Goal: Task Accomplishment & Management: Manage account settings

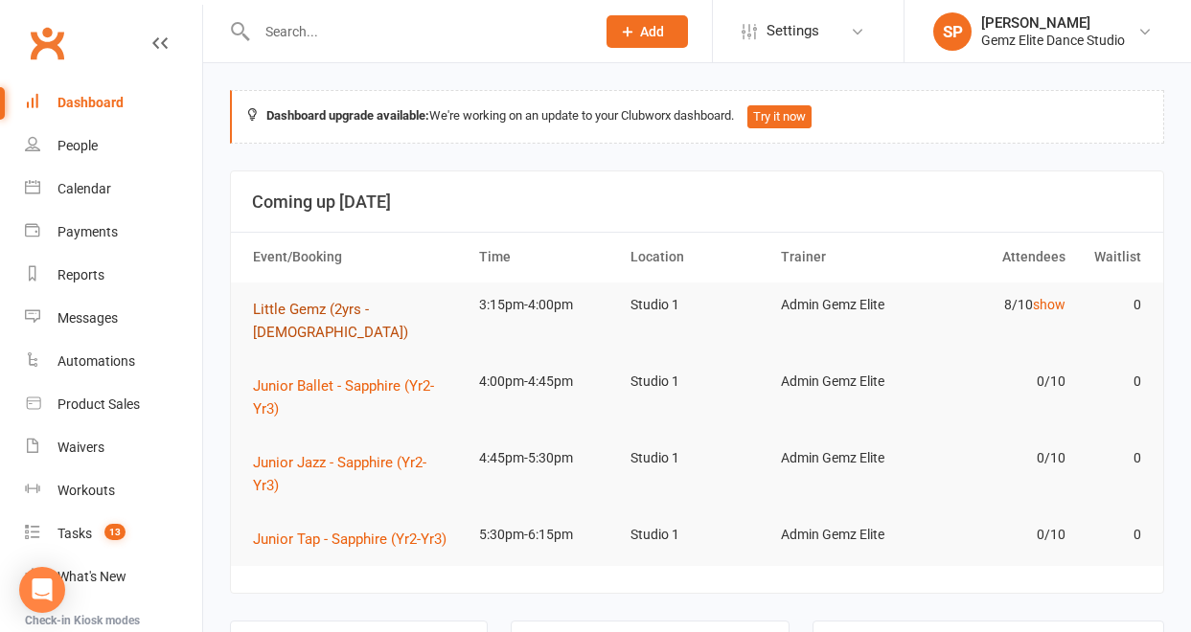
click at [288, 310] on span "Little Gemz (2yrs - [DEMOGRAPHIC_DATA])" at bounding box center [330, 321] width 155 height 40
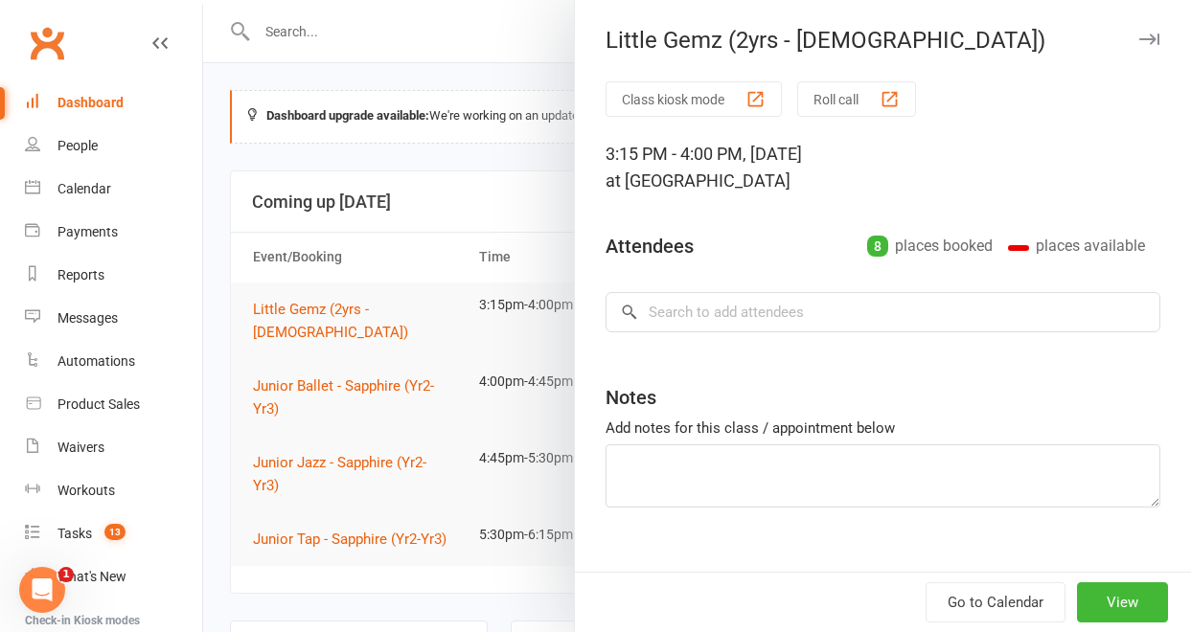
type textarea "[PERSON_NAME] 4th BD 18th [PERSON_NAME] Class"
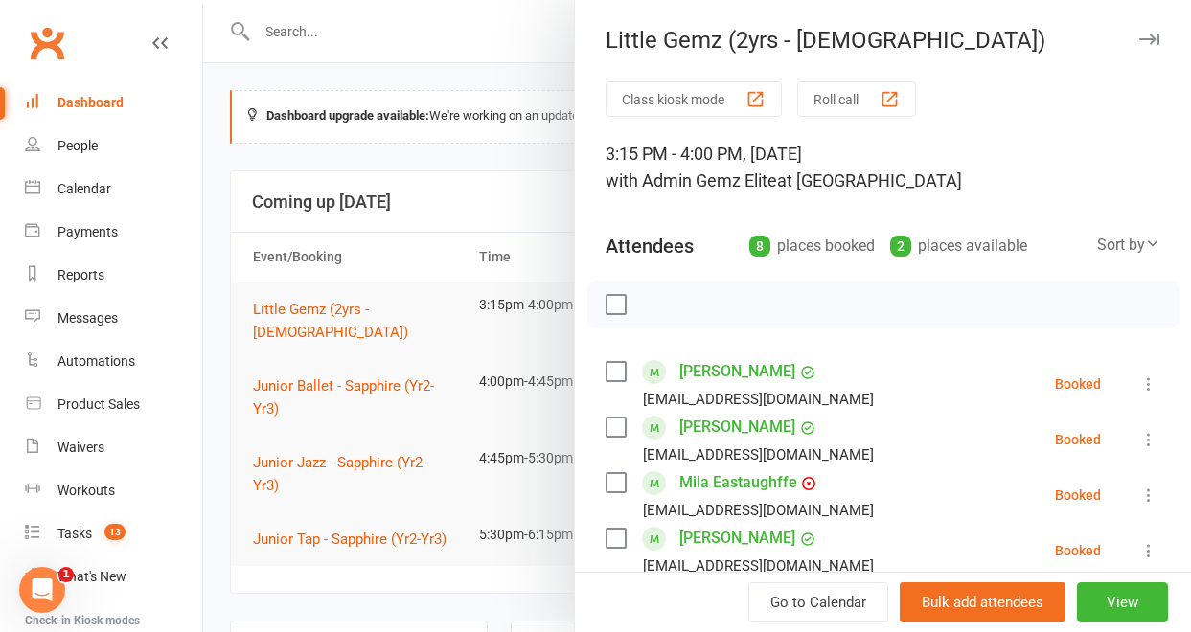
click at [692, 431] on link "[PERSON_NAME]" at bounding box center [737, 427] width 116 height 31
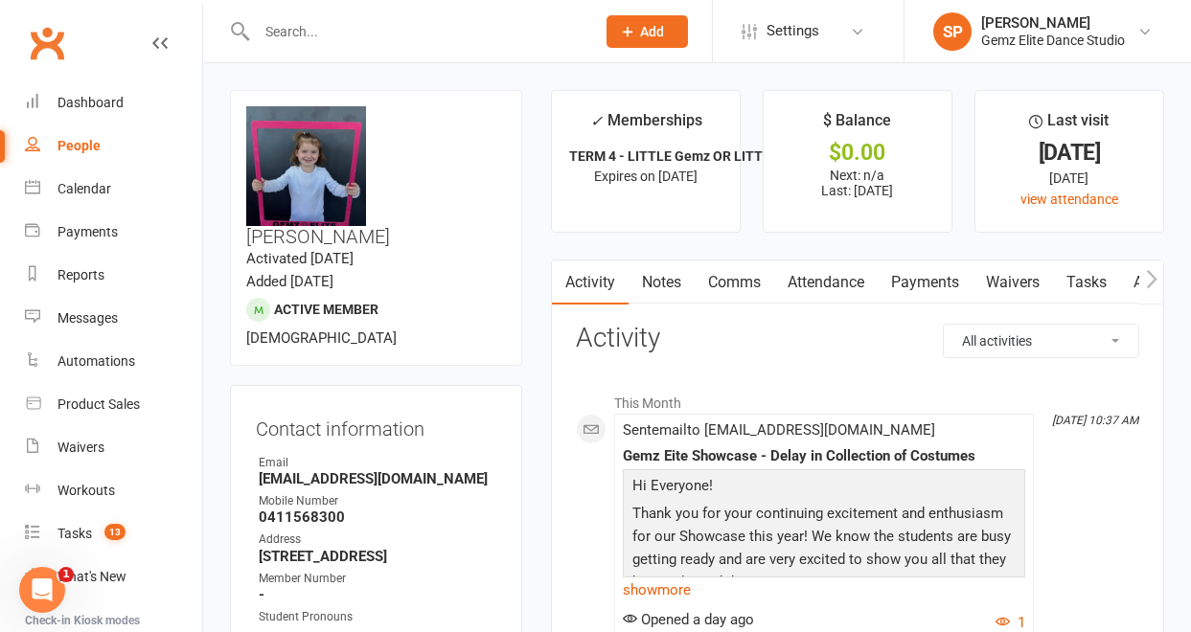
click at [661, 284] on link "Notes" at bounding box center [662, 283] width 66 height 44
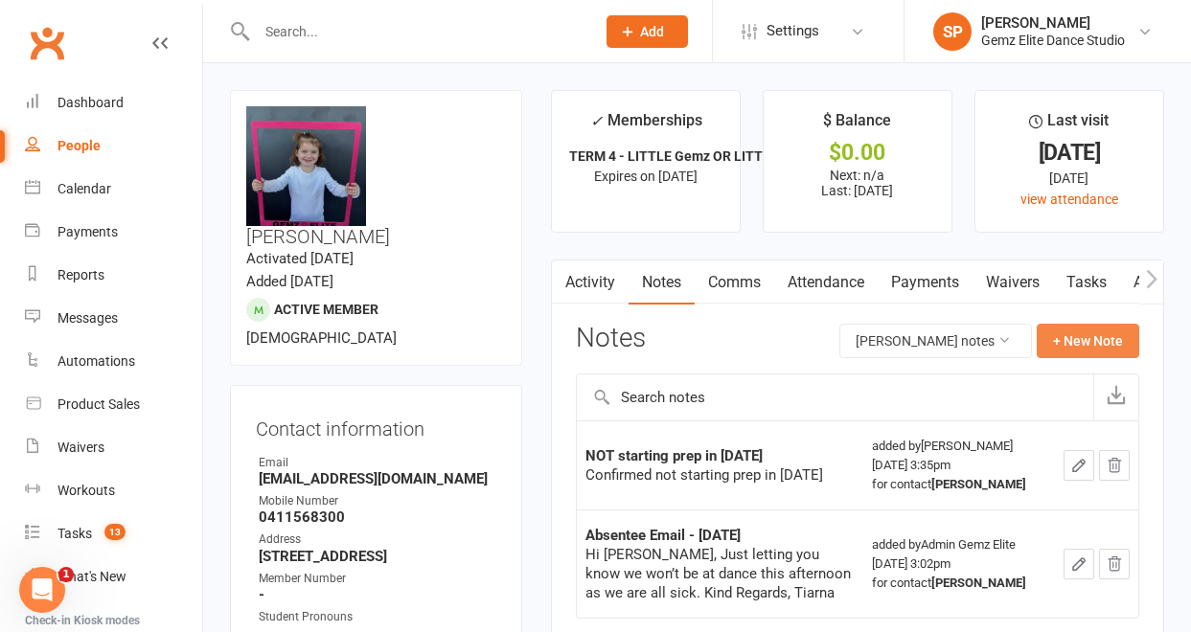
click at [1059, 348] on button "+ New Note" at bounding box center [1088, 341] width 103 height 34
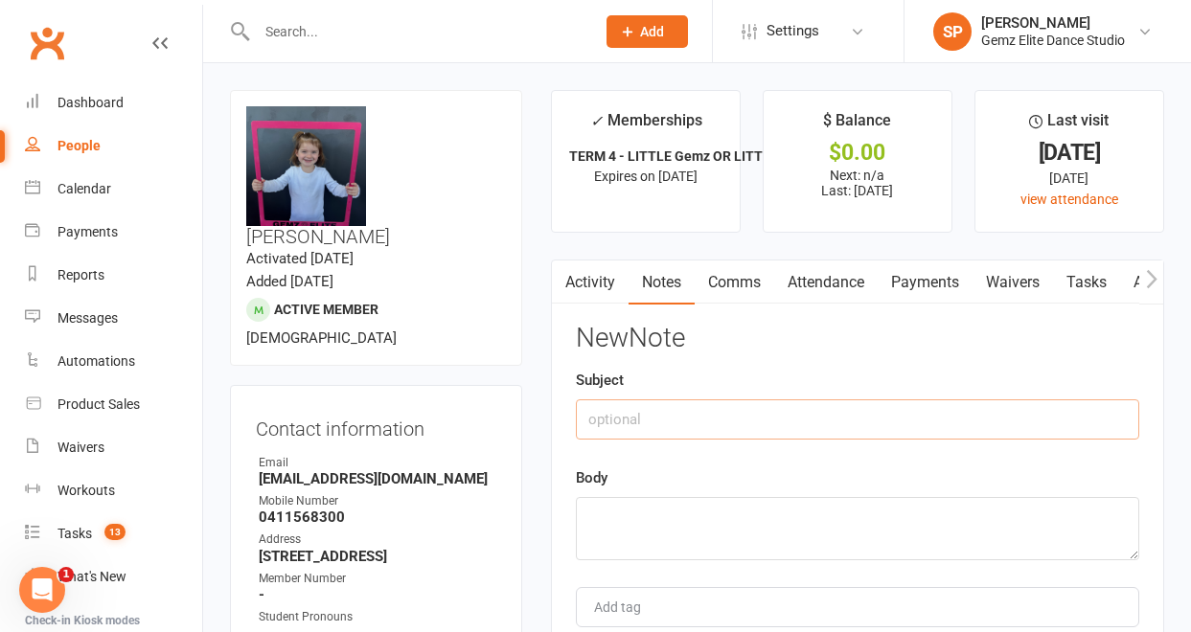
click at [739, 421] on input "text" at bounding box center [857, 420] width 563 height 40
type input "e"
type input "Email Received [DATE]"
click at [708, 511] on textarea at bounding box center [857, 528] width 563 height 63
paste textarea "Hello, [PERSON_NAME] won’t be at dance this week unfortunately as she sick. Is …"
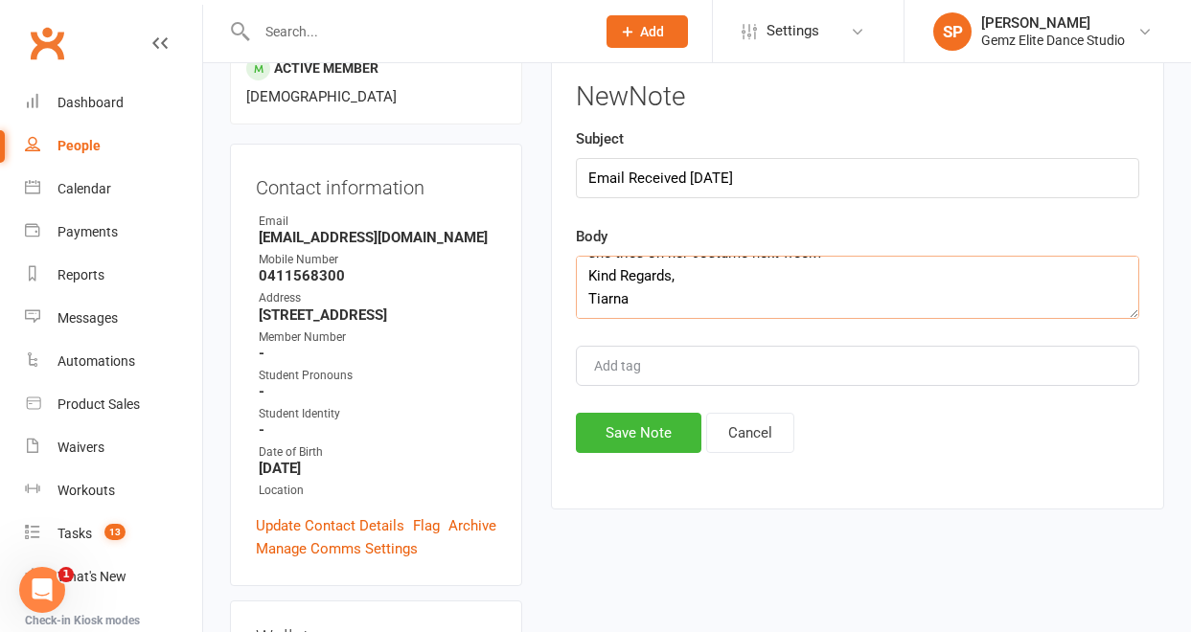
scroll to position [242, 0]
type textarea "Hello, [PERSON_NAME] won’t be at dance this week unfortunately as she sick. Is …"
click at [666, 445] on button "Save Note" at bounding box center [639, 432] width 126 height 40
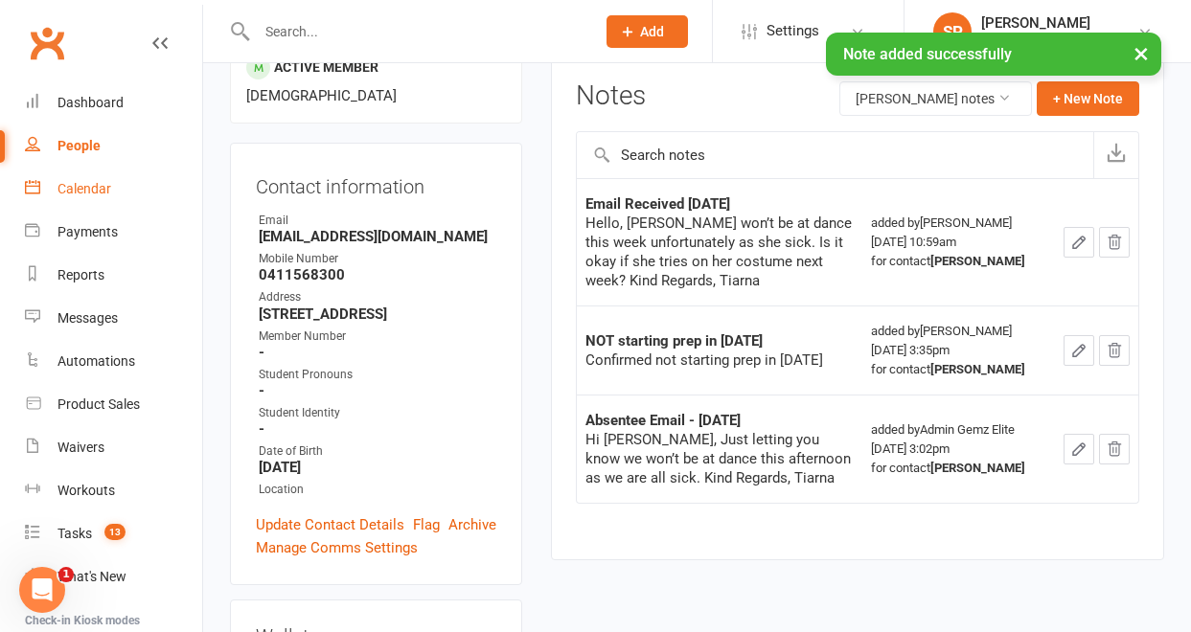
click at [100, 190] on div "Calendar" at bounding box center [84, 188] width 54 height 15
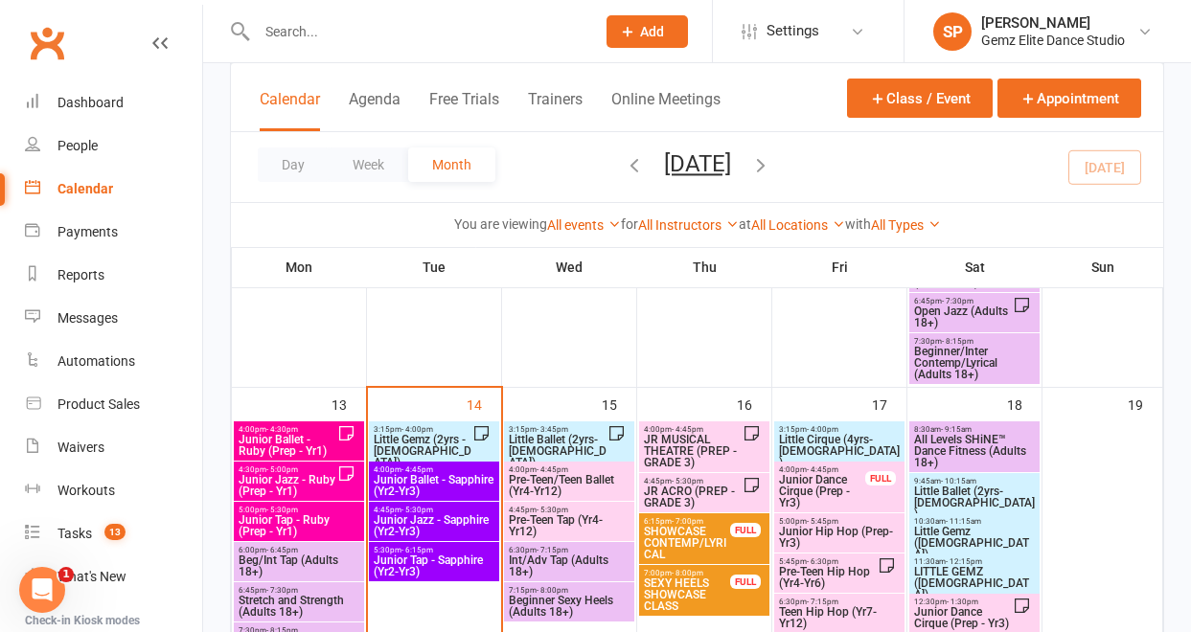
scroll to position [767, 0]
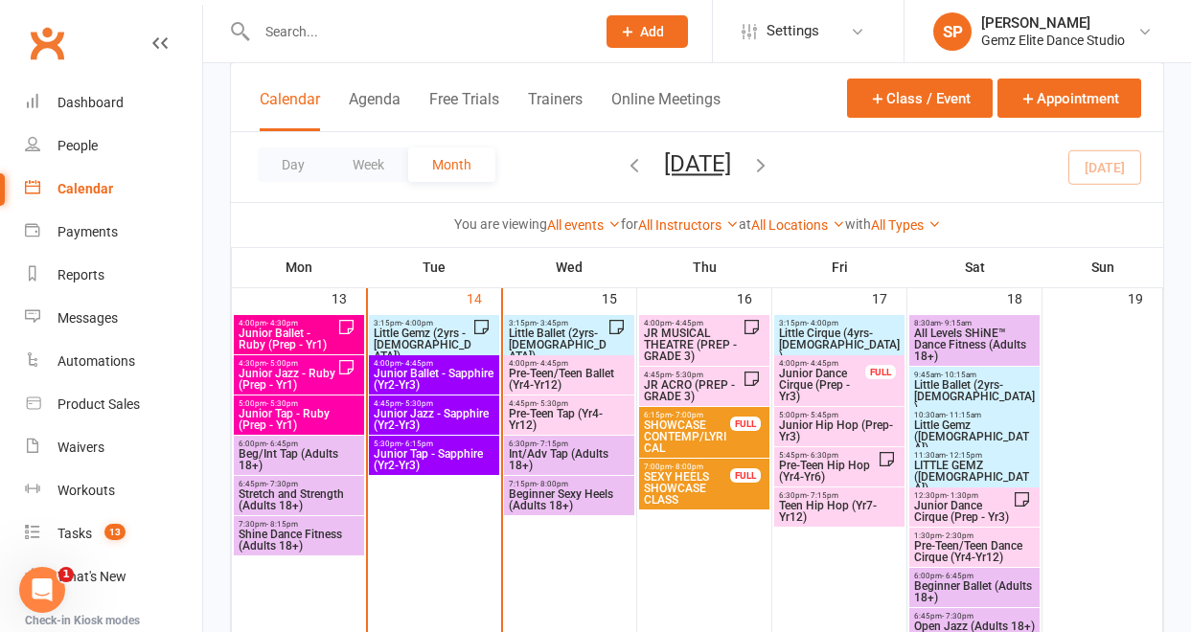
click at [449, 324] on span "3:15pm - 4:00pm" at bounding box center [423, 323] width 100 height 9
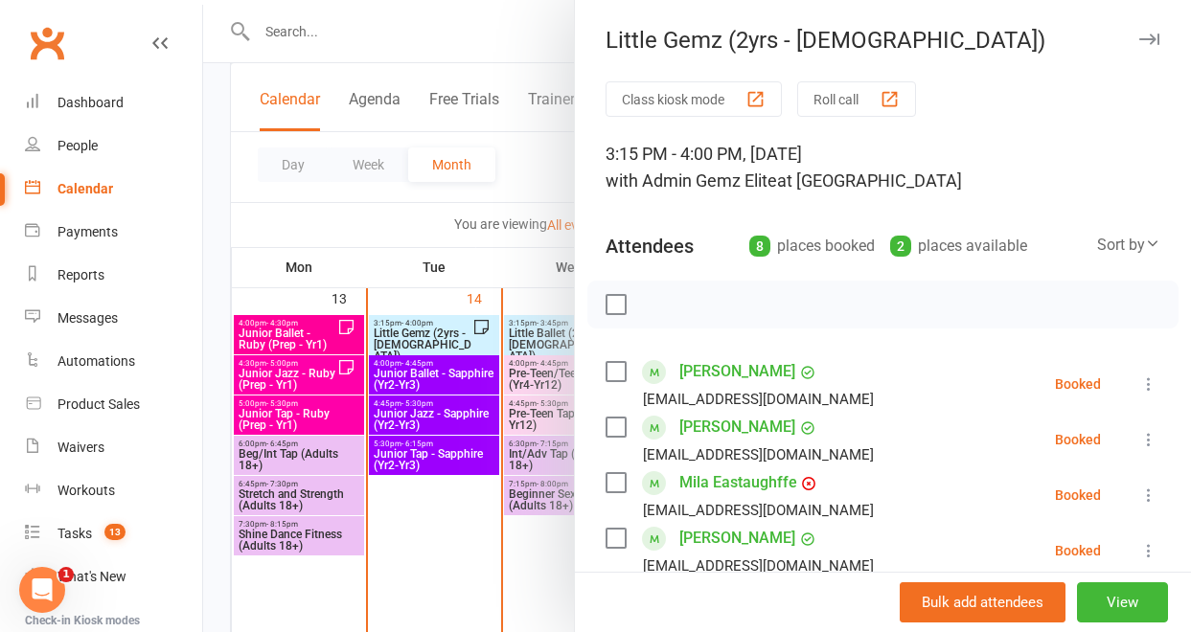
click at [1139, 439] on icon at bounding box center [1148, 439] width 19 height 19
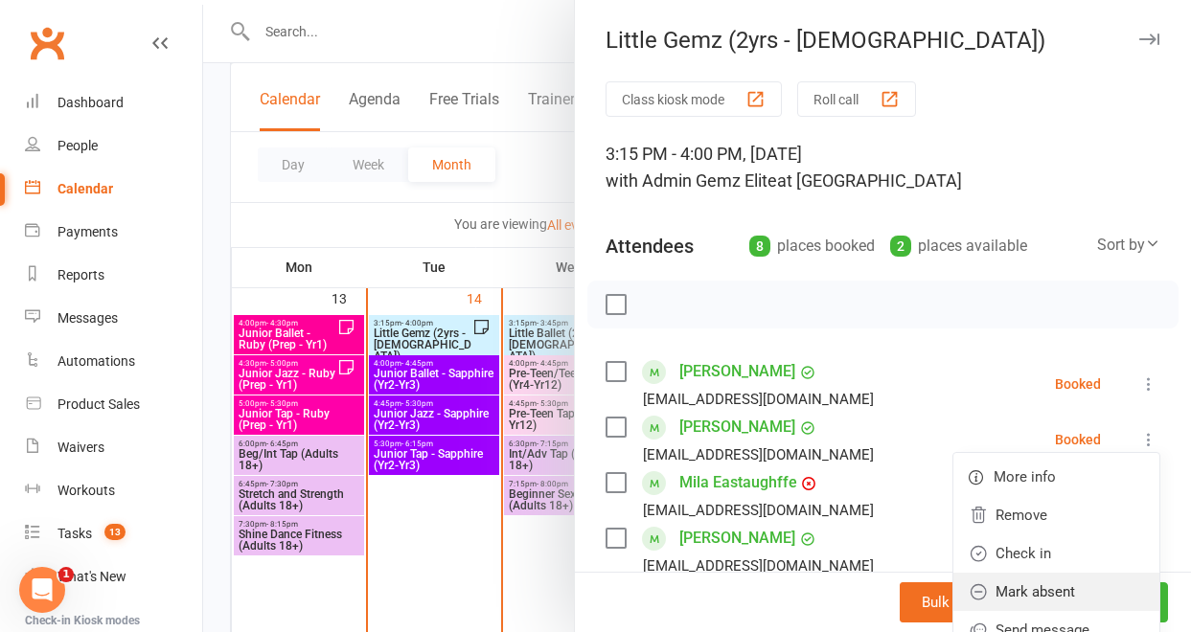
click at [1075, 593] on link "Mark absent" at bounding box center [1056, 592] width 206 height 38
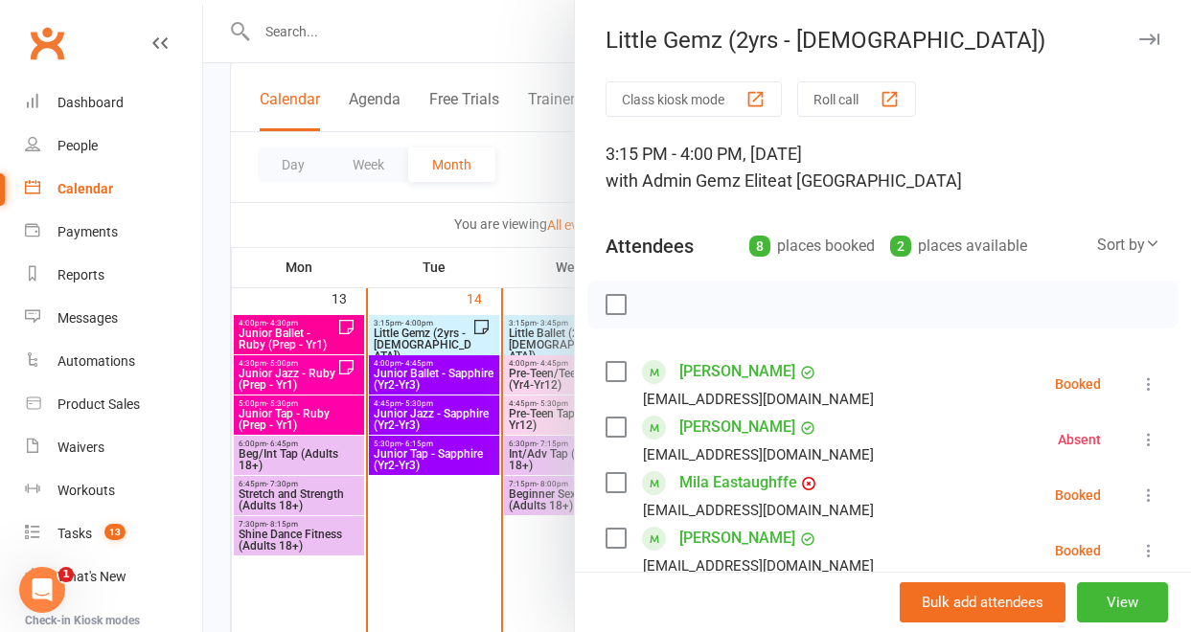
click at [747, 426] on link "[PERSON_NAME]" at bounding box center [737, 427] width 116 height 31
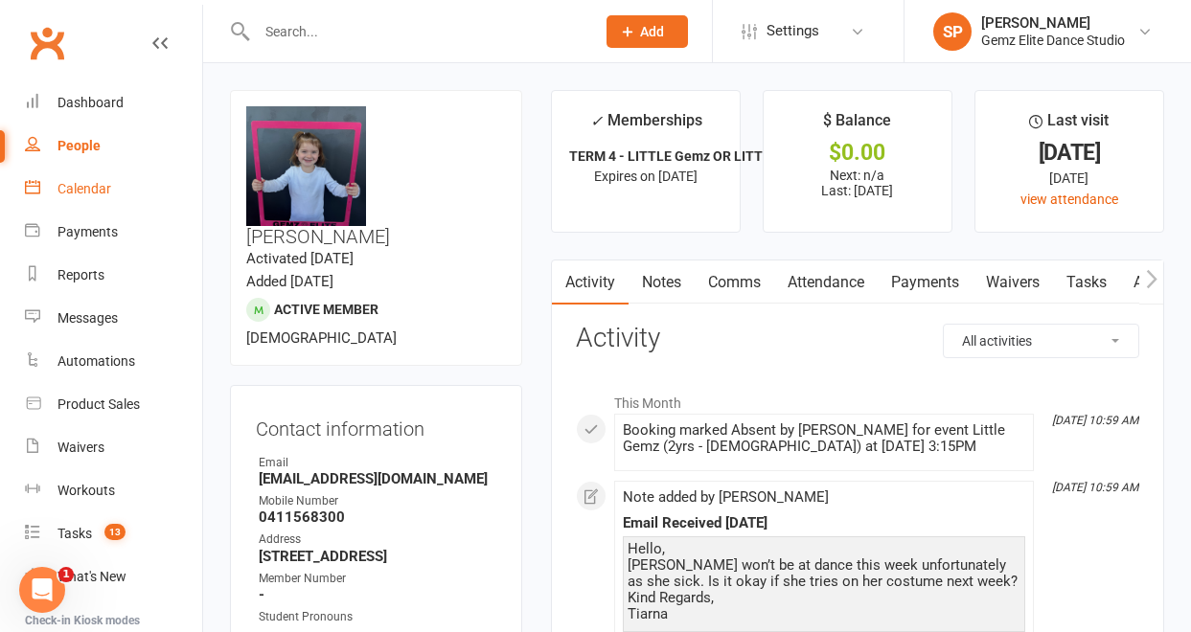
click at [105, 187] on div "Calendar" at bounding box center [84, 188] width 54 height 15
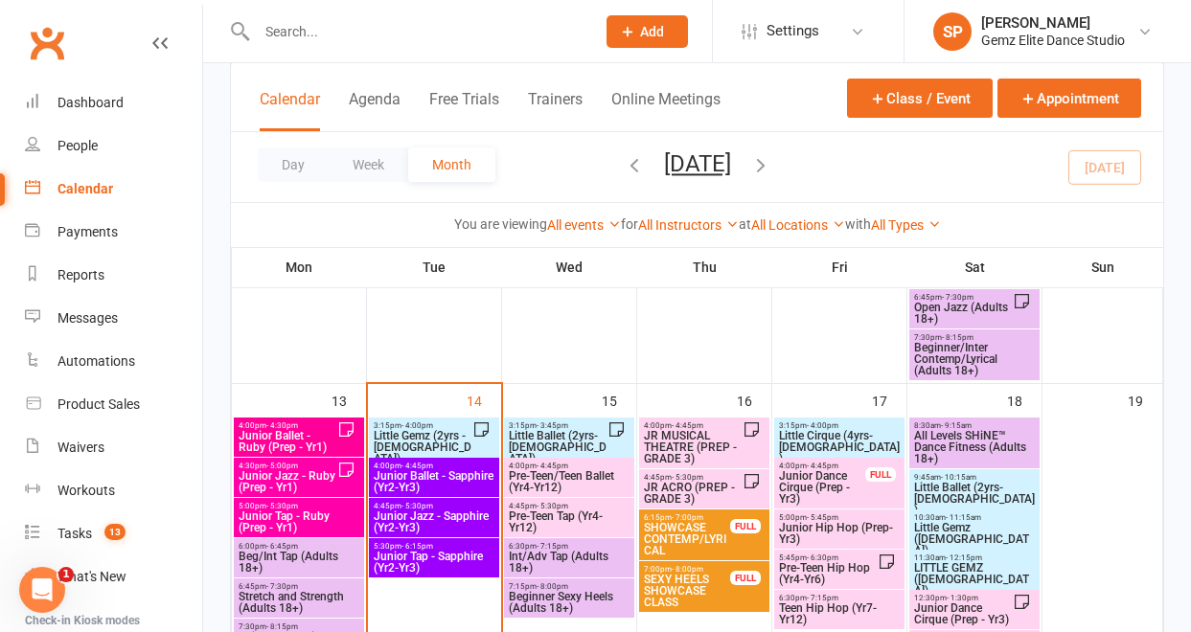
scroll to position [686, 0]
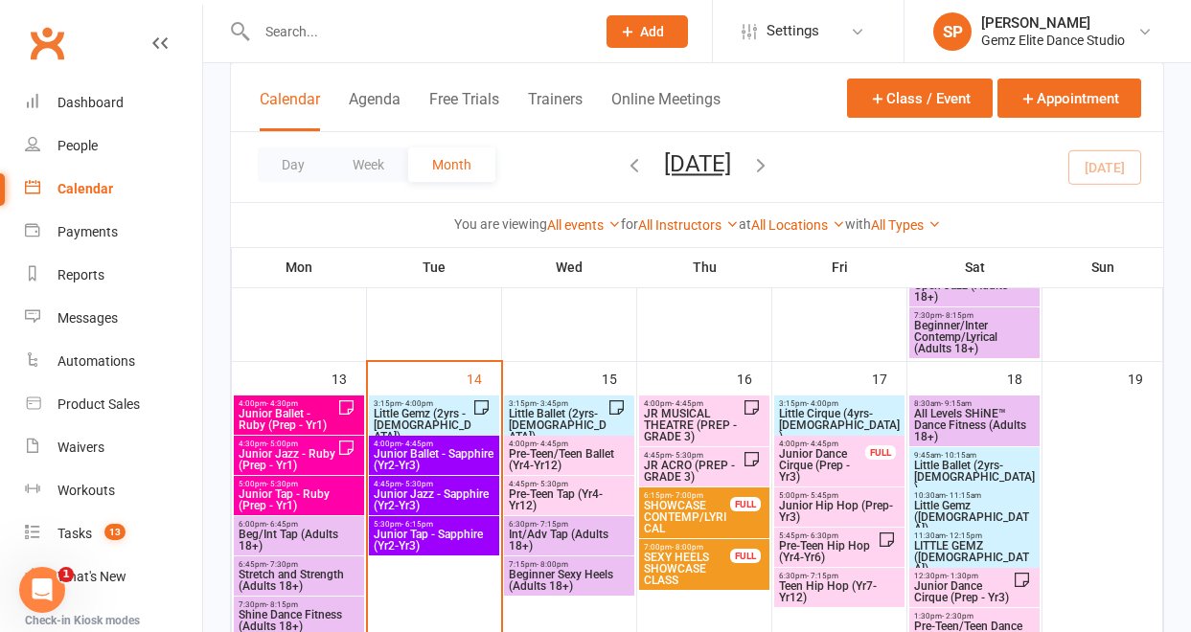
click at [445, 410] on span "Little Gemz (2yrs - [DEMOGRAPHIC_DATA])" at bounding box center [423, 425] width 100 height 34
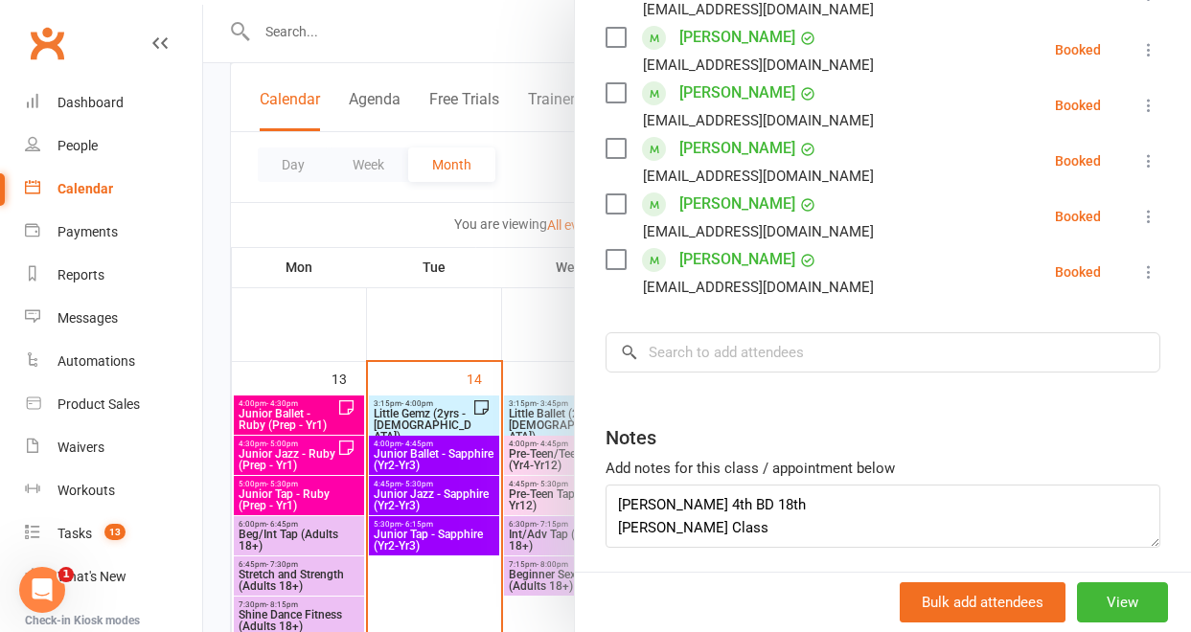
scroll to position [519, 0]
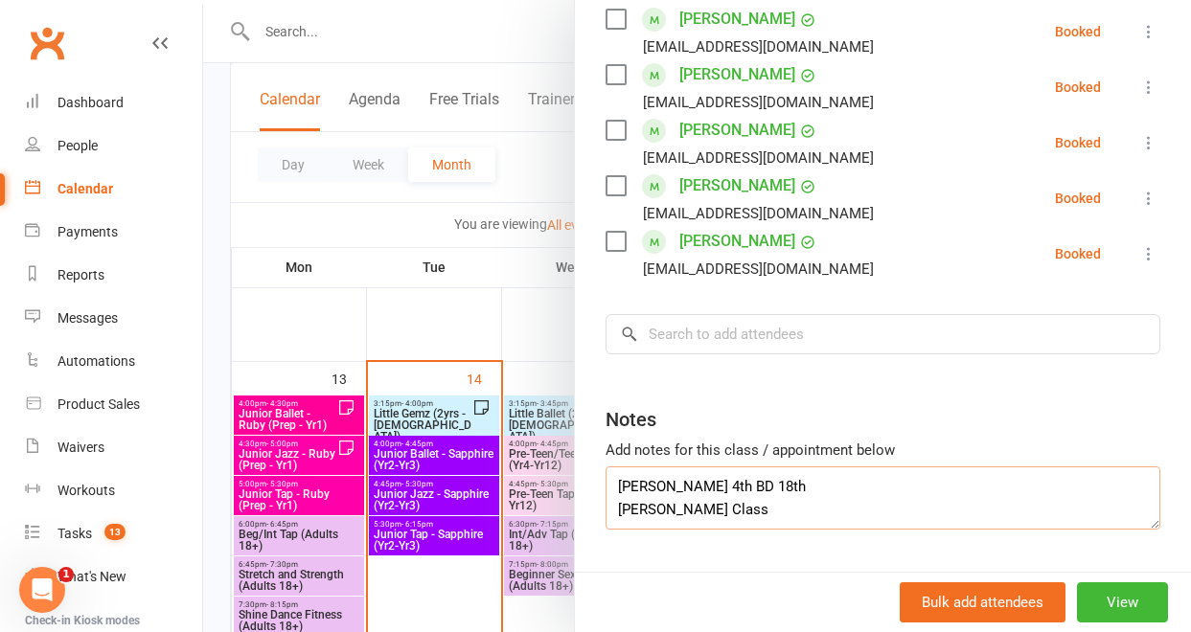
click at [747, 515] on textarea "[PERSON_NAME] 4th BD 18th [PERSON_NAME] Class" at bounding box center [883, 498] width 555 height 63
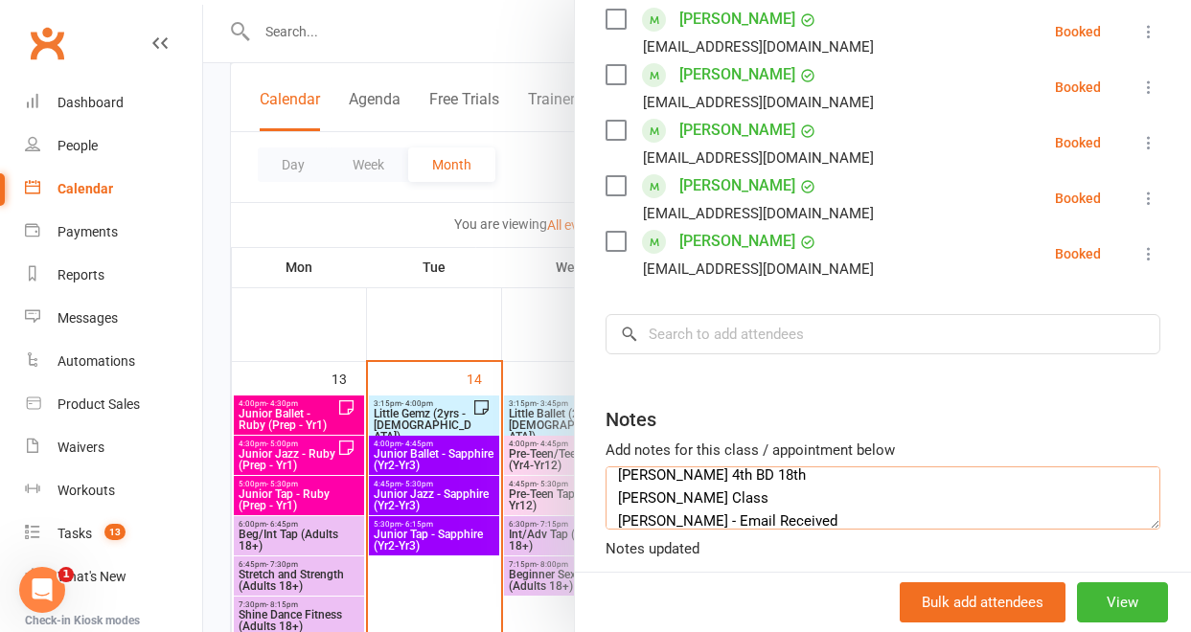
click at [883, 521] on textarea "[PERSON_NAME] 4th BD 18th [PERSON_NAME] Class [PERSON_NAME] - Email Received" at bounding box center [883, 498] width 555 height 63
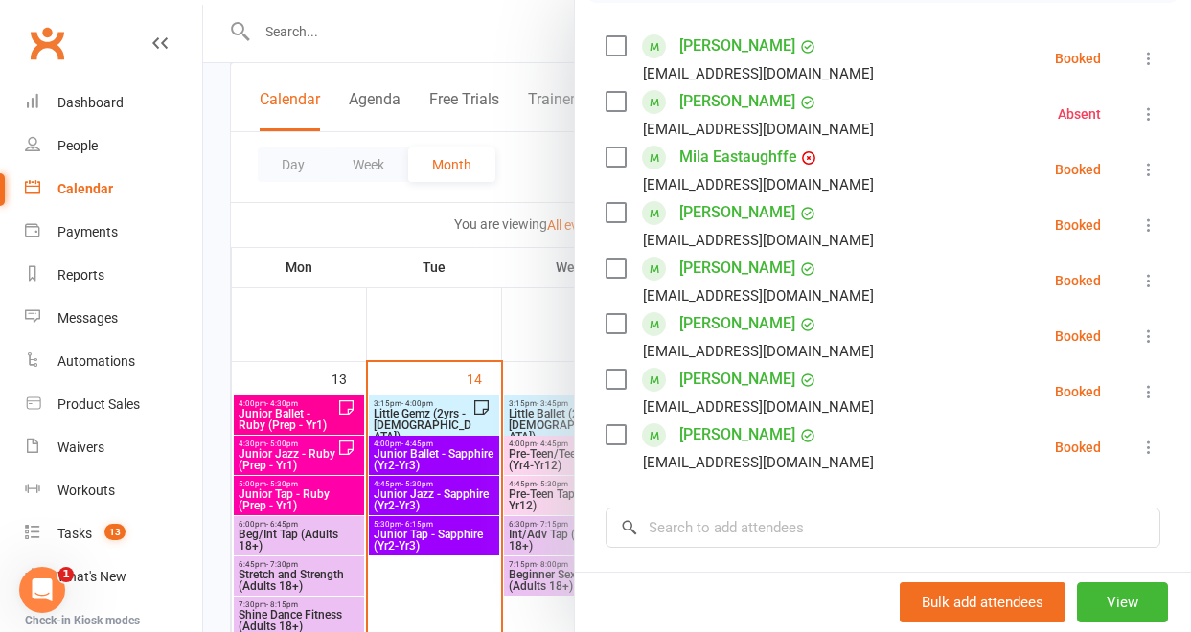
scroll to position [210, 0]
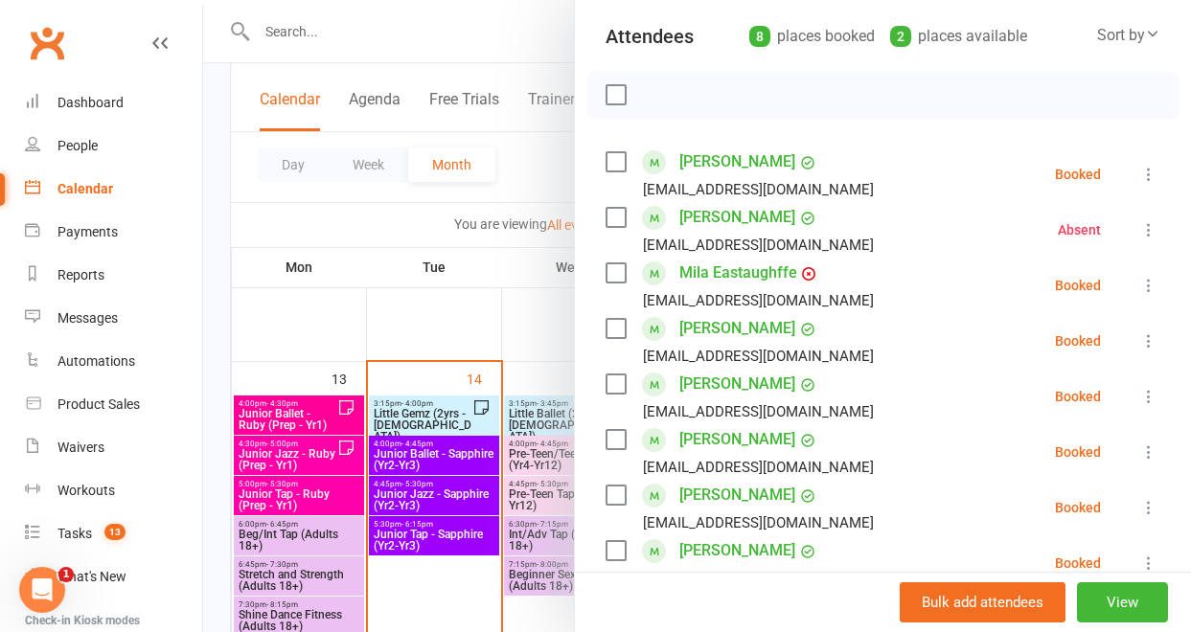
type textarea "[PERSON_NAME] 4th BD 18th [PERSON_NAME] Class [PERSON_NAME] - Email Received"
click at [700, 218] on link "[PERSON_NAME]" at bounding box center [737, 217] width 116 height 31
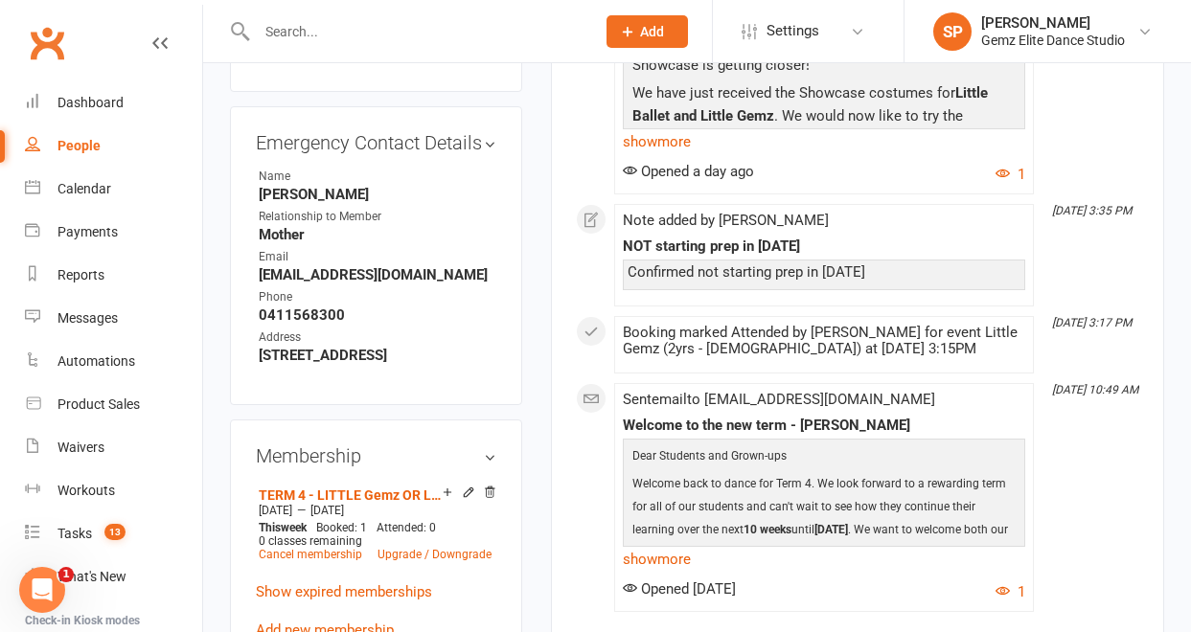
scroll to position [984, 0]
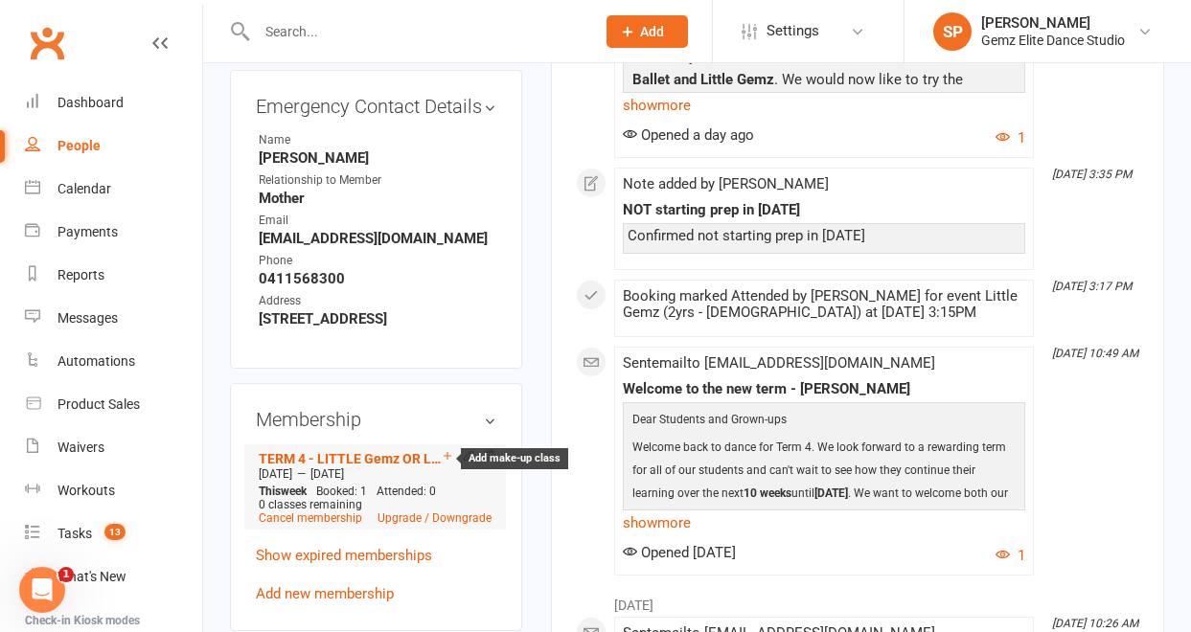
click at [446, 452] on icon at bounding box center [448, 456] width 8 height 8
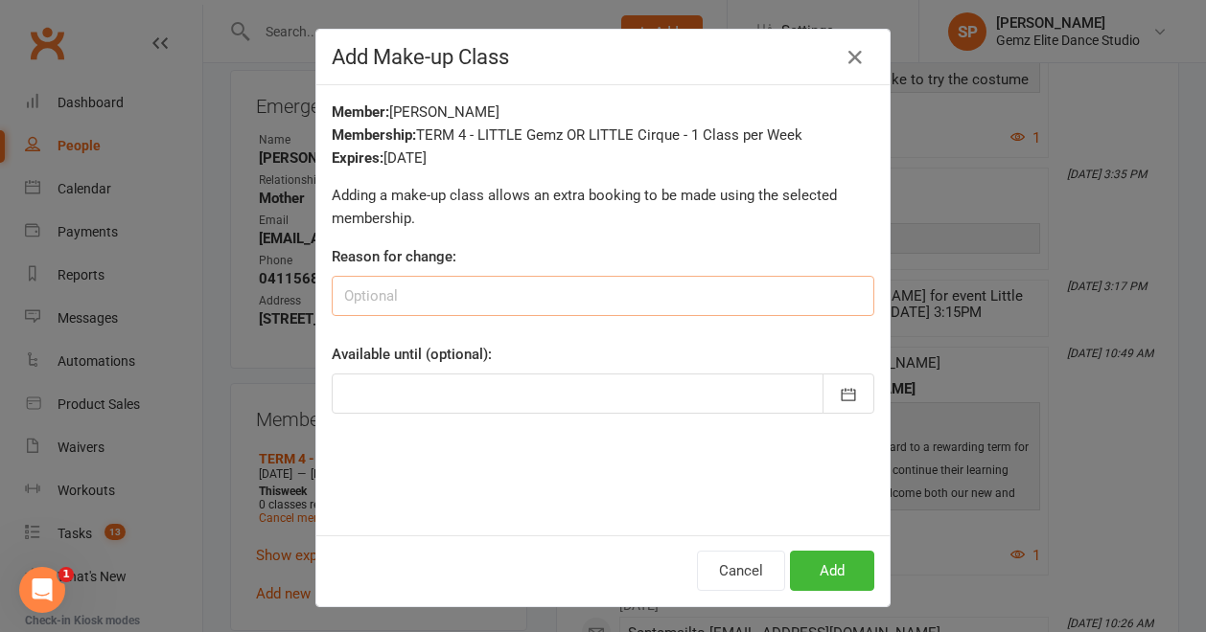
click at [426, 306] on input at bounding box center [603, 296] width 542 height 40
type input "[PERSON_NAME] [DATE]"
click at [851, 394] on button "button" at bounding box center [848, 394] width 52 height 40
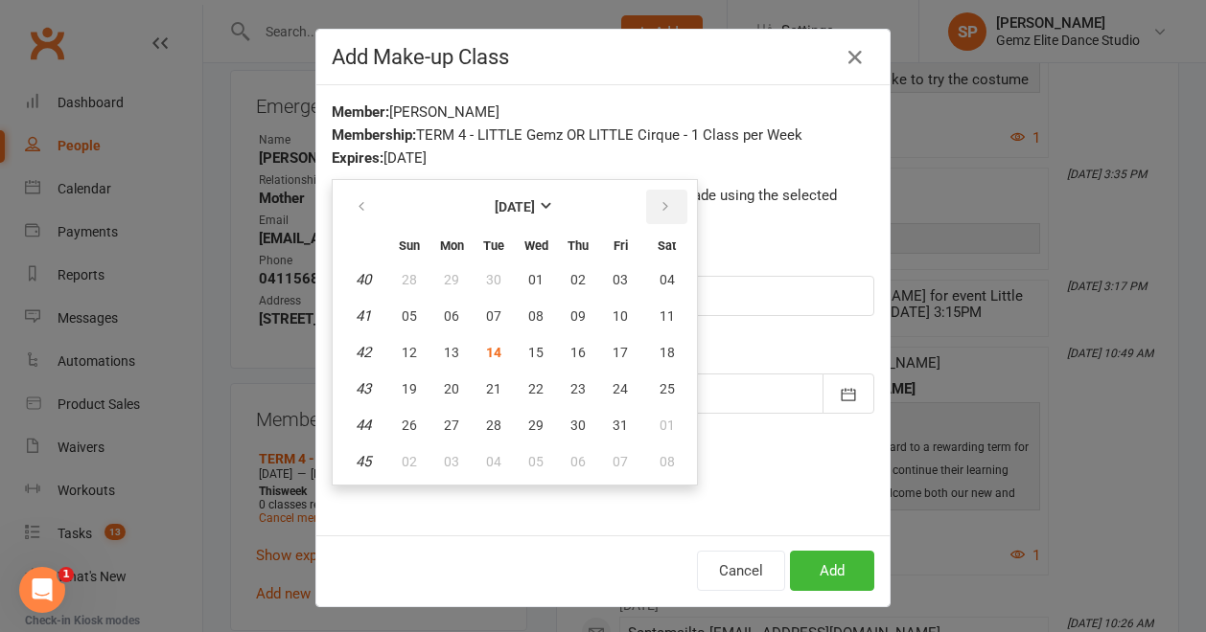
click at [660, 208] on icon "button" at bounding box center [664, 206] width 13 height 15
click at [659, 315] on span "13" at bounding box center [666, 316] width 15 height 15
type input "[DATE]"
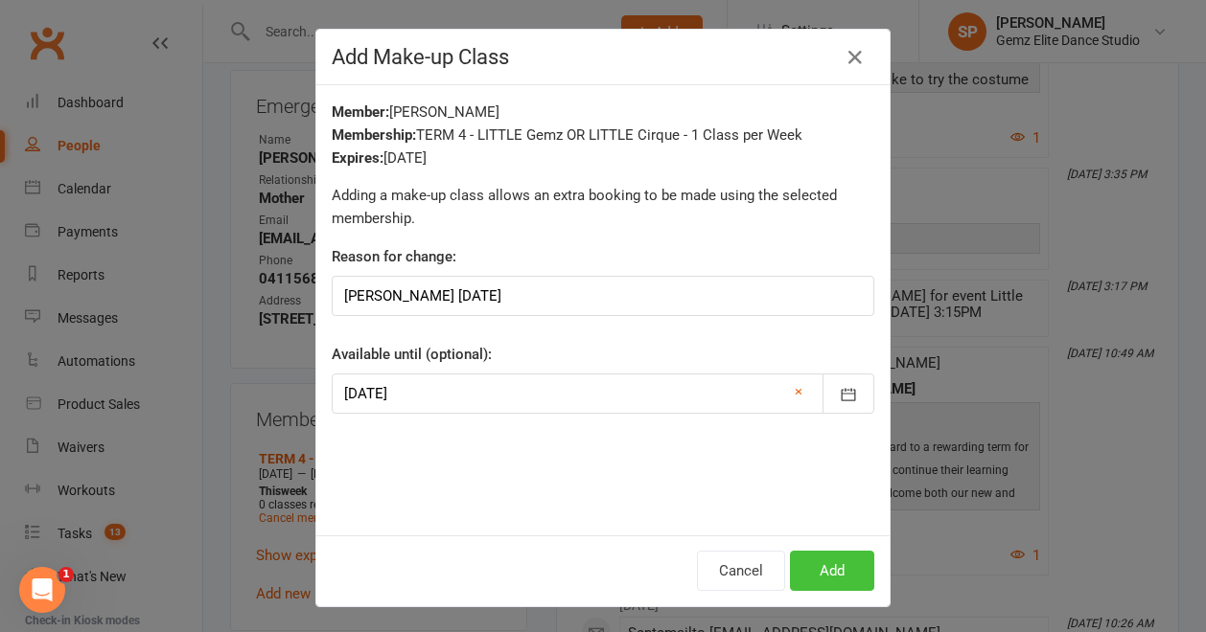
click at [822, 580] on button "Add" at bounding box center [832, 571] width 84 height 40
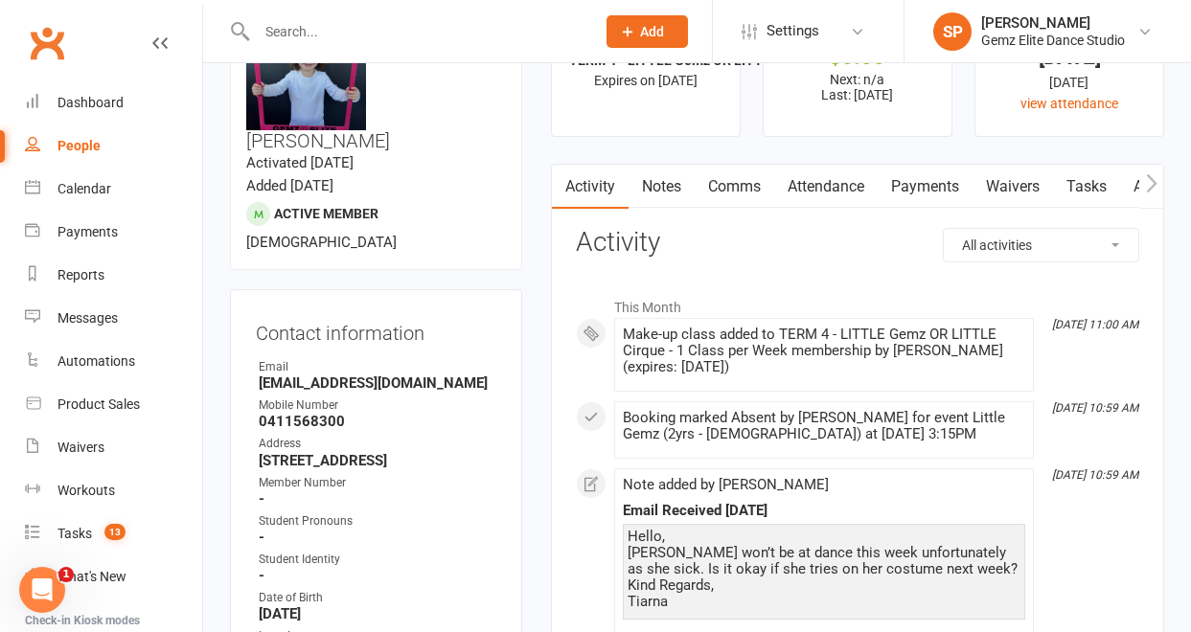
scroll to position [73, 0]
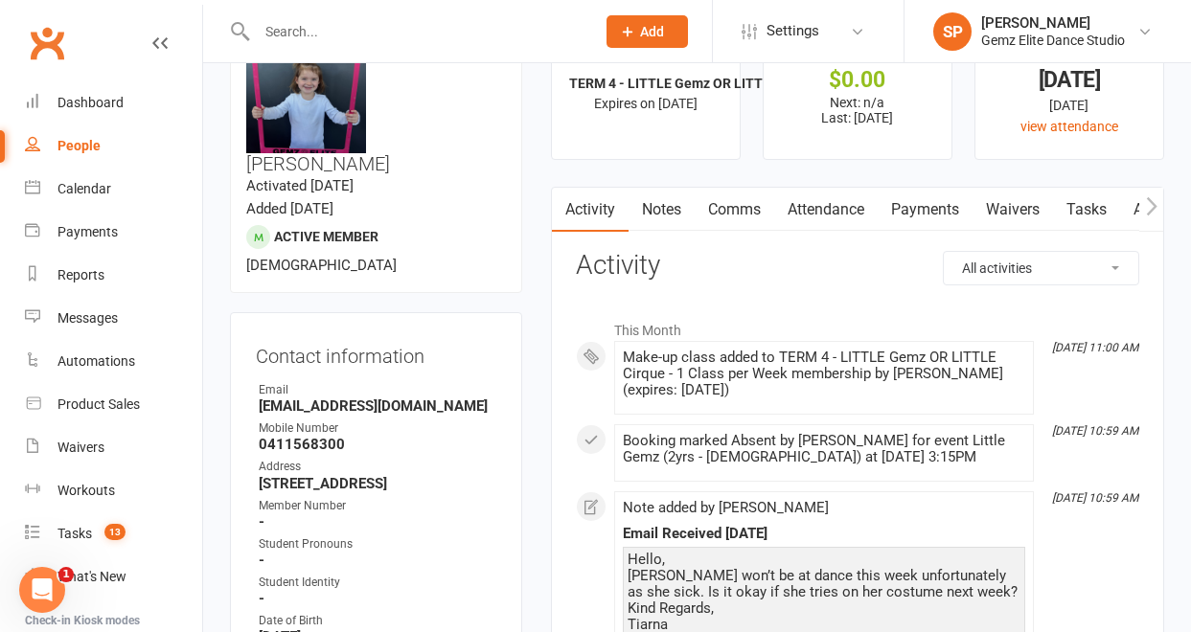
click at [724, 217] on link "Comms" at bounding box center [735, 210] width 80 height 44
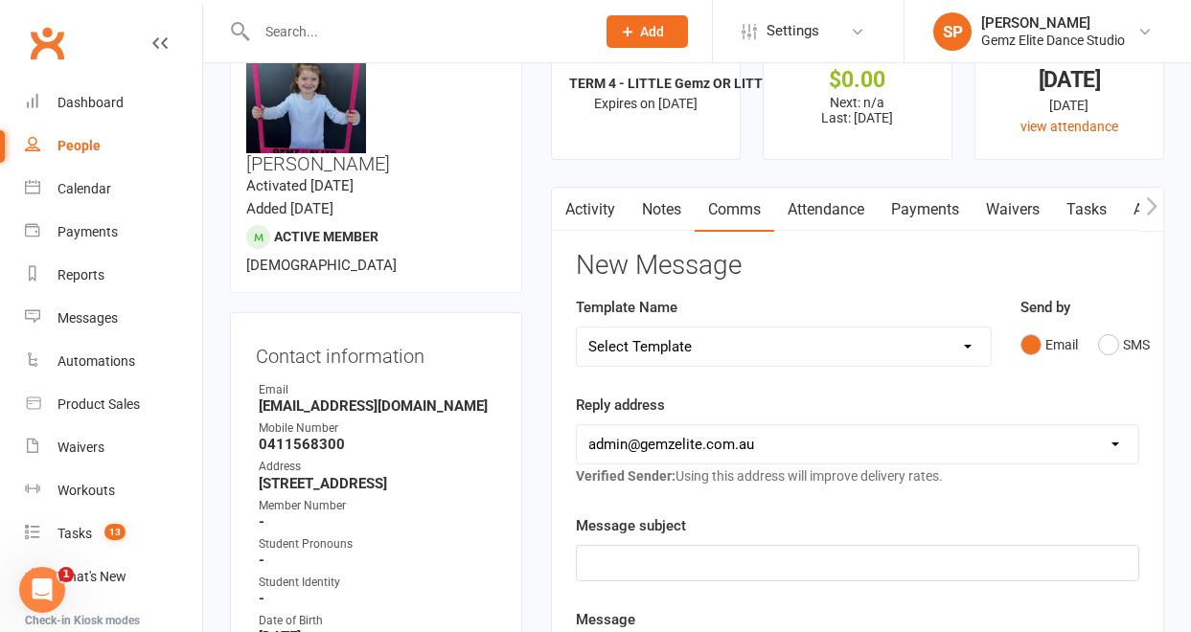
click at [965, 348] on select "Select Template [Email] STUDENT - Absent - Makeup Class Added [Email] ADULTS - …" at bounding box center [784, 347] width 414 height 38
select select "0"
click at [577, 328] on select "Select Template [Email] STUDENT - Absent - Makeup Class Added [Email] ADULTS - …" at bounding box center [784, 347] width 414 height 38
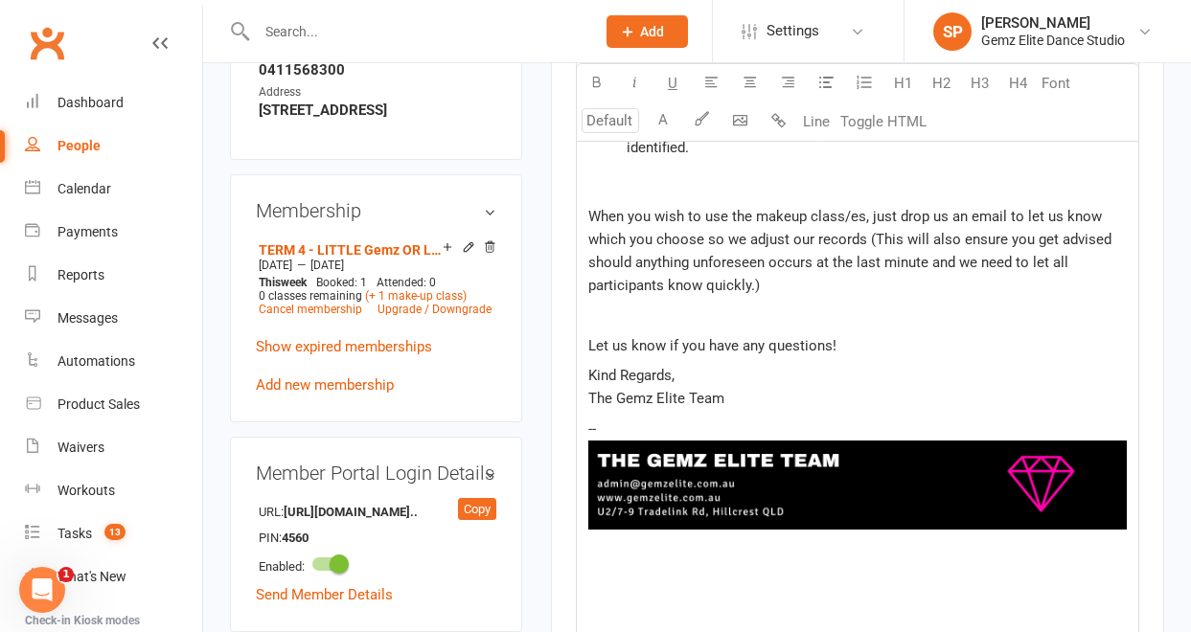
scroll to position [1194, 0]
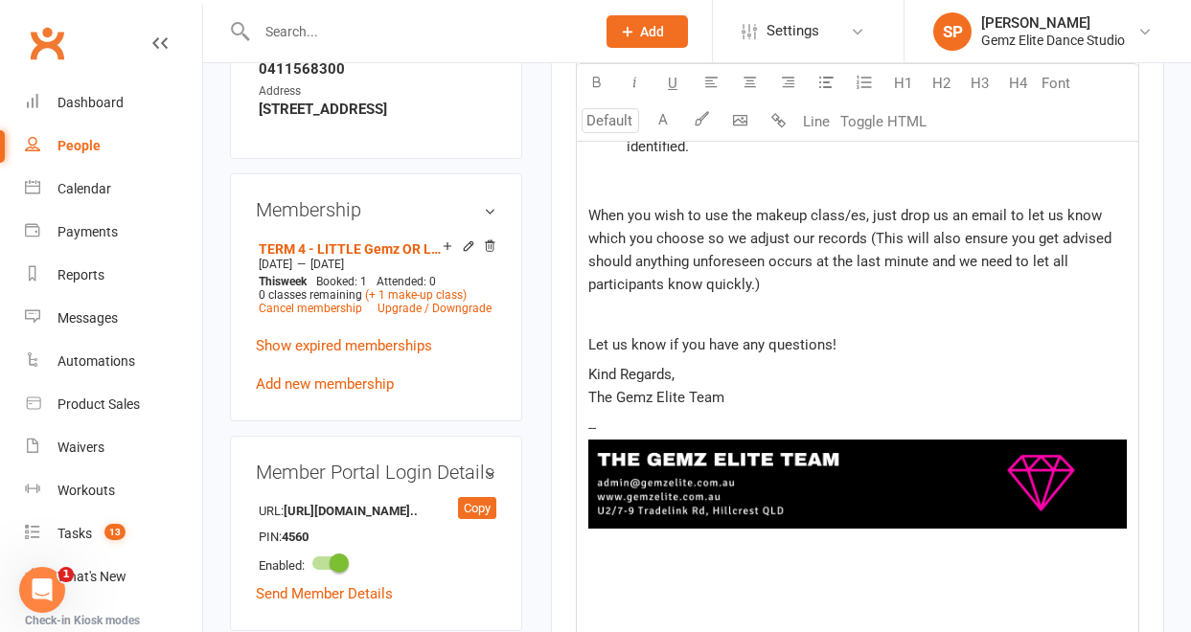
click at [716, 573] on p at bounding box center [857, 584] width 539 height 23
click at [640, 423] on p "-- ﻿" at bounding box center [857, 477] width 539 height 120
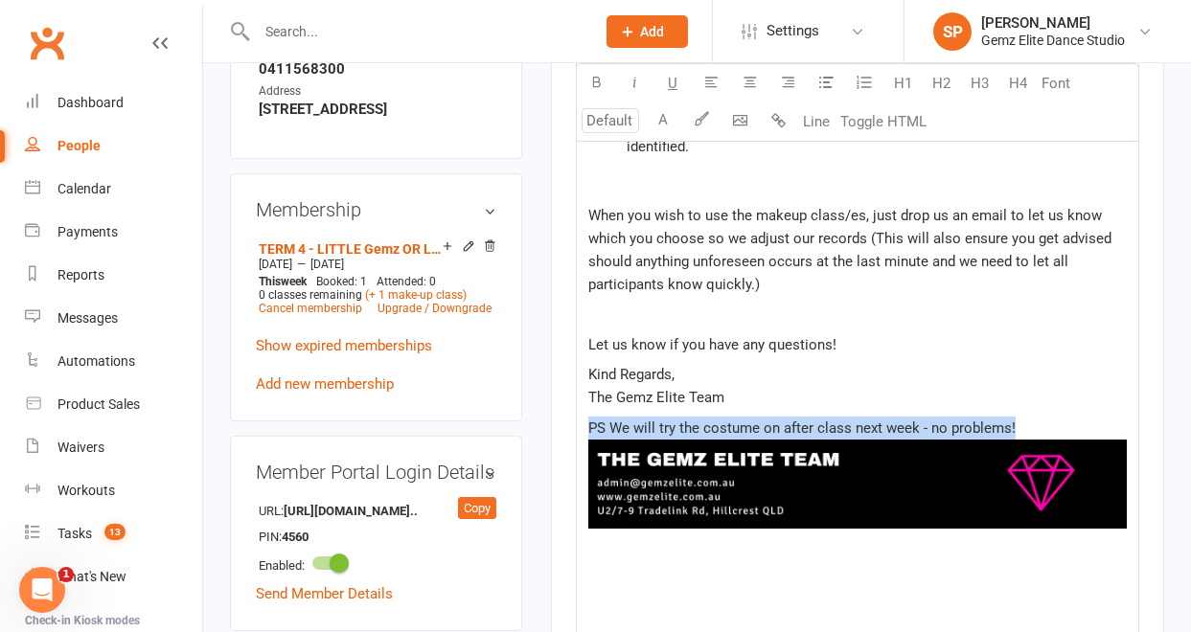
drag, startPoint x: 1018, startPoint y: 428, endPoint x: 588, endPoint y: 427, distance: 429.3
click at [588, 427] on p "PS We will try the costume on after class next week - no problems! ﻿ ﻿" at bounding box center [857, 488] width 539 height 143
click at [590, 81] on icon "button" at bounding box center [596, 82] width 14 height 14
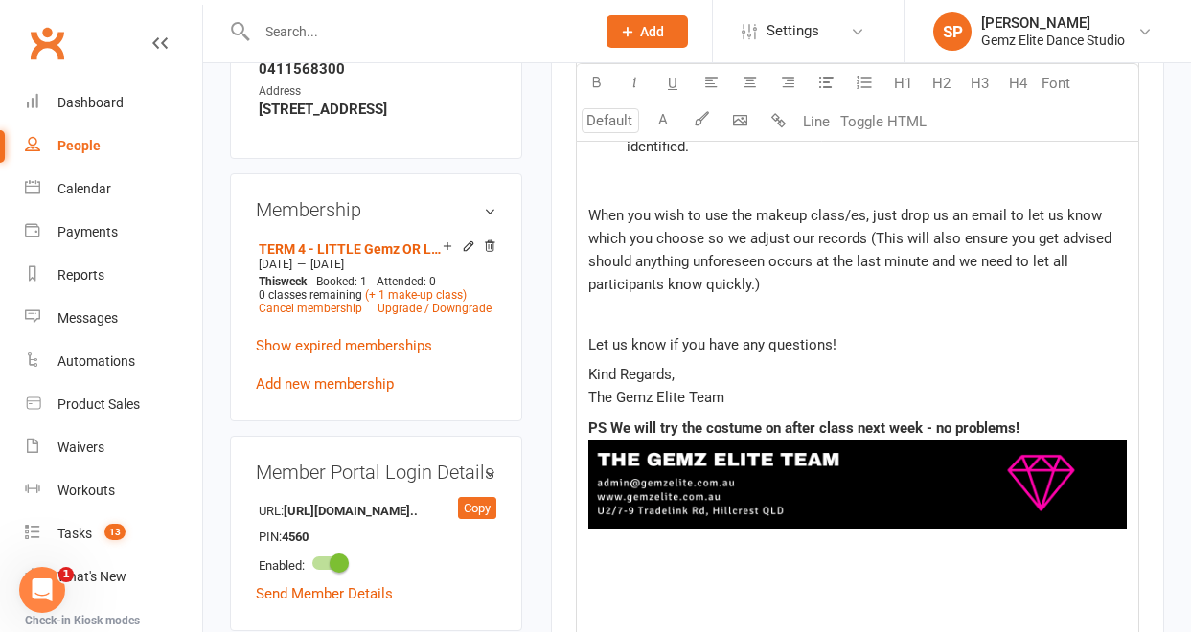
click at [805, 297] on div "Hi there! Thank you for your email advising that ﻿ {contact-first-name} will be…" at bounding box center [858, 145] width 562 height 1096
click at [1045, 425] on p "PS We will try the costume on after class next week - no problems! ﻿ ﻿" at bounding box center [857, 488] width 539 height 143
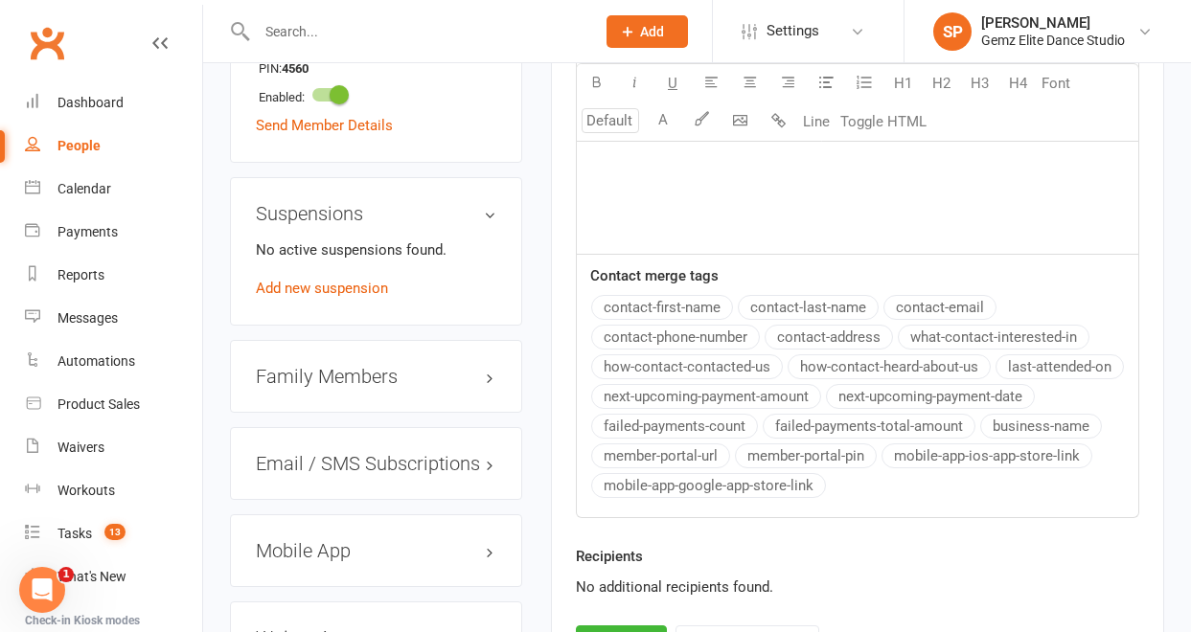
scroll to position [1848, 0]
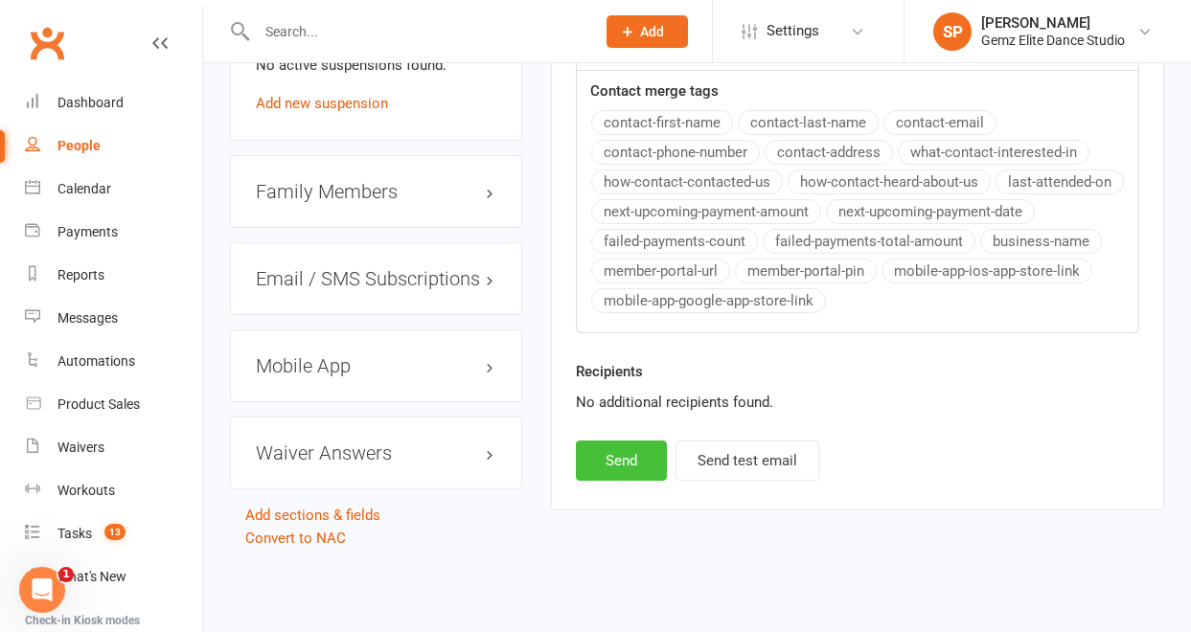
click at [641, 460] on button "Send" at bounding box center [621, 461] width 91 height 40
select select
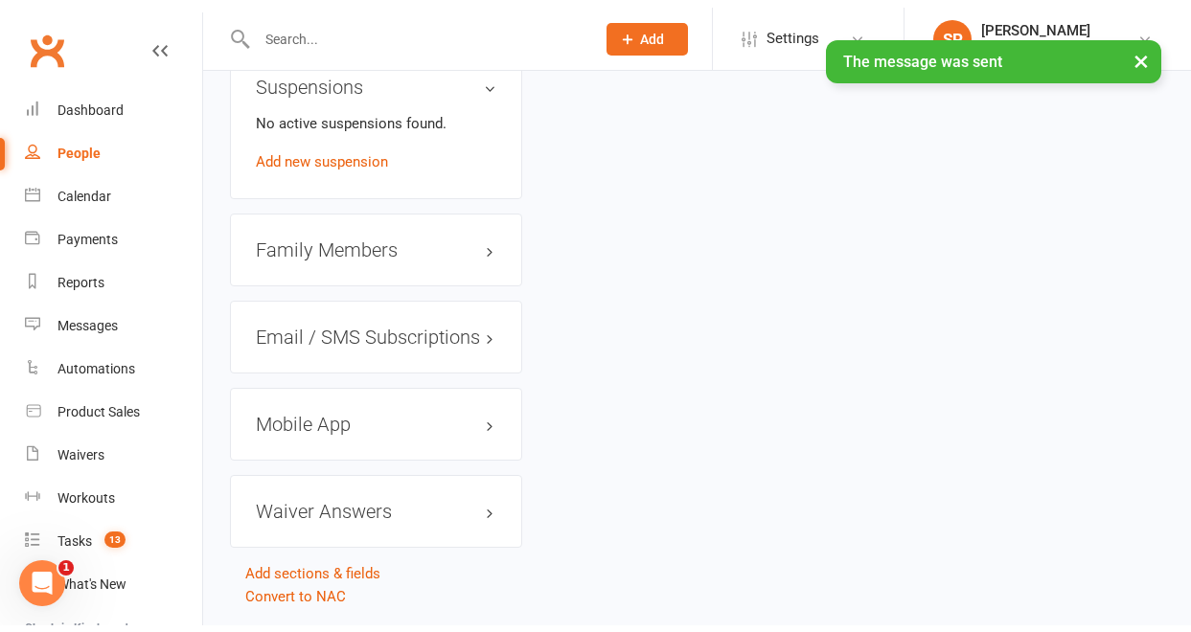
scroll to position [1782, 0]
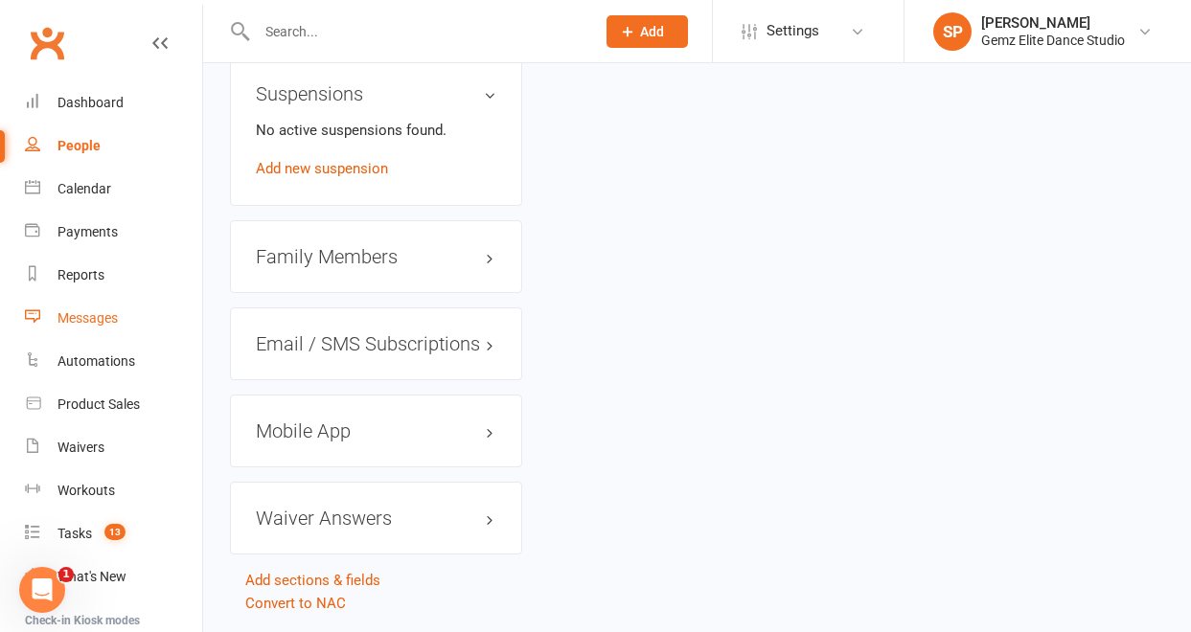
click at [94, 317] on div "Messages" at bounding box center [87, 317] width 60 height 15
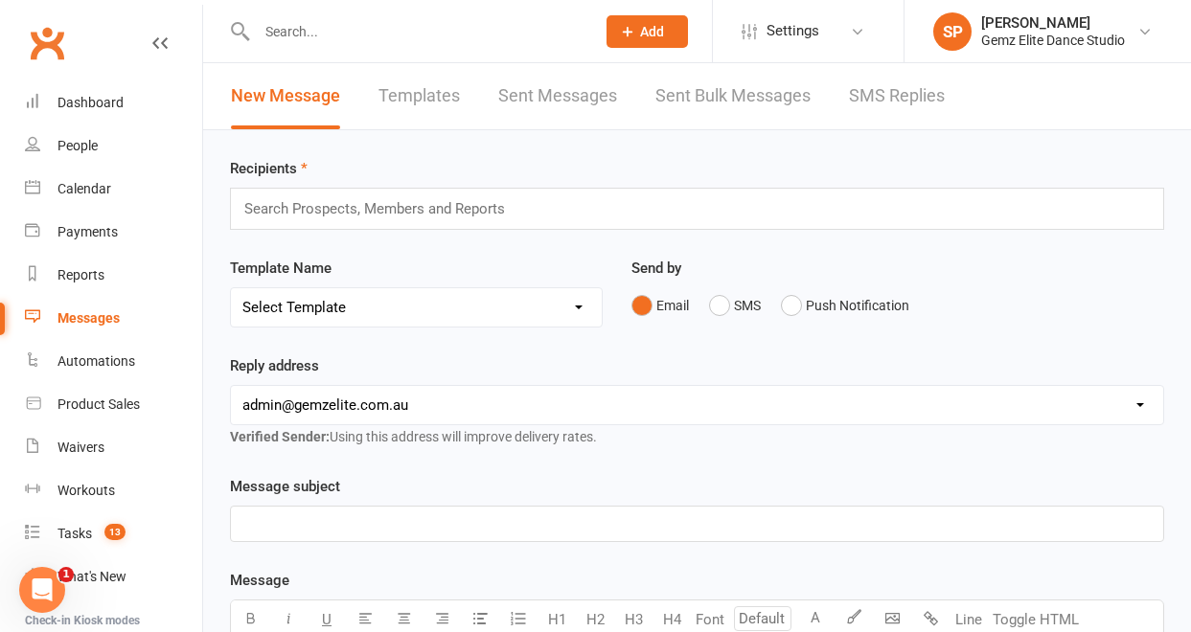
click at [435, 94] on link "Templates" at bounding box center [419, 96] width 81 height 66
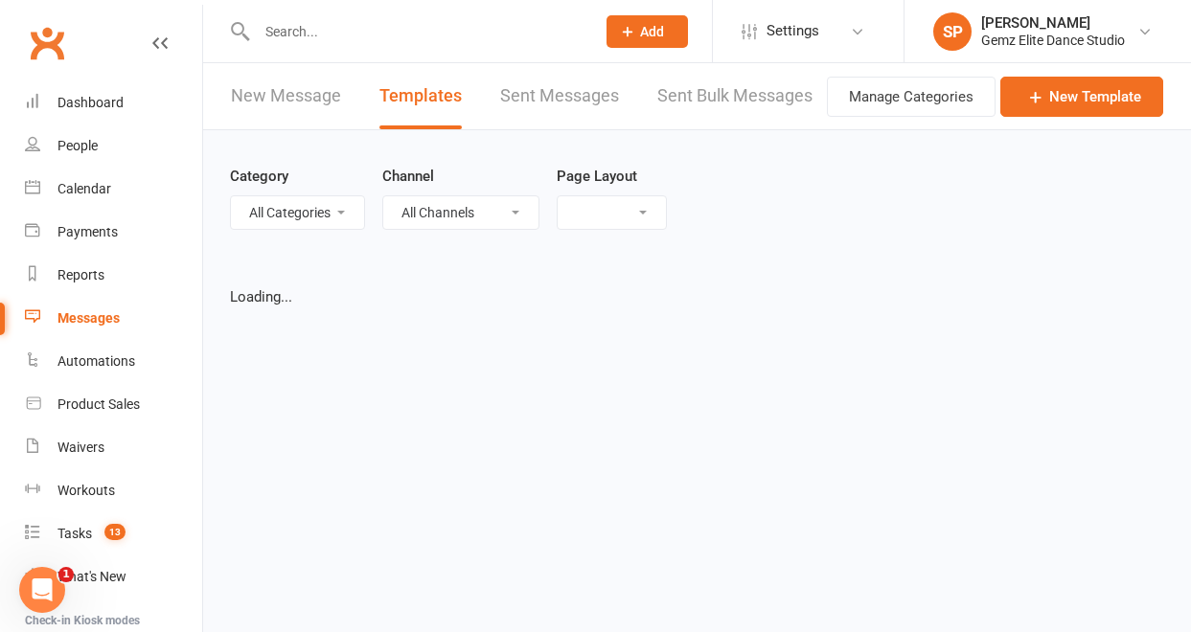
select select "list"
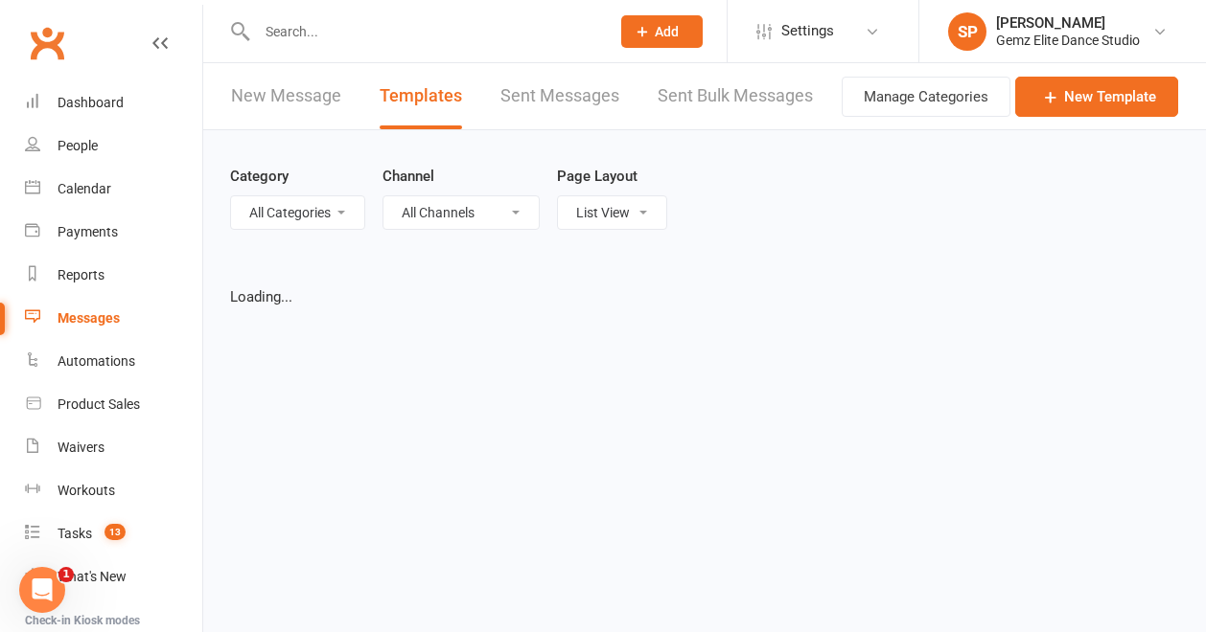
select select "100"
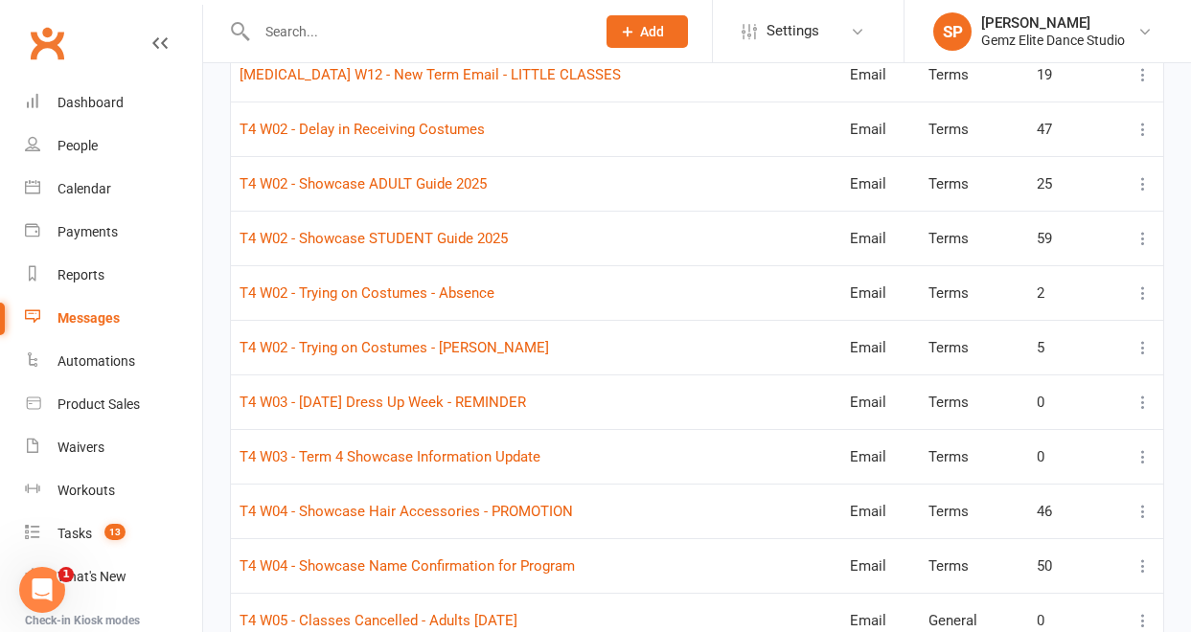
scroll to position [4210, 0]
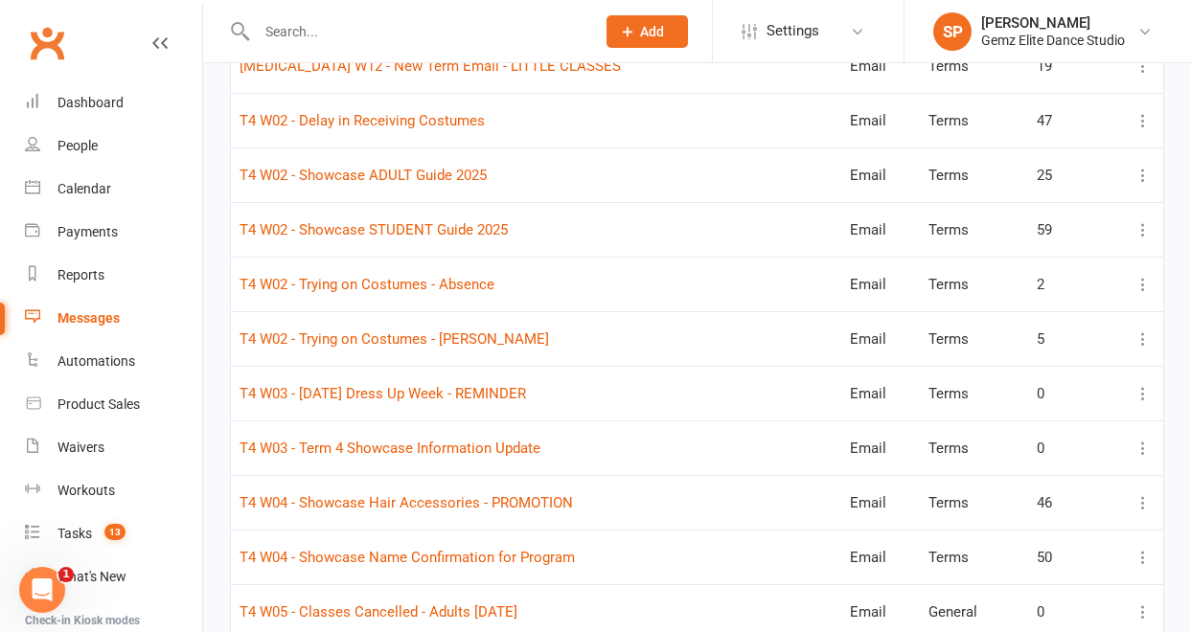
click at [1145, 554] on icon at bounding box center [1143, 557] width 19 height 19
click at [1057, 617] on link "Edit" at bounding box center [1045, 633] width 190 height 38
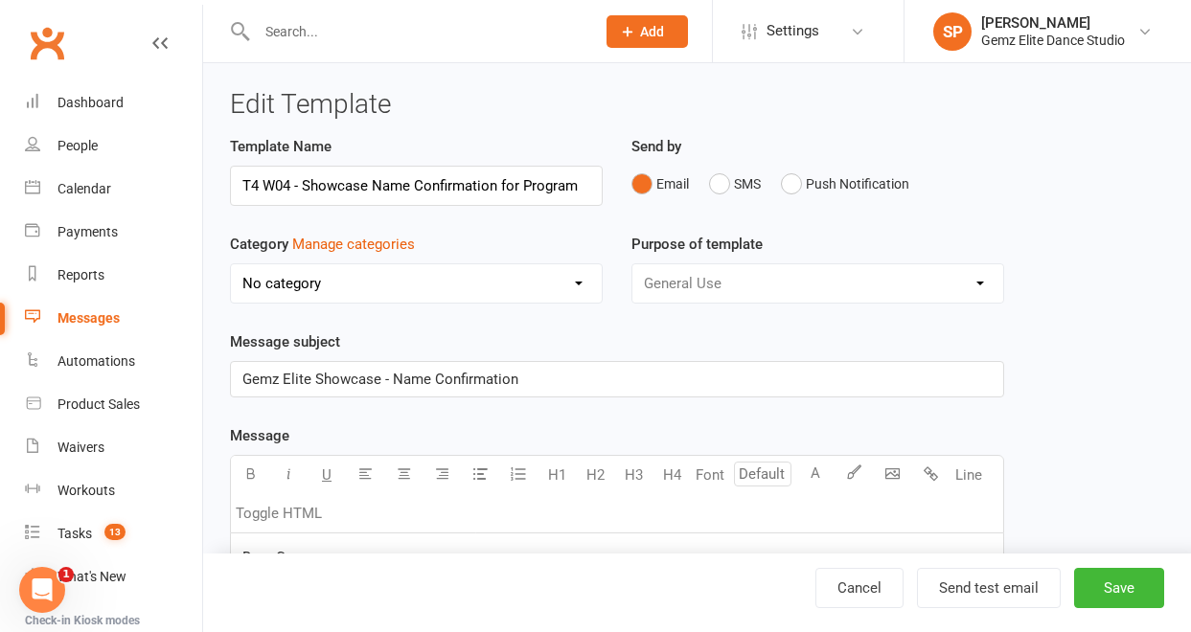
select select "11014"
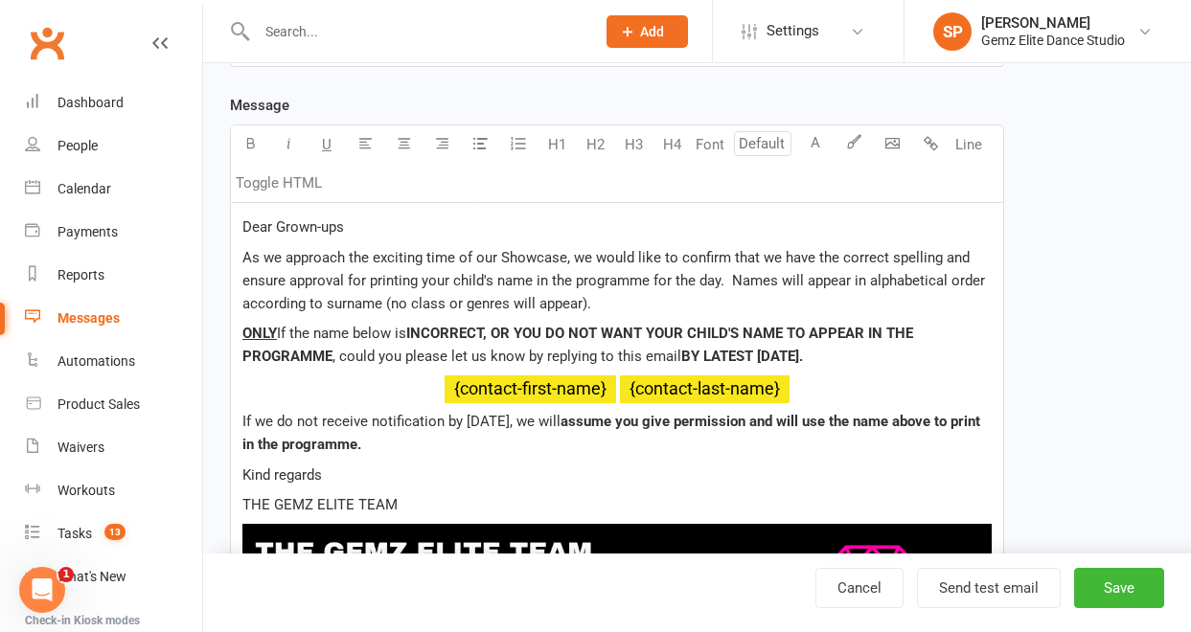
scroll to position [337, 0]
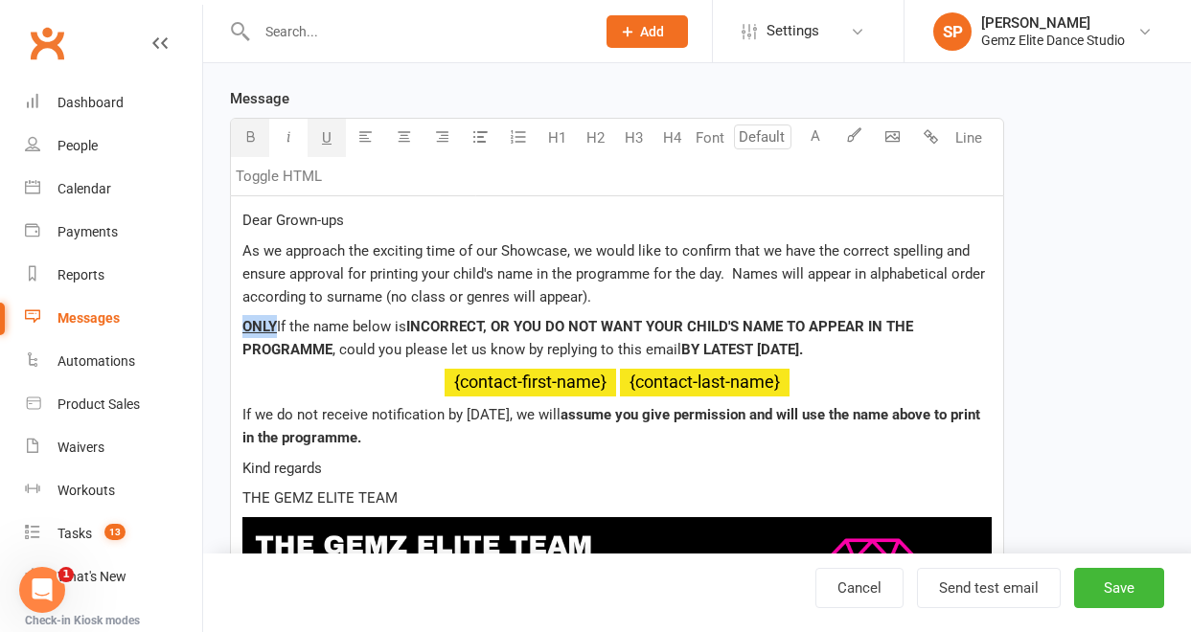
drag, startPoint x: 275, startPoint y: 329, endPoint x: 236, endPoint y: 329, distance: 39.3
click at [236, 329] on div "Dear Grown-ups As we approach the exciting time of our Showcase, we would like …" at bounding box center [617, 443] width 772 height 495
click at [770, 138] on input "number" at bounding box center [762, 137] width 57 height 25
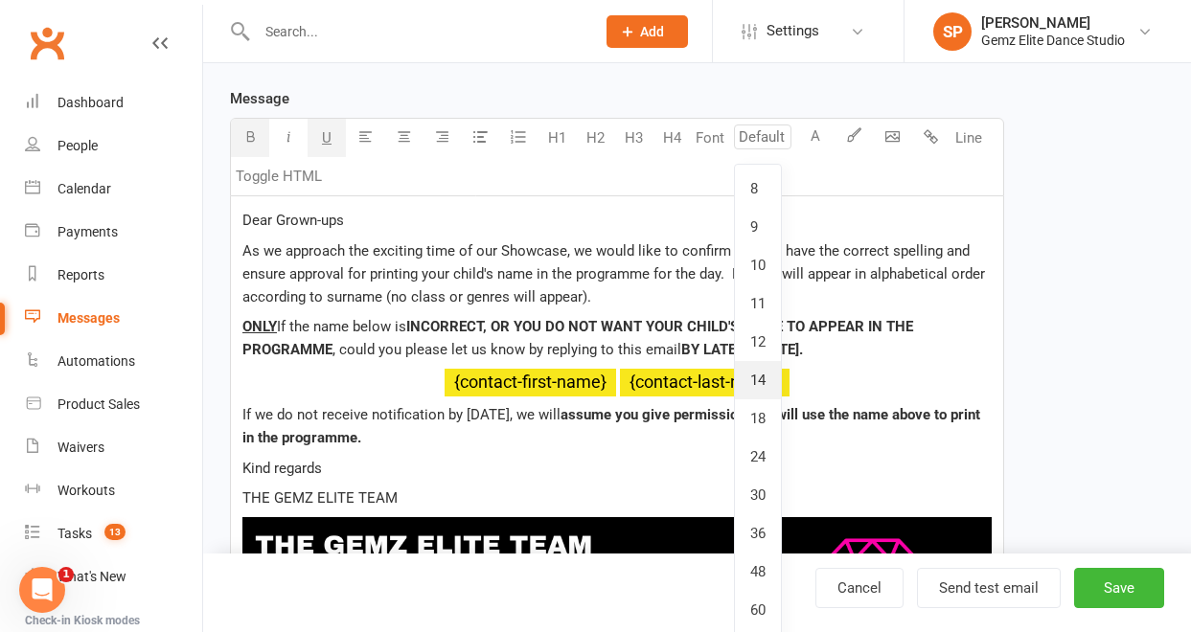
click at [762, 387] on link "14" at bounding box center [758, 380] width 46 height 38
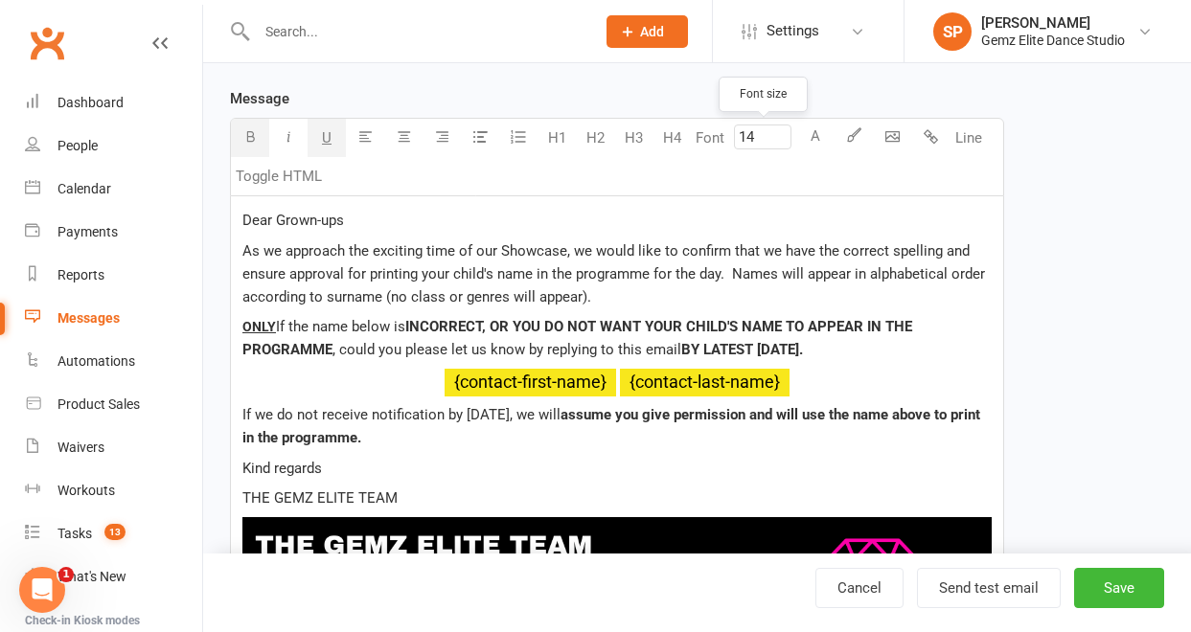
click at [757, 138] on input "14" at bounding box center [762, 137] width 57 height 25
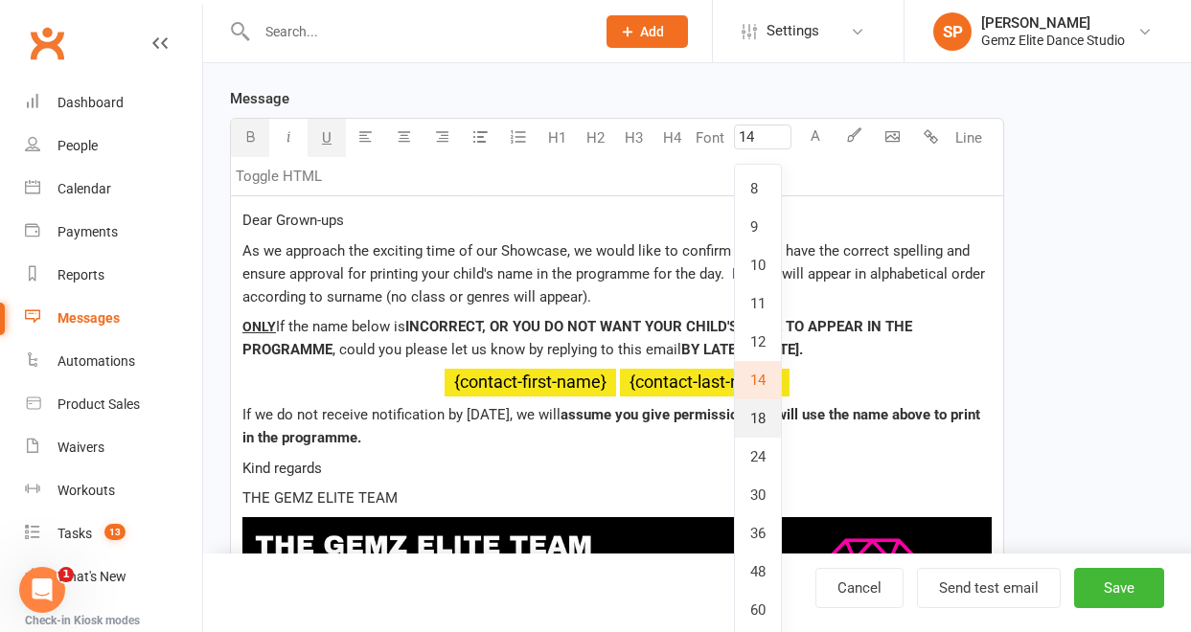
click at [755, 413] on link "18" at bounding box center [758, 419] width 46 height 38
type input "18"
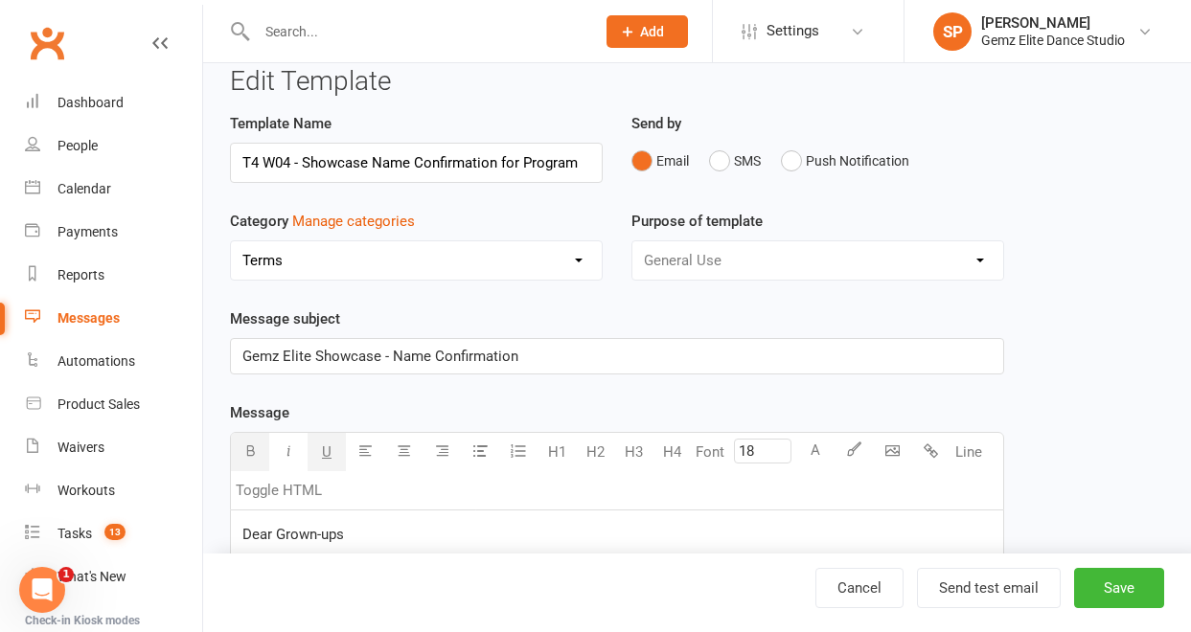
scroll to position [0, 0]
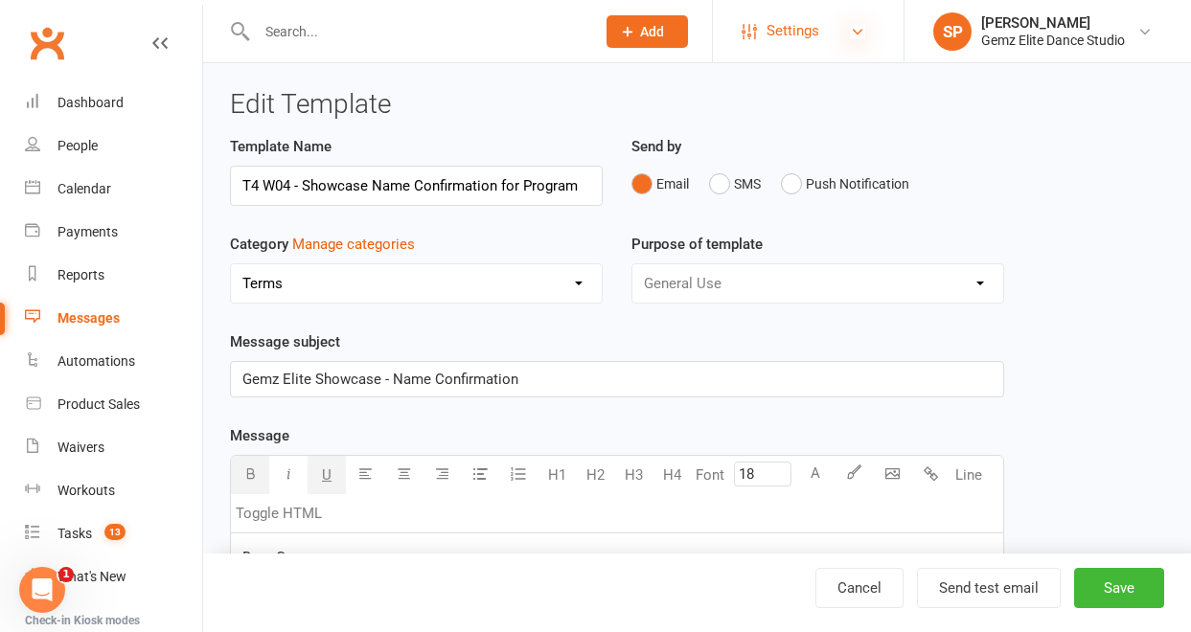
click at [858, 31] on icon at bounding box center [857, 31] width 15 height 15
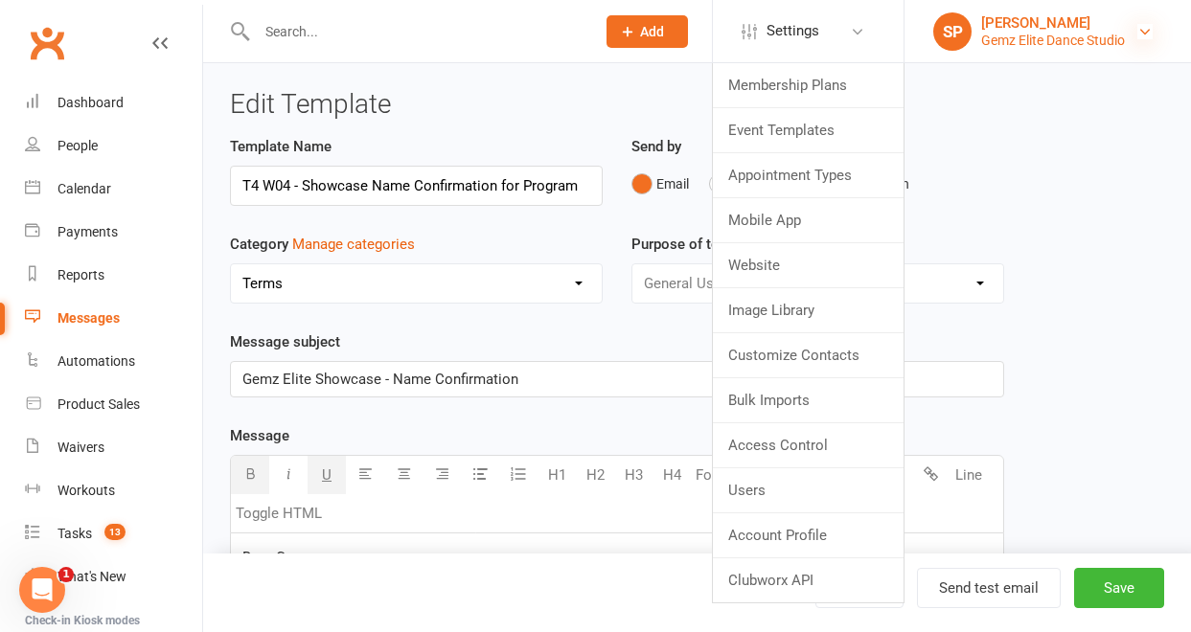
click at [1149, 33] on icon at bounding box center [1144, 31] width 15 height 15
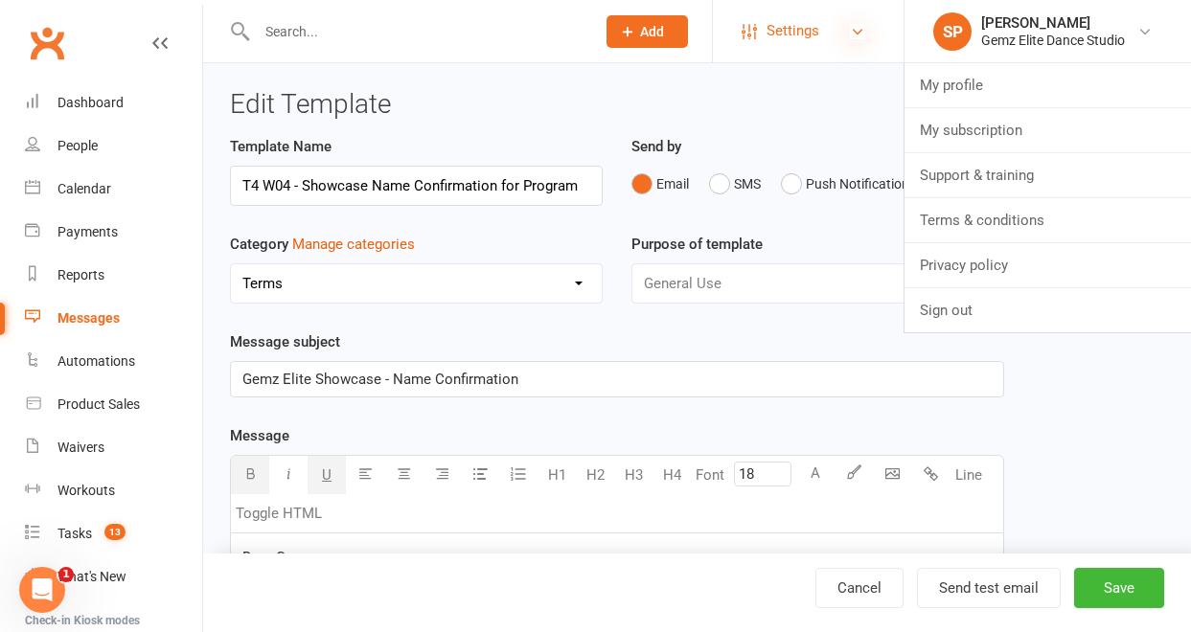
click at [851, 28] on icon at bounding box center [857, 31] width 15 height 15
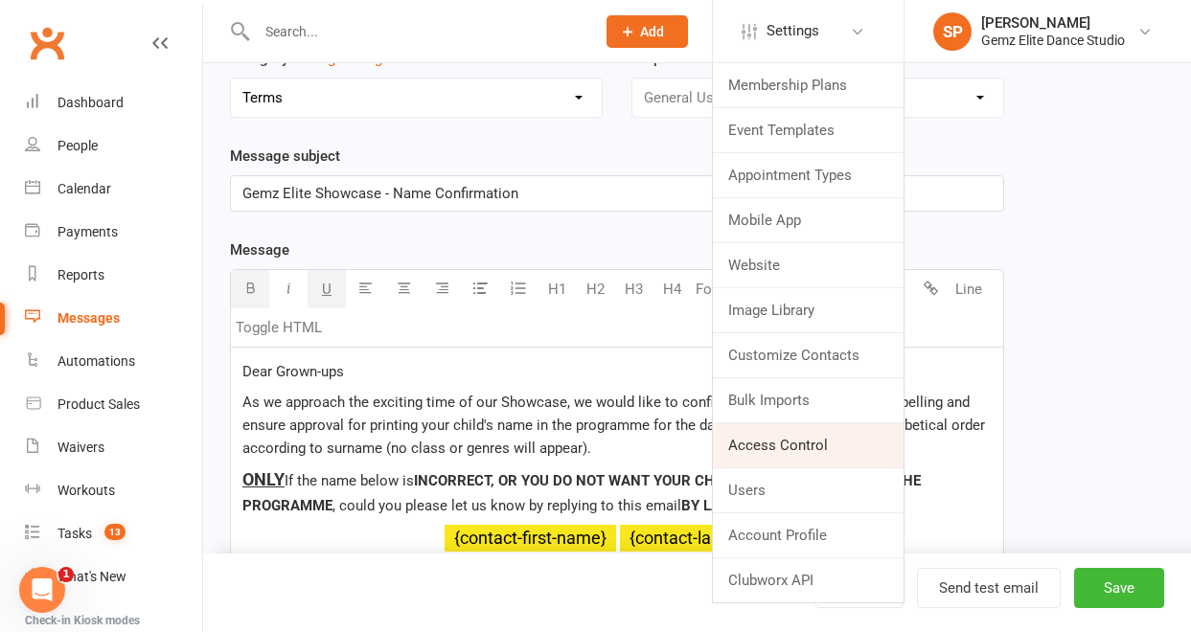
scroll to position [211, 0]
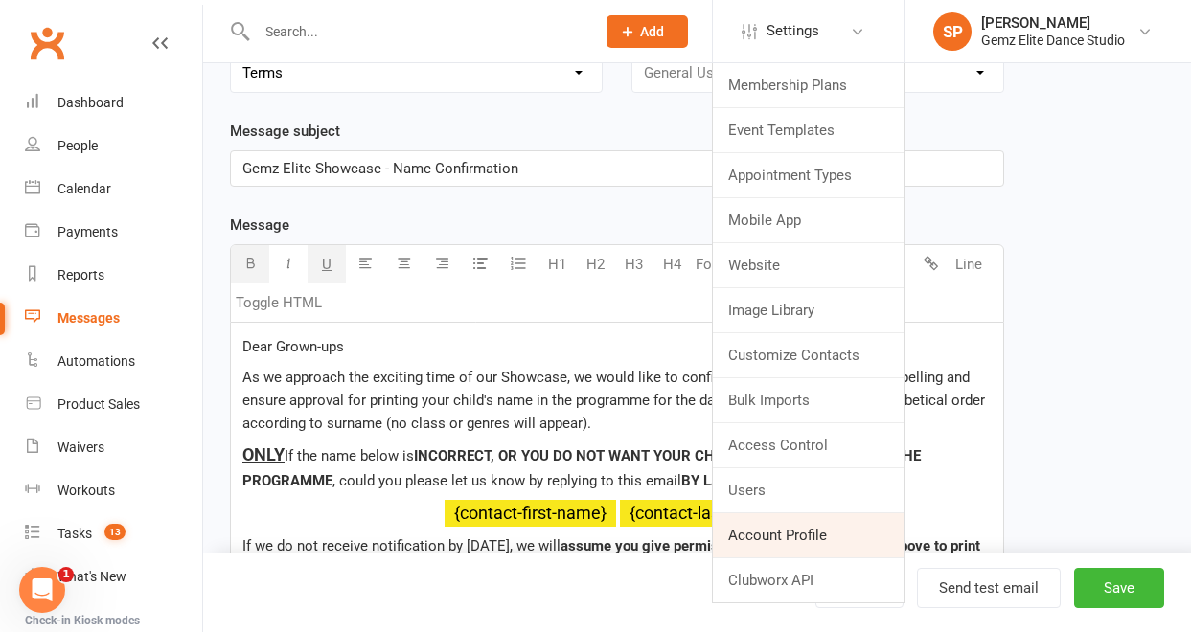
click at [804, 534] on link "Account Profile" at bounding box center [808, 536] width 191 height 44
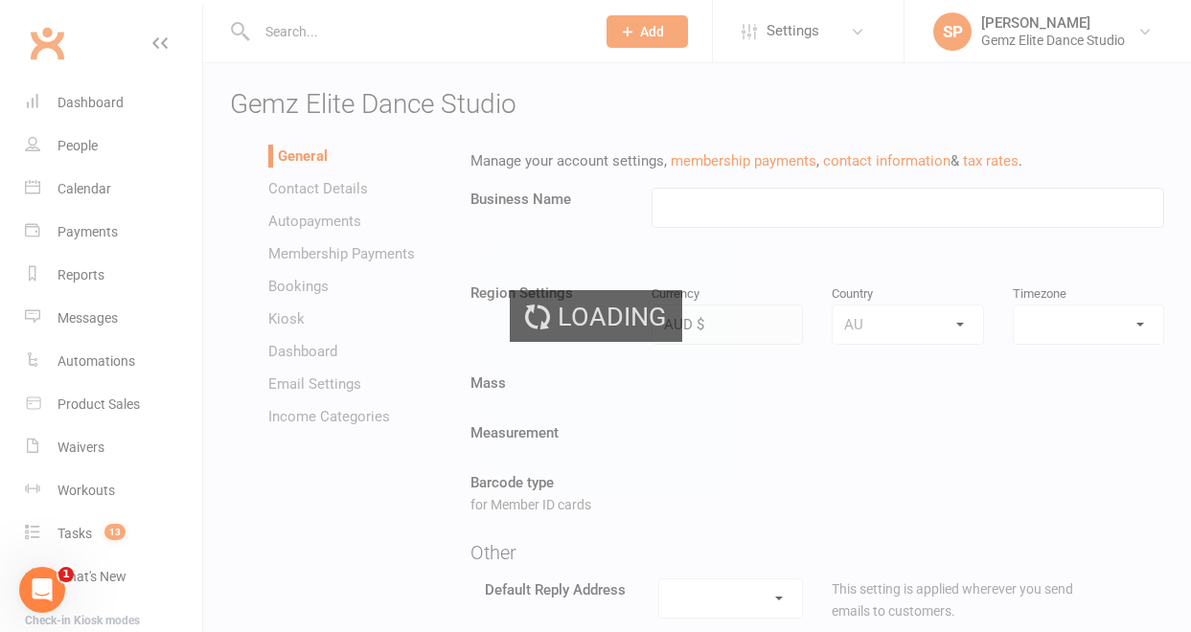
type input "Gemz Elite Dance Studio"
select select "[GEOGRAPHIC_DATA]/[GEOGRAPHIC_DATA]"
select select "[EMAIL_ADDRESS][DOMAIN_NAME]"
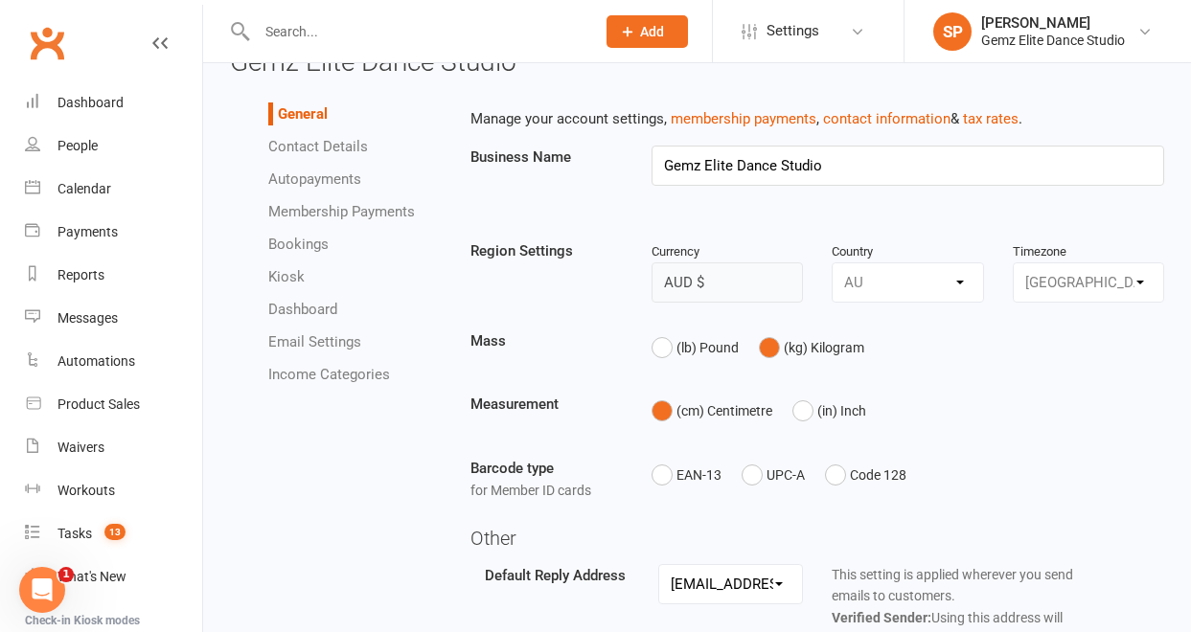
scroll to position [46, 0]
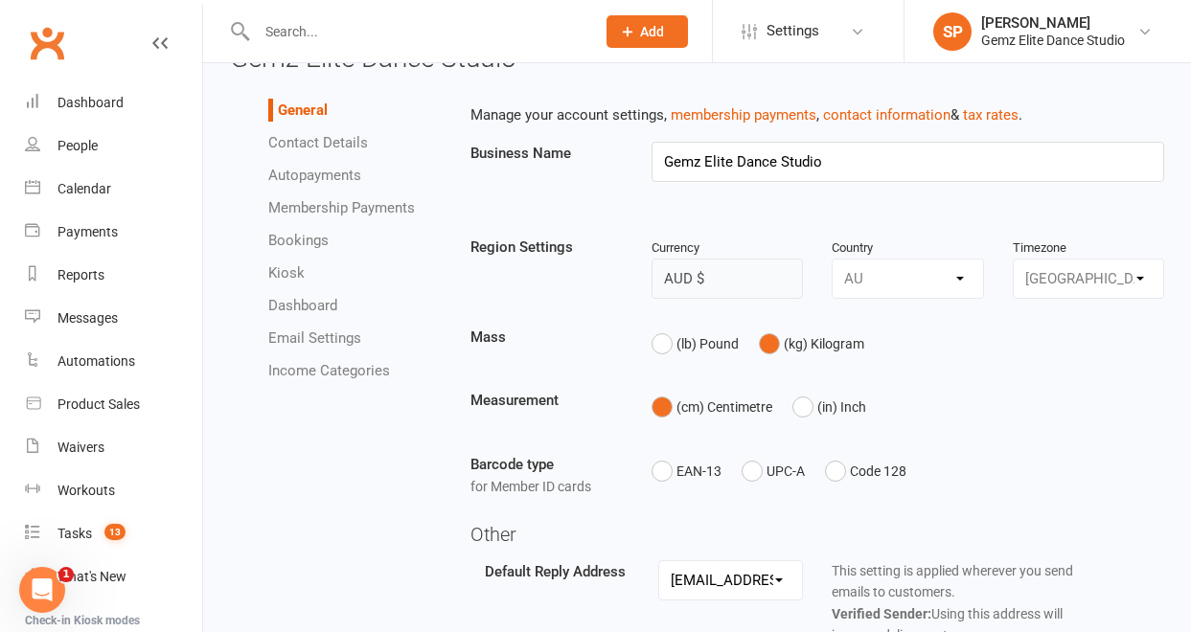
click at [343, 340] on link "Email Settings" at bounding box center [314, 338] width 93 height 17
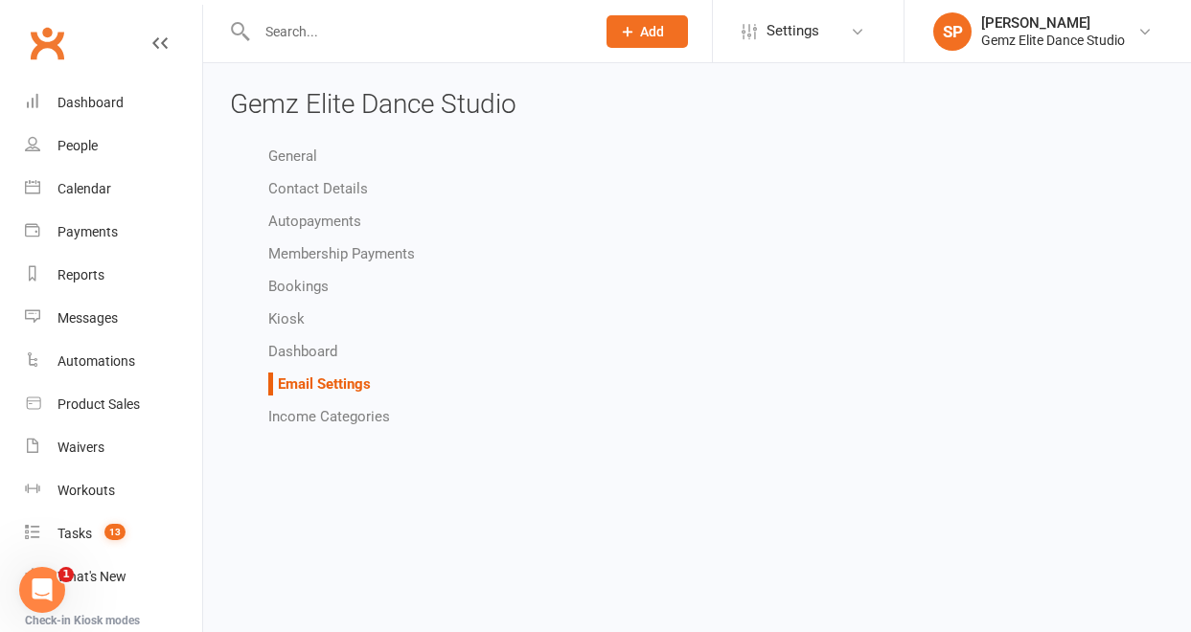
select select "other"
select select "do_not_send"
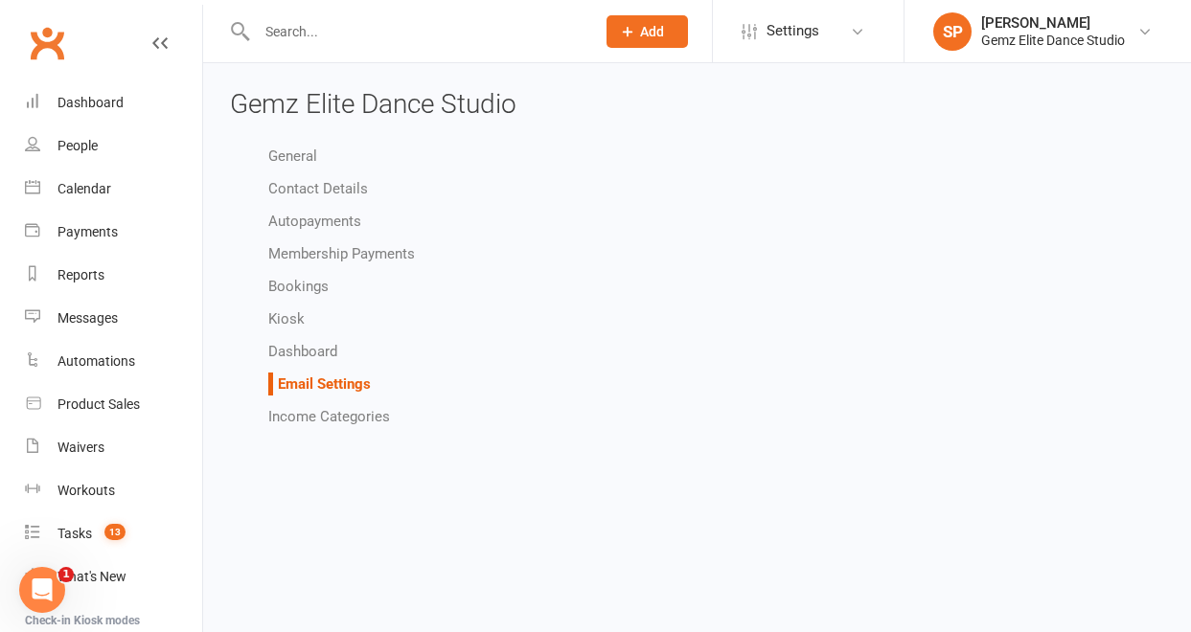
select select "other"
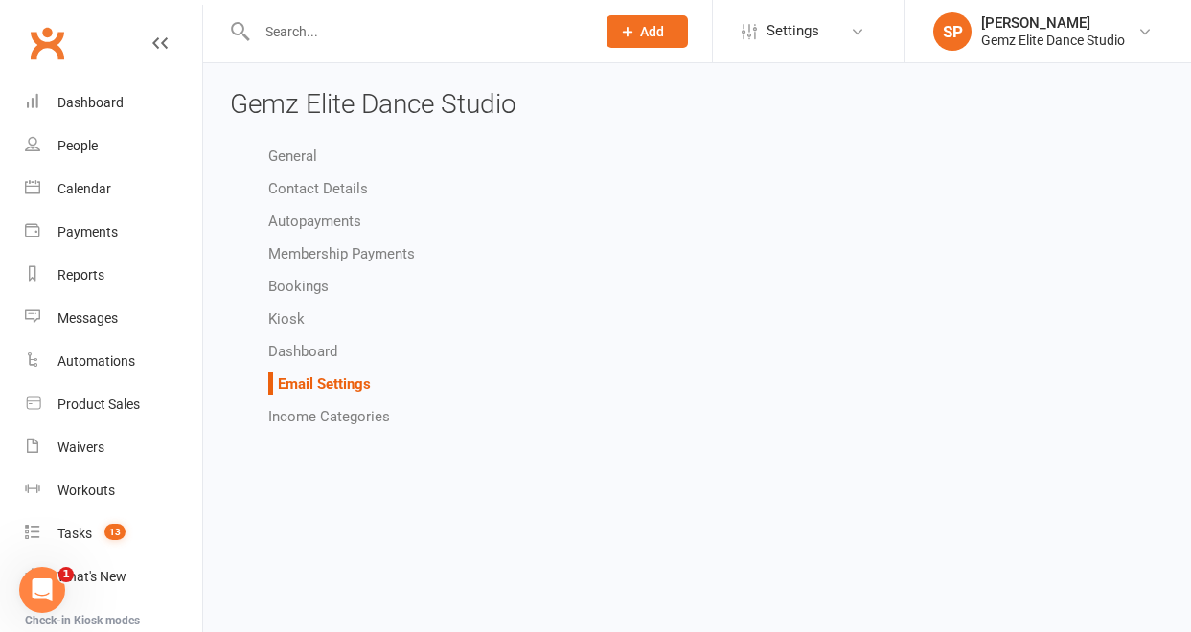
select select "other"
select select "do_not_send"
select select "other"
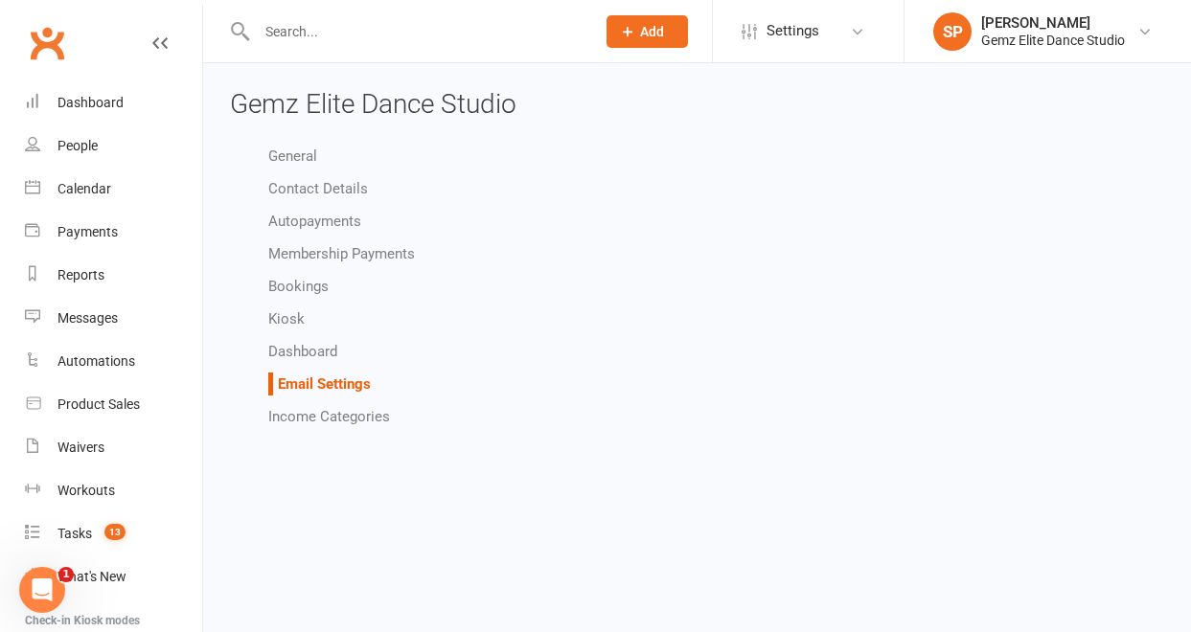
select select "other"
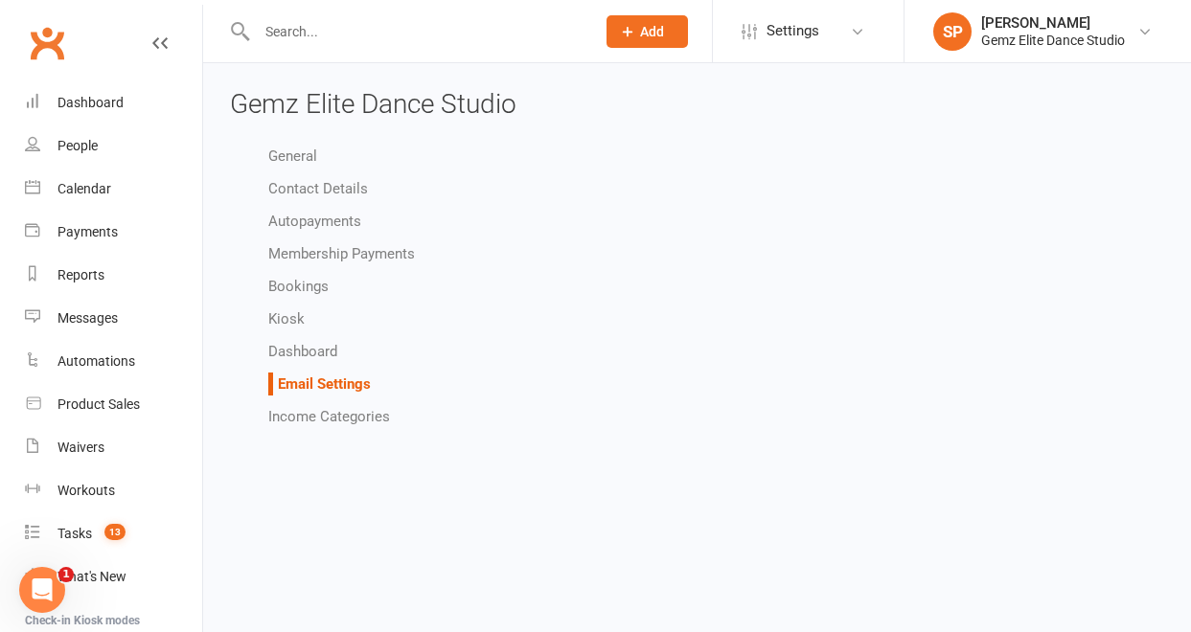
select select "do_not_send"
select select "other"
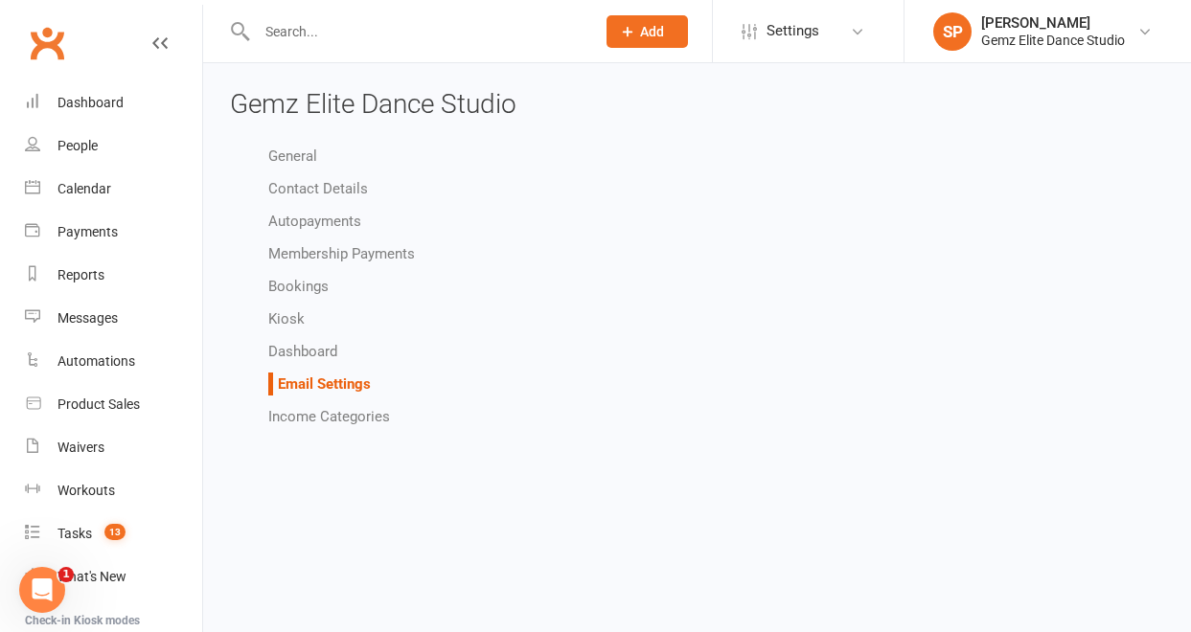
select select "do_not_send"
select select "other"
select select "do_not_send"
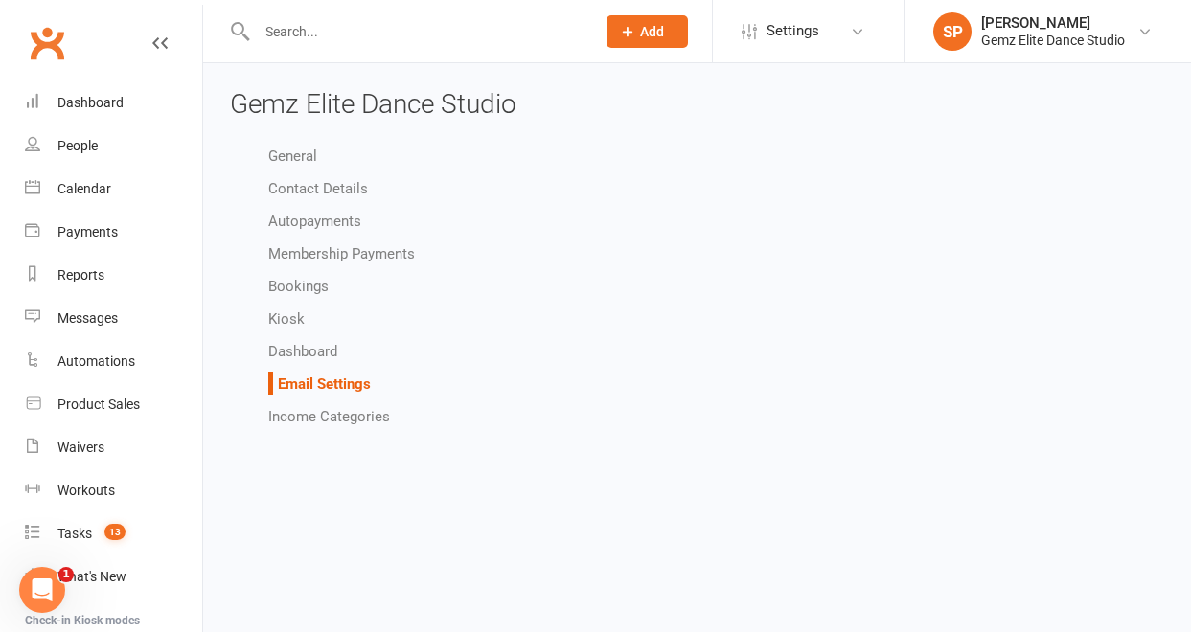
select select "other"
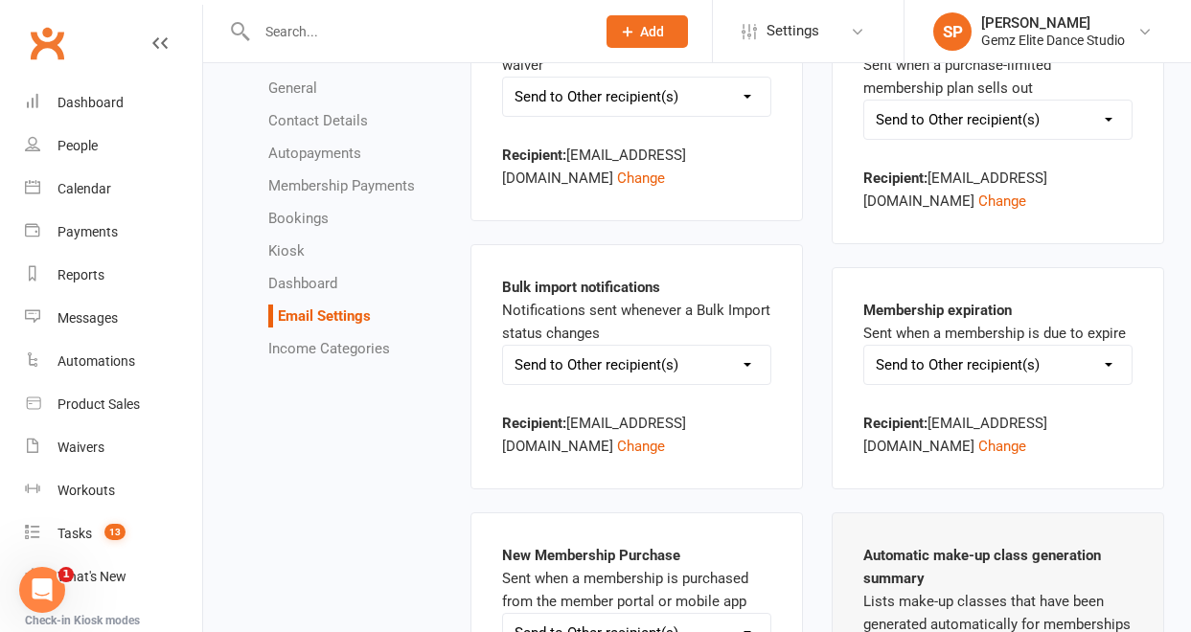
scroll to position [1895, 0]
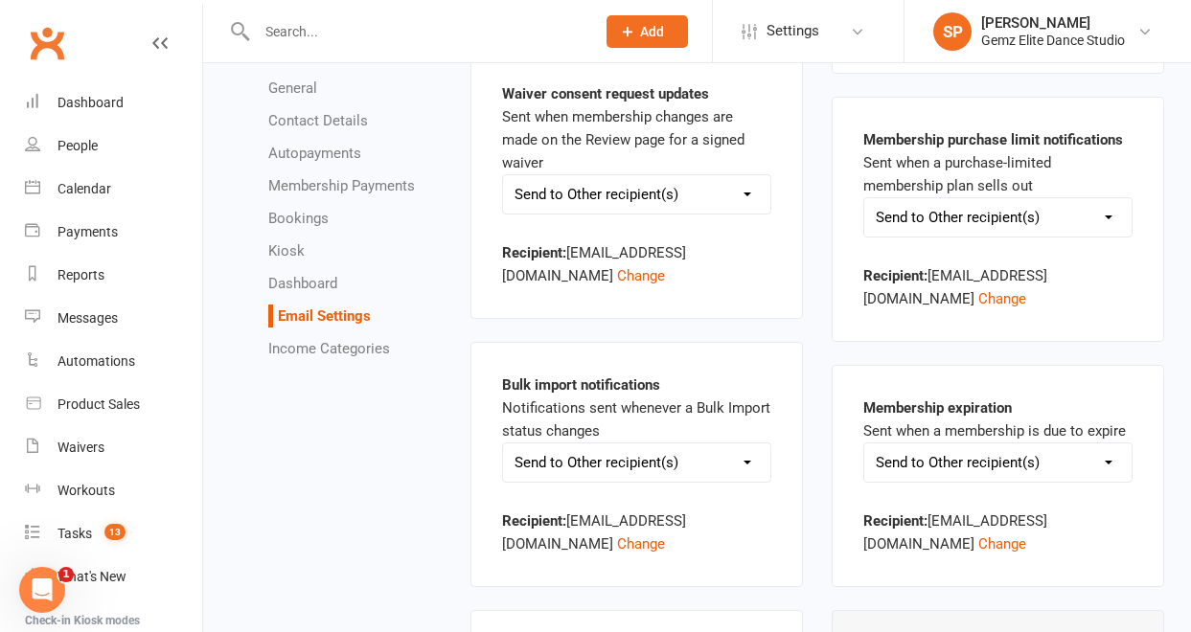
click at [312, 91] on link "General" at bounding box center [292, 88] width 49 height 17
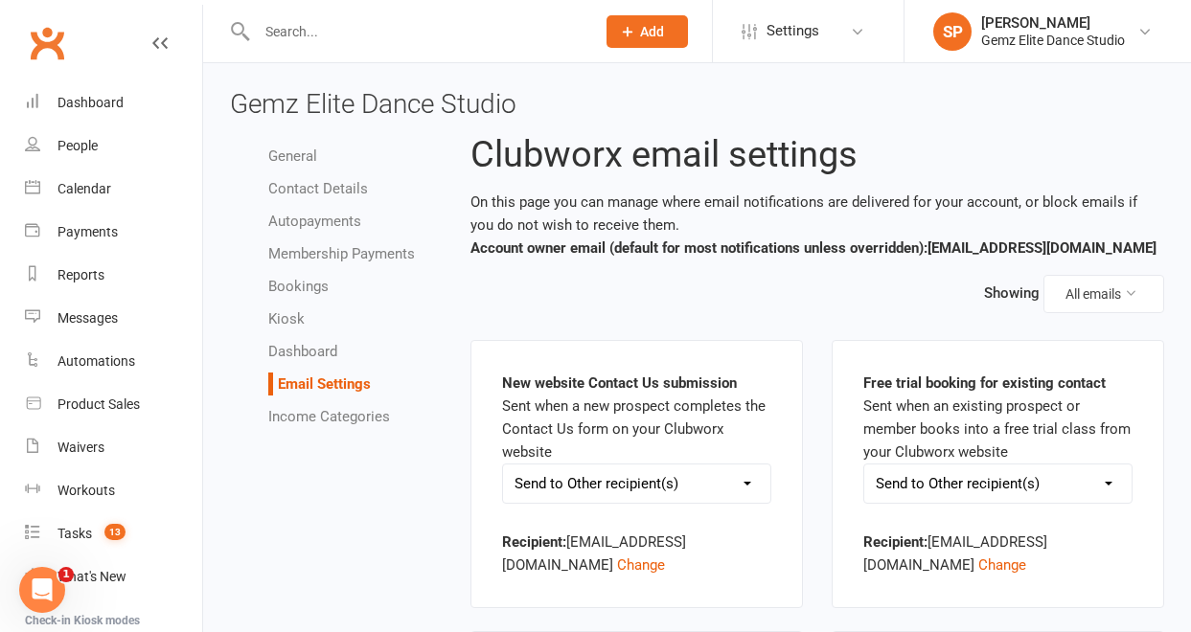
select select "[EMAIL_ADDRESS][DOMAIN_NAME]"
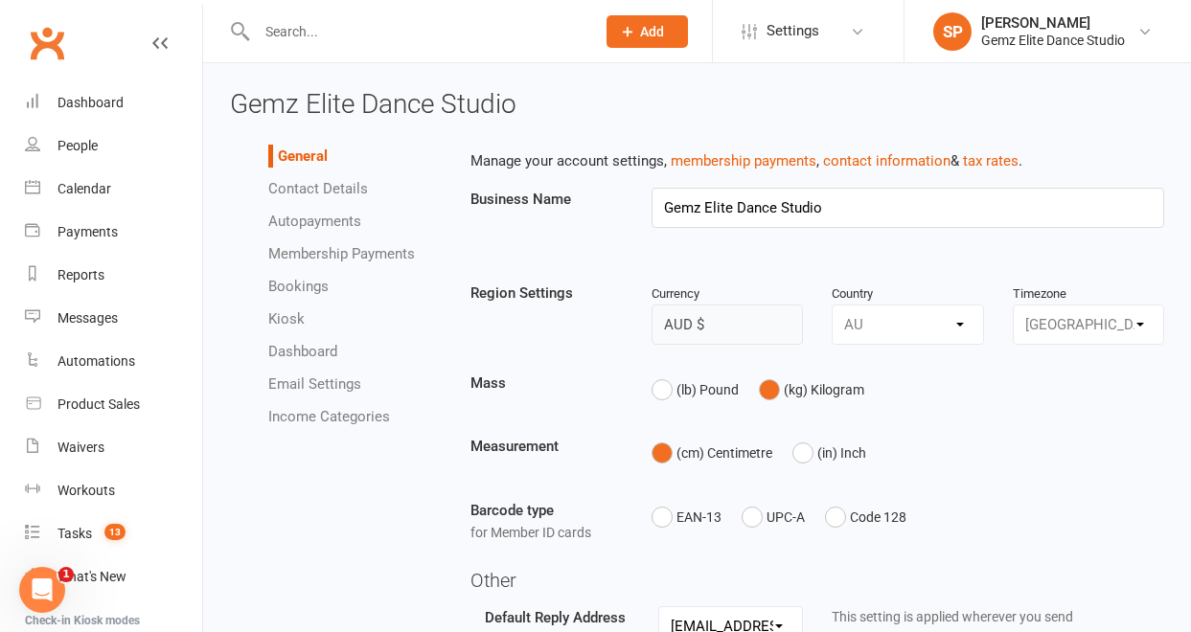
click at [284, 28] on input "text" at bounding box center [416, 31] width 331 height 27
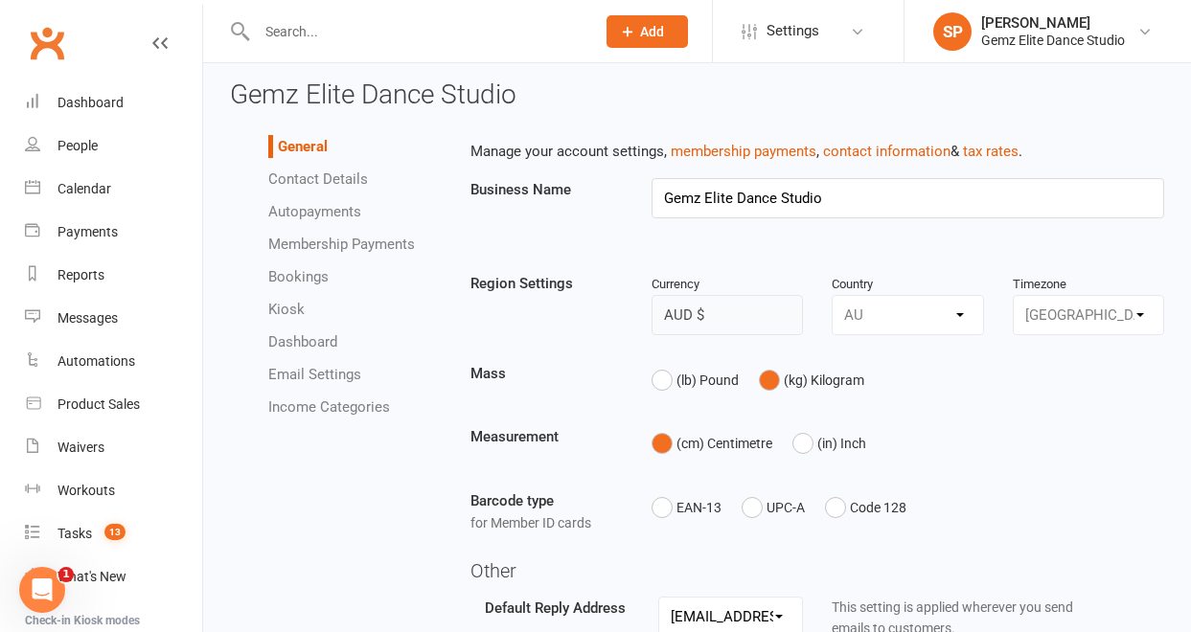
scroll to position [5, 0]
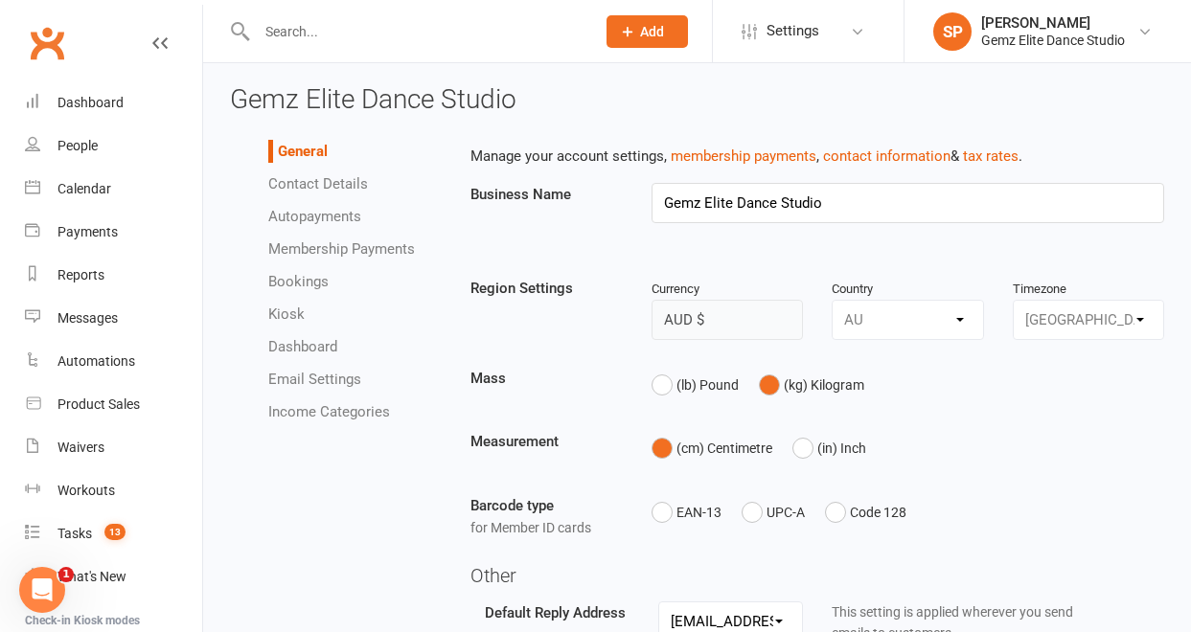
click at [152, 46] on icon at bounding box center [159, 42] width 15 height 15
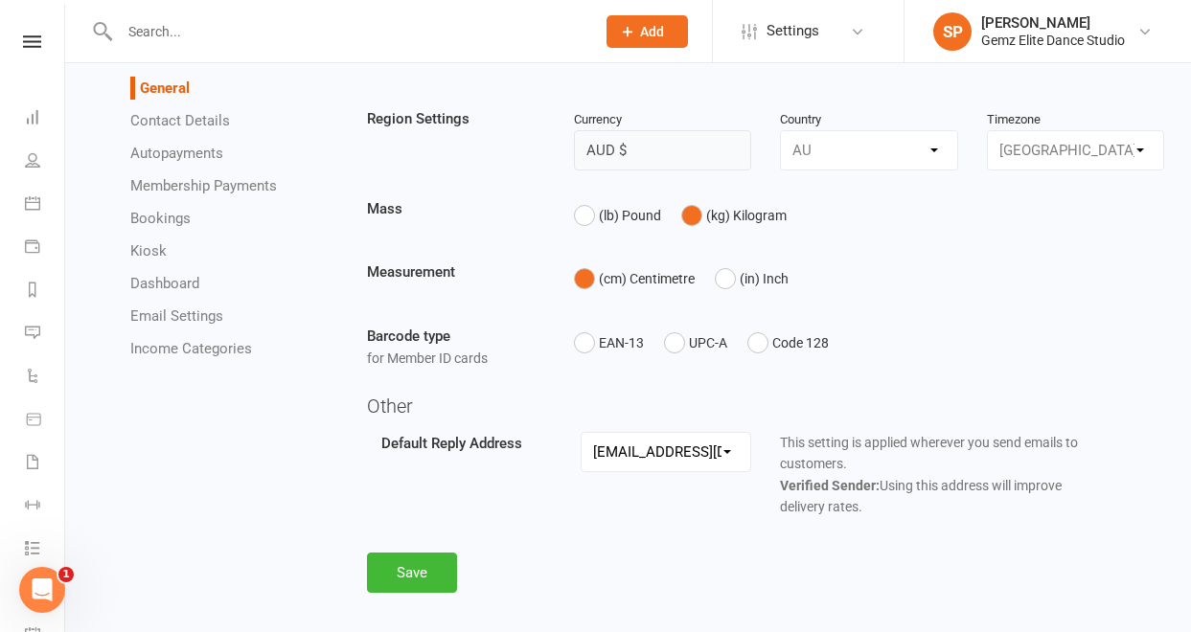
scroll to position [193, 0]
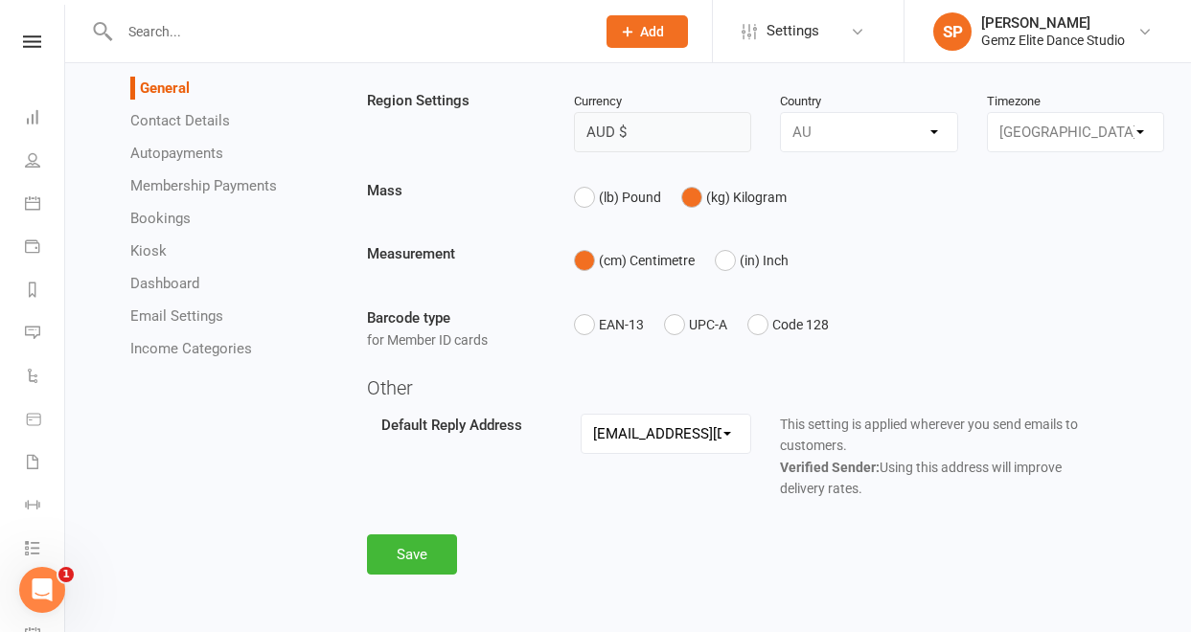
click at [177, 316] on link "Email Settings" at bounding box center [176, 316] width 93 height 17
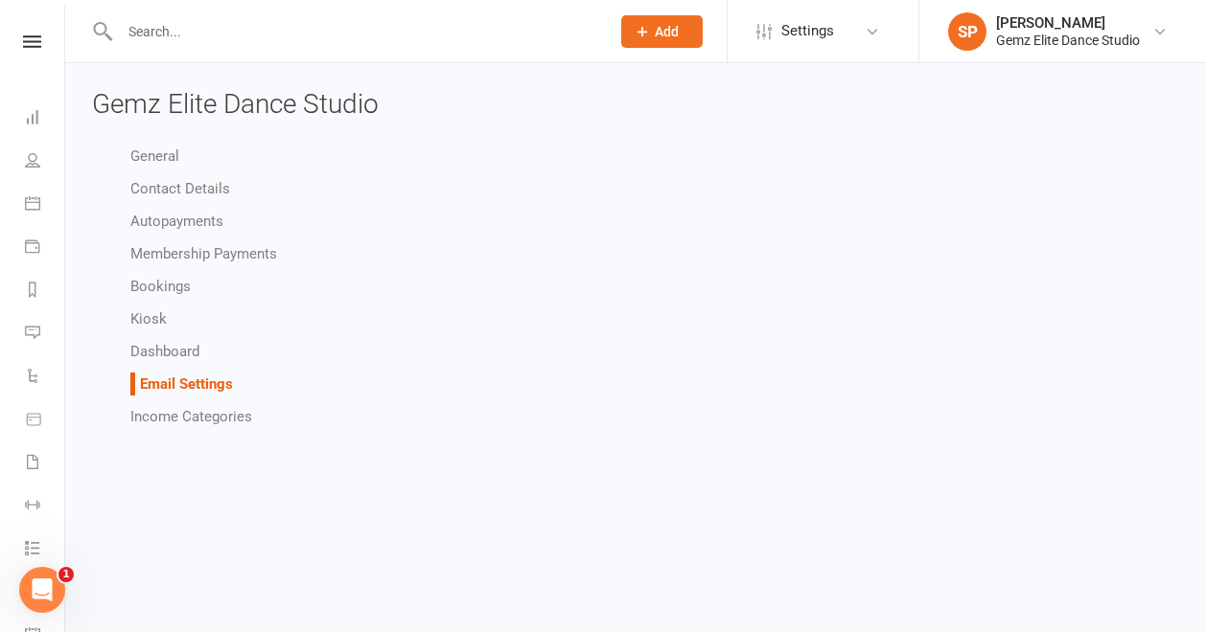
select select "other"
select select "do_not_send"
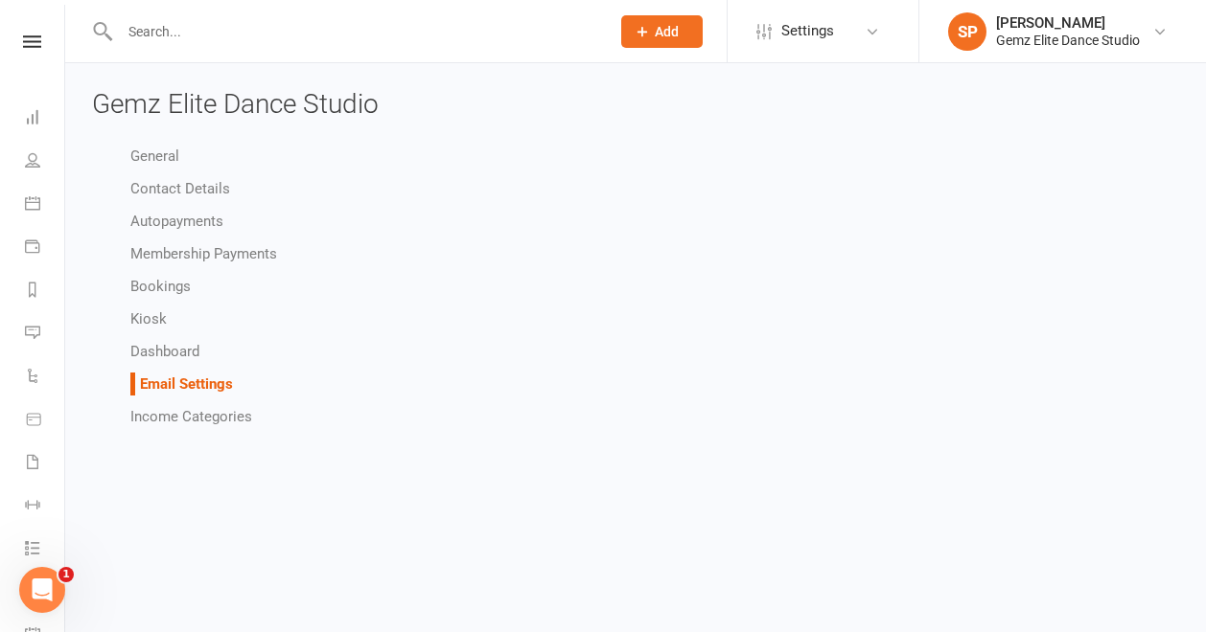
select select "other"
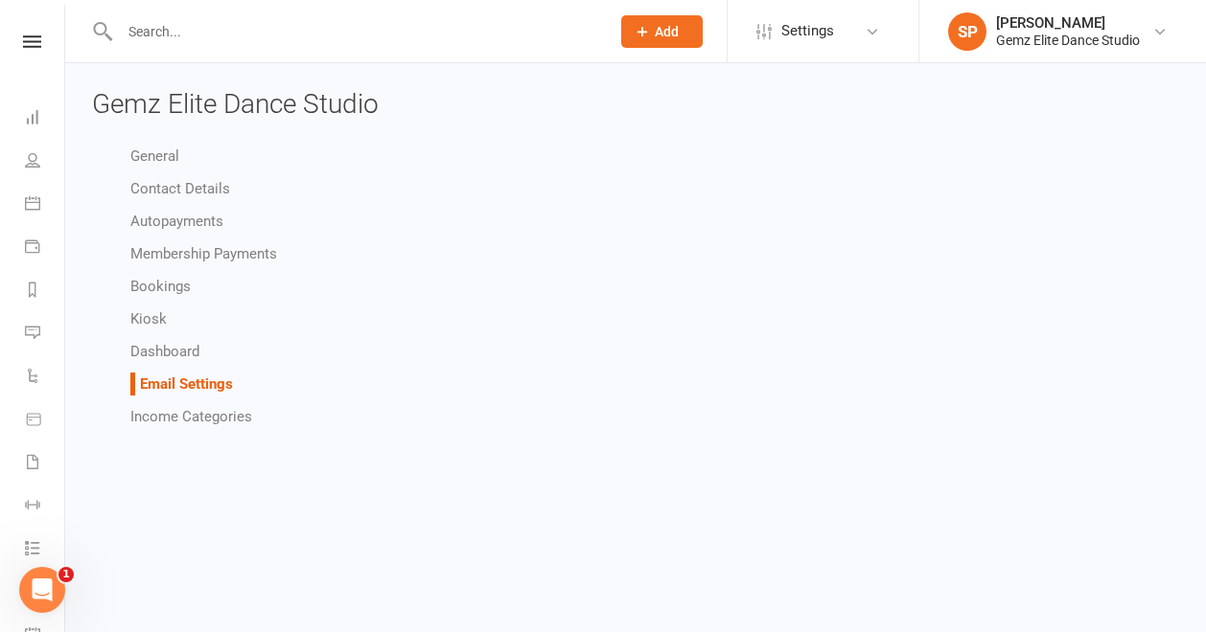
select select "other"
select select "do_not_send"
select select "other"
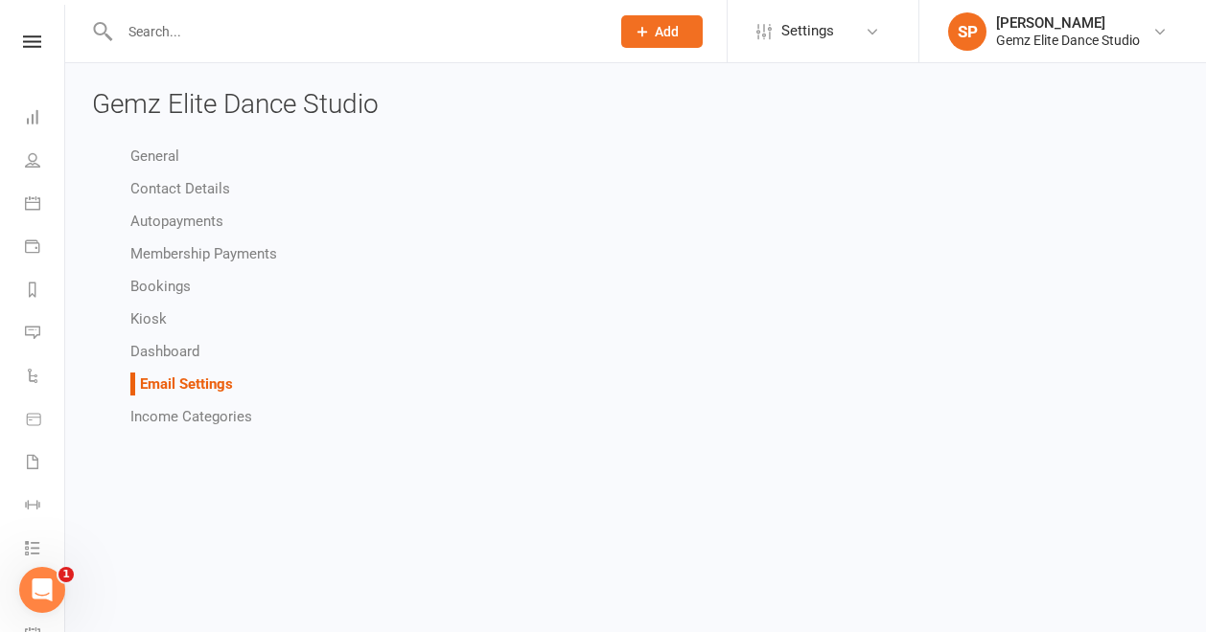
select select "other"
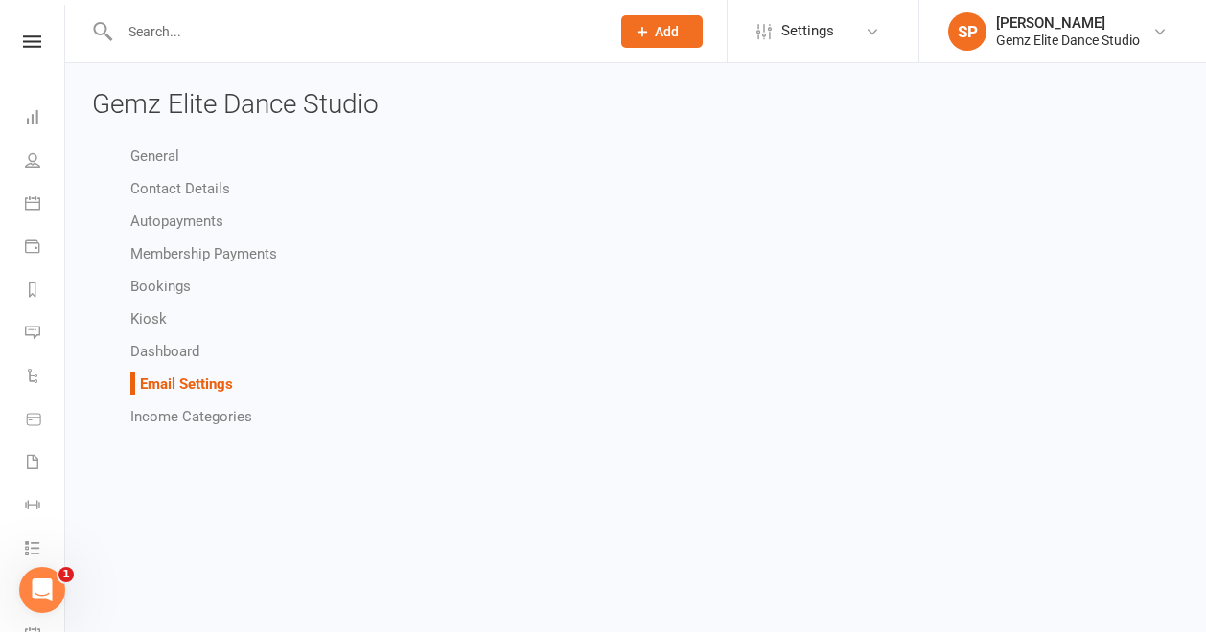
select select "do_not_send"
select select "other"
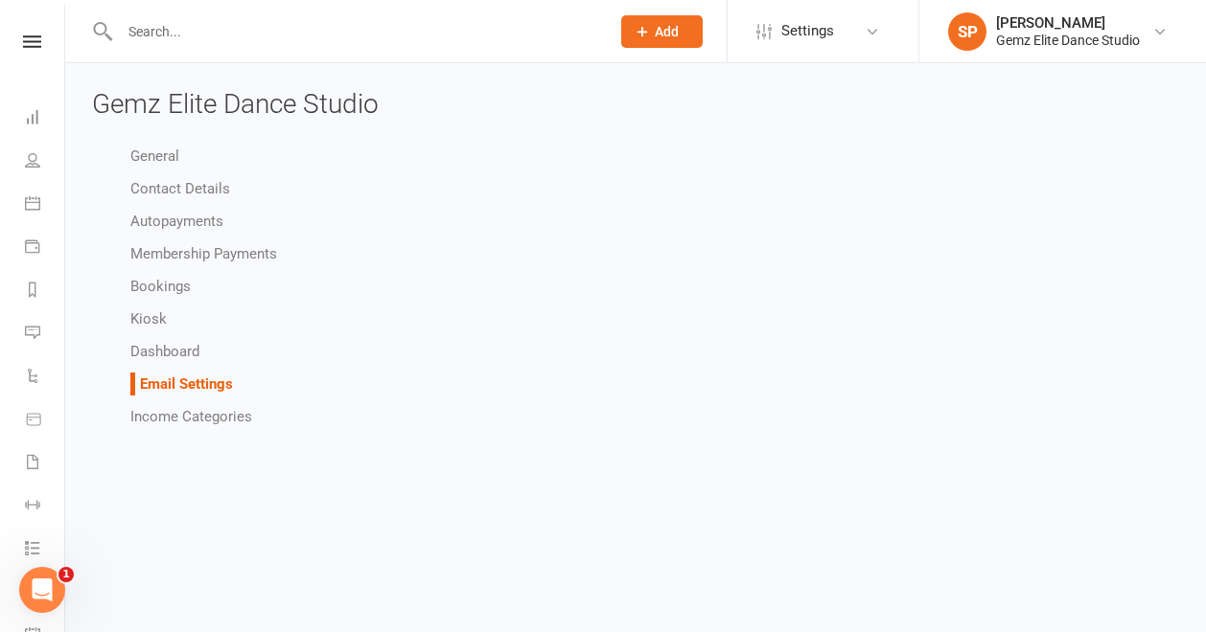
select select "do_not_send"
select select "other"
select select "do_not_send"
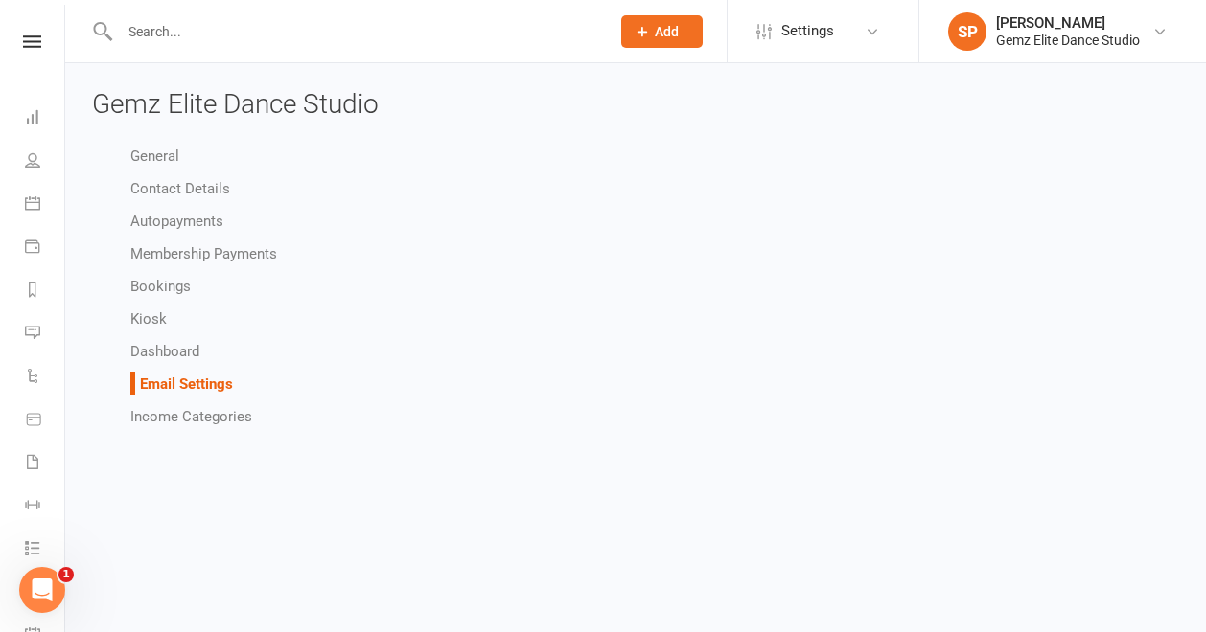
select select "other"
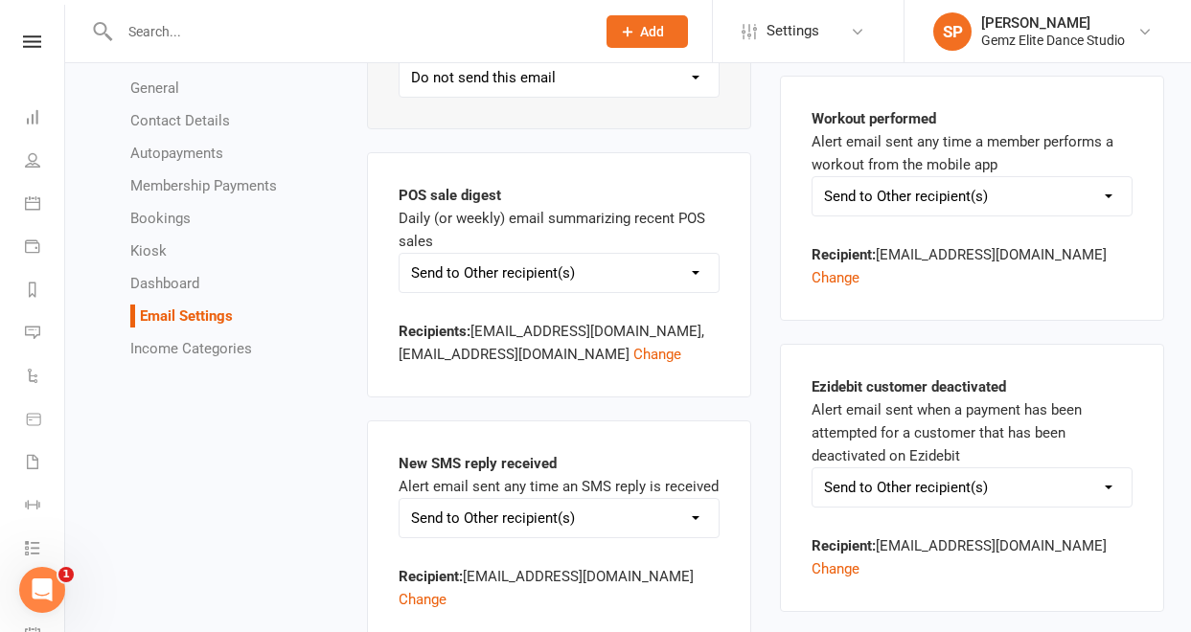
scroll to position [3768, 0]
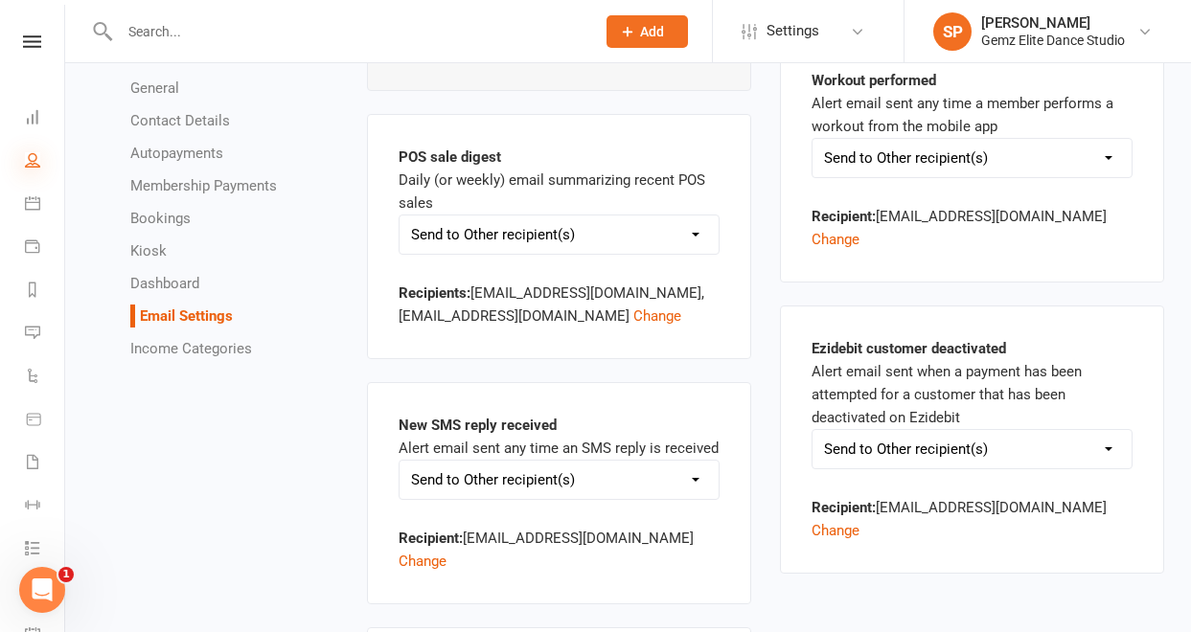
click at [32, 161] on icon at bounding box center [32, 159] width 15 height 15
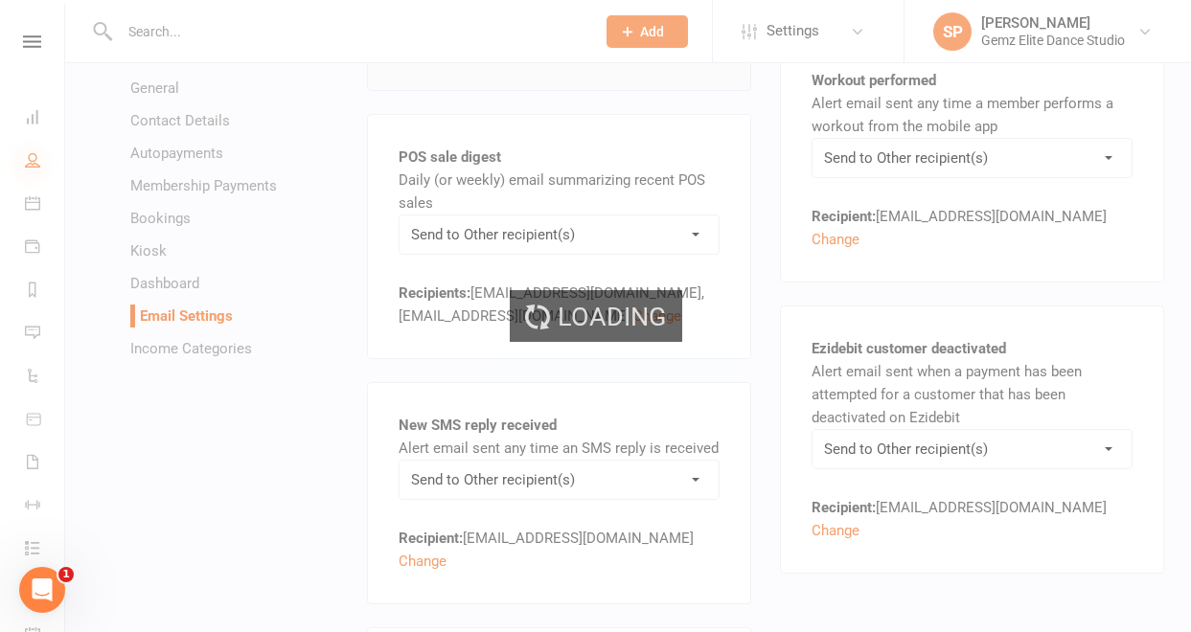
select select "50"
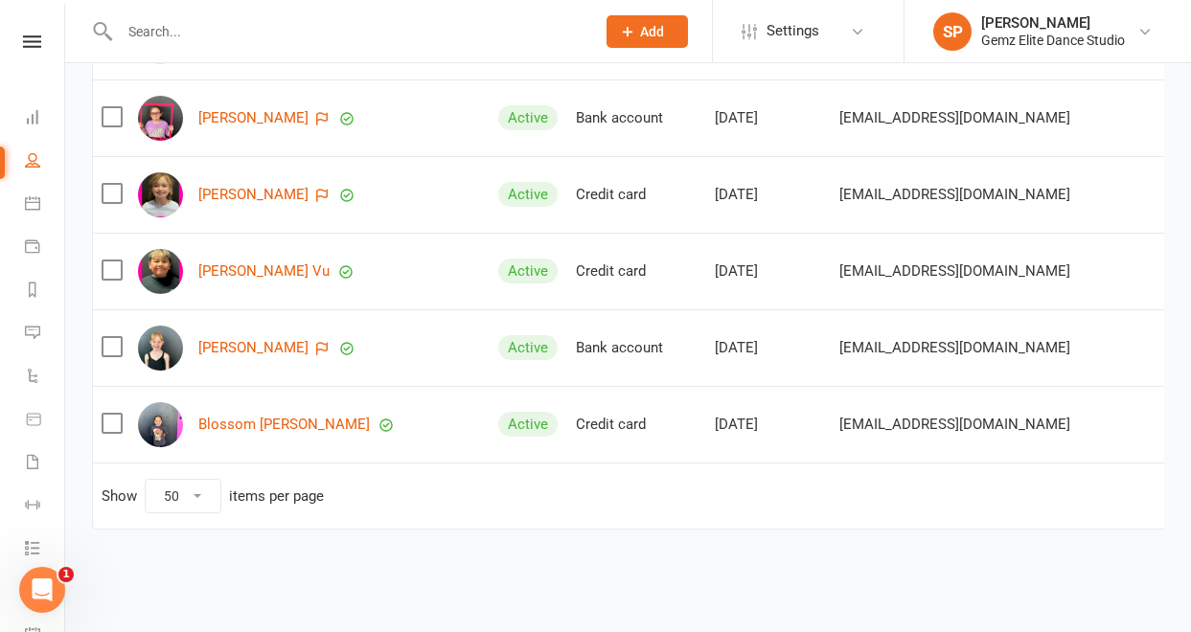
scroll to position [3740, 0]
click at [201, 480] on select "10 25 50 100" at bounding box center [183, 496] width 75 height 33
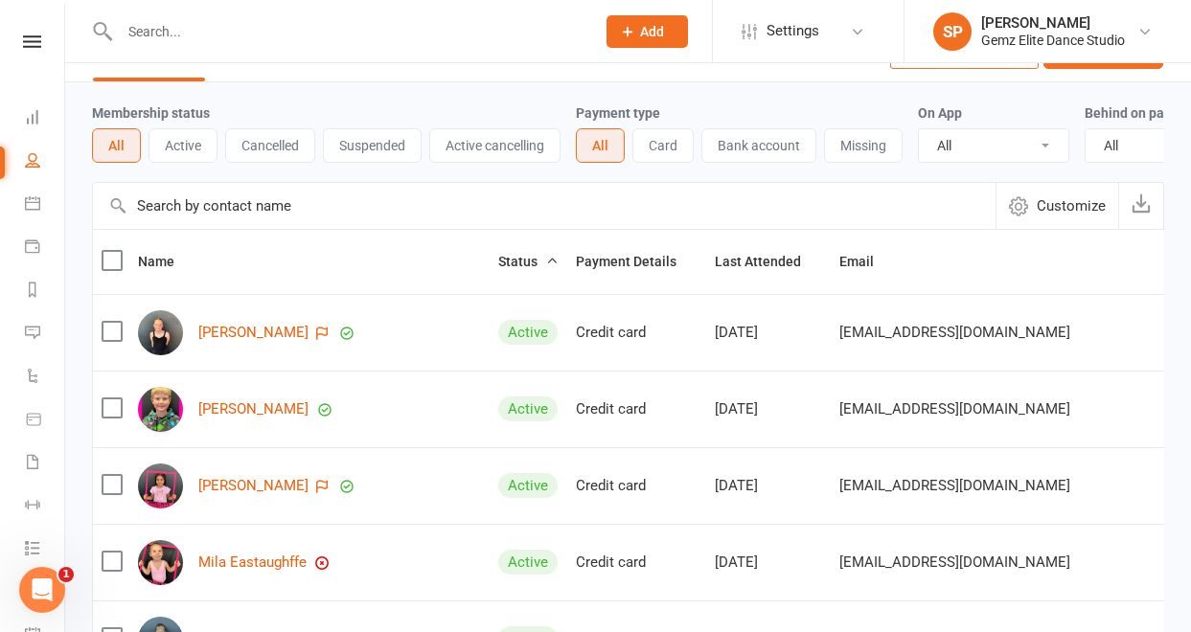
scroll to position [65, 0]
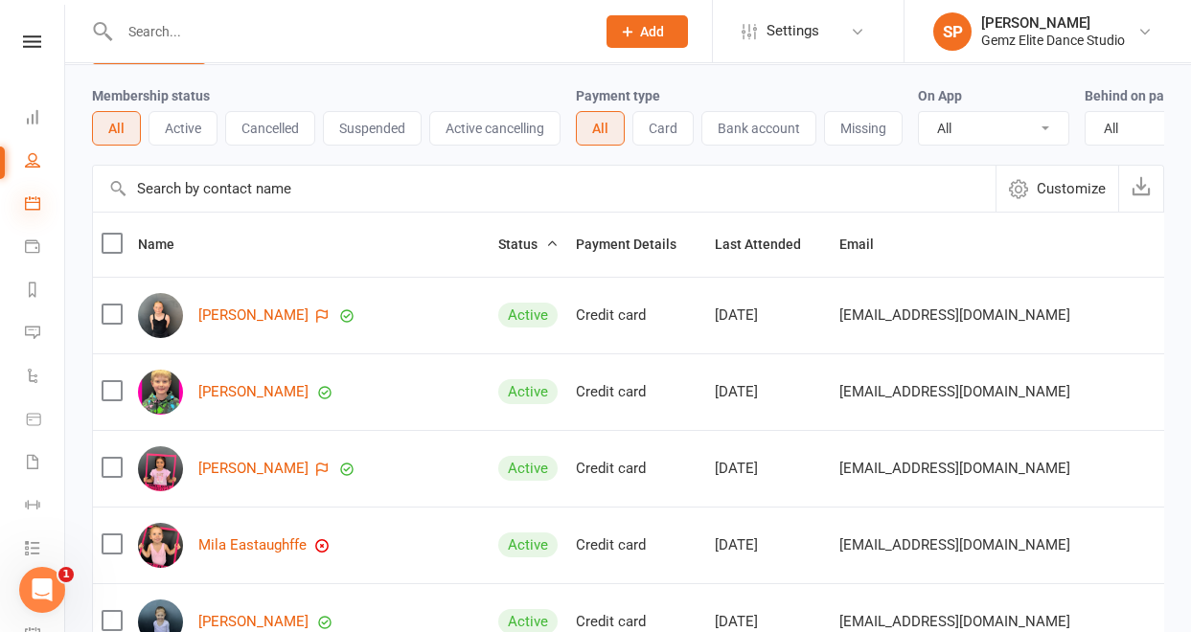
click at [30, 201] on icon at bounding box center [32, 202] width 15 height 15
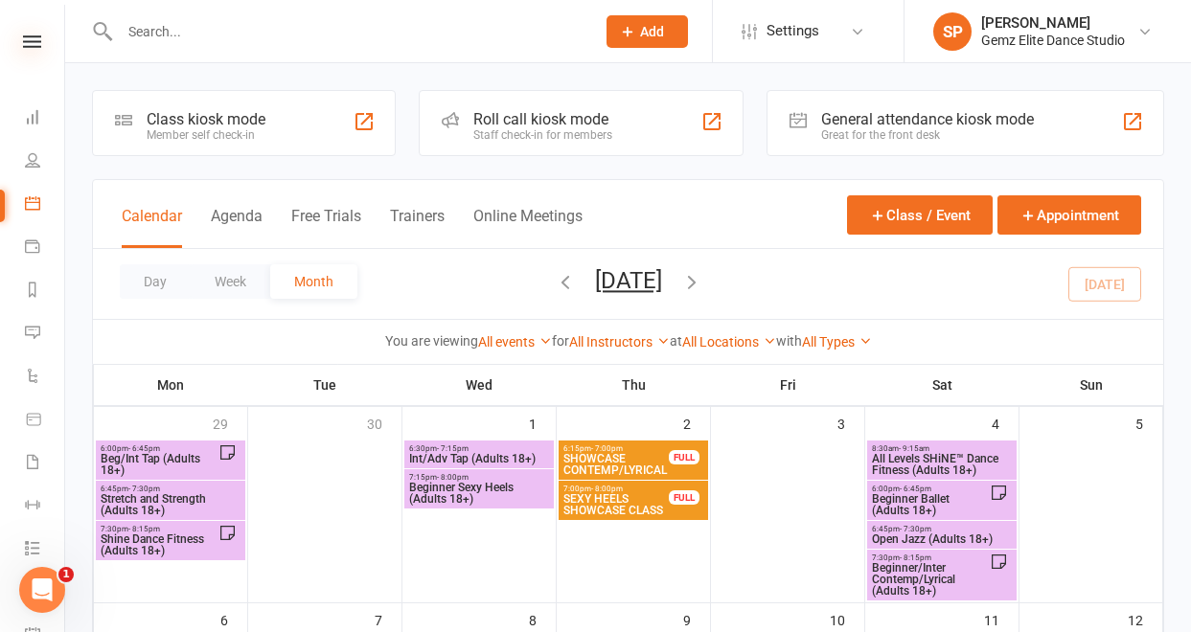
click at [25, 43] on icon at bounding box center [32, 41] width 18 height 12
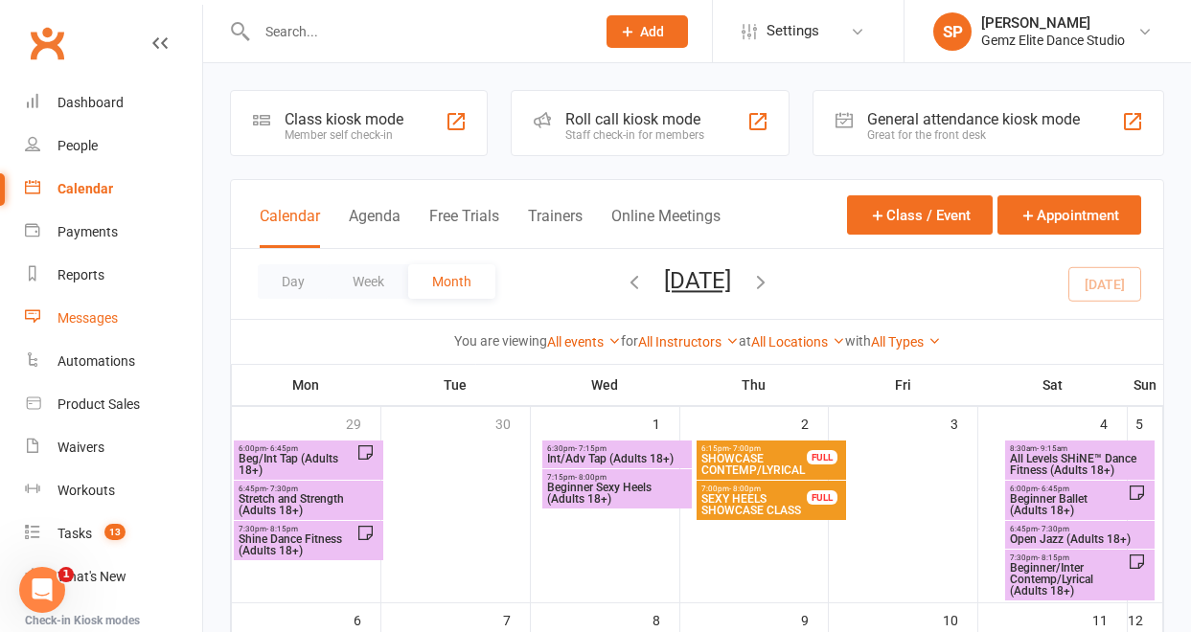
click at [95, 319] on div "Messages" at bounding box center [87, 317] width 60 height 15
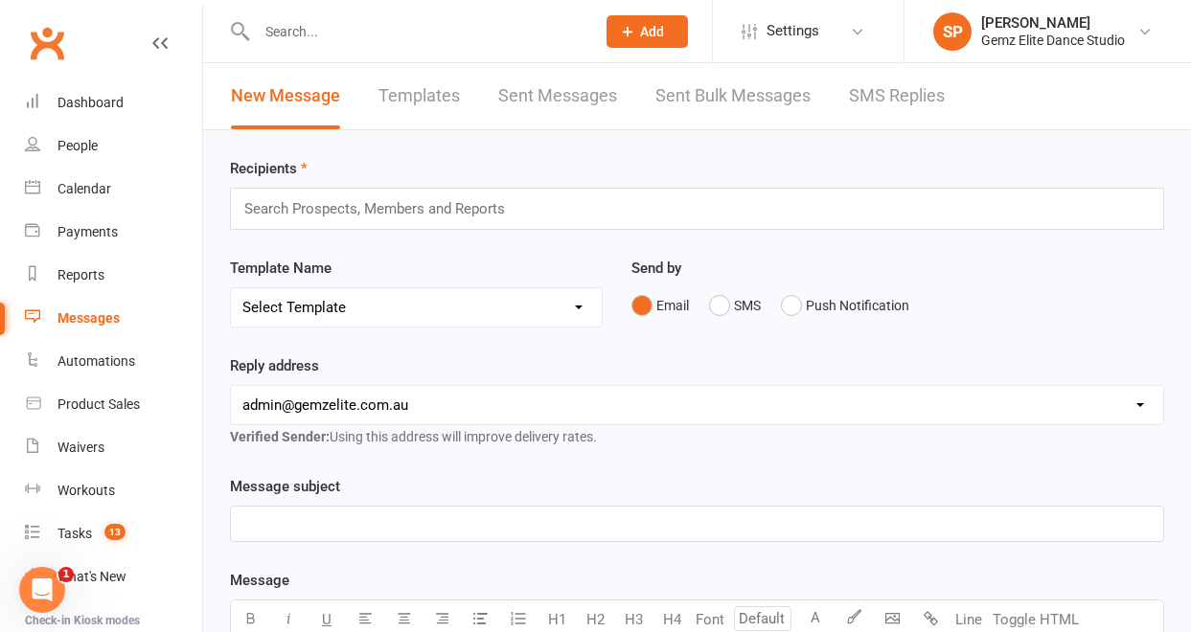
click at [436, 99] on link "Templates" at bounding box center [419, 96] width 81 height 66
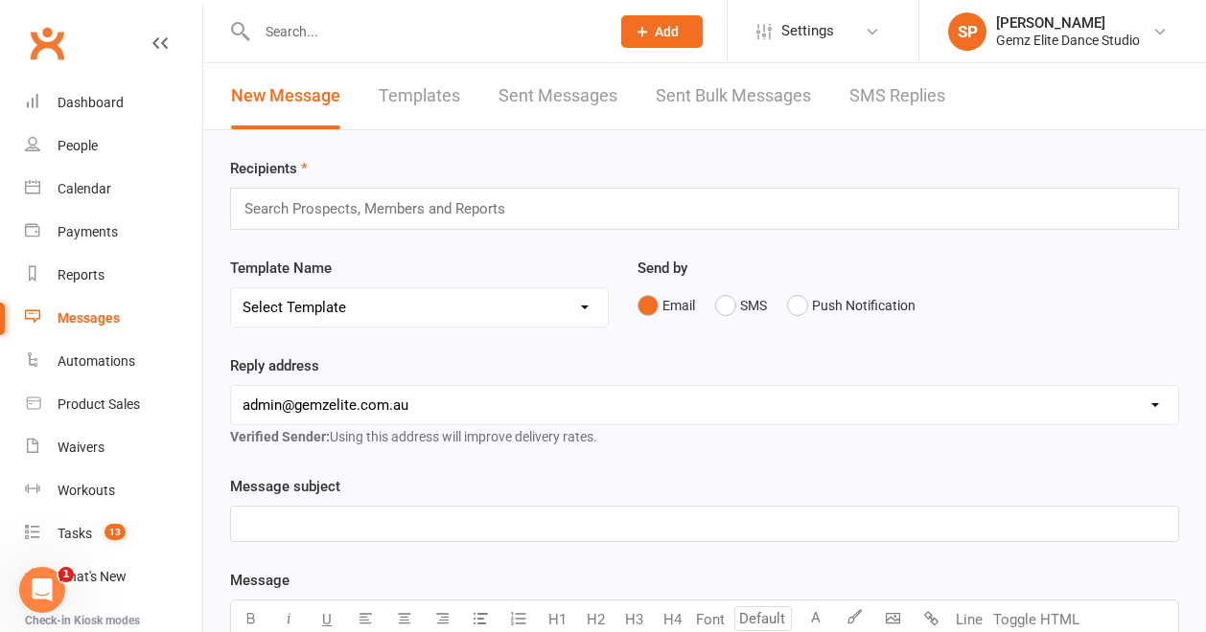
select select "100"
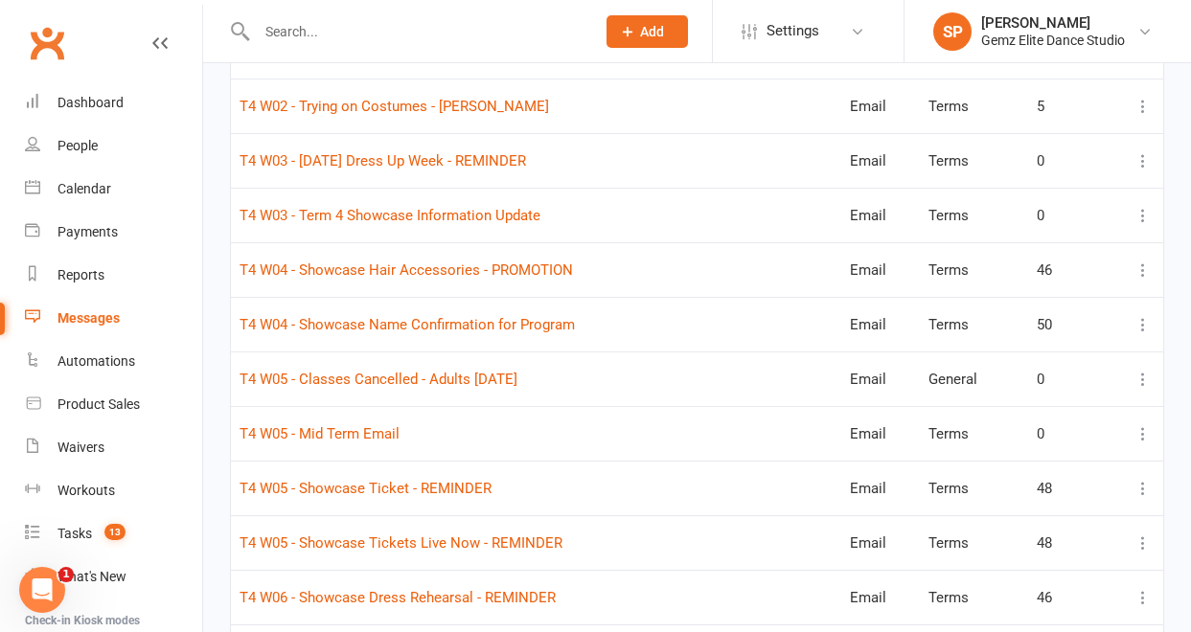
scroll to position [4441, 0]
click at [1144, 328] on icon at bounding box center [1143, 326] width 19 height 19
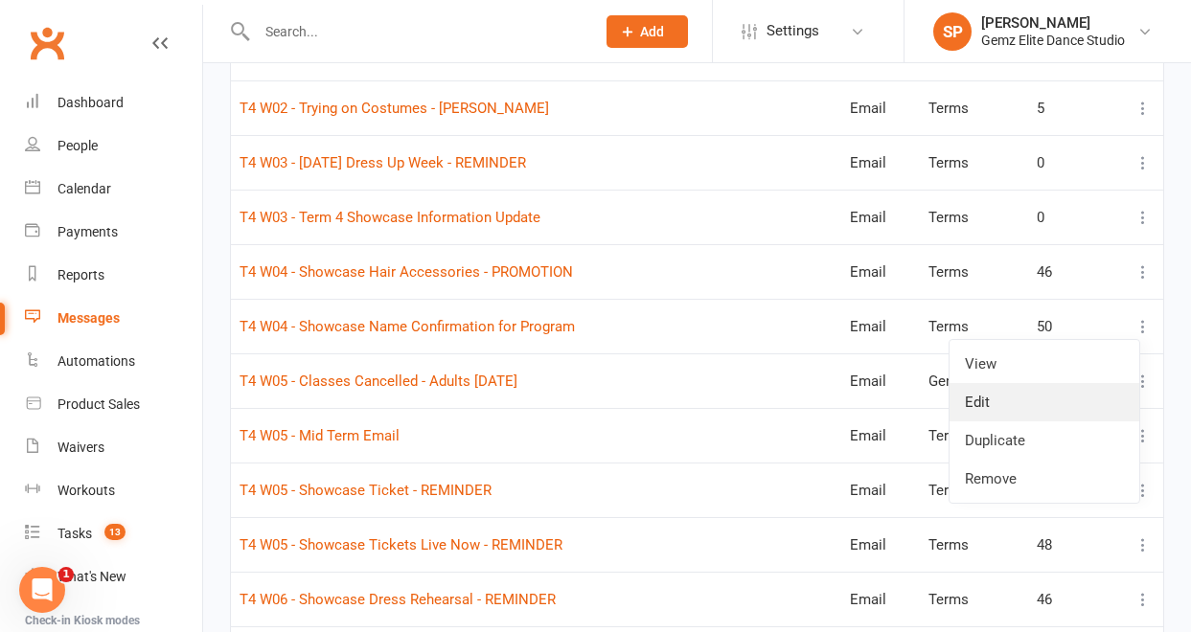
click at [1086, 402] on link "Edit" at bounding box center [1045, 402] width 190 height 38
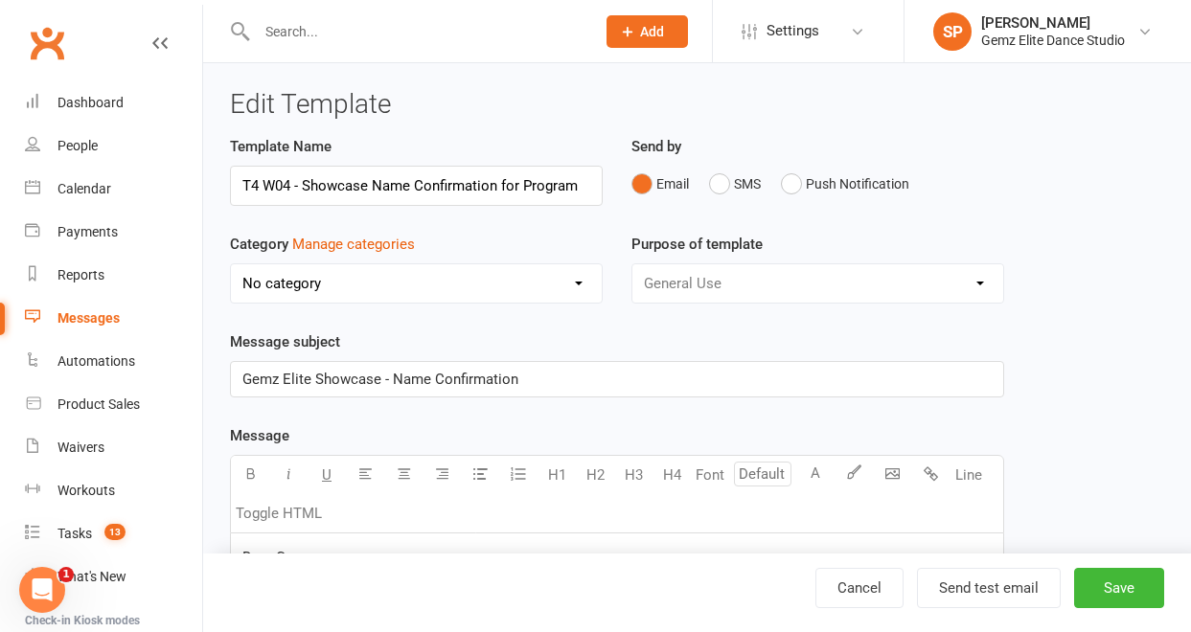
select select "11014"
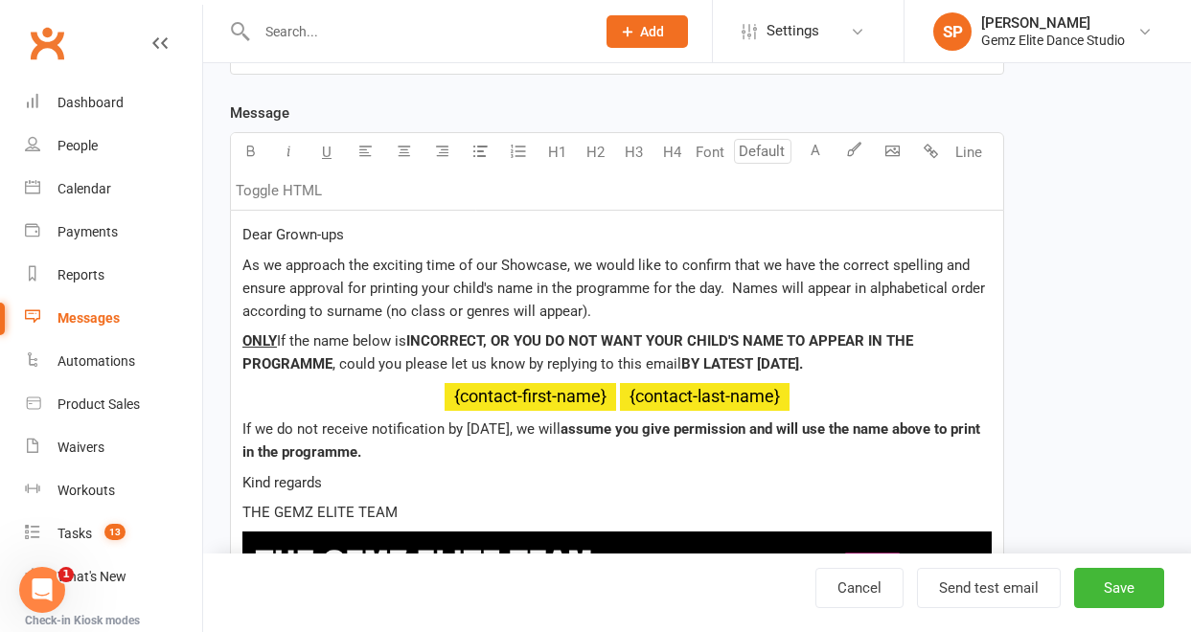
scroll to position [325, 0]
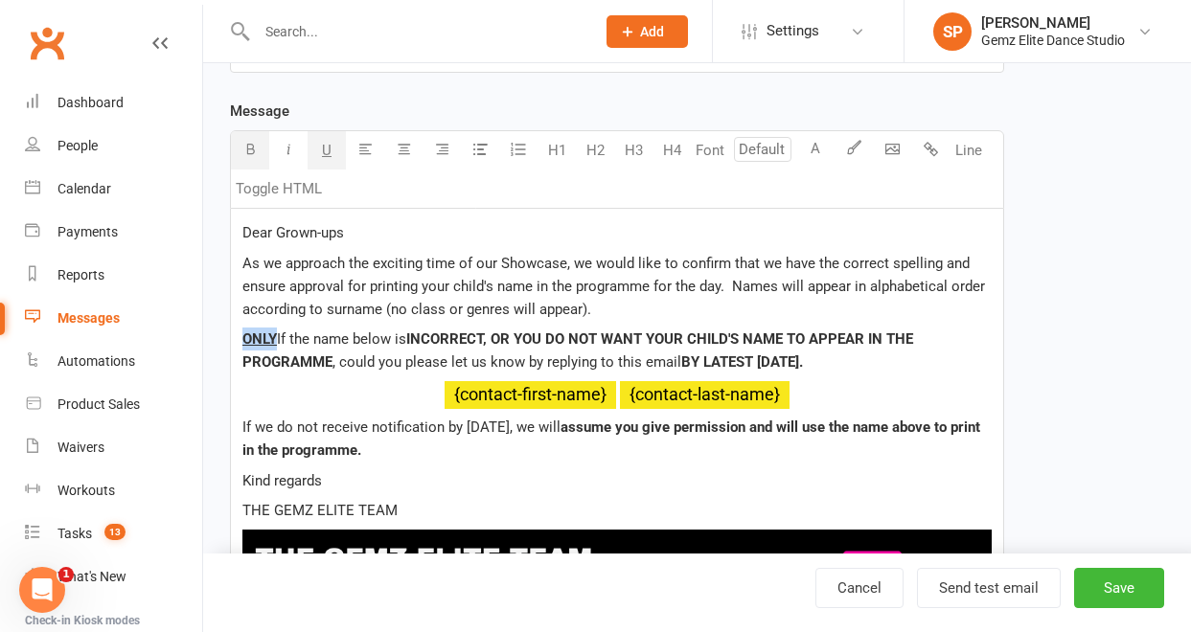
drag, startPoint x: 276, startPoint y: 337, endPoint x: 242, endPoint y: 337, distance: 33.5
click at [242, 337] on span "ONLY" at bounding box center [259, 339] width 34 height 17
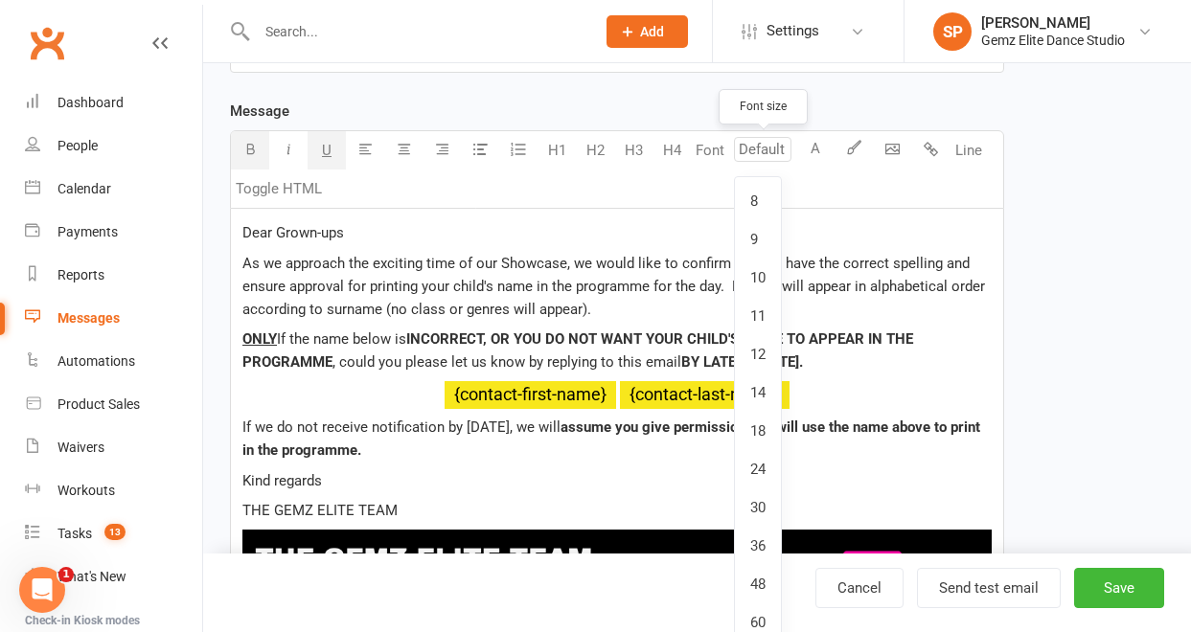
click at [775, 148] on input "number" at bounding box center [762, 149] width 57 height 25
click at [762, 420] on link "18" at bounding box center [758, 431] width 46 height 38
type input "18"
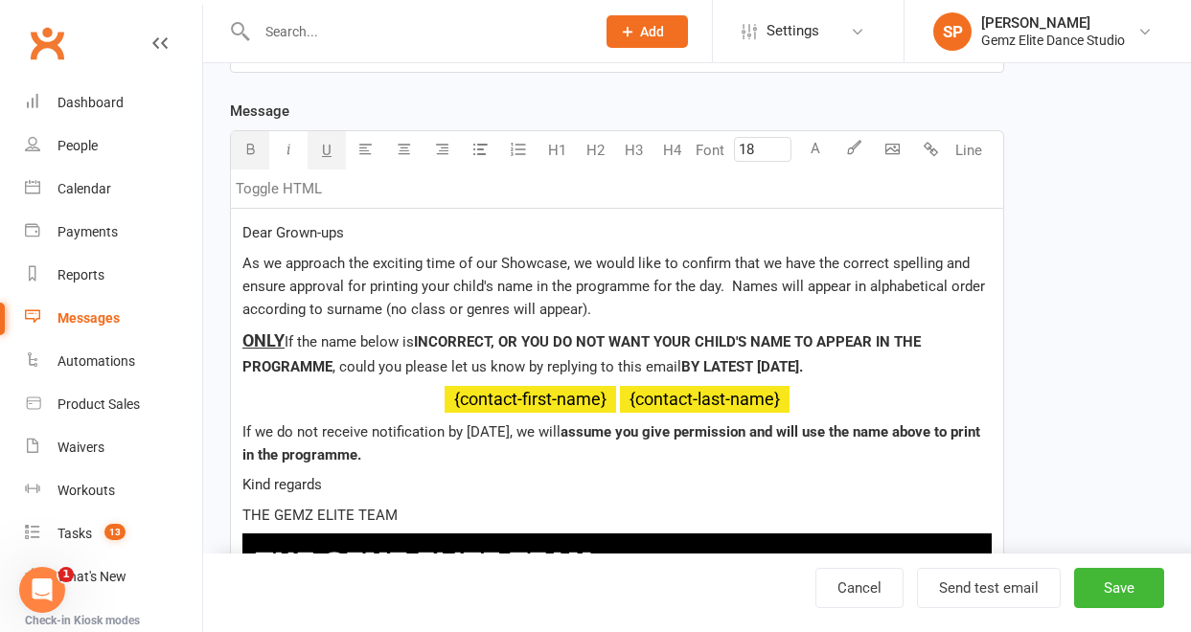
click at [266, 342] on span "ONLY" at bounding box center [263, 341] width 42 height 20
click at [307, 337] on span "If the name below is" at bounding box center [349, 341] width 129 height 17
click at [325, 342] on span "If the name below is" at bounding box center [349, 341] width 129 height 17
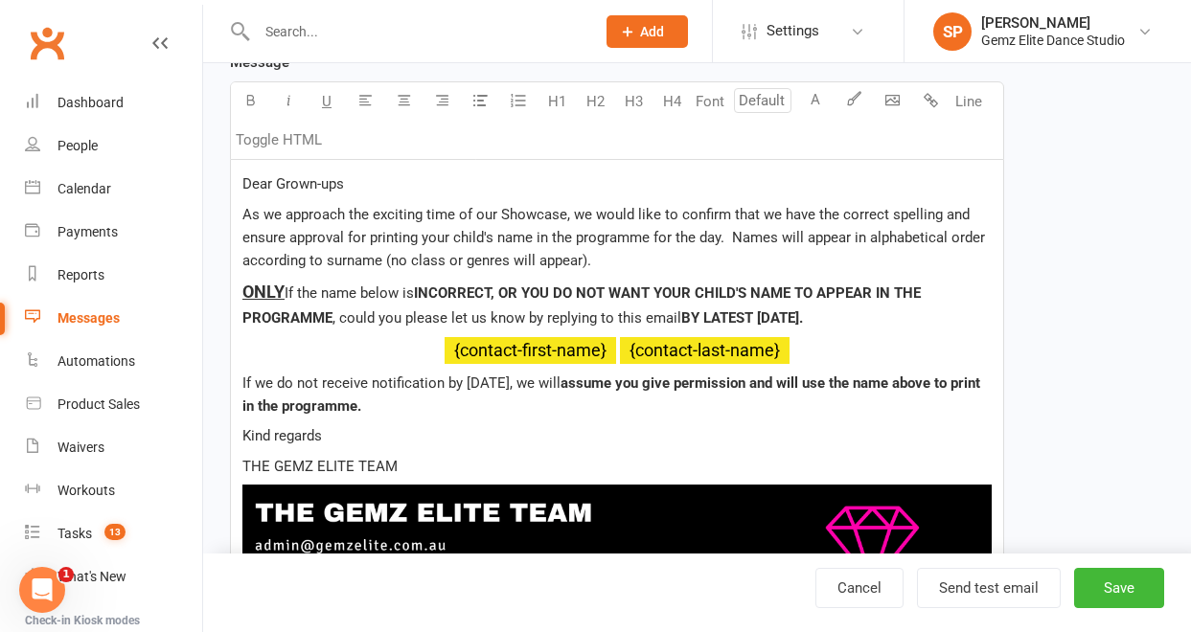
scroll to position [368, 0]
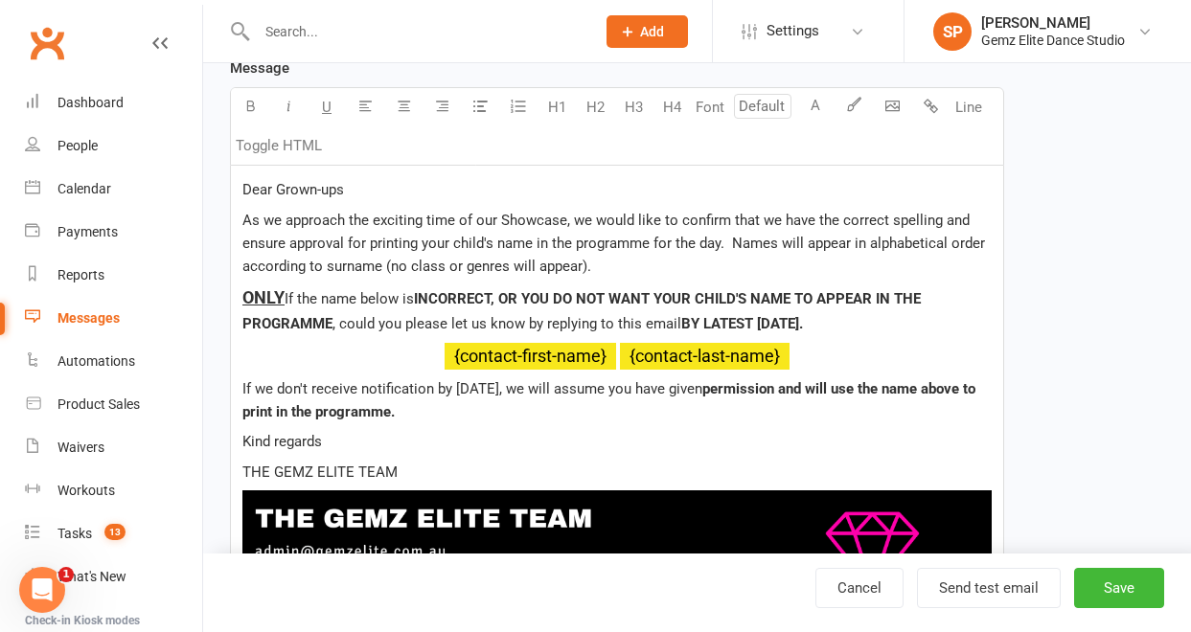
click at [241, 383] on div "Dear Grown-ups As we approach the exciting time of our Showcase, we would like …" at bounding box center [617, 416] width 772 height 500
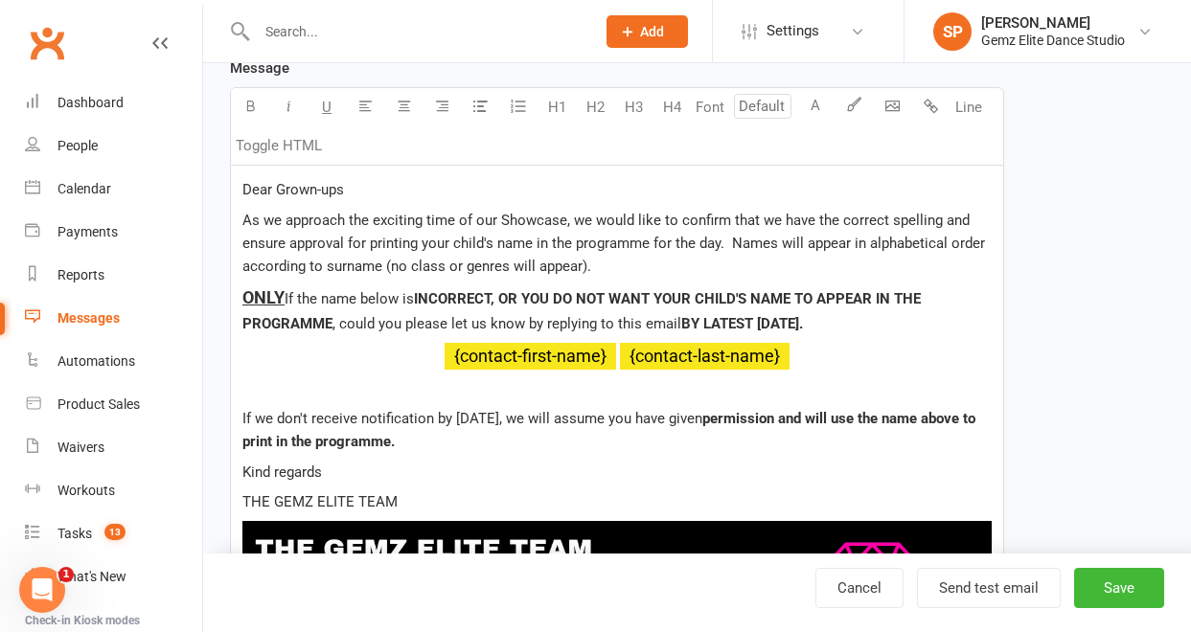
click at [241, 383] on div "Dear Grown-ups As we approach the exciting time of our Showcase, we would like …" at bounding box center [617, 431] width 772 height 530
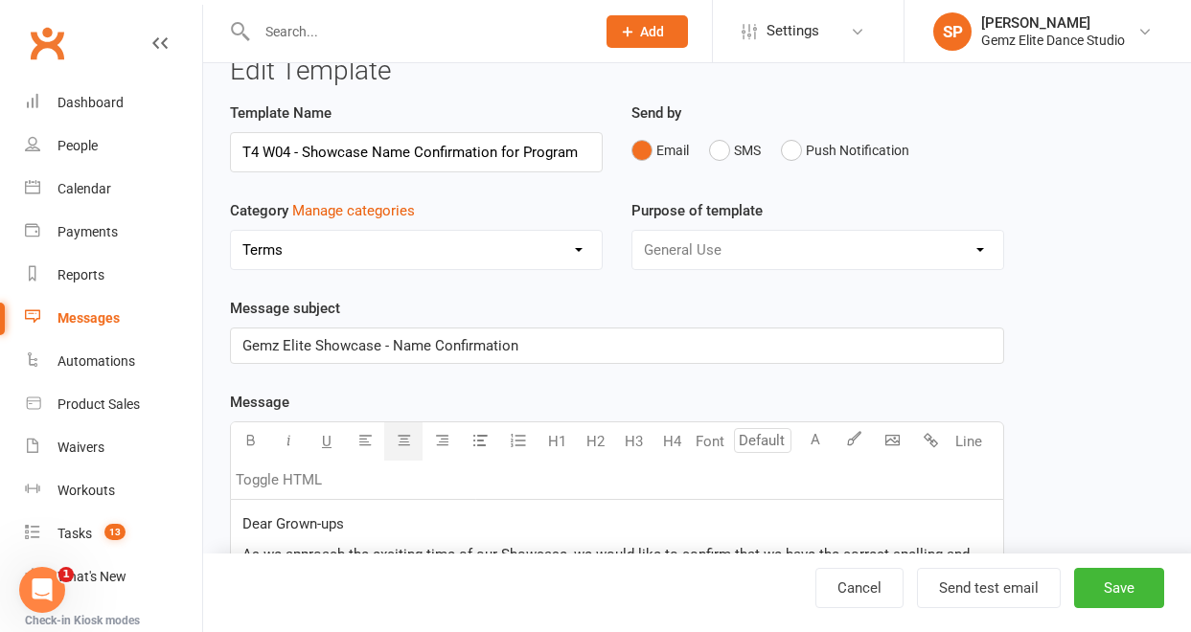
scroll to position [0, 0]
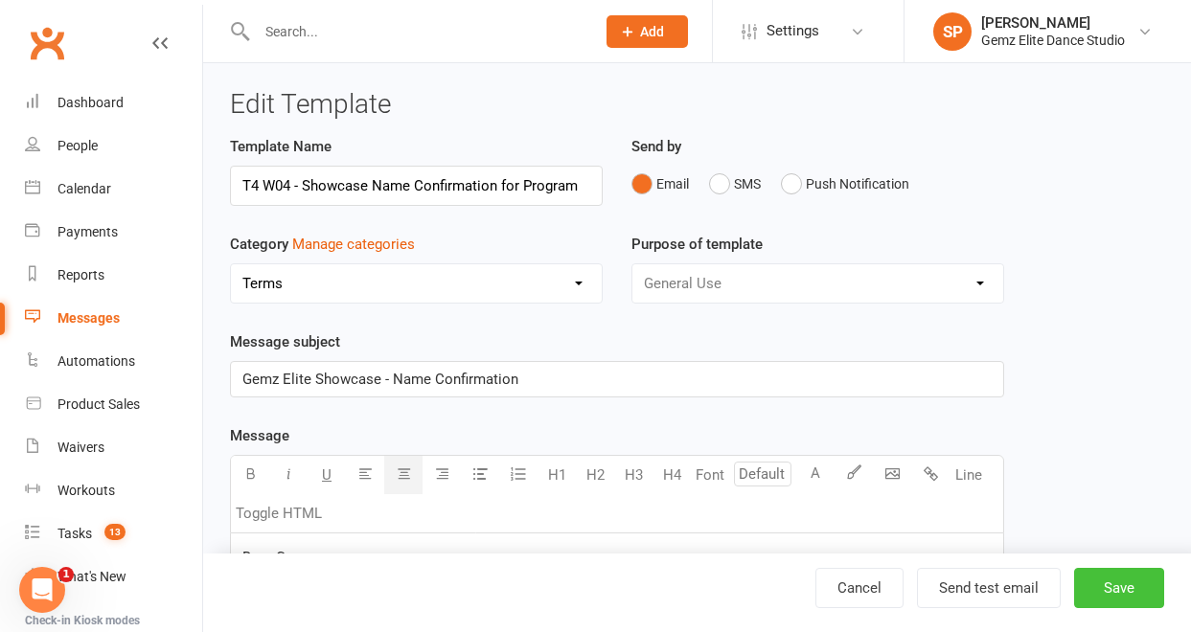
click at [1126, 597] on button "Save" at bounding box center [1119, 588] width 90 height 40
select select "100"
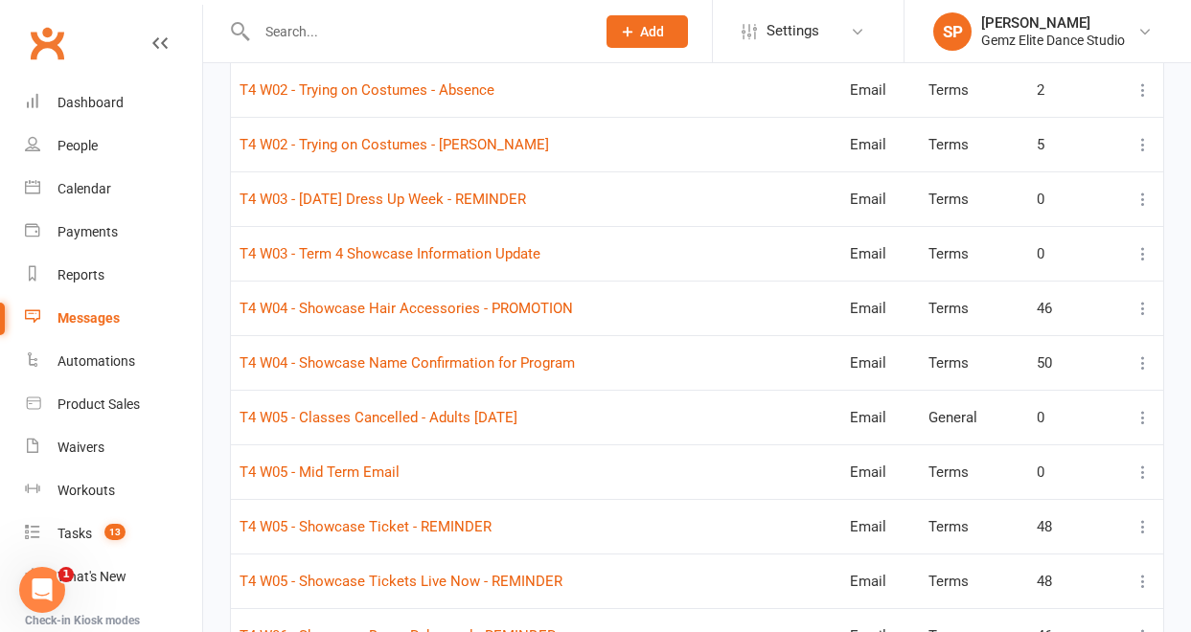
scroll to position [4423, 0]
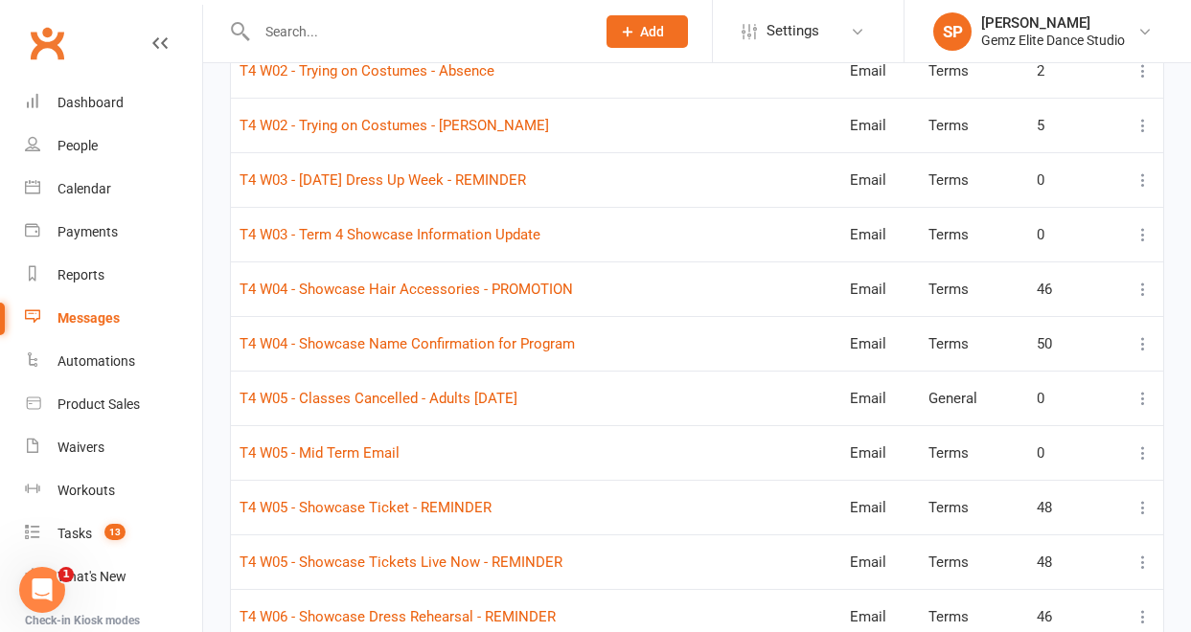
click at [1148, 452] on icon at bounding box center [1143, 453] width 19 height 19
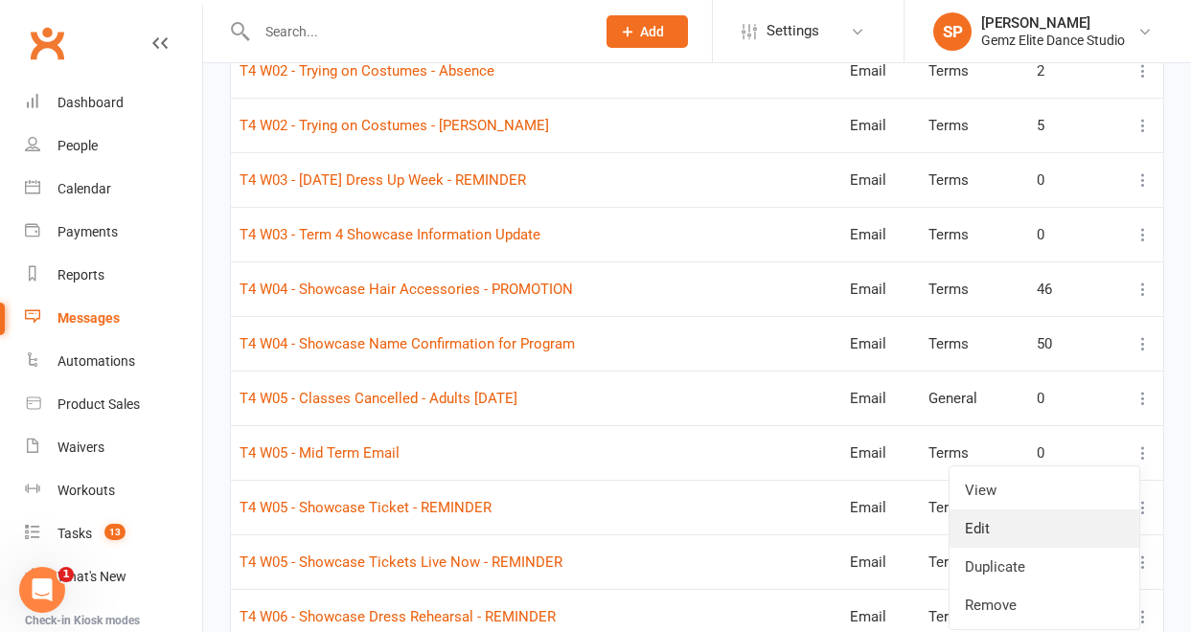
click at [1048, 525] on link "Edit" at bounding box center [1045, 529] width 190 height 38
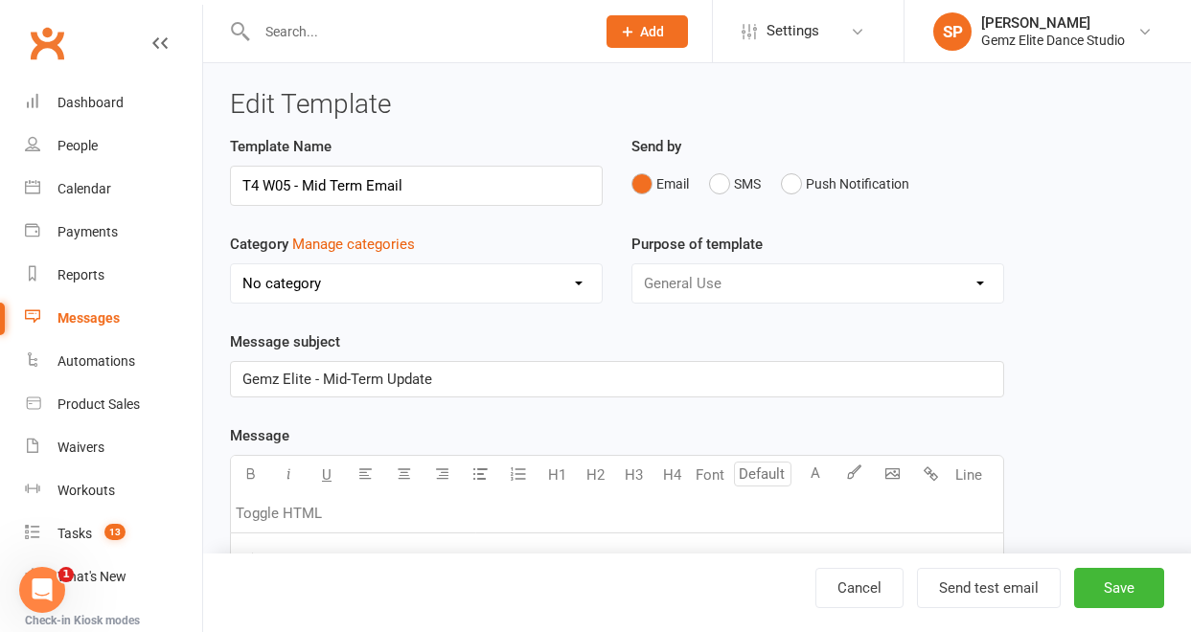
select select "11014"
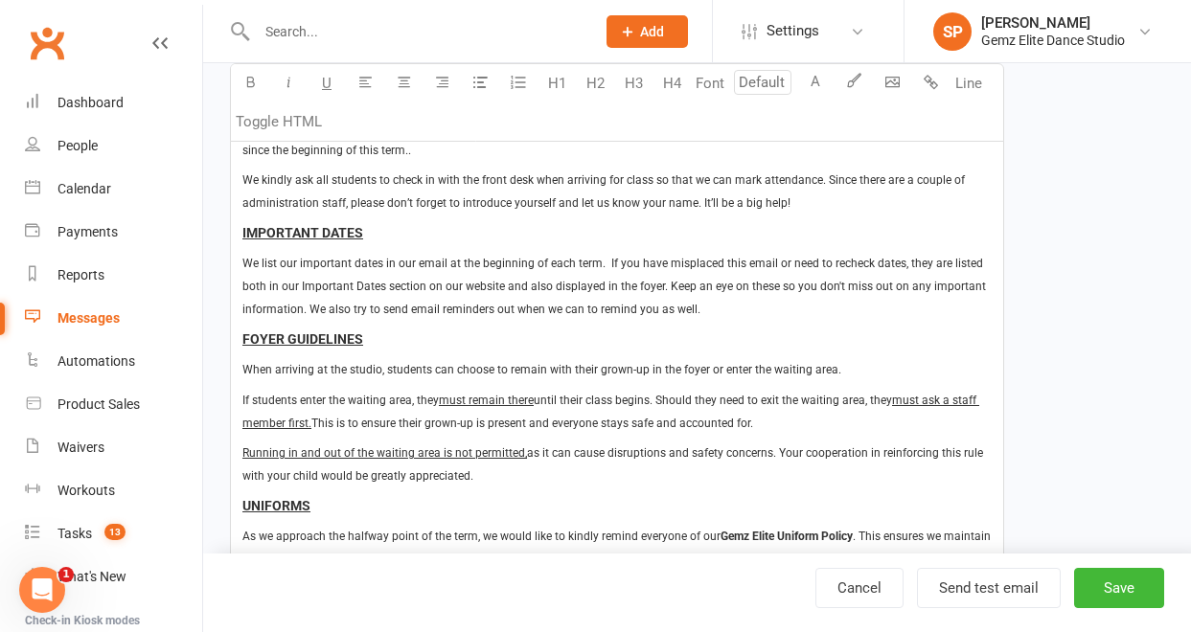
scroll to position [464, 0]
type input "12"
click at [448, 264] on span "We list our important dates in our email at the beginning of each term. If you …" at bounding box center [615, 284] width 746 height 59
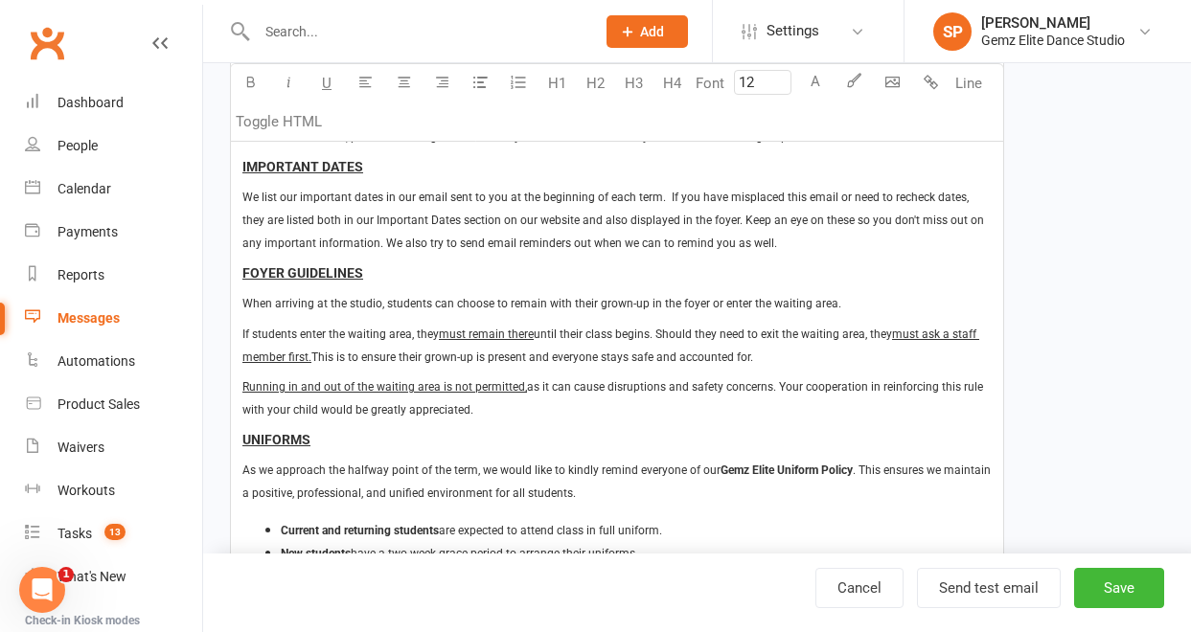
scroll to position [533, 0]
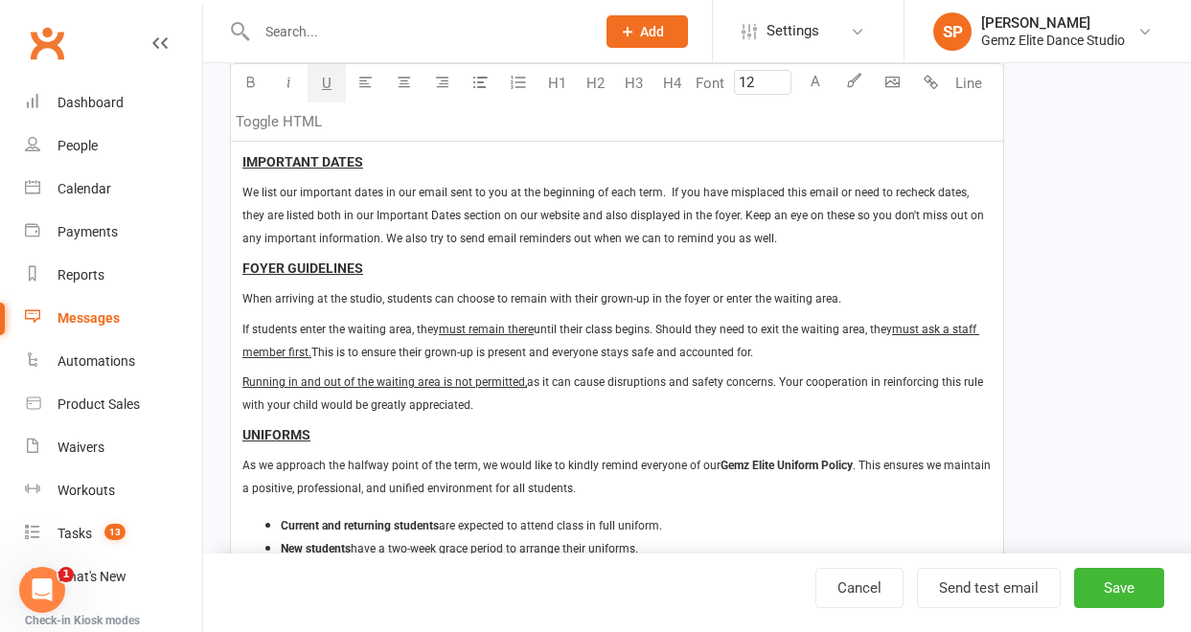
click at [503, 337] on p "If students enter the waiting area, they must remain there until their class be…" at bounding box center [616, 340] width 749 height 46
click at [769, 354] on p "If students enter the waiting area, they must remain there until their class be…" at bounding box center [616, 338] width 749 height 46
click at [543, 401] on p "Running in and out of the waiting area is not permitted, as it can cause disrup…" at bounding box center [616, 391] width 749 height 46
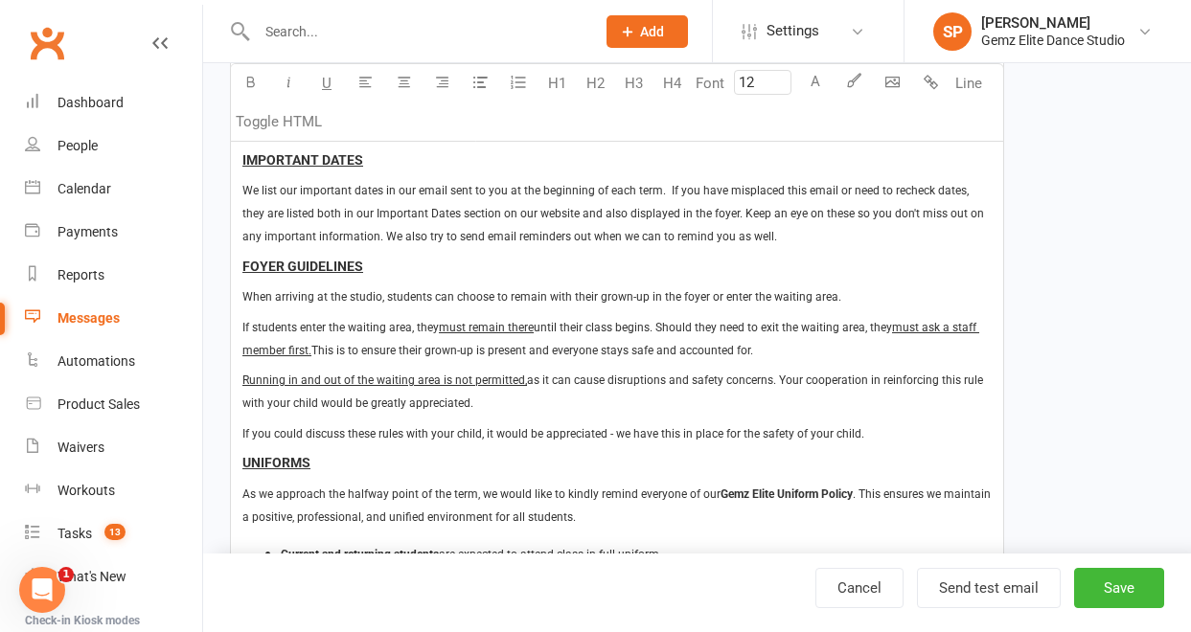
drag, startPoint x: 759, startPoint y: 327, endPoint x: 782, endPoint y: 355, distance: 36.1
click at [759, 327] on span "until their class begins. Should they need to exit the waiting area, they" at bounding box center [713, 327] width 358 height 13
click at [728, 385] on span "as it can cause disruptions and safety concerns. Your cooperation in reinforcin…" at bounding box center [614, 392] width 744 height 36
click at [317, 347] on span "This is to ensure their grown-up is present and everyone stays safe and account…" at bounding box center [532, 350] width 442 height 13
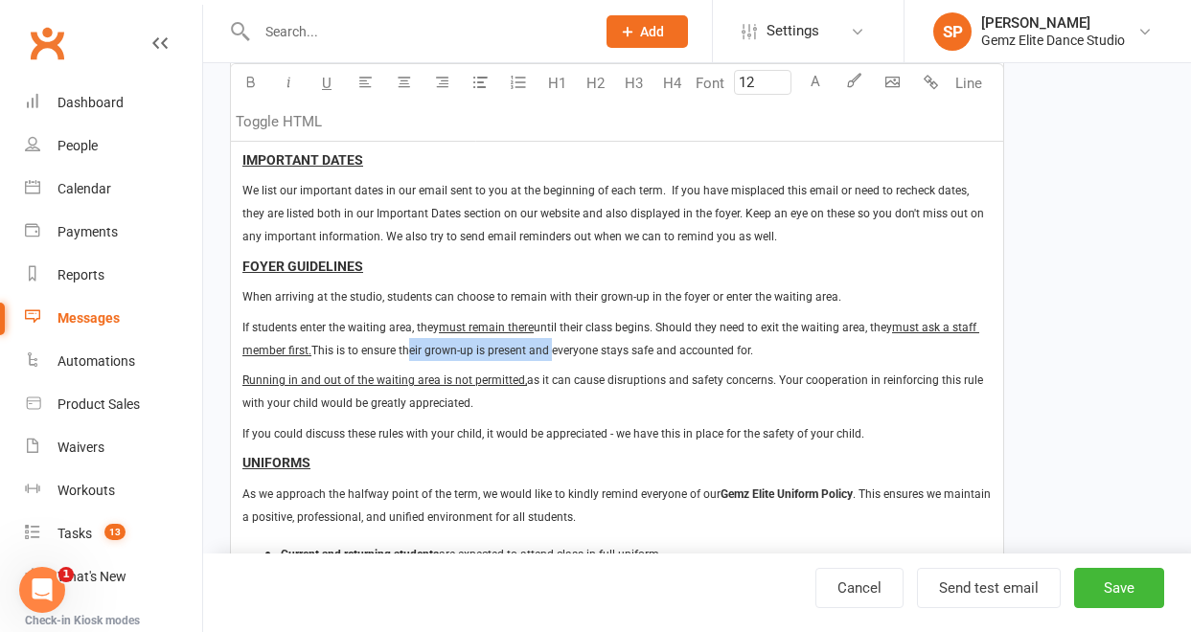
drag, startPoint x: 403, startPoint y: 351, endPoint x: 545, endPoint y: 358, distance: 142.0
click at [545, 358] on p "If students enter the waiting area, they must remain there until their class be…" at bounding box center [616, 338] width 749 height 46
click at [485, 406] on p "Running in and out of the waiting area is not permitted, as it can cause disrup…" at bounding box center [616, 391] width 749 height 46
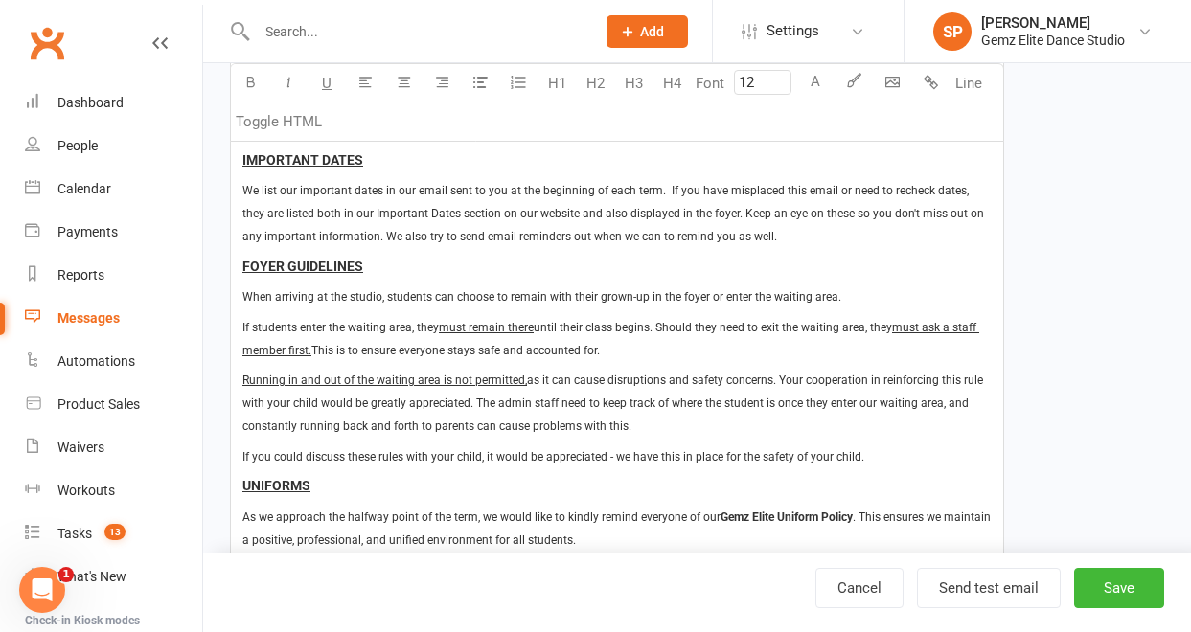
click at [510, 446] on p "If you could discuss these rules with your child, it would be appreciated - we …" at bounding box center [616, 456] width 749 height 23
click at [433, 429] on span "as it can cause disruptions and safety concerns. Your cooperation in reinforcin…" at bounding box center [614, 403] width 744 height 59
click at [610, 356] on p "If students enter the waiting area, they must remain there until their class be…" at bounding box center [616, 338] width 749 height 46
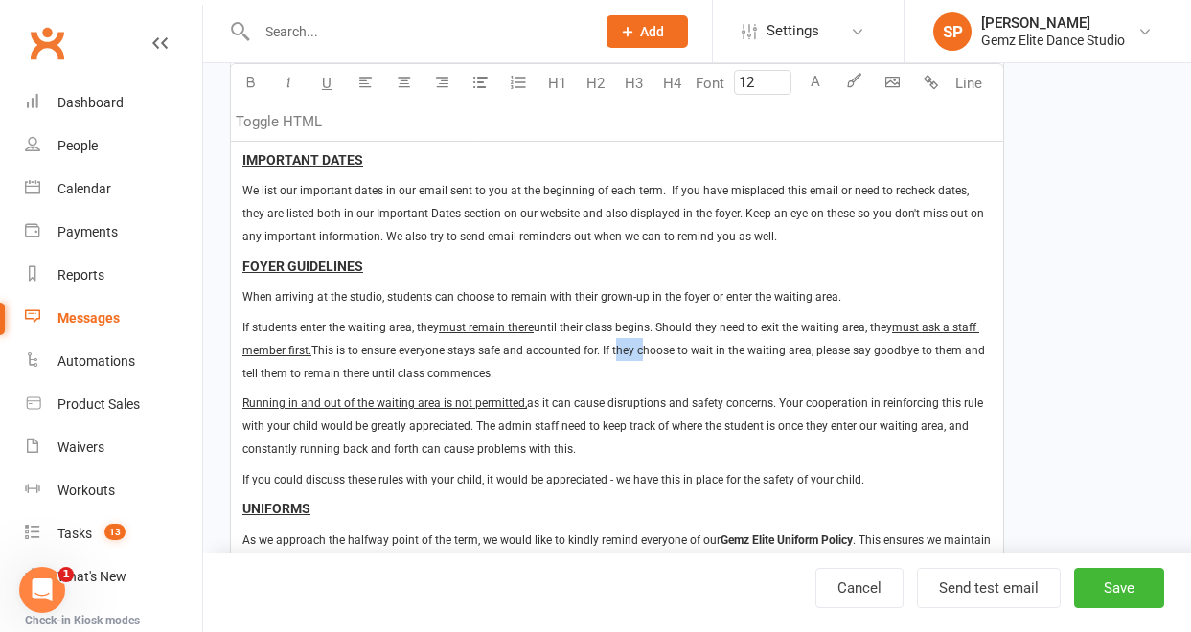
drag, startPoint x: 635, startPoint y: 352, endPoint x: 613, endPoint y: 349, distance: 22.2
click at [613, 349] on span "This is to ensure everyone stays safe and accounted for. If they choose to wait…" at bounding box center [615, 362] width 746 height 36
click at [561, 377] on p "If students enter the waiting area, they must remain there until their class be…" at bounding box center [616, 349] width 749 height 69
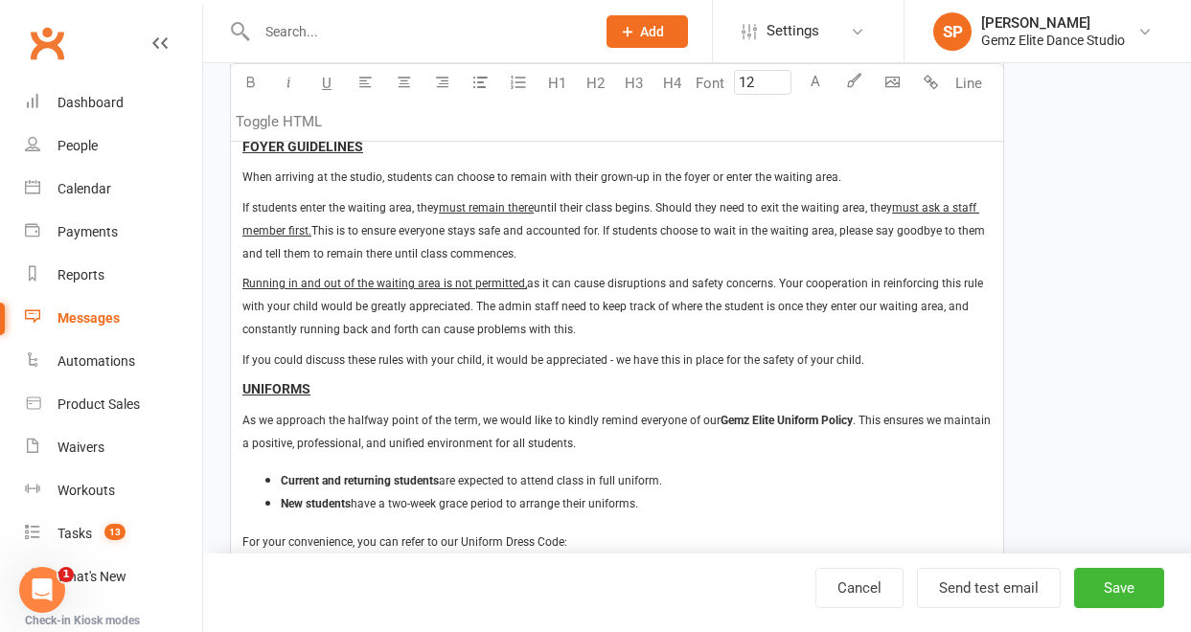
scroll to position [637, 0]
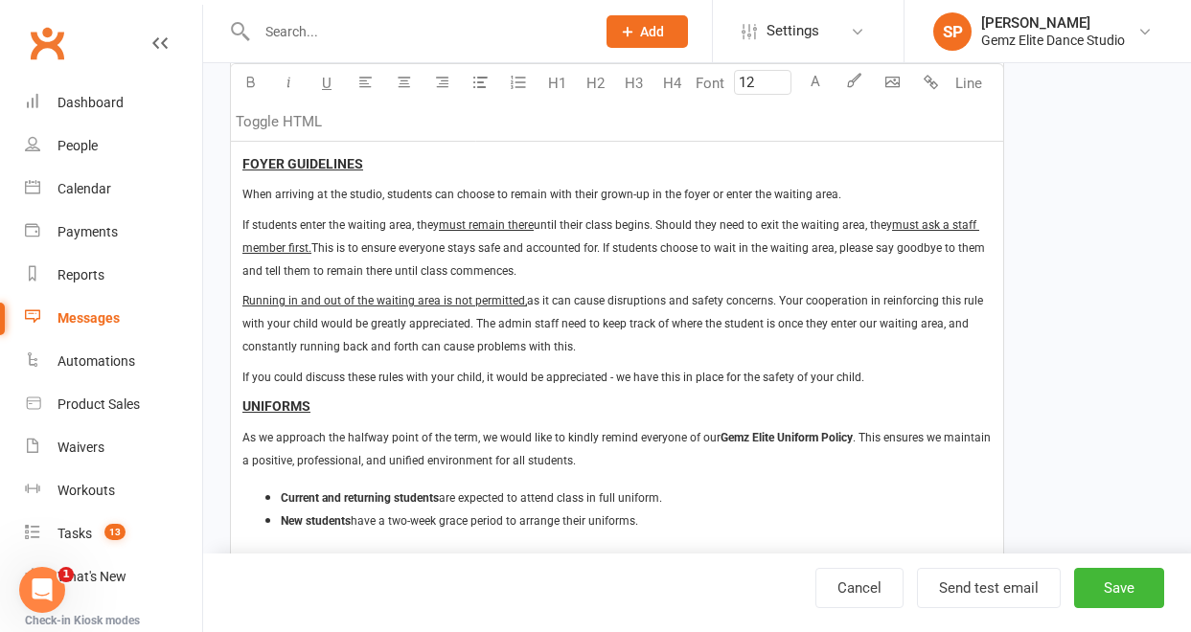
click at [595, 347] on p "Running in and out of the waiting area is not permitted, as it can cause disrup…" at bounding box center [616, 322] width 749 height 69
click at [910, 378] on p "If you could discuss these rules with your child, it would be appreciated - we …" at bounding box center [616, 376] width 749 height 23
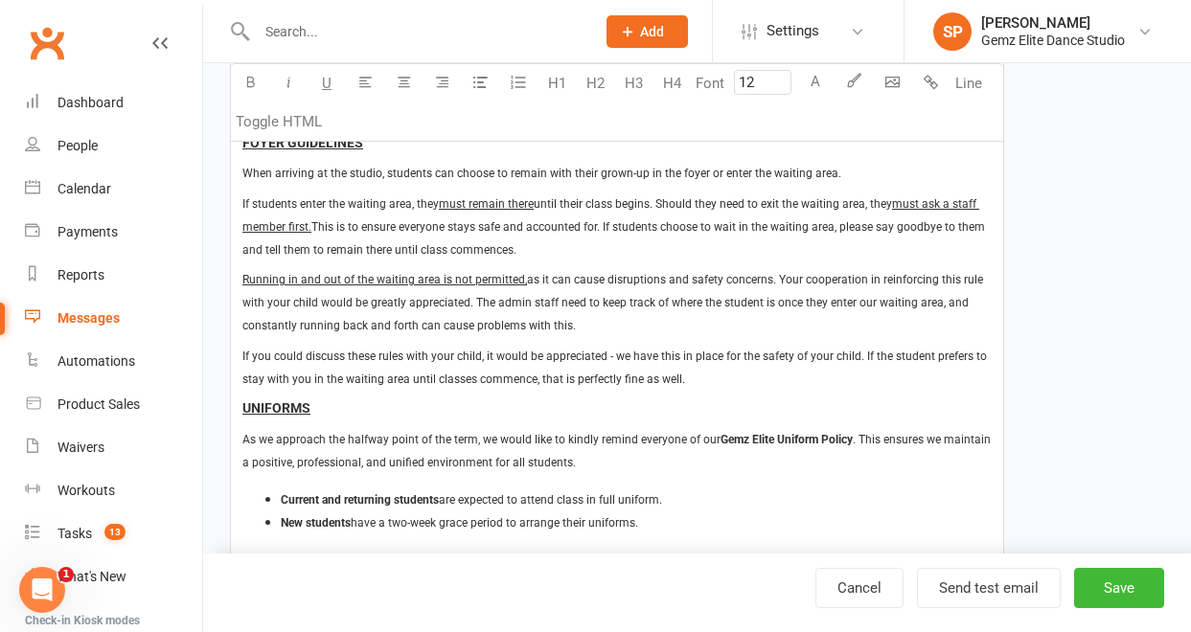
scroll to position [663, 0]
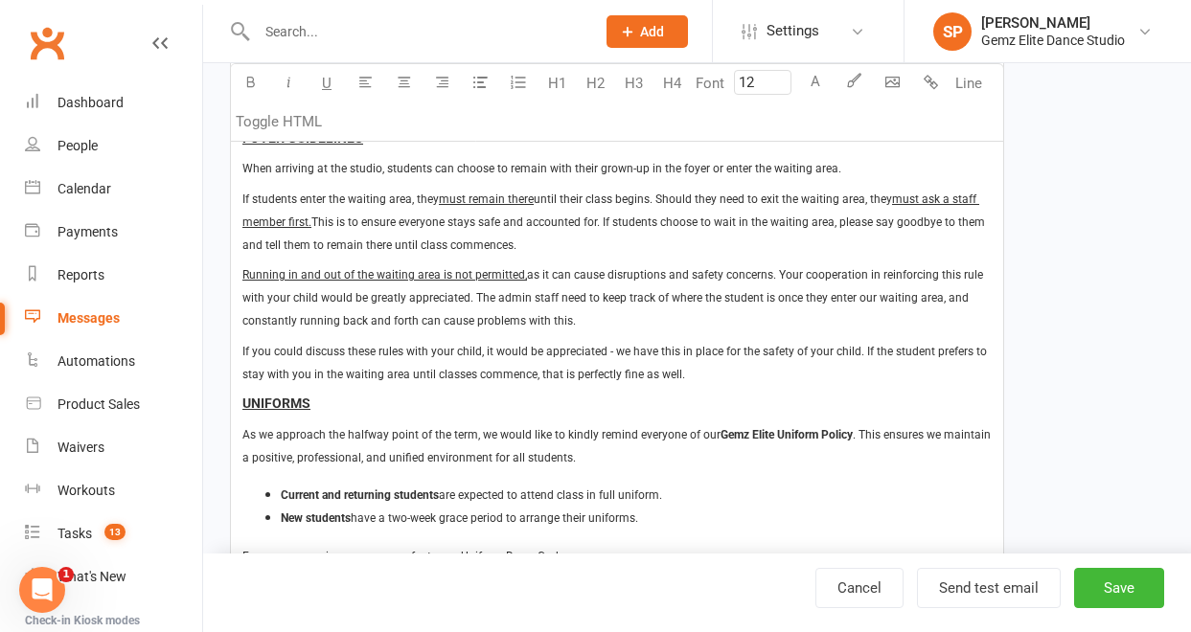
click at [685, 378] on p "If you could discuss these rules with your child, it would be appreciated - we …" at bounding box center [616, 362] width 749 height 46
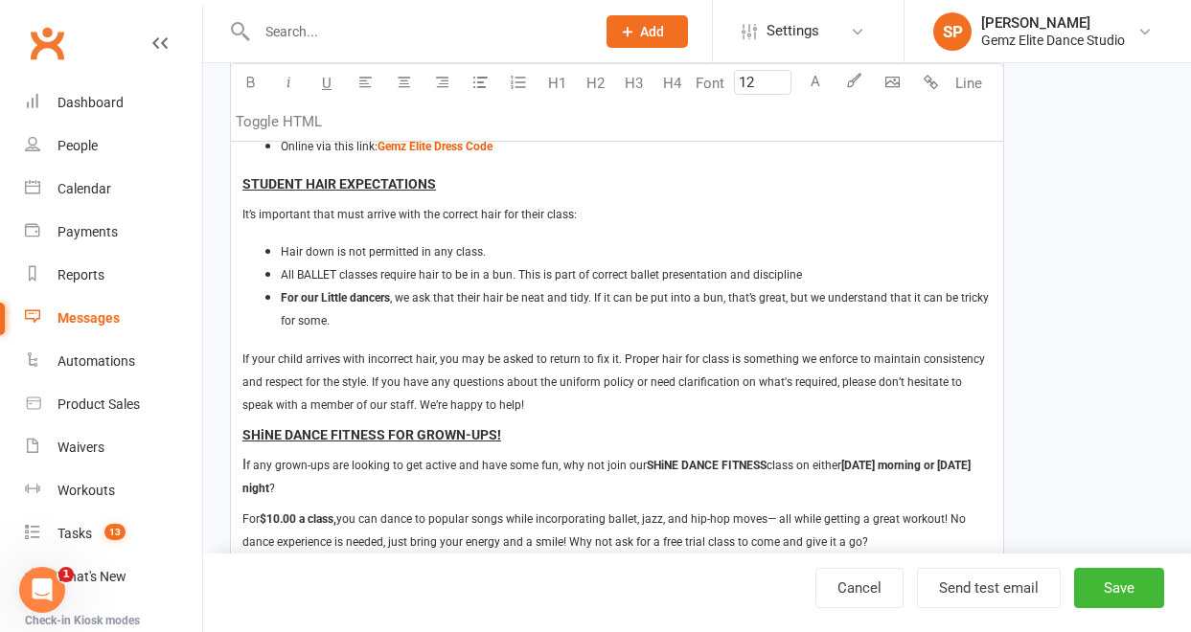
scroll to position [1136, 0]
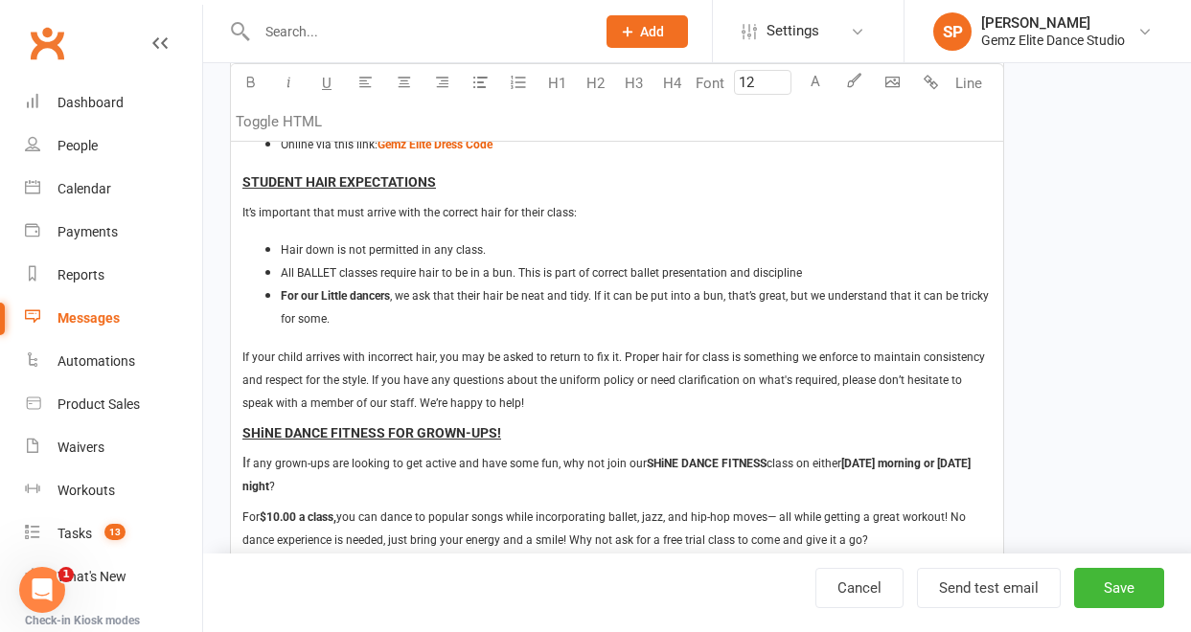
click at [584, 310] on li "For our Little dancers , we ask that their hair be neat and tidy. If it can be …" at bounding box center [636, 307] width 711 height 46
click at [586, 301] on span ", we ask that their hair be neat and tidy. If it can be put into a bun, that’s …" at bounding box center [636, 307] width 711 height 36
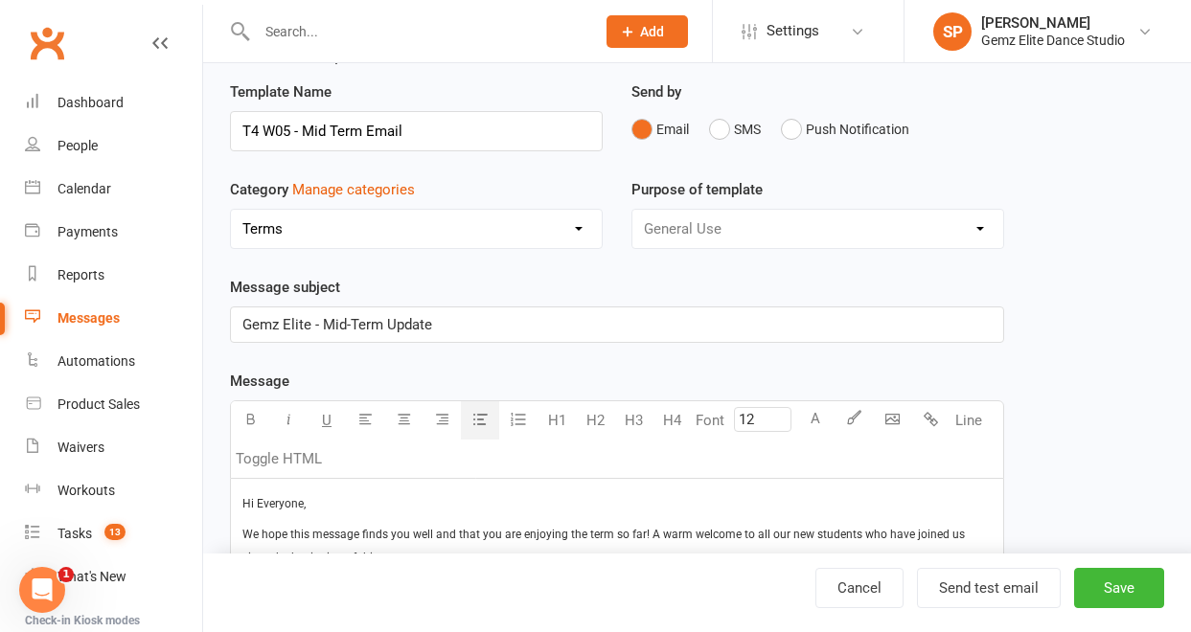
scroll to position [54, 0]
click at [1100, 581] on button "Save" at bounding box center [1119, 588] width 90 height 40
select select "100"
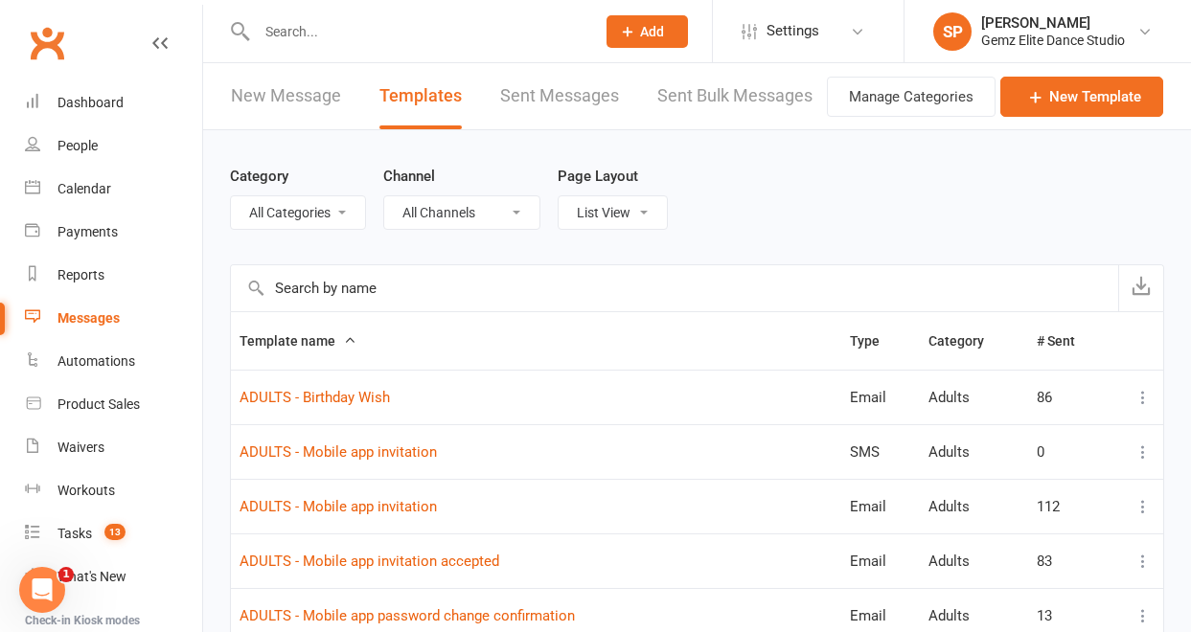
click at [704, 451] on td "ADULTS - Mobile app invitation" at bounding box center [536, 452] width 610 height 55
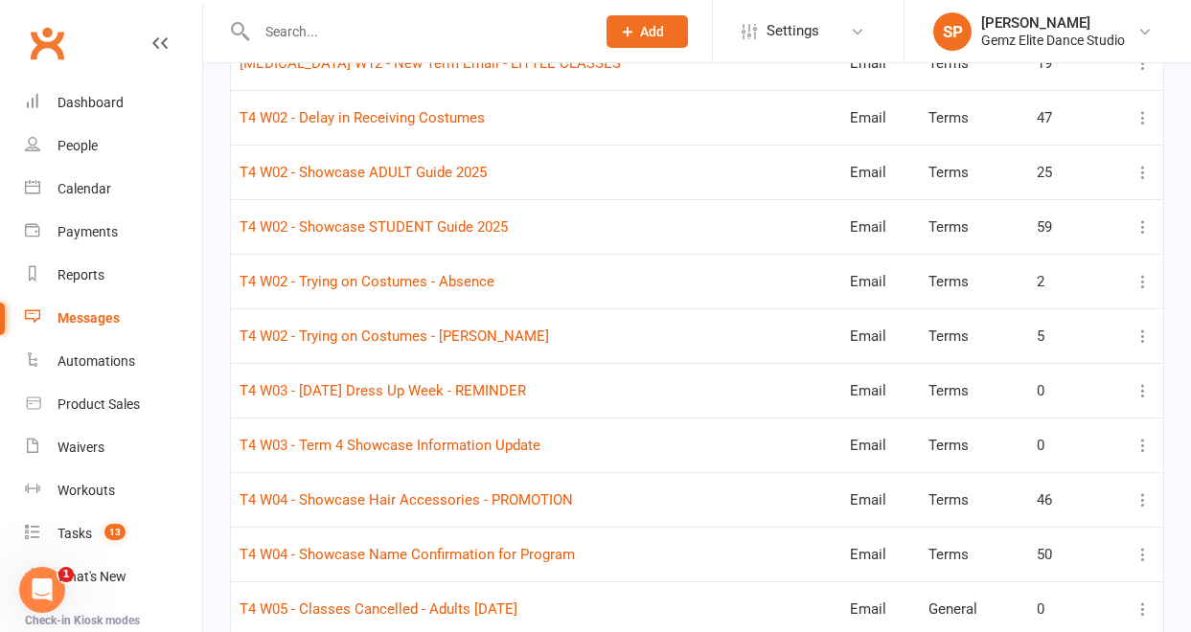
scroll to position [4204, 0]
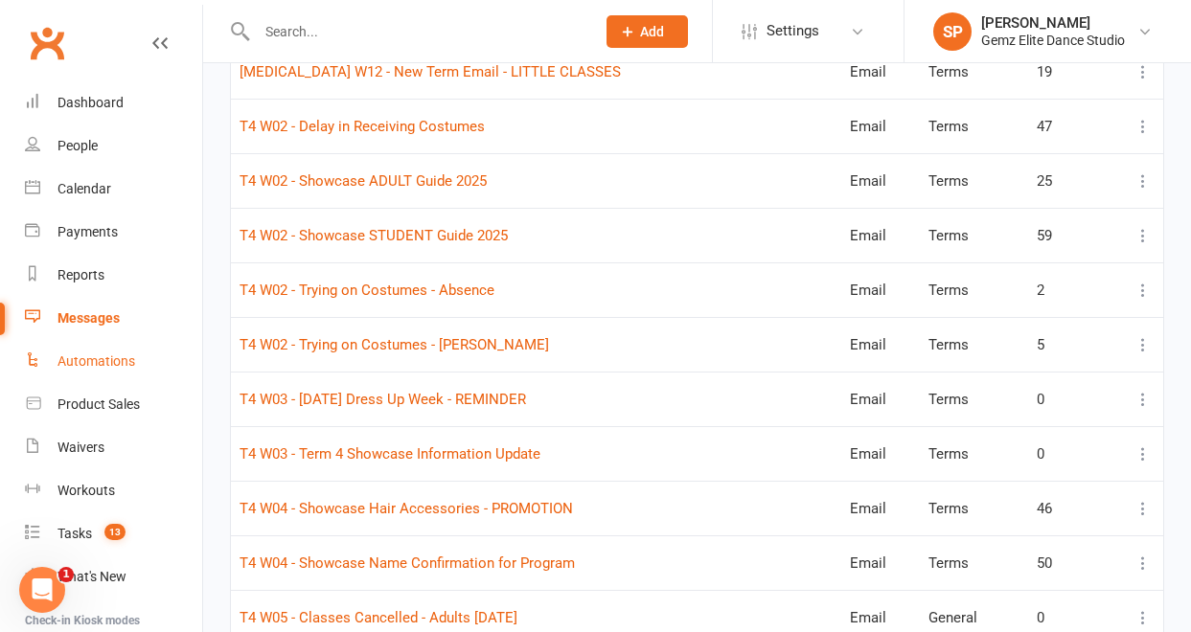
click at [109, 361] on div "Automations" at bounding box center [96, 361] width 78 height 15
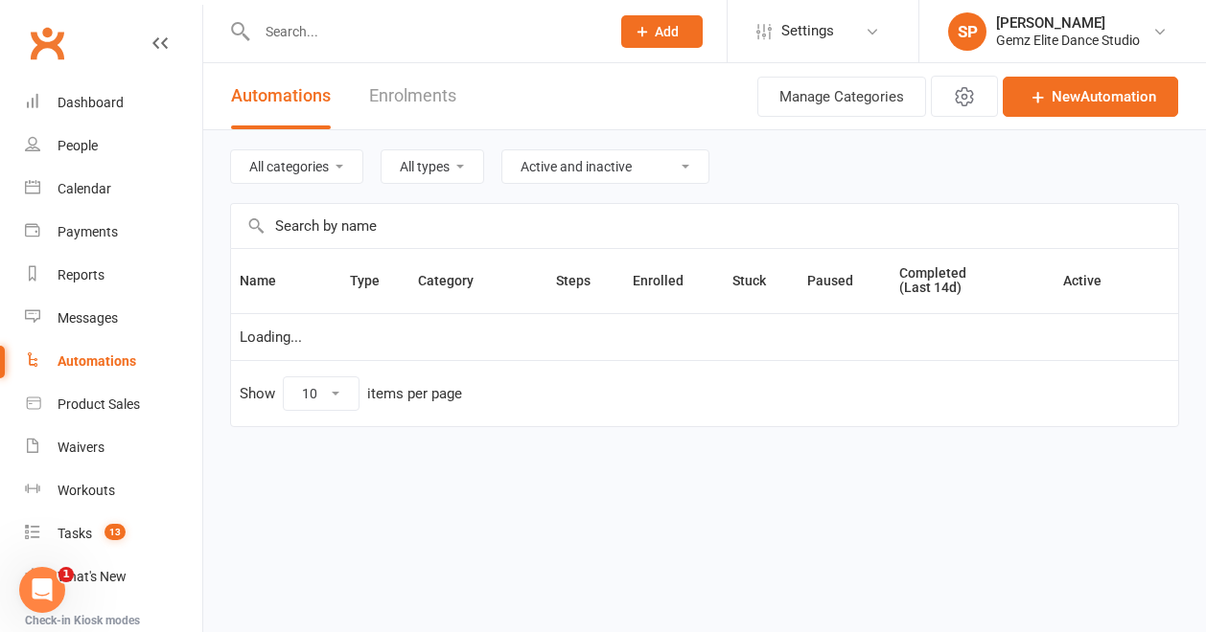
select select "100"
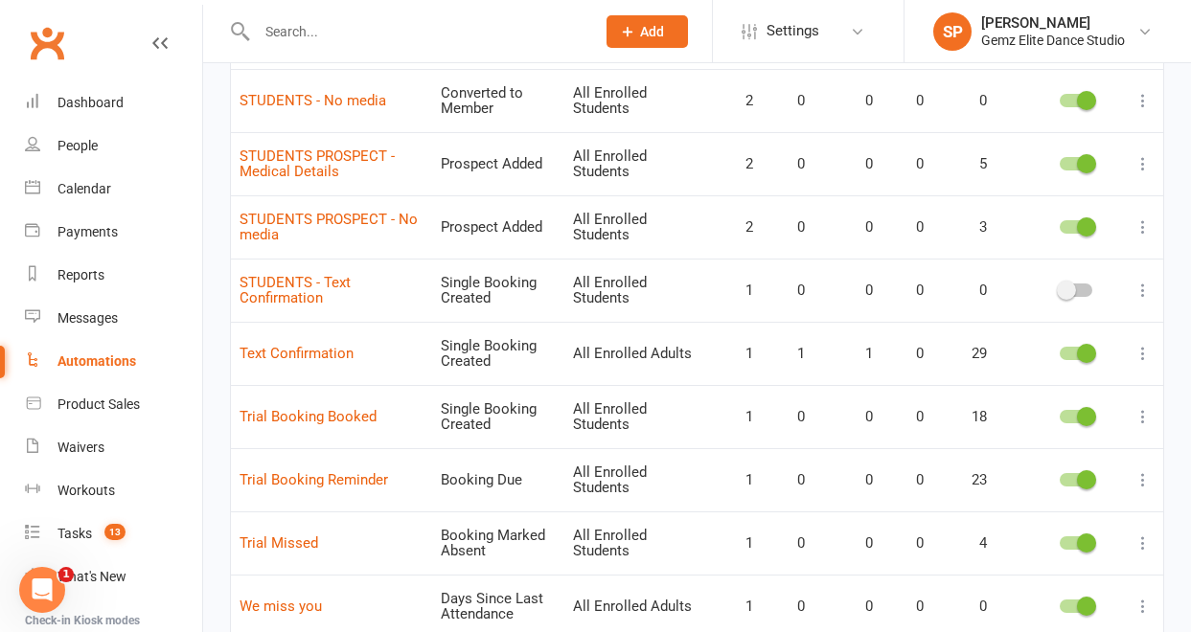
scroll to position [1779, 0]
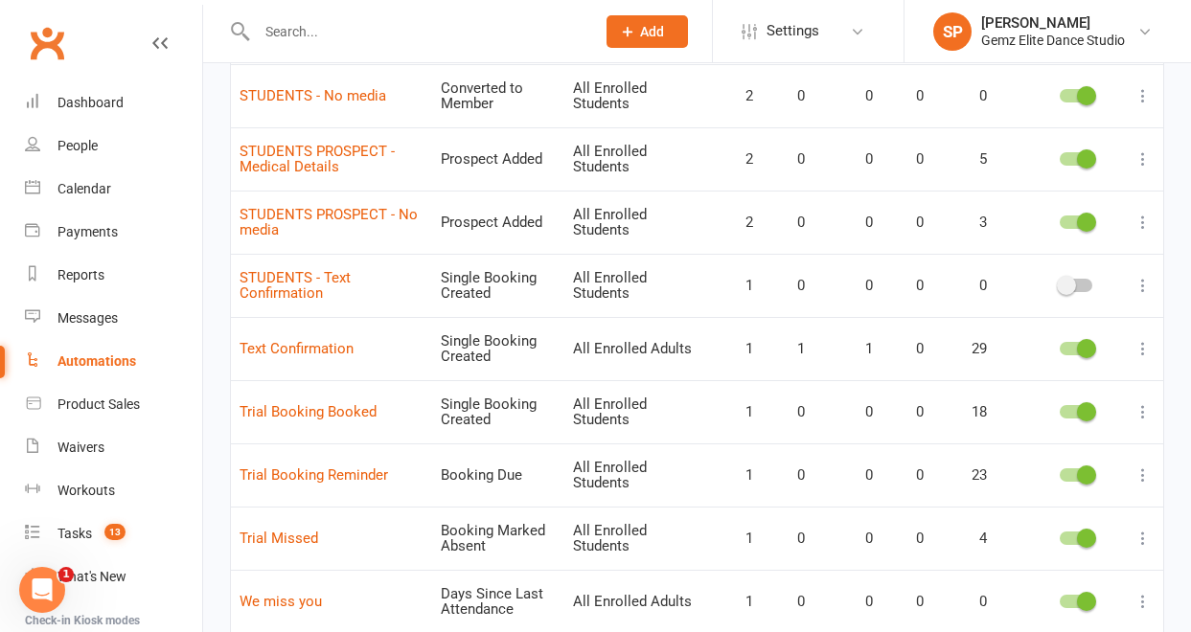
click at [1144, 408] on icon at bounding box center [1143, 411] width 19 height 19
click at [1083, 454] on link "Edit" at bounding box center [1045, 449] width 190 height 38
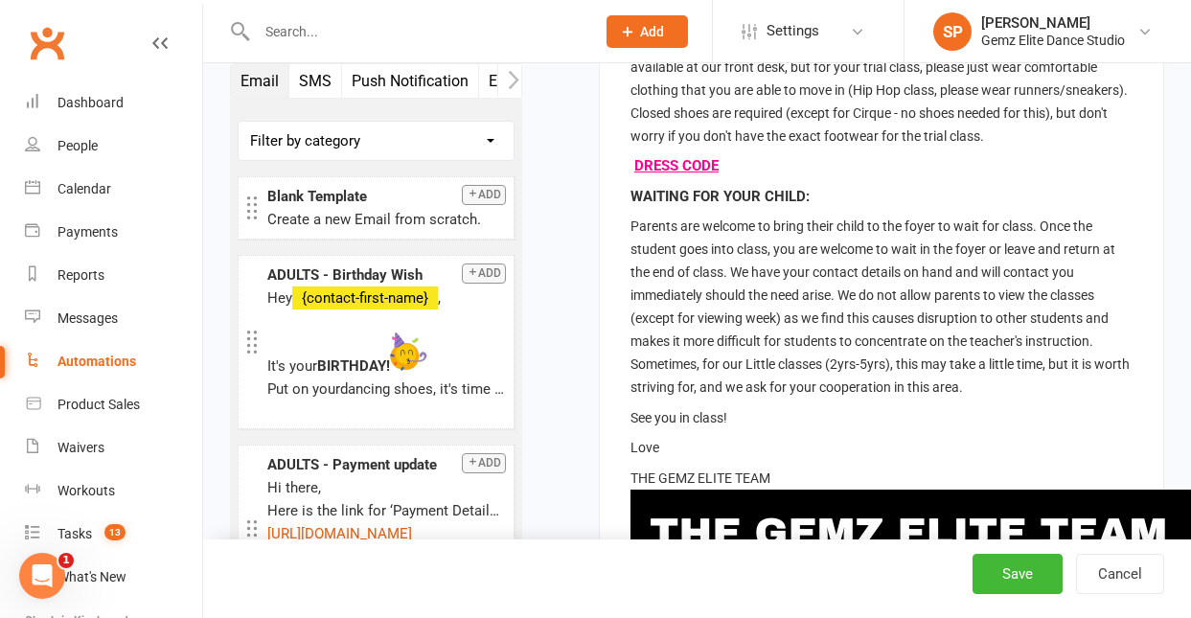
scroll to position [1098, 0]
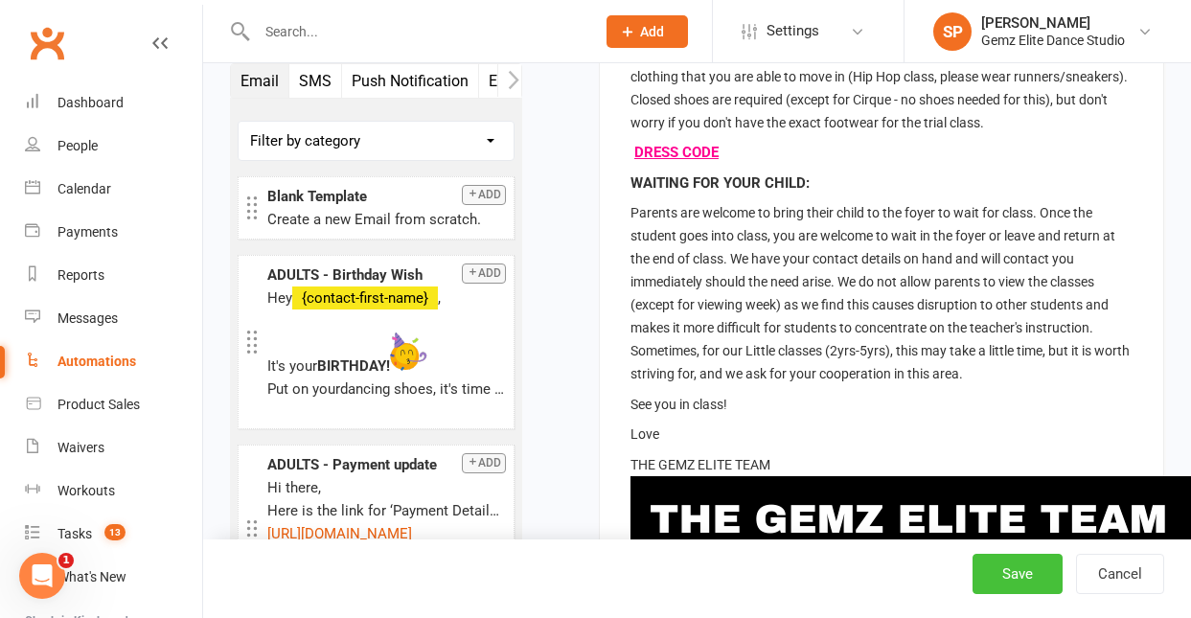
click at [1033, 573] on button "Save" at bounding box center [1018, 574] width 90 height 40
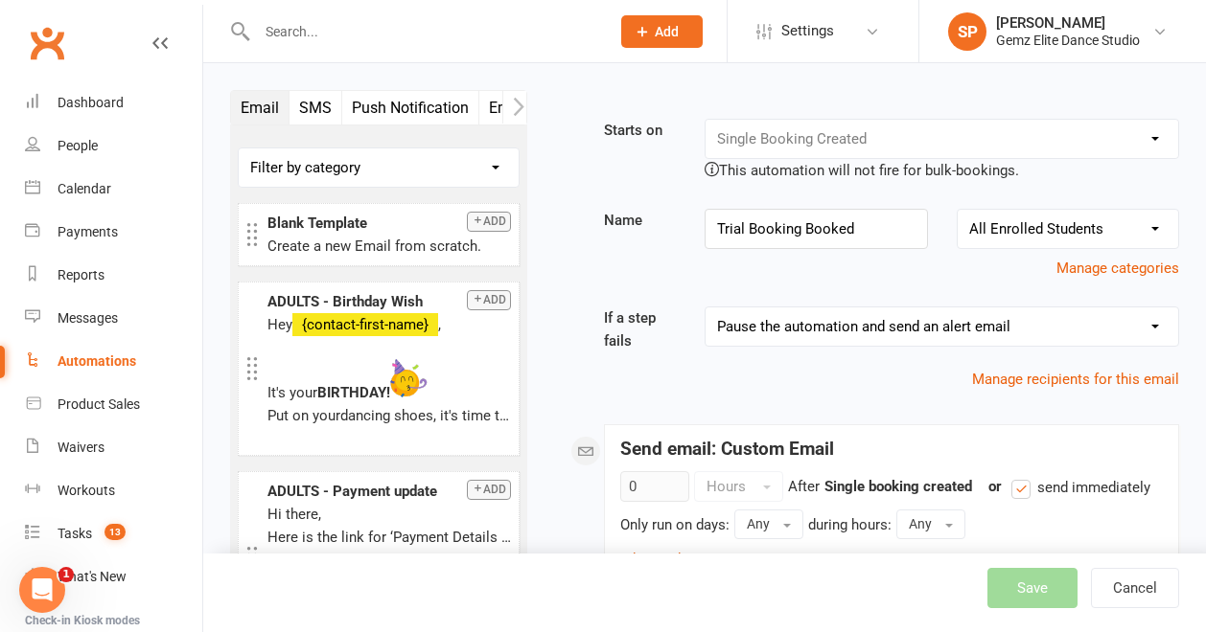
select select "100"
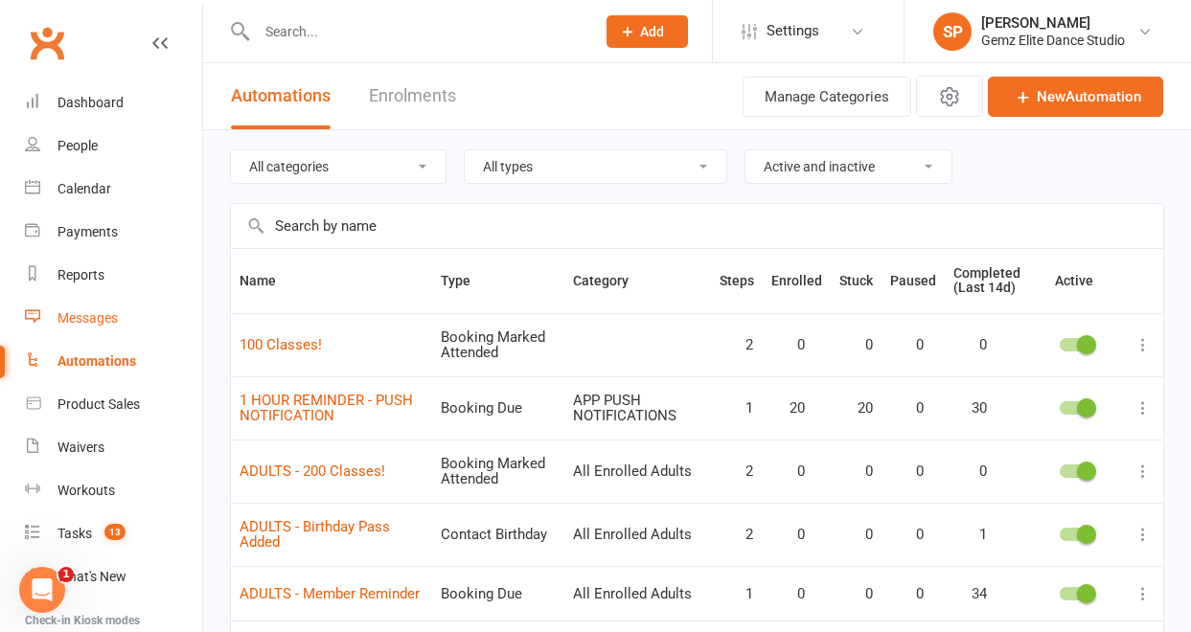
click at [87, 315] on div "Messages" at bounding box center [87, 317] width 60 height 15
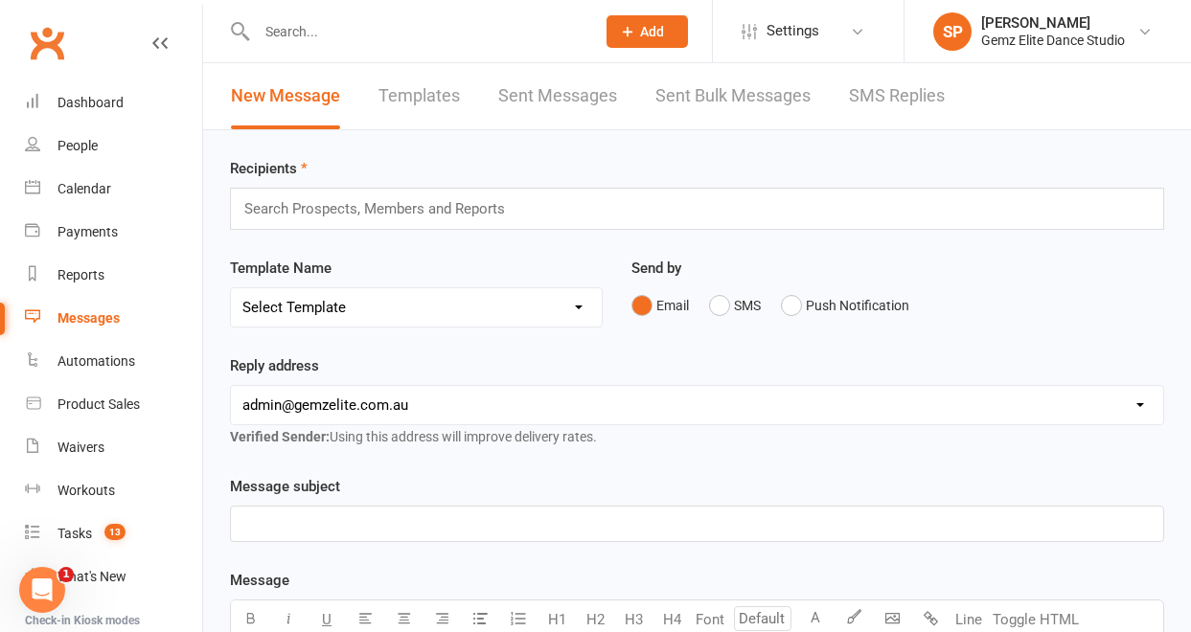
click at [437, 97] on link "Templates" at bounding box center [419, 96] width 81 height 66
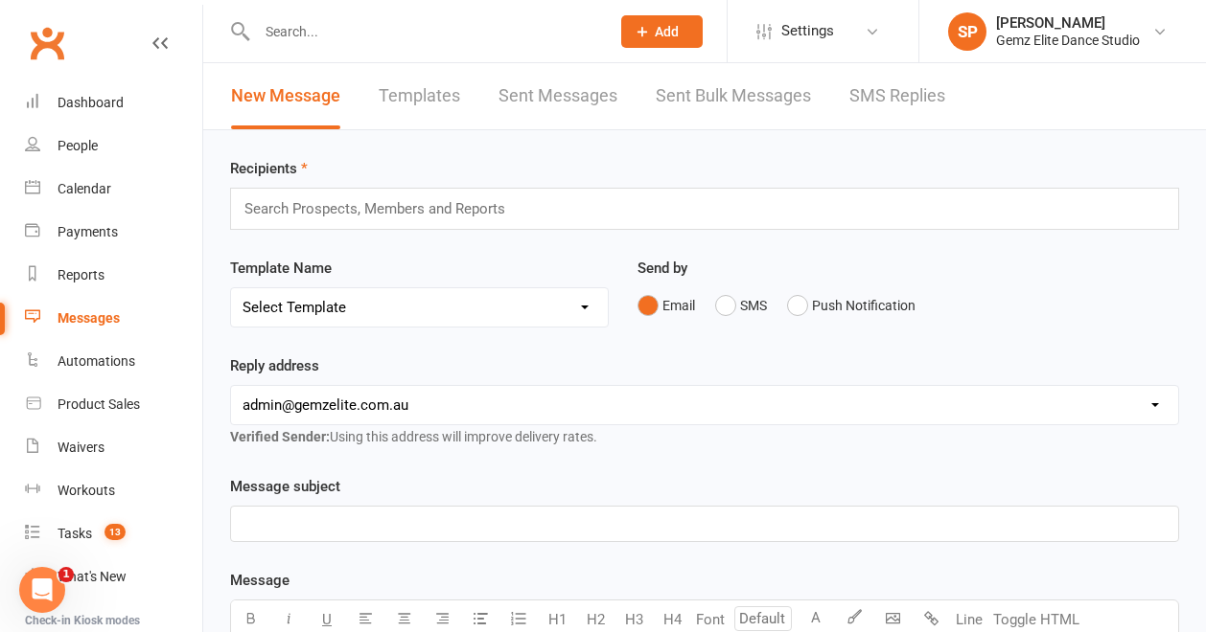
select select "100"
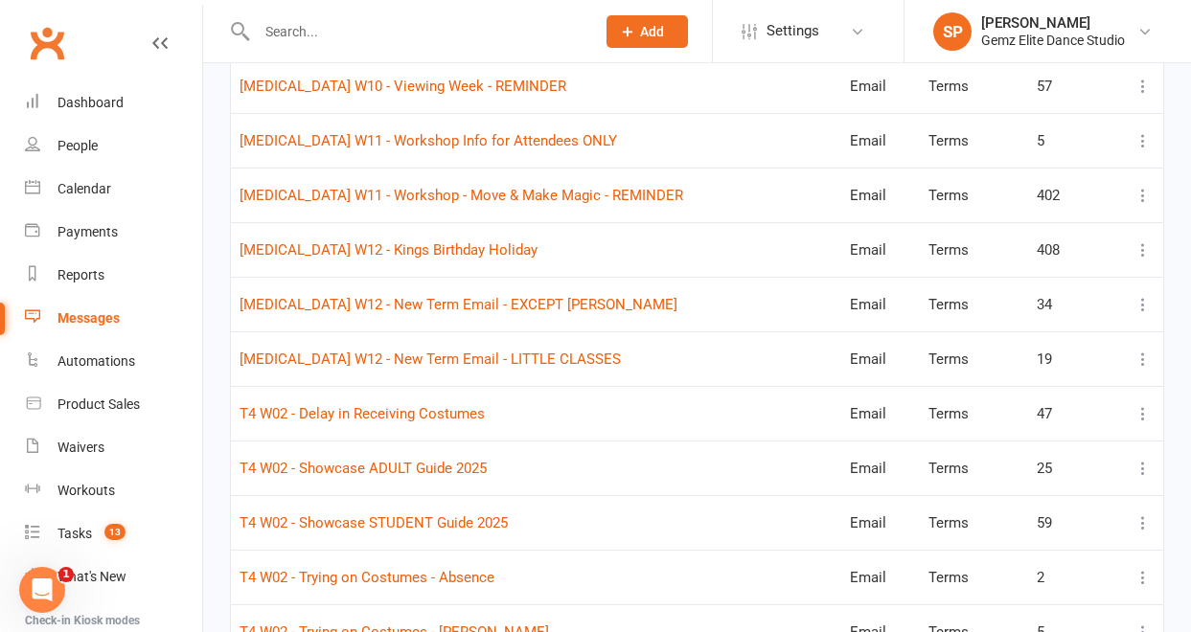
scroll to position [3890, 0]
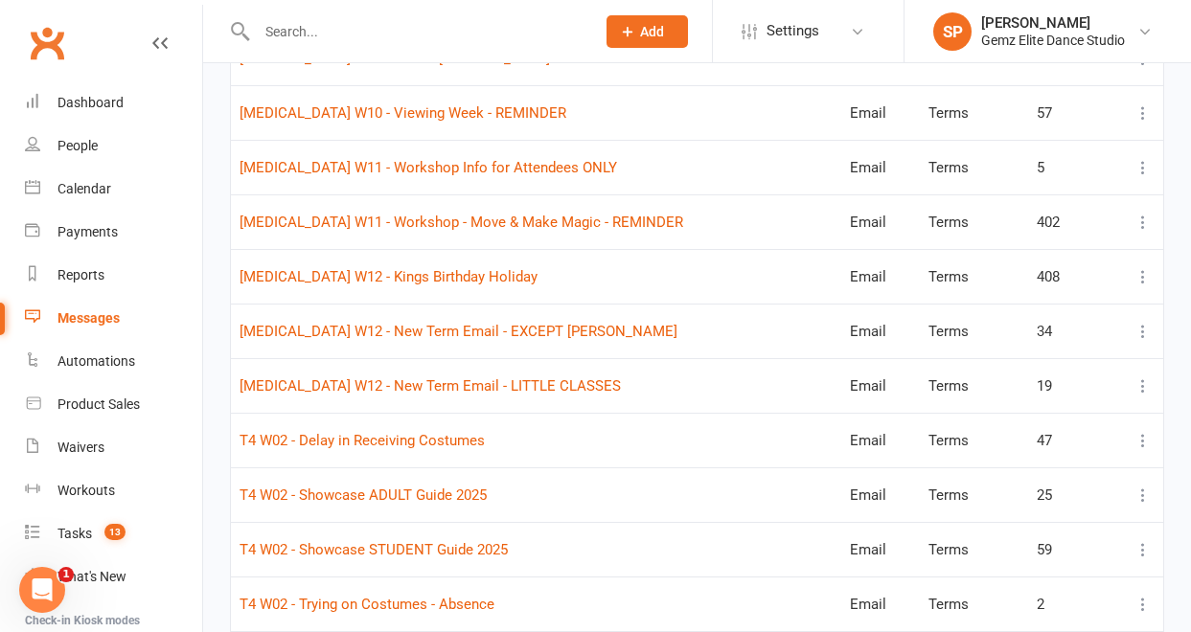
click at [1143, 333] on icon at bounding box center [1143, 331] width 19 height 19
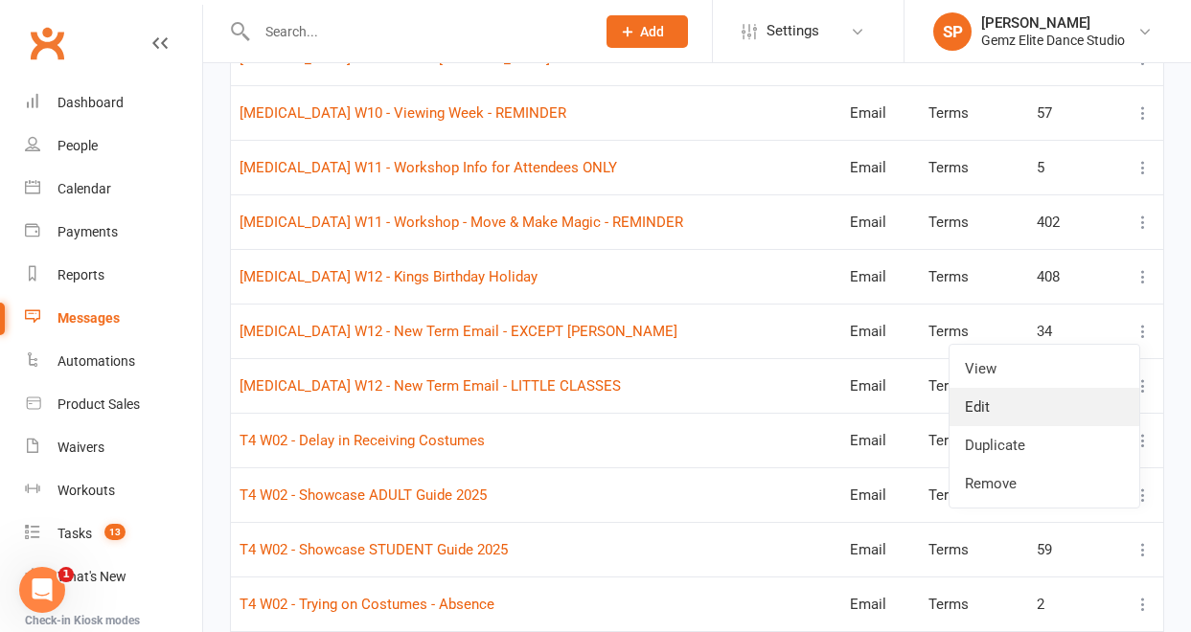
click at [1049, 402] on link "Edit" at bounding box center [1045, 407] width 190 height 38
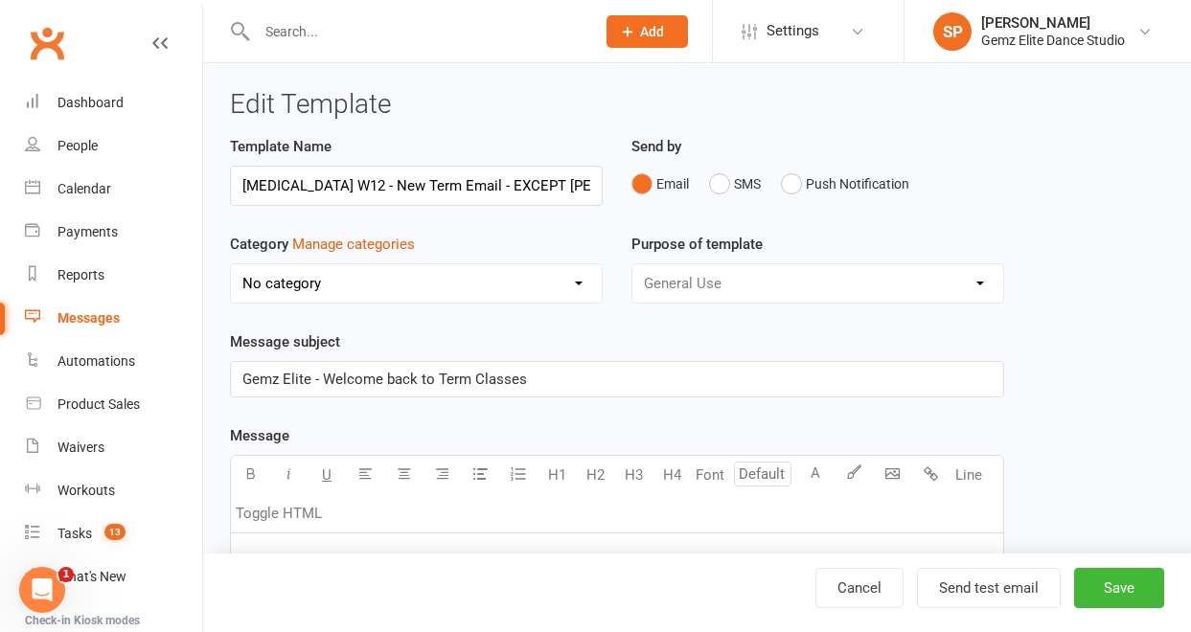
select select "11014"
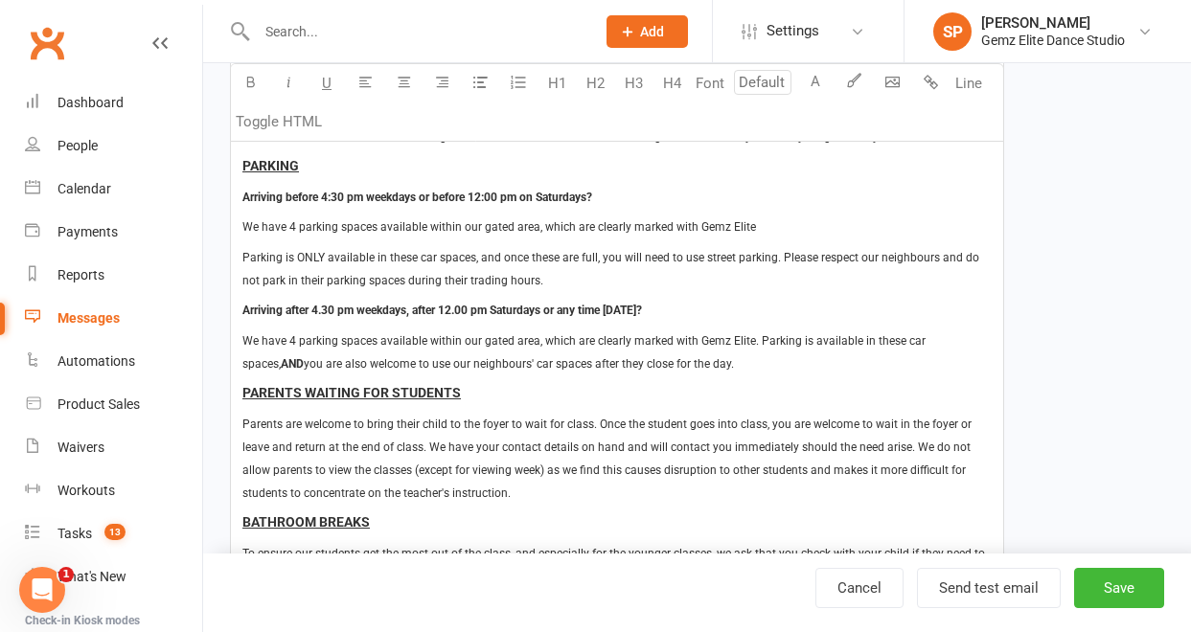
scroll to position [1252, 0]
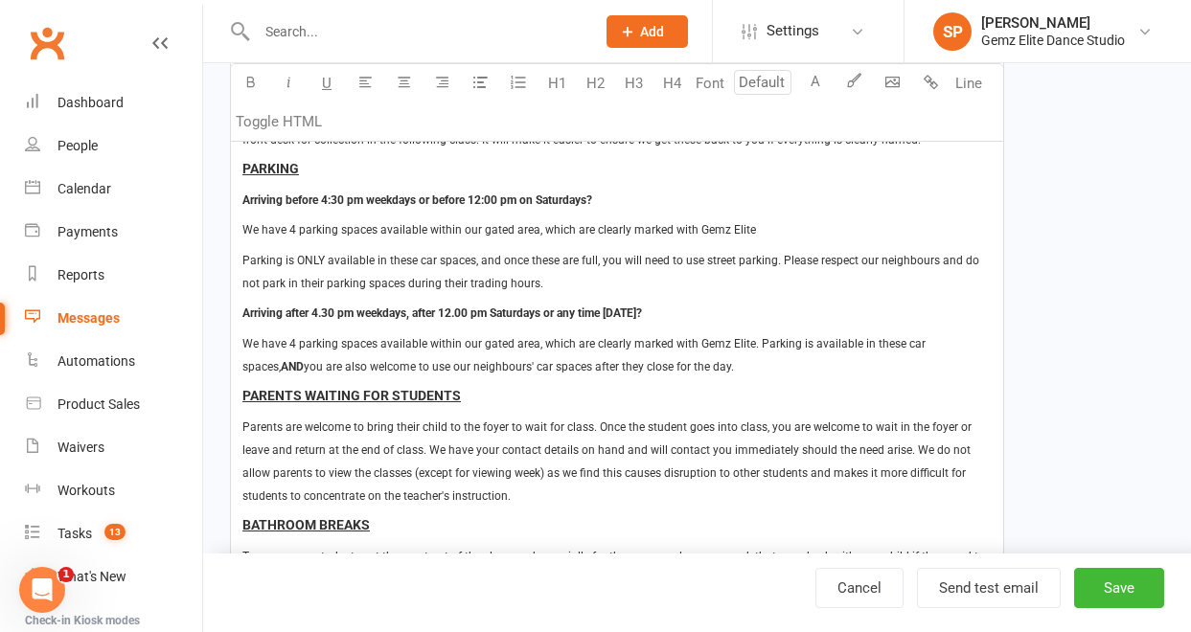
type input "14"
drag, startPoint x: 241, startPoint y: 171, endPoint x: 706, endPoint y: 368, distance: 505.8
click at [706, 368] on div "Dear Students and Grown-ups Welcome back to dance for Term 4. We look forward t…" at bounding box center [617, 389] width 772 height 2214
copy div "PARKING Arriving before 4:30 pm weekdays or before 12:00 pm on Saturdays? We ha…"
click at [874, 588] on link "Cancel" at bounding box center [859, 588] width 88 height 40
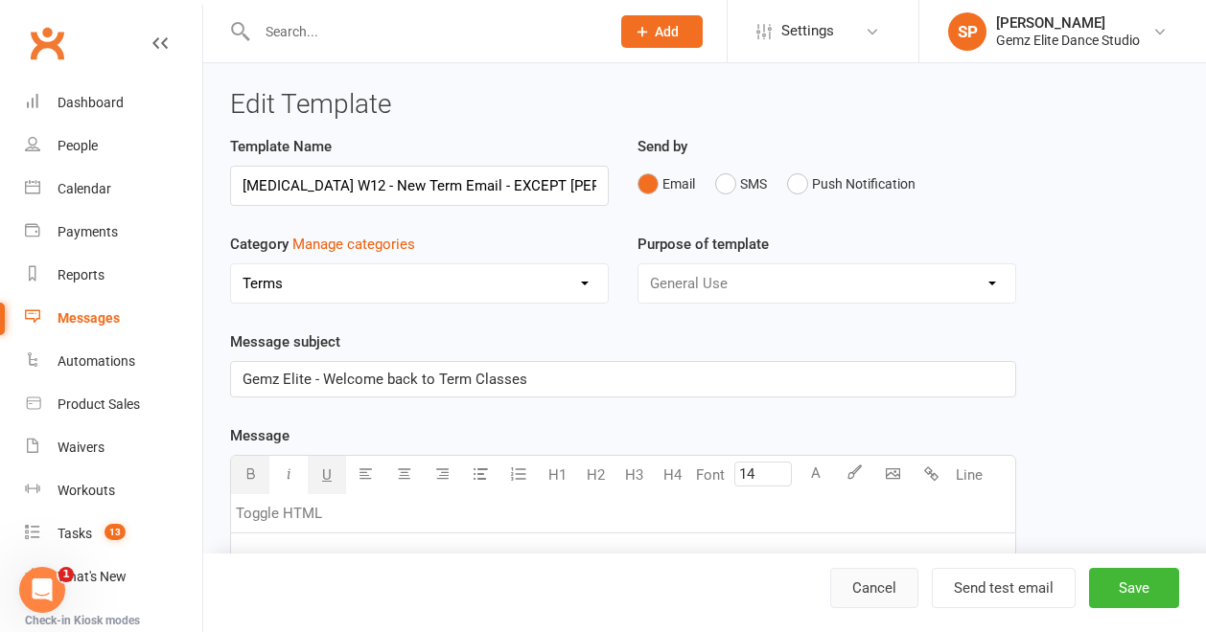
select select "100"
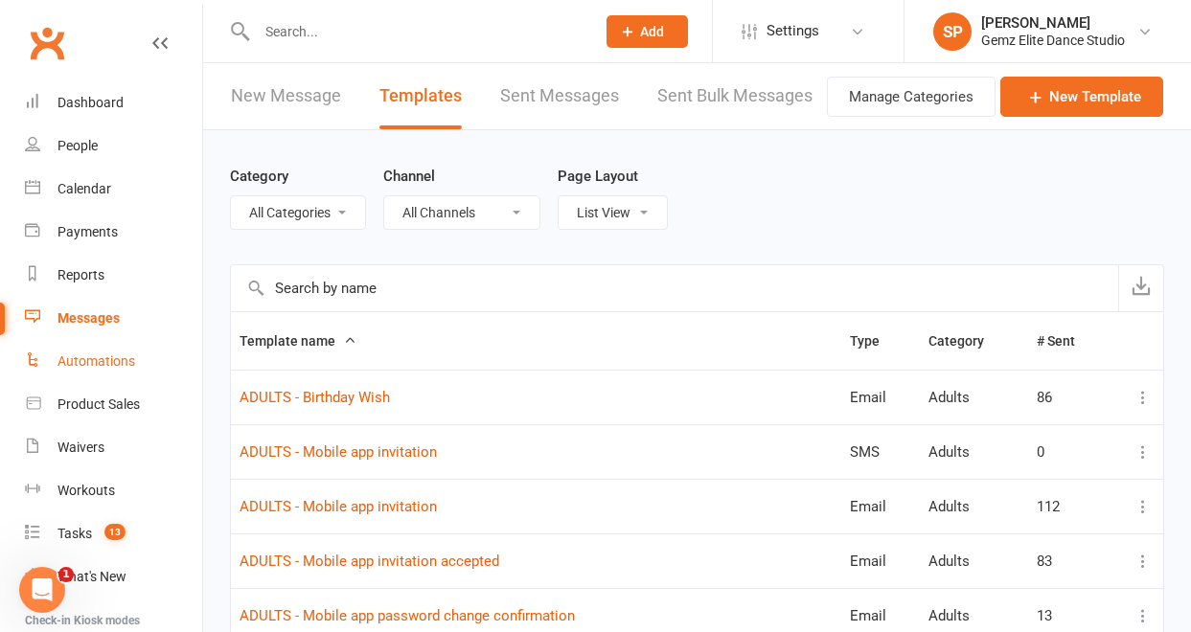
click at [118, 365] on div "Automations" at bounding box center [96, 361] width 78 height 15
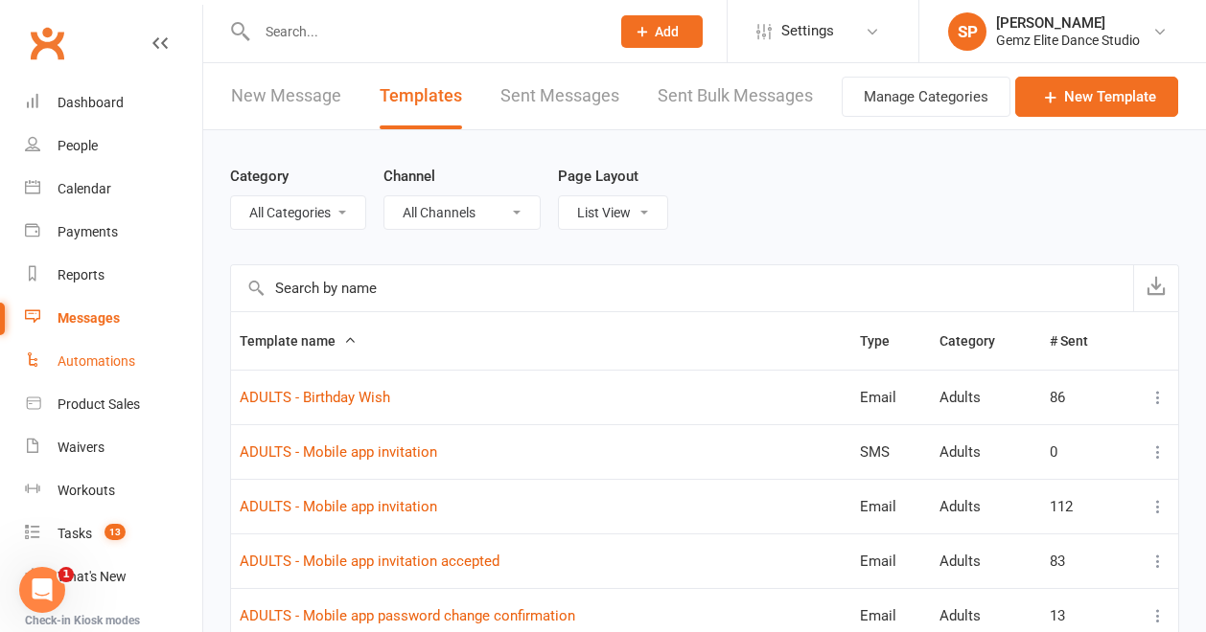
select select "100"
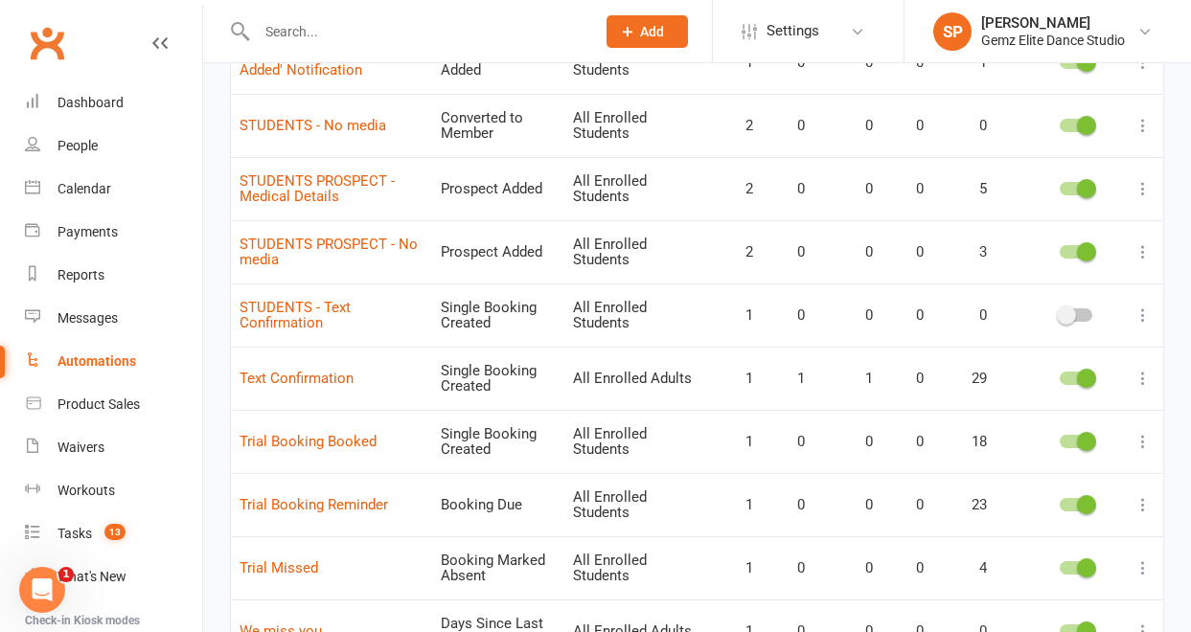
scroll to position [1757, 0]
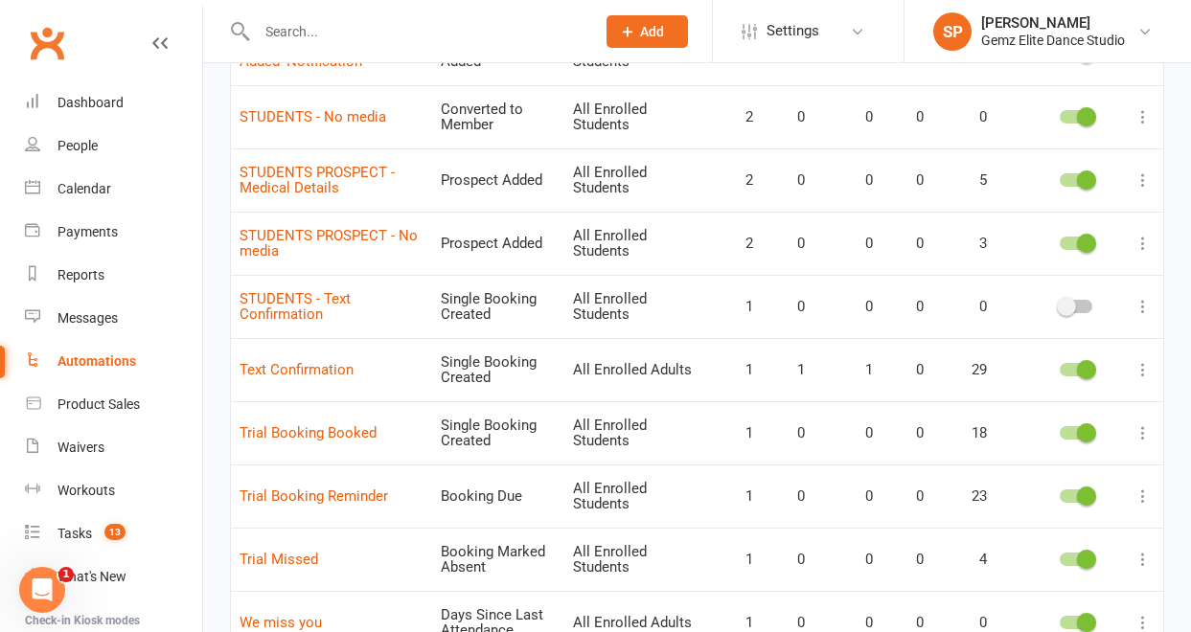
click at [1140, 432] on icon at bounding box center [1143, 433] width 19 height 19
click at [1086, 476] on link "Edit" at bounding box center [1045, 470] width 190 height 38
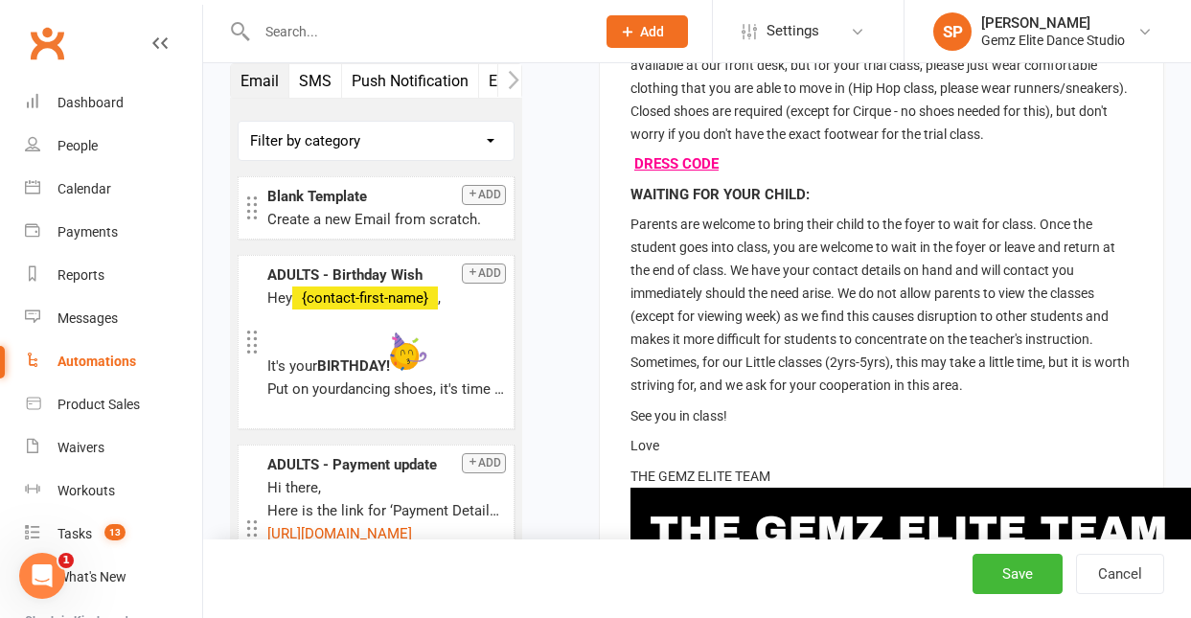
scroll to position [1090, 0]
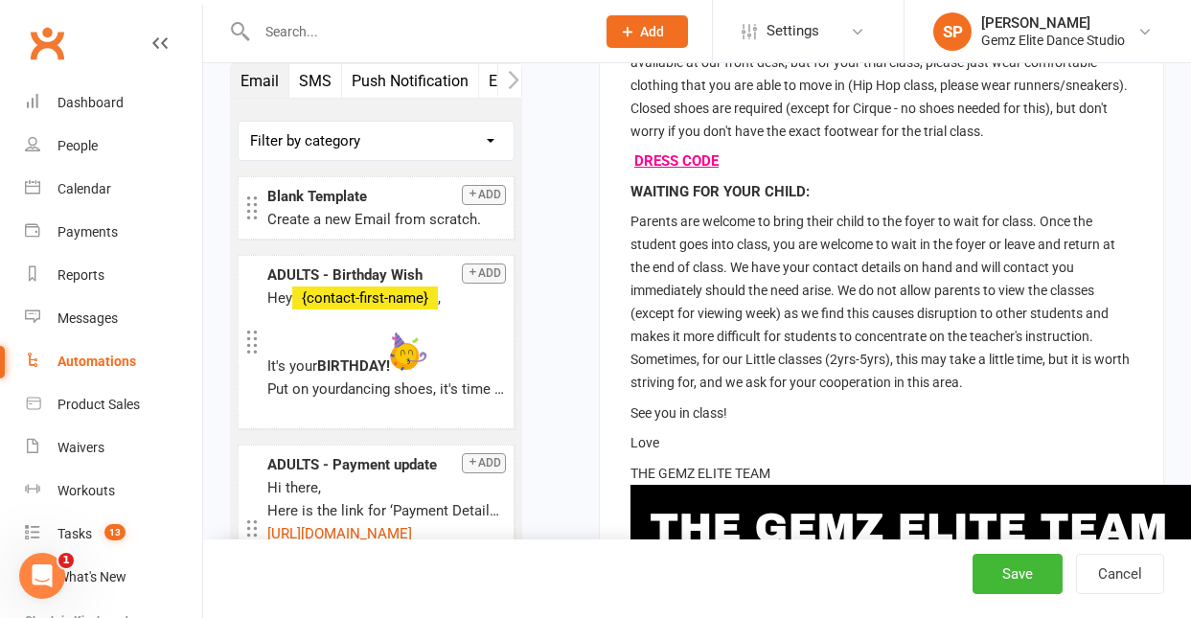
click at [1012, 380] on p "Parents are welcome to bring their child to the foyer to wait for class. Once t…" at bounding box center [882, 302] width 502 height 184
click at [1002, 382] on p "Parents are welcome to bring their child to the foyer to wait for class. Once t…" at bounding box center [882, 302] width 502 height 184
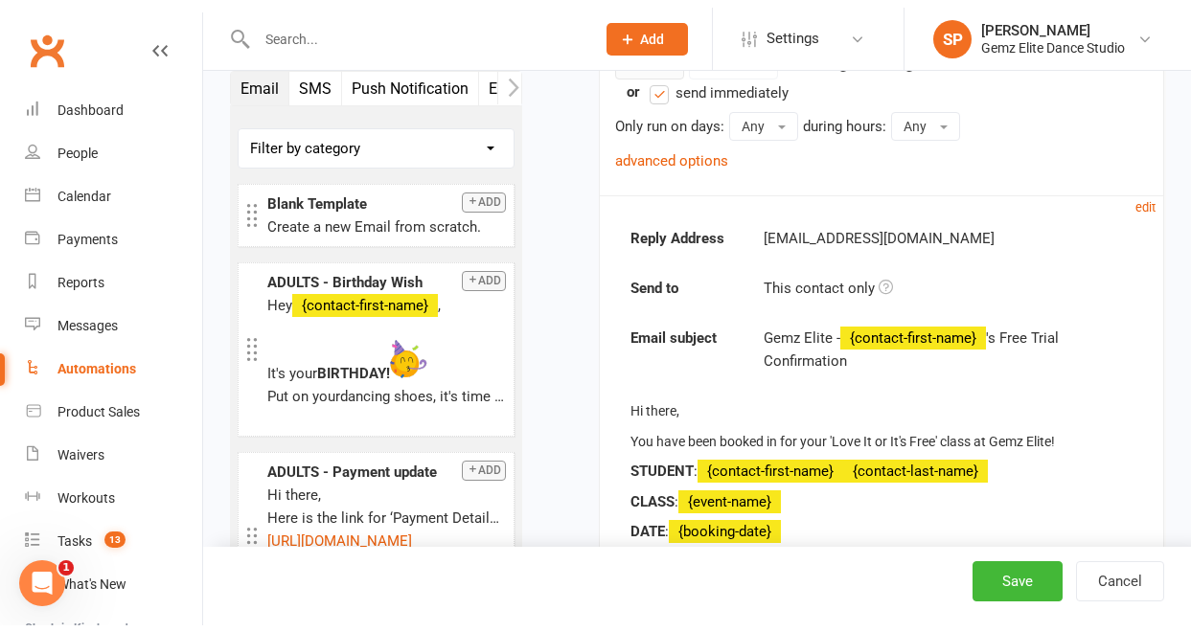
scroll to position [395, 0]
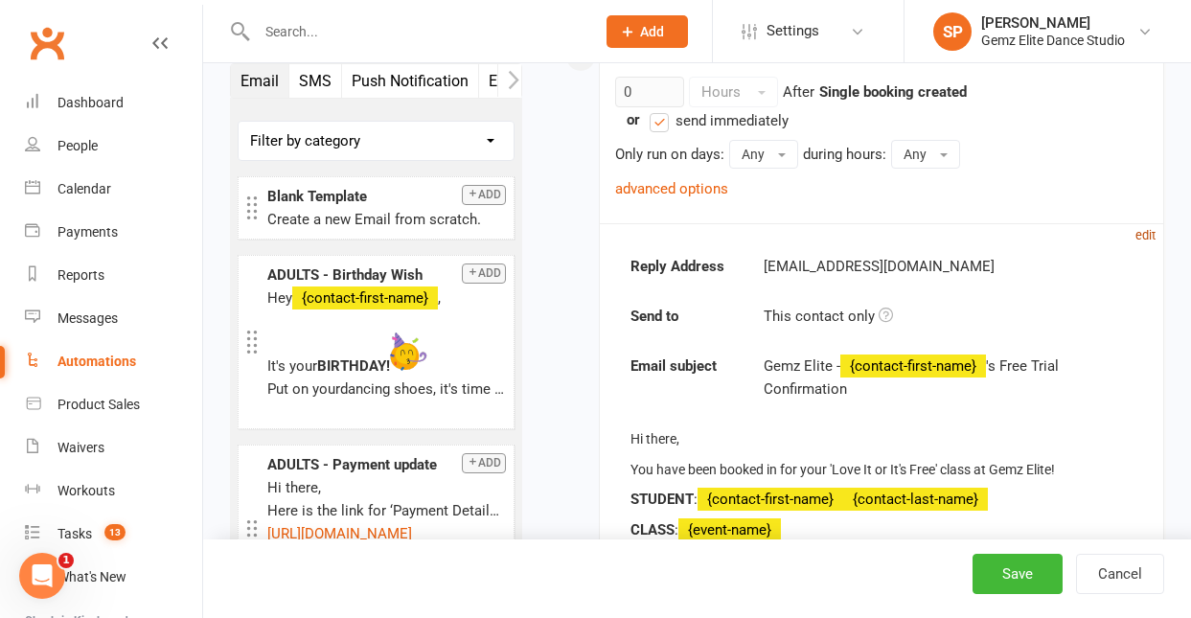
click at [1140, 236] on small "edit" at bounding box center [1146, 235] width 20 height 14
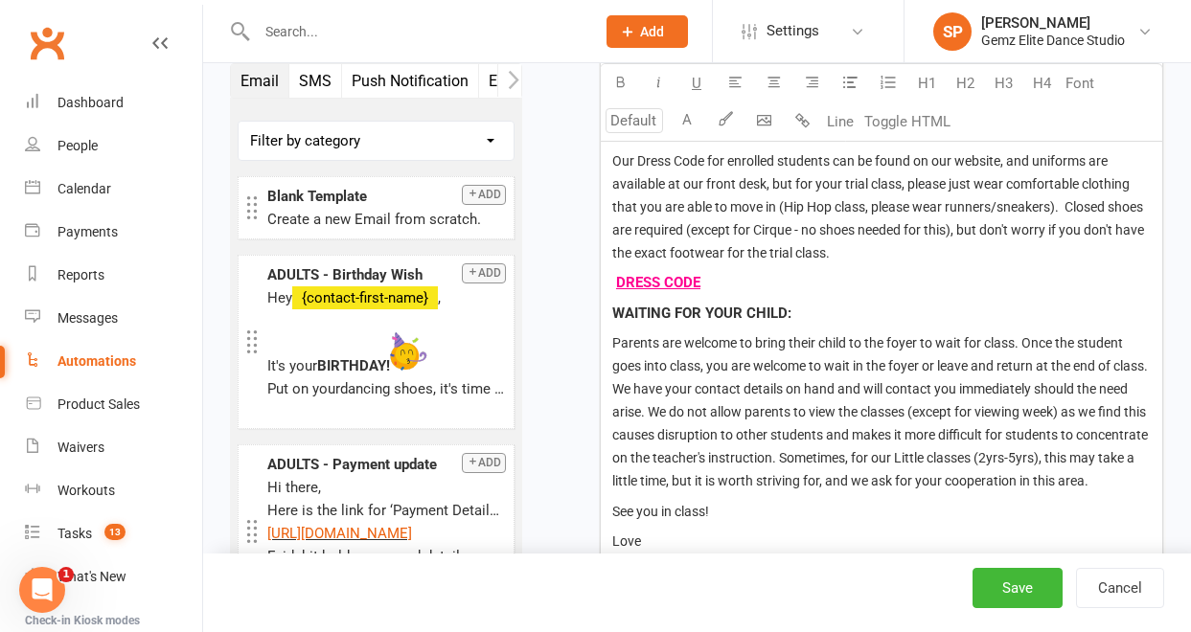
scroll to position [1423, 0]
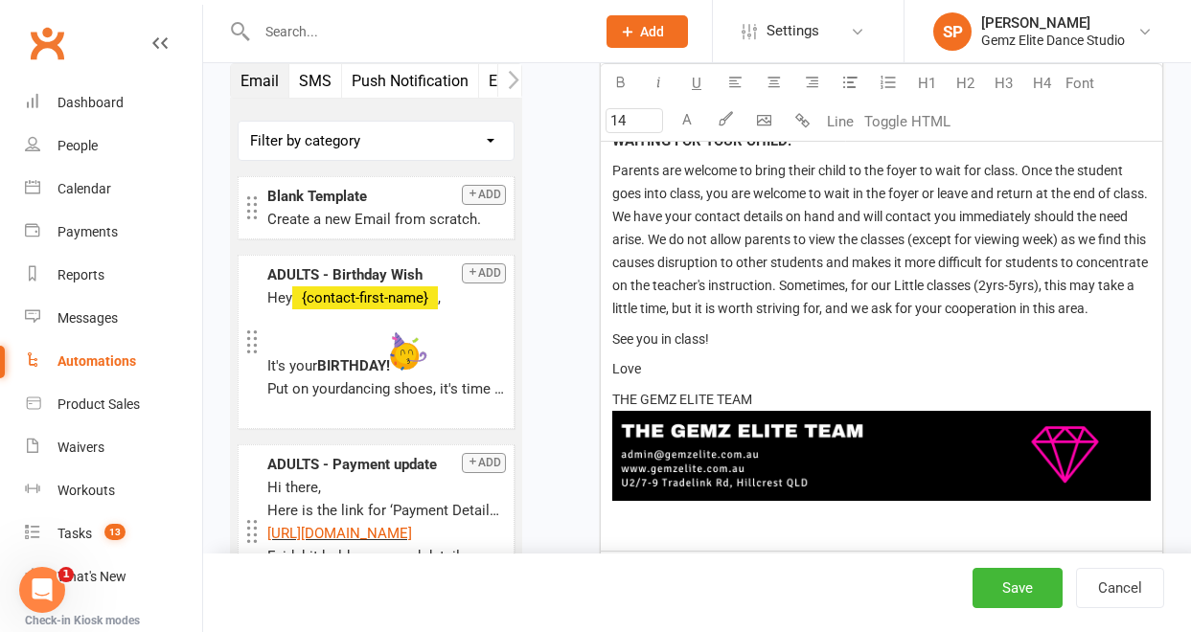
click at [724, 320] on p "Parents are welcome to bring their child to the foyer to wait for class. Once t…" at bounding box center [881, 239] width 539 height 161
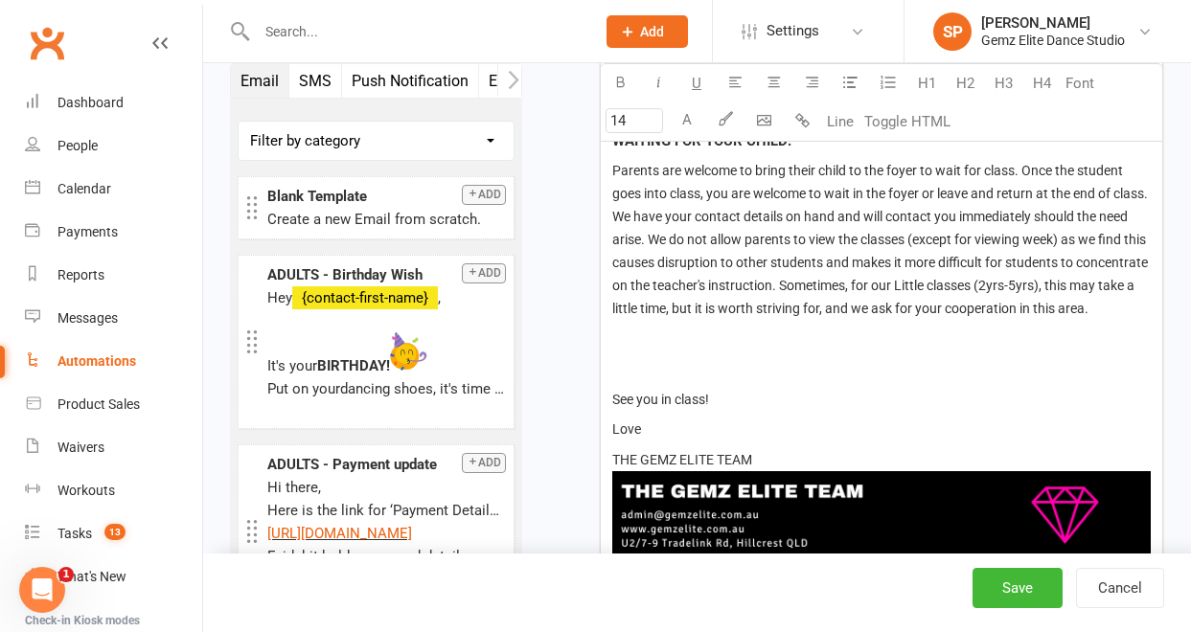
type input "12"
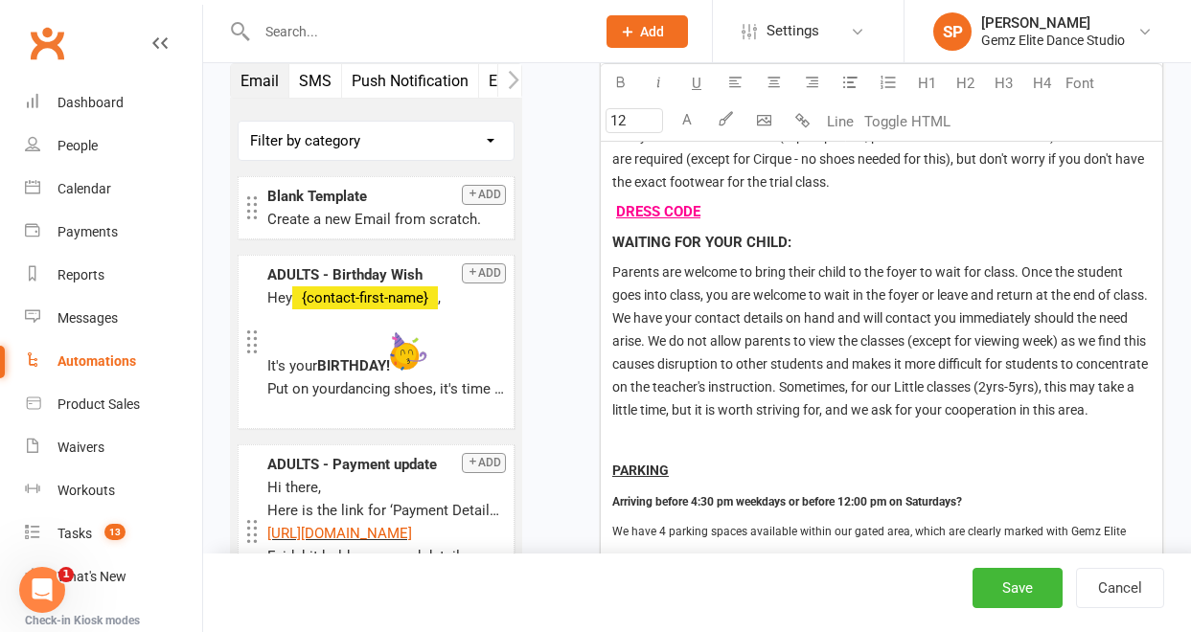
scroll to position [1318, 0]
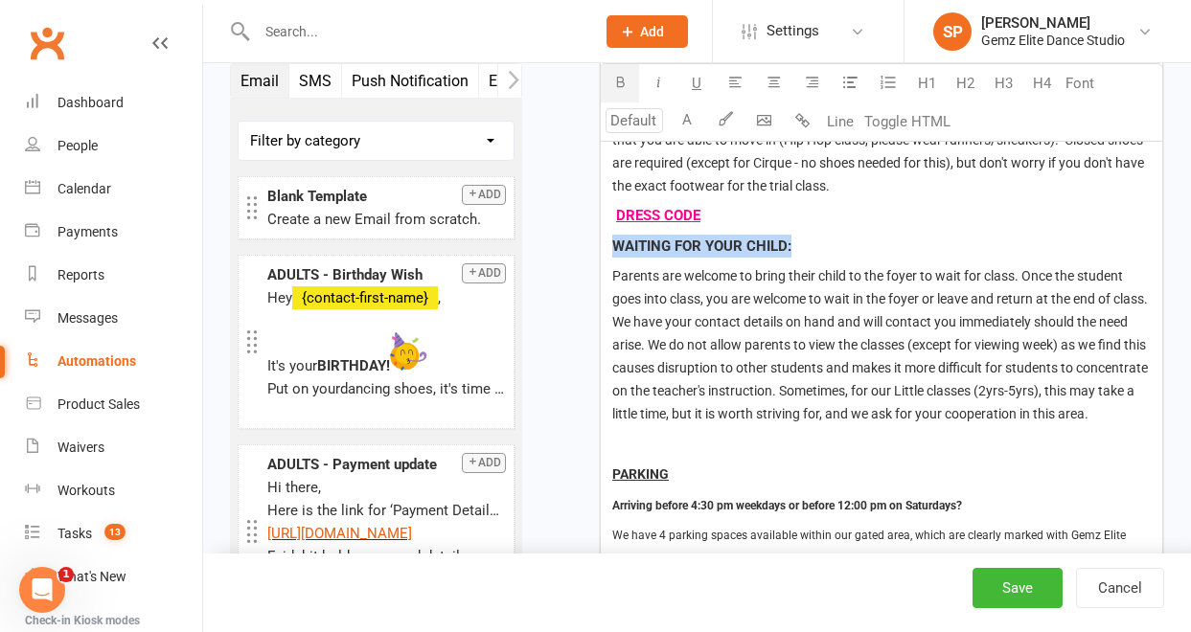
drag, startPoint x: 795, startPoint y: 250, endPoint x: 608, endPoint y: 252, distance: 187.8
click at [608, 252] on div "Hi there, You have been booked in for your 'Love It or It's Free' class at Gemz…" at bounding box center [882, 355] width 562 height 1161
copy span "WAITING FOR YOUR CHILD:"
type input "14"
drag, startPoint x: 674, startPoint y: 498, endPoint x: 600, endPoint y: 496, distance: 73.8
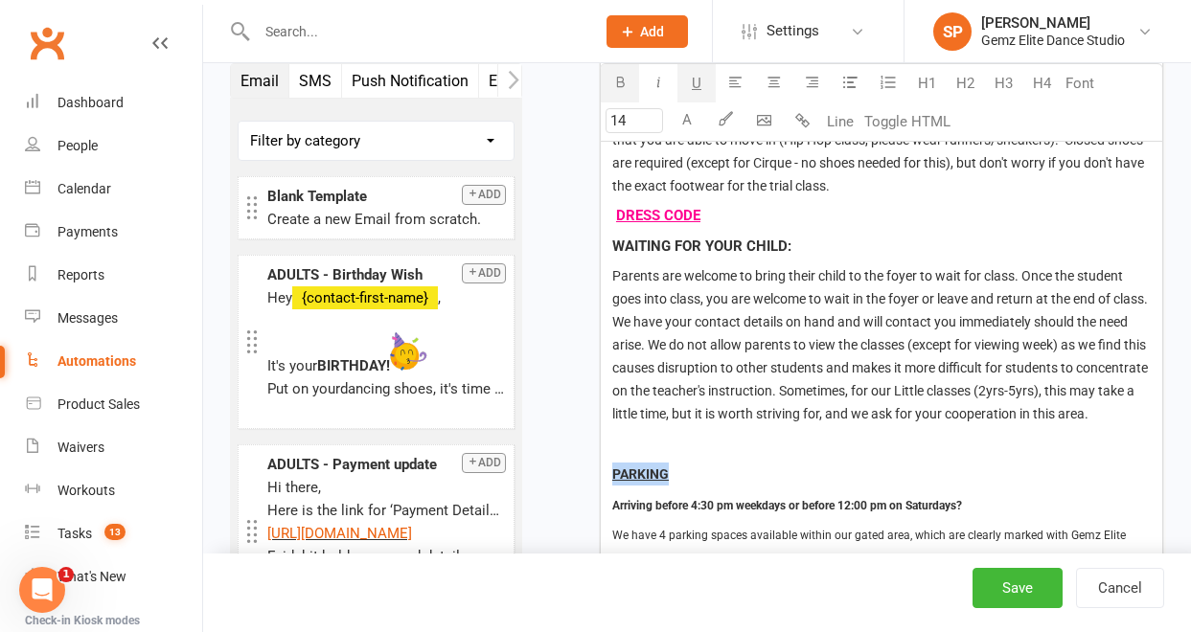
click at [601, 496] on div "Hi there, You have been booked in for your 'Love It or It's Free' class at Gemz…" at bounding box center [882, 355] width 562 height 1161
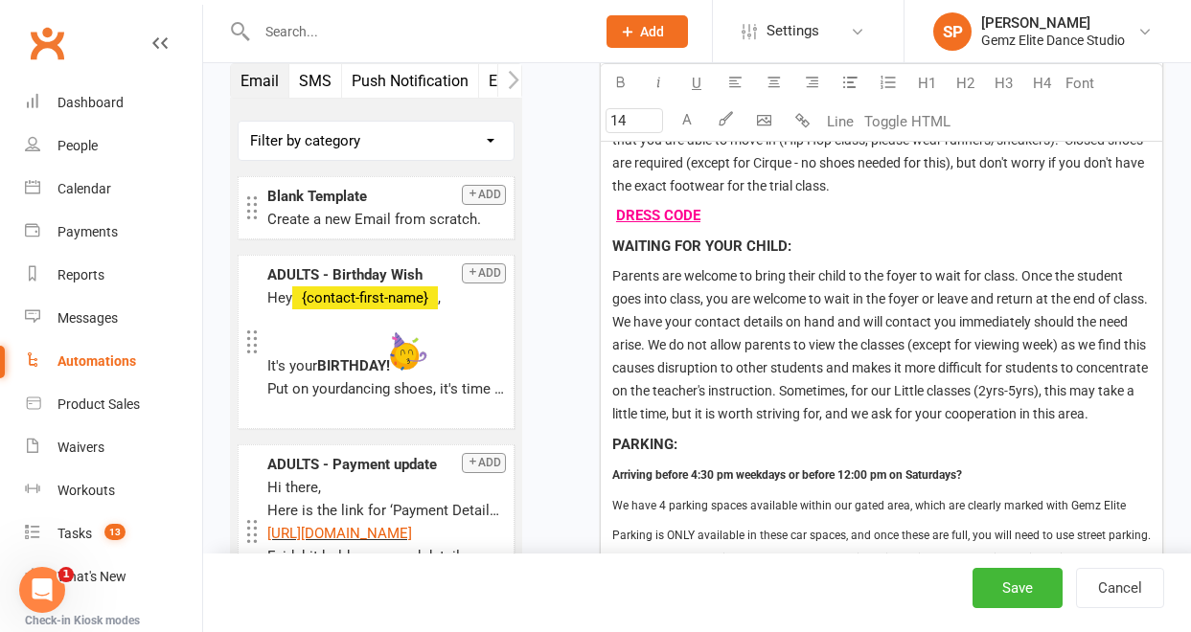
click at [1068, 333] on p "Parents are welcome to bring their child to the foyer to wait for class. Once t…" at bounding box center [881, 344] width 539 height 161
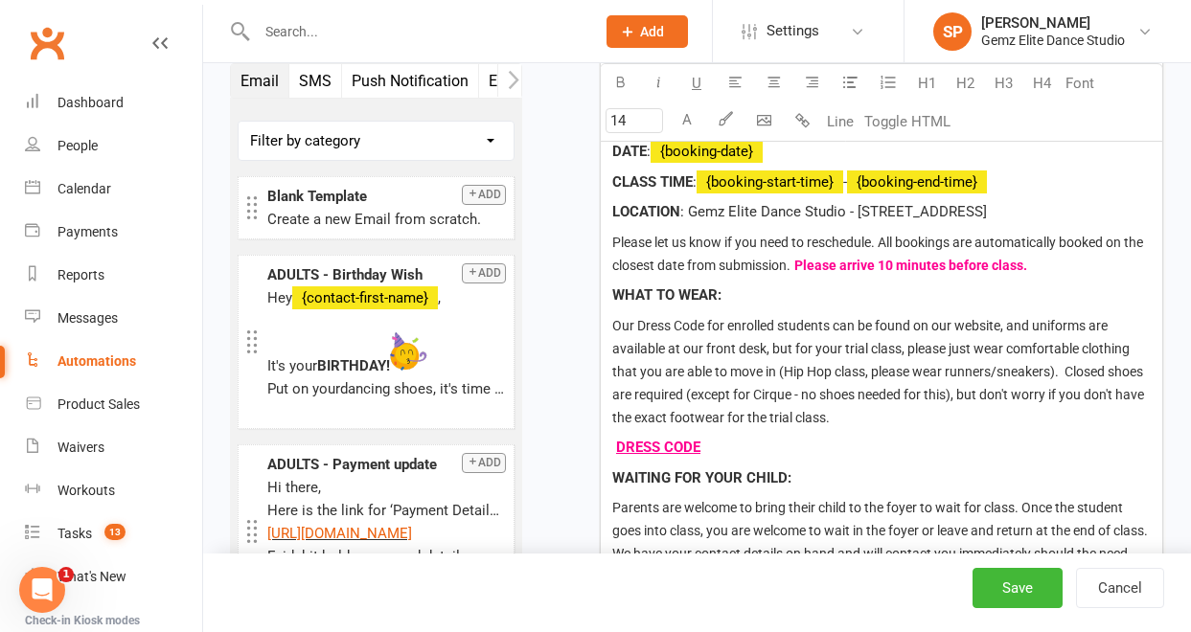
scroll to position [1017, 0]
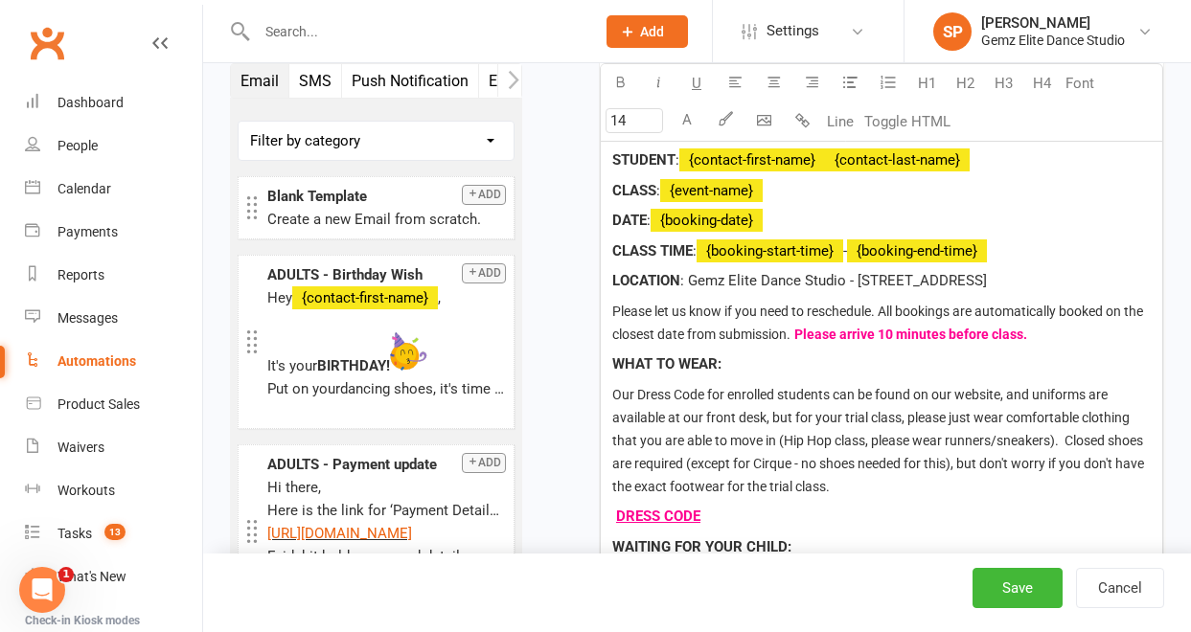
click at [974, 409] on span "Our Dress Code for enrolled students can be found on our website, and uniforms …" at bounding box center [879, 440] width 535 height 107
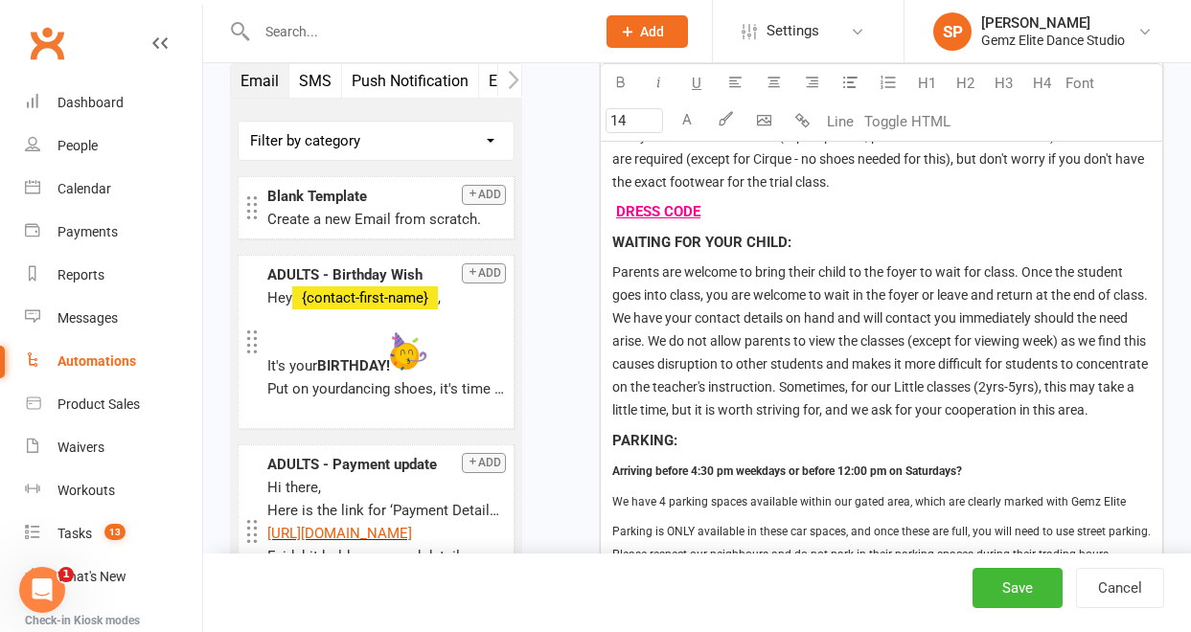
scroll to position [1474, 0]
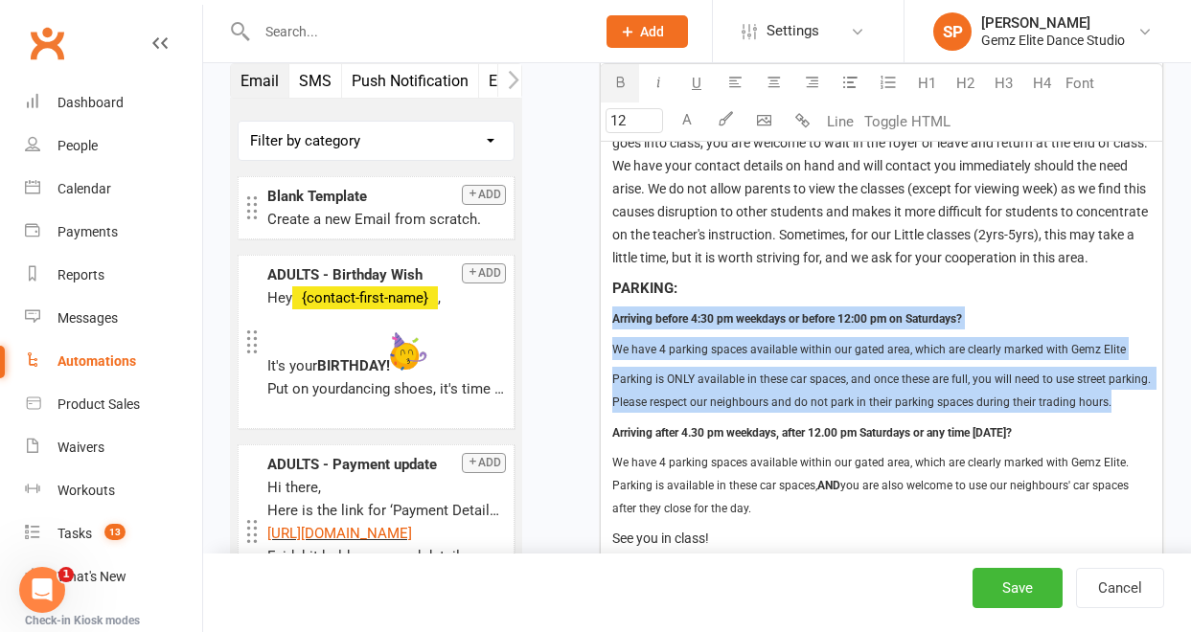
drag, startPoint x: 611, startPoint y: 338, endPoint x: 1121, endPoint y: 420, distance: 516.3
click at [1121, 420] on div "Hi there, You have been booked in for your 'Love It or It's Free' class at Gemz…" at bounding box center [882, 185] width 562 height 1132
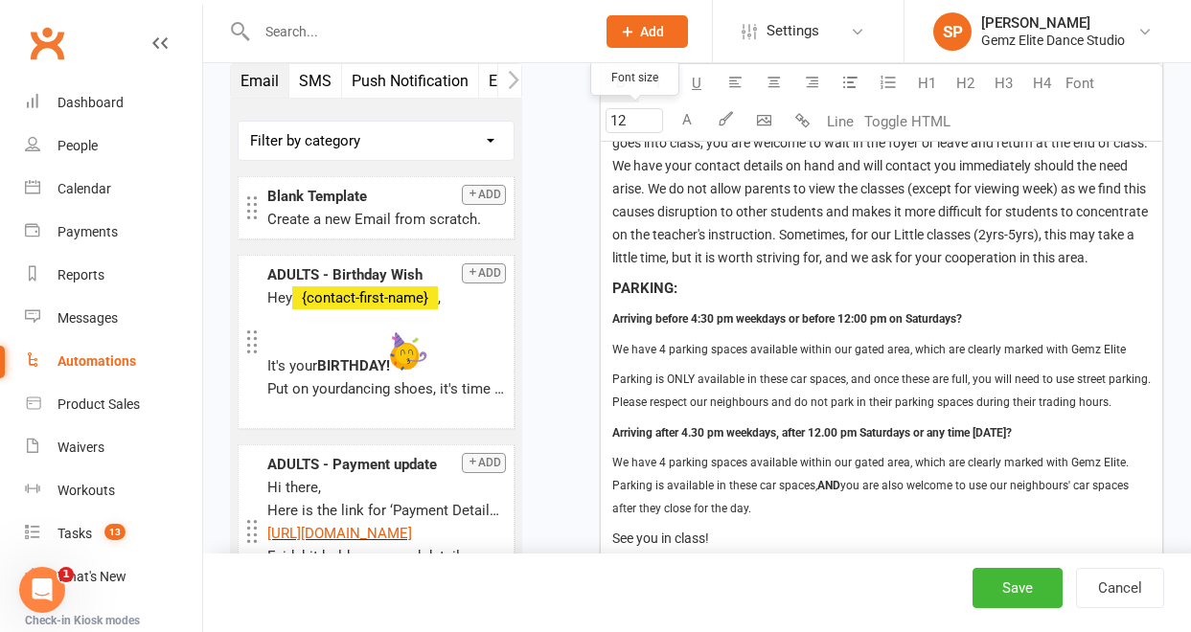
click at [641, 121] on input "12" at bounding box center [634, 120] width 57 height 25
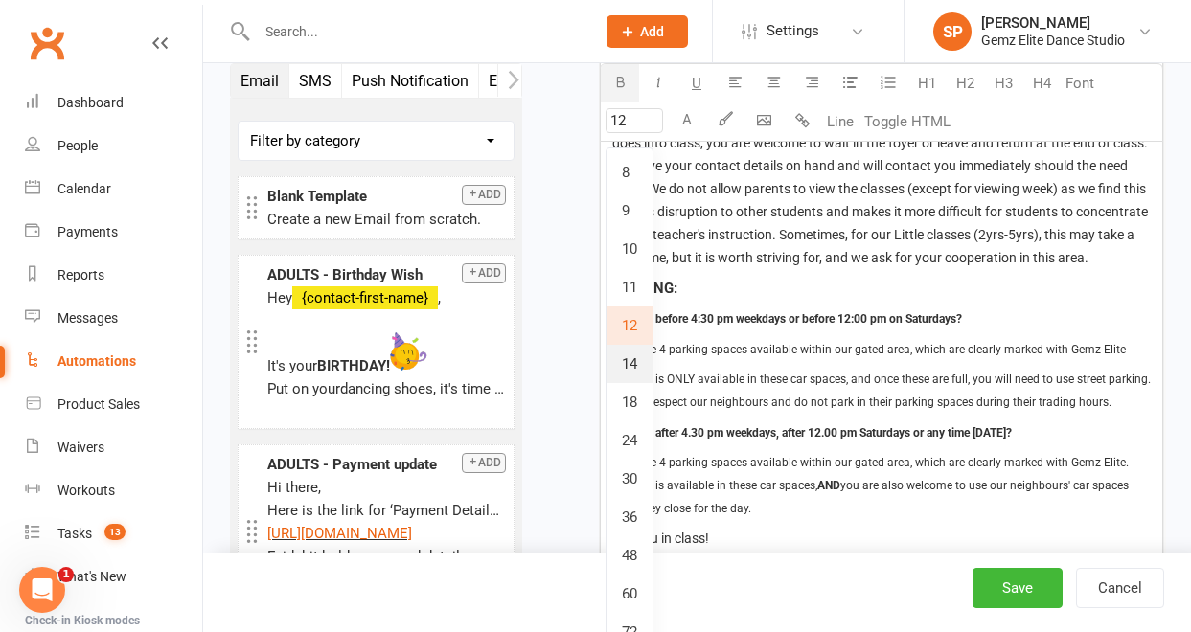
click at [639, 359] on link "14" at bounding box center [630, 364] width 46 height 38
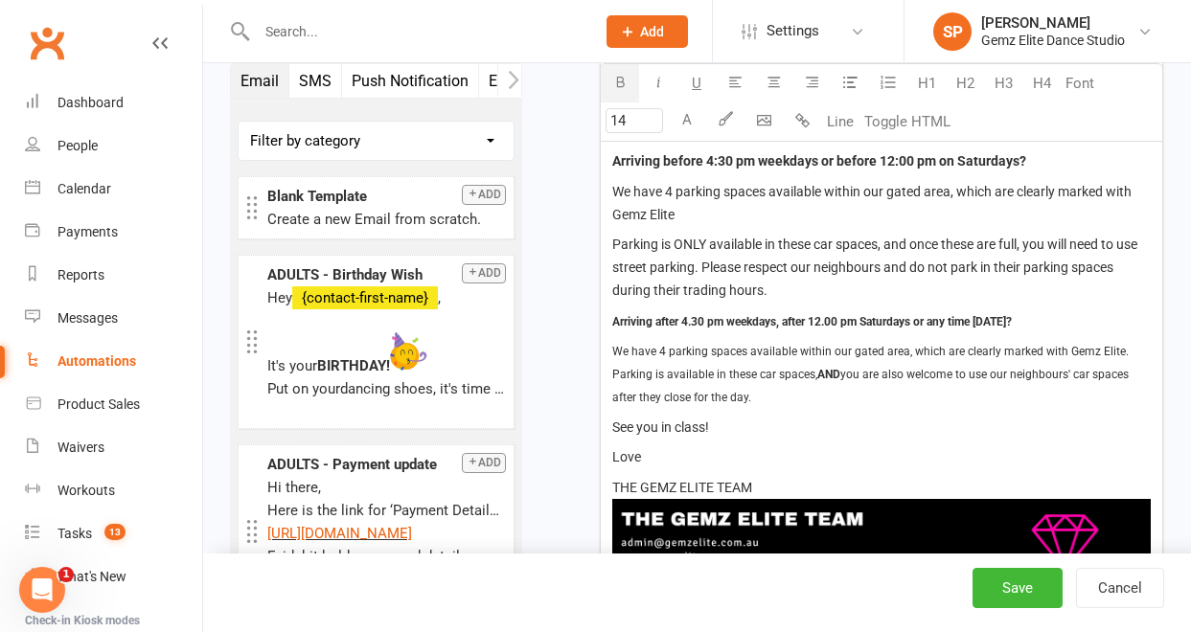
scroll to position [1679, 0]
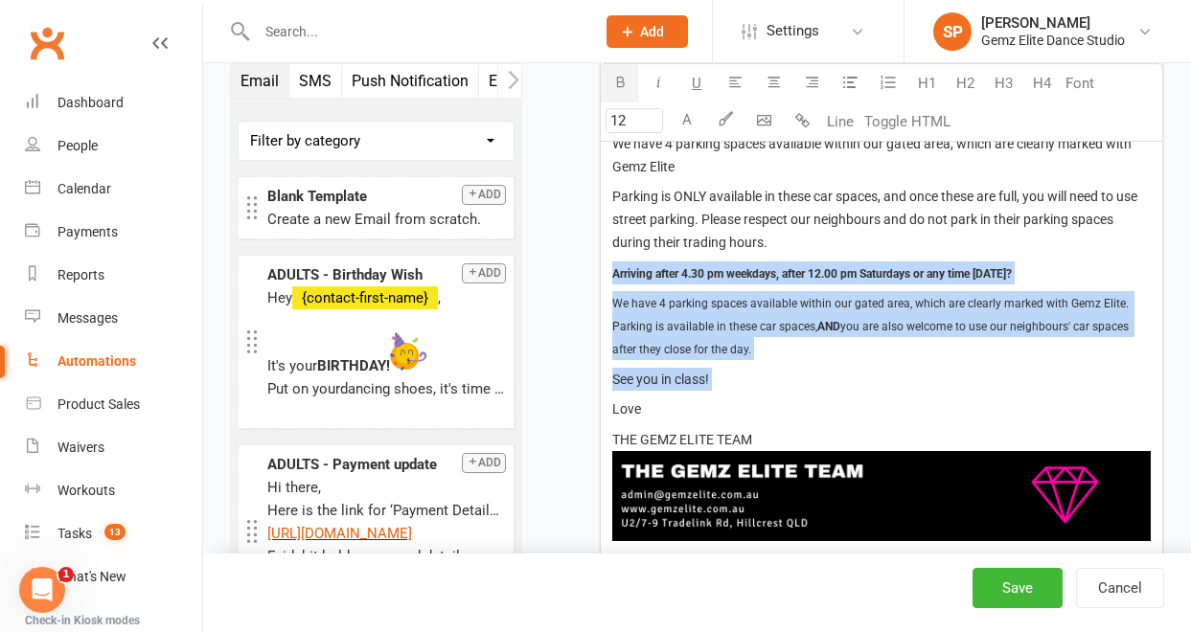
drag, startPoint x: 614, startPoint y: 297, endPoint x: 730, endPoint y: 416, distance: 166.0
click at [730, 416] on div "Hi there, You have been booked in for your 'Love It or It's Free' class at Gemz…" at bounding box center [882, 3] width 562 height 1178
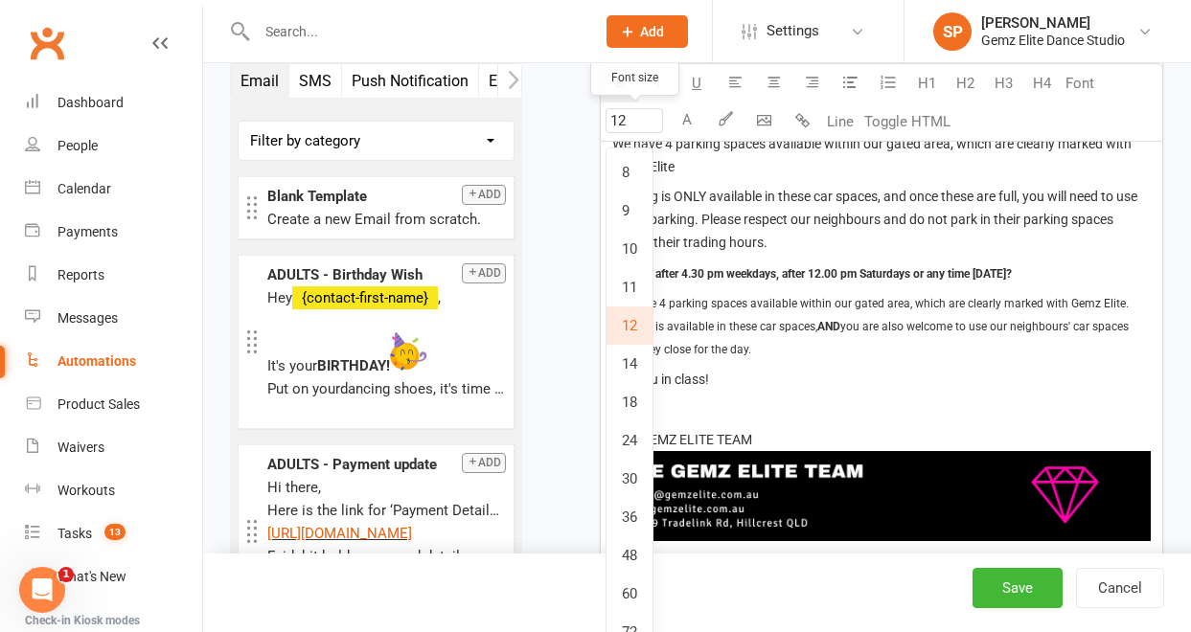
click at [644, 119] on input "12" at bounding box center [634, 120] width 57 height 25
click at [641, 361] on link "14" at bounding box center [630, 364] width 46 height 38
type input "14"
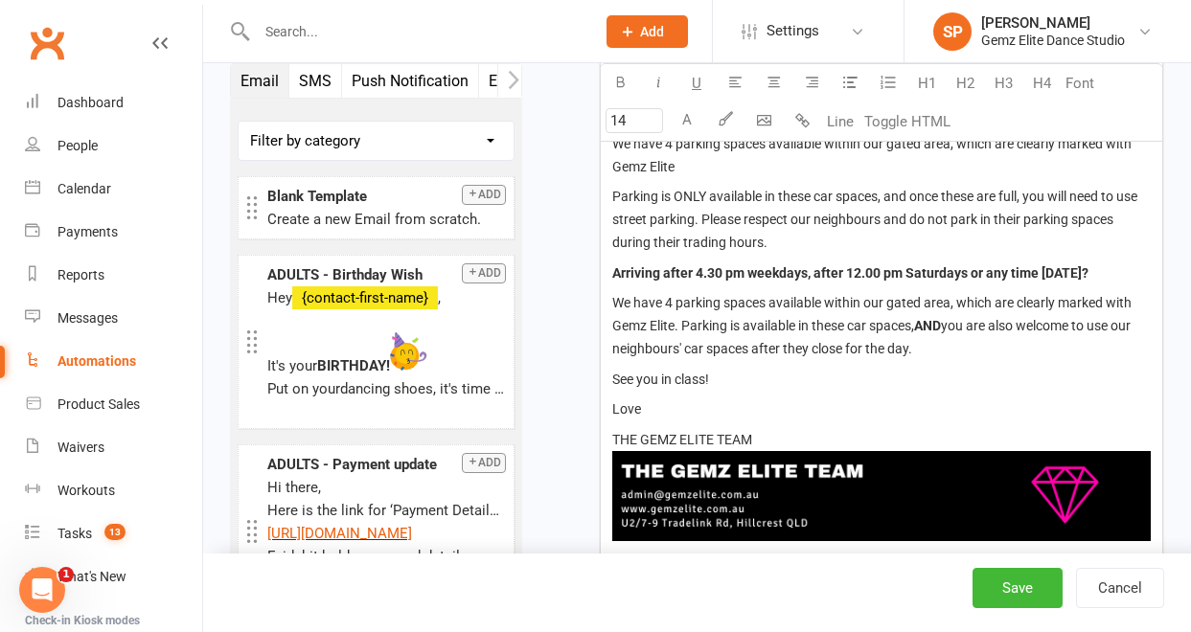
click at [787, 421] on p "Love" at bounding box center [881, 409] width 539 height 23
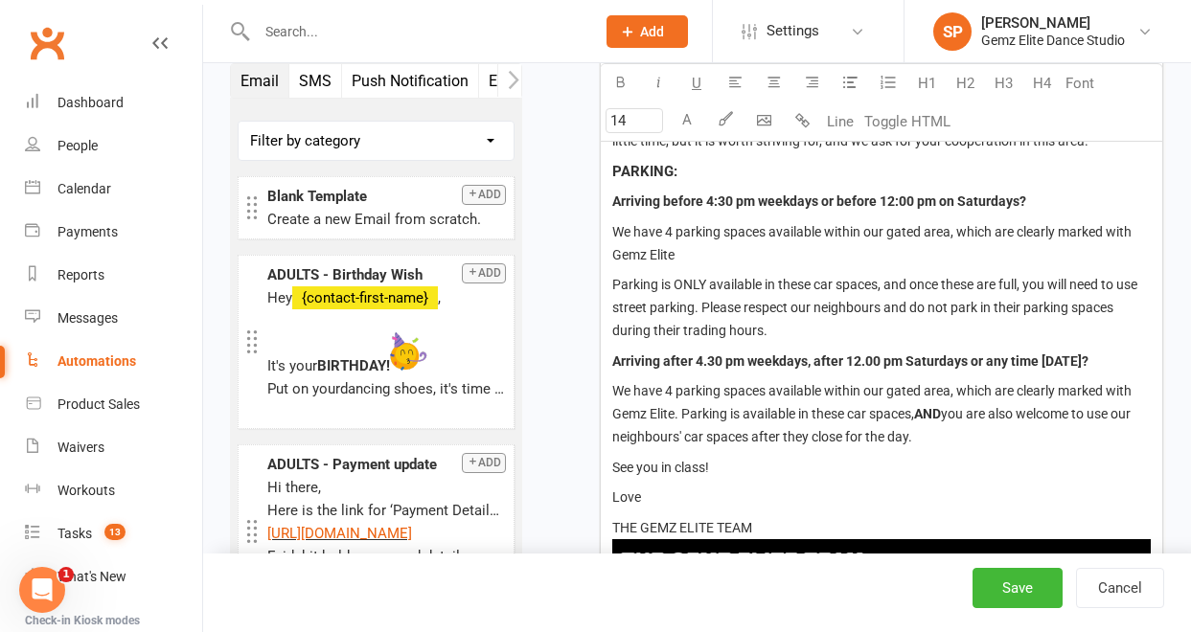
scroll to position [1585, 0]
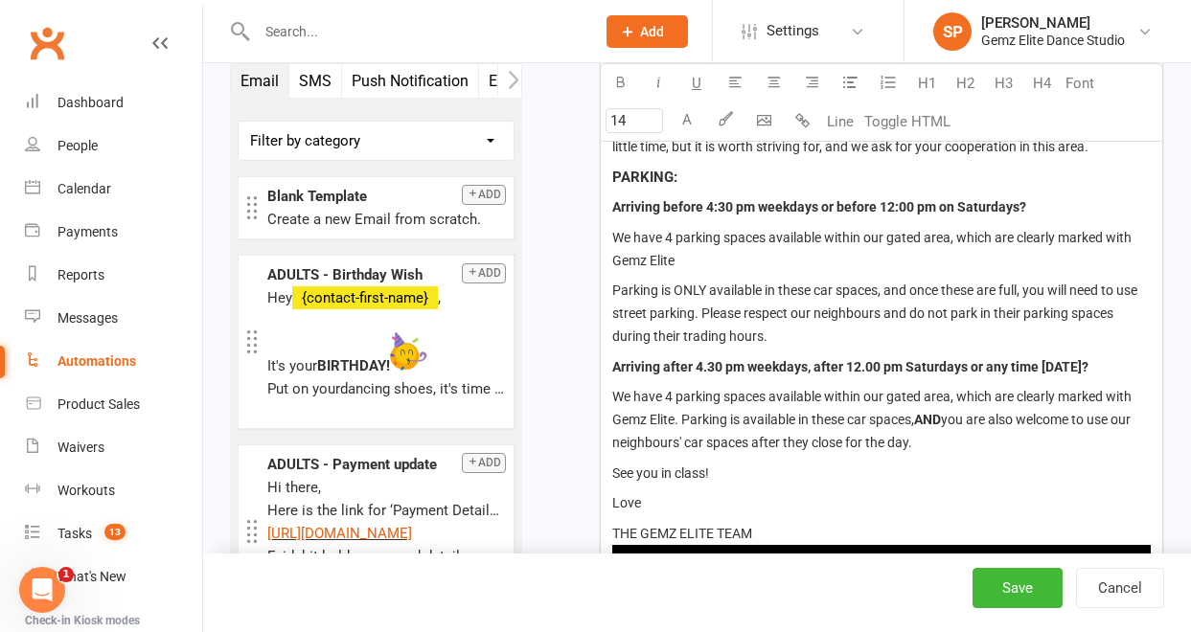
click at [712, 272] on p "We have 4 parking spaces available within our gated area, which are clearly mar…" at bounding box center [881, 249] width 539 height 46
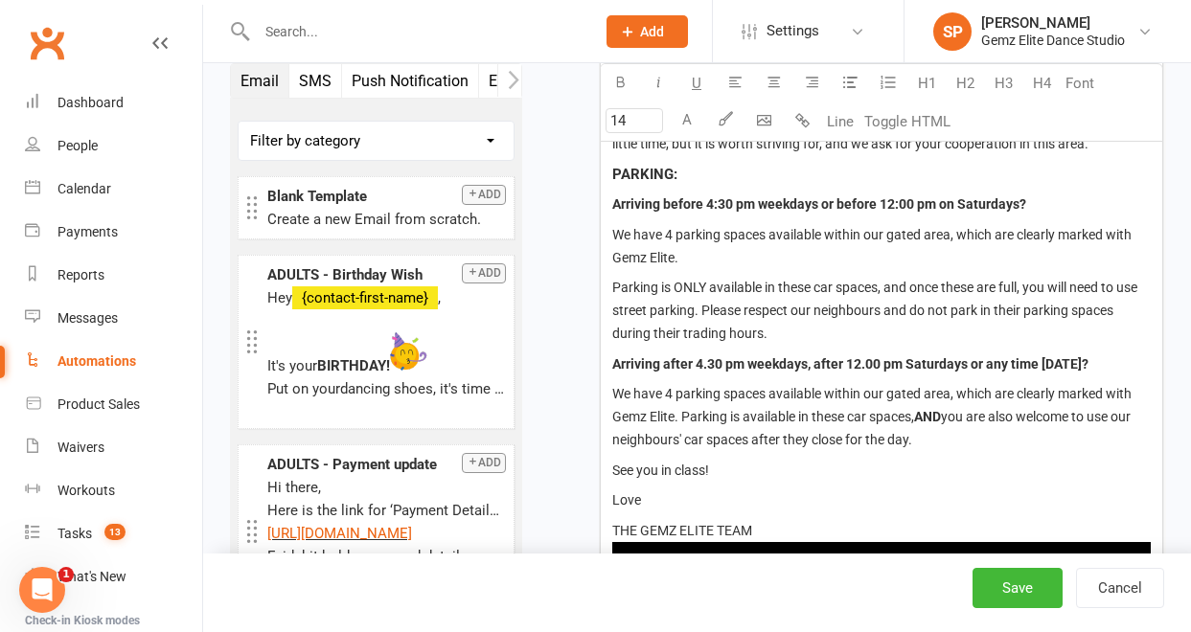
scroll to position [1567, 0]
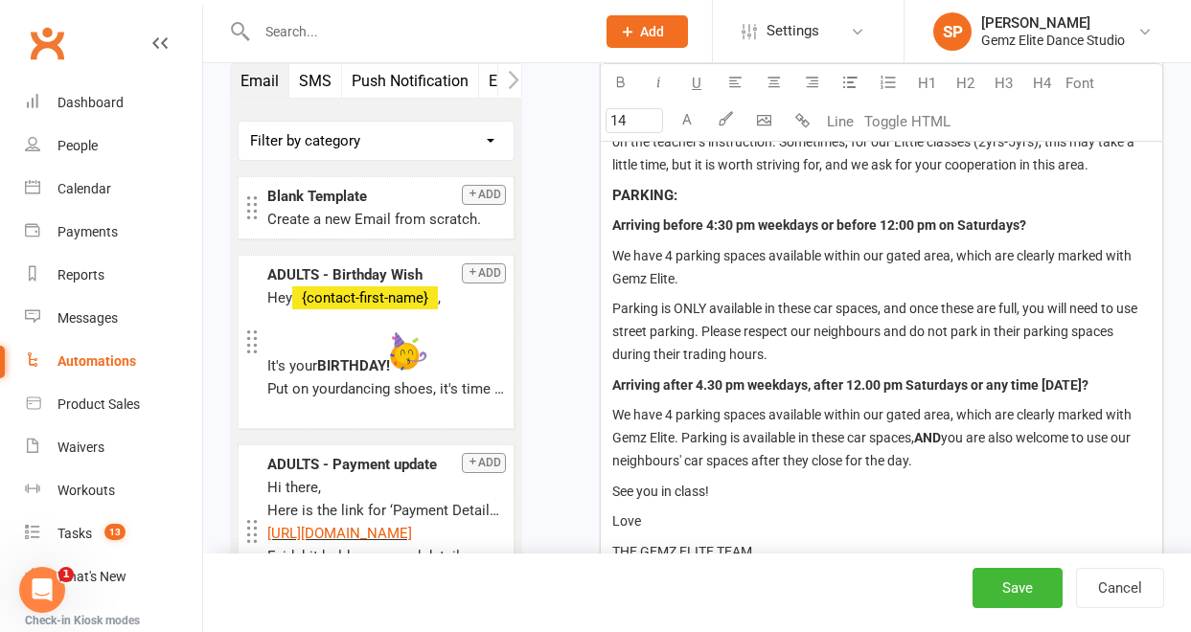
click at [785, 366] on p "Parking is ONLY available in these car spaces, and once these are full, you wil…" at bounding box center [881, 331] width 539 height 69
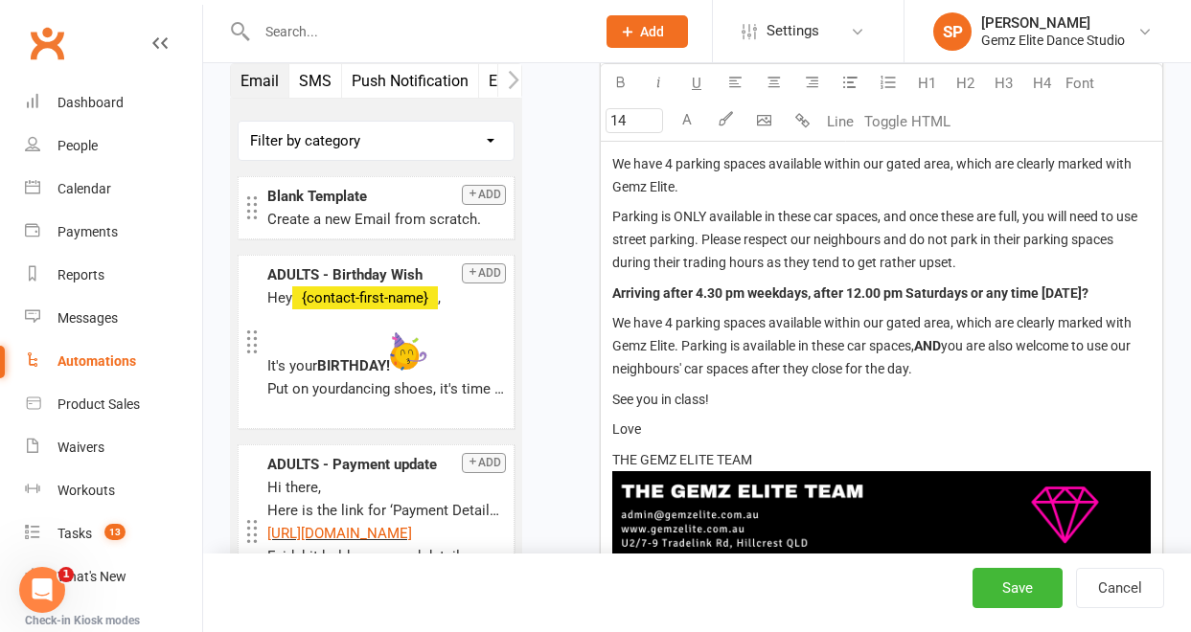
scroll to position [1665, 0]
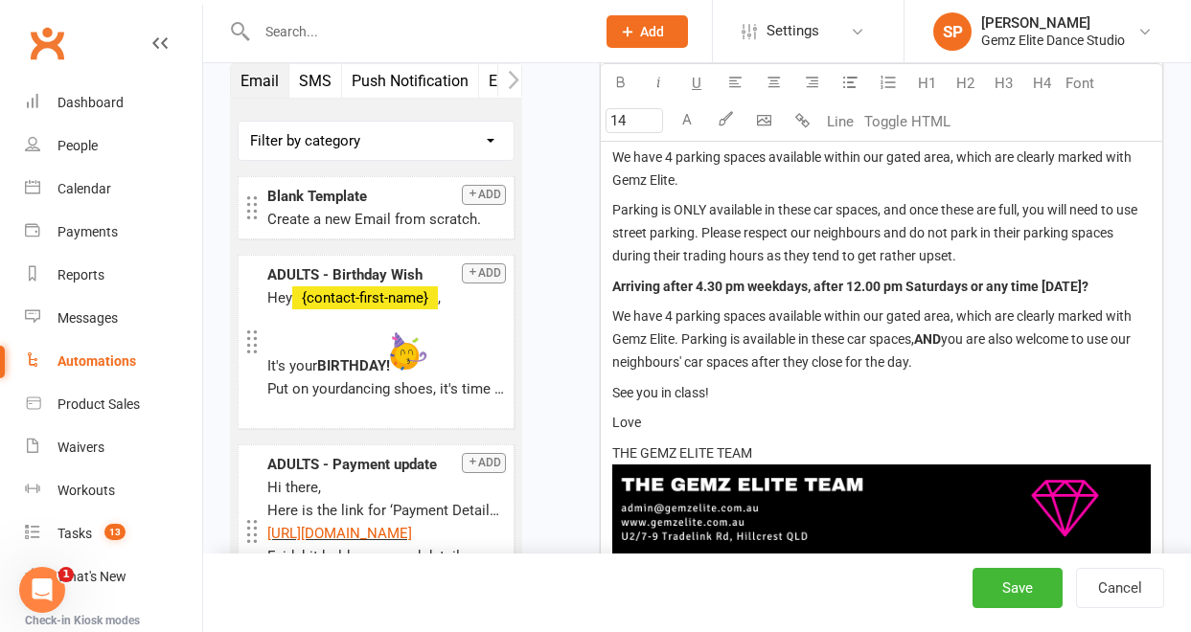
click at [713, 192] on p "We have 4 parking spaces available within our gated area, which are clearly mar…" at bounding box center [881, 169] width 539 height 46
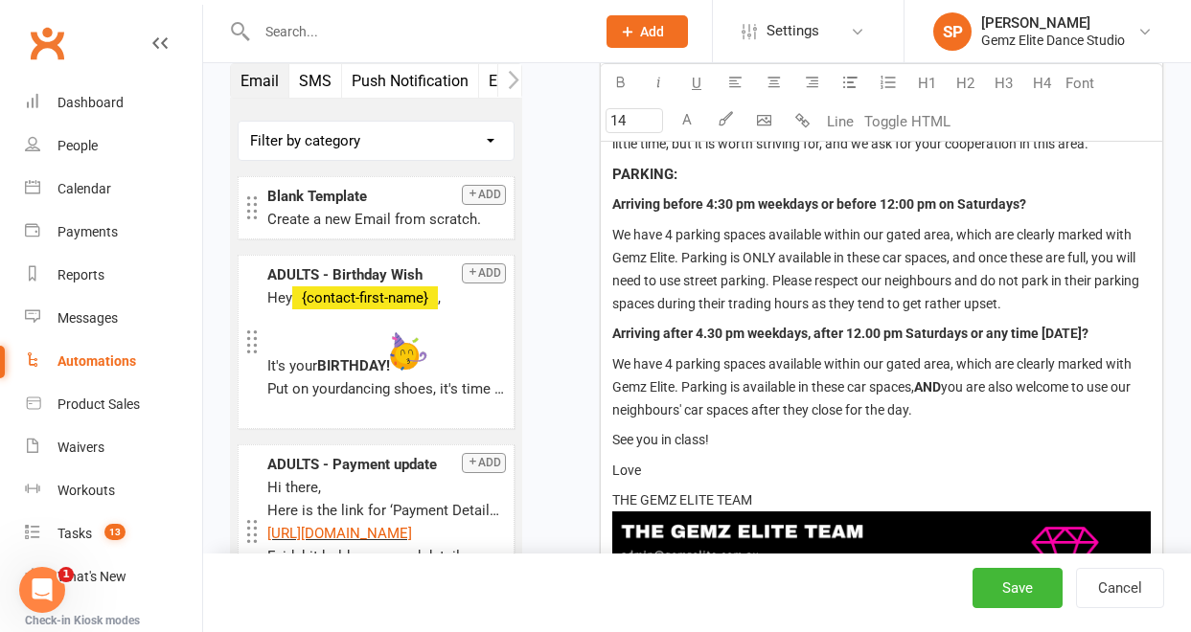
scroll to position [1586, 0]
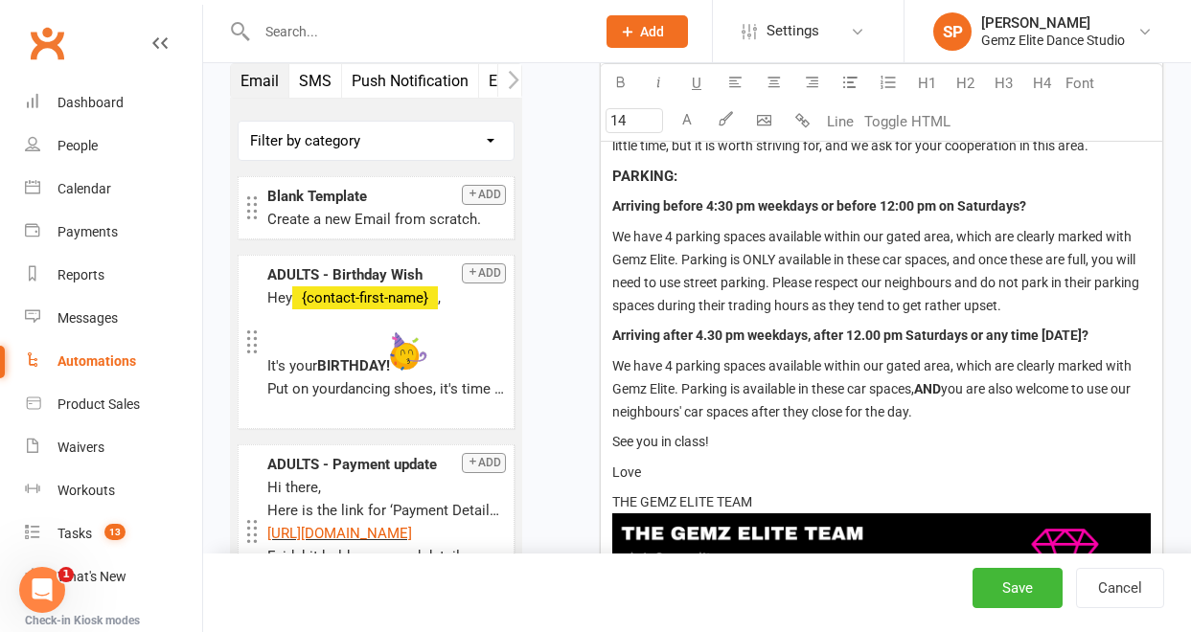
click at [773, 280] on span "We have 4 parking spaces available within our gated area, which are clearly mar…" at bounding box center [877, 271] width 530 height 84
click at [993, 183] on div "Hi there, You have been booked in for your 'Love It or It's Free' class at Gemz…" at bounding box center [882, 79] width 562 height 1147
type input "14"
drag, startPoint x: 777, startPoint y: 285, endPoint x: 746, endPoint y: 289, distance: 31.0
click at [746, 289] on span "We have 4 parking spaces available within our gated area, which are clearly mar…" at bounding box center [877, 271] width 530 height 84
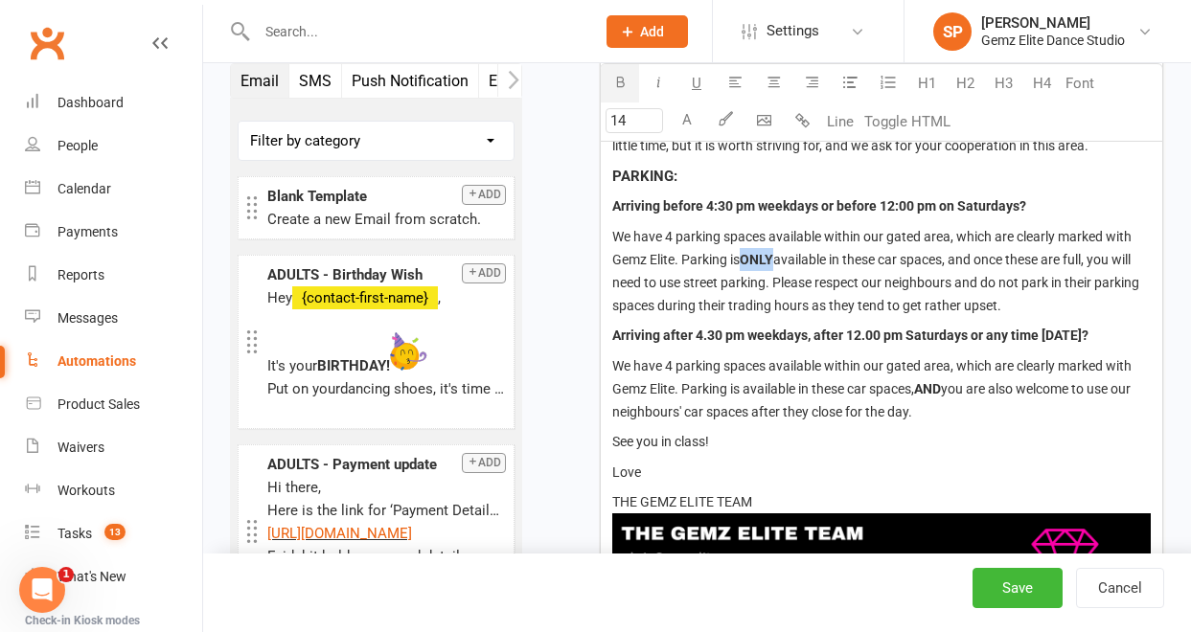
click at [620, 87] on icon "button" at bounding box center [620, 82] width 14 height 14
click at [734, 420] on span "you are also welcome to use our neighbours' car spaces after they close for the…" at bounding box center [872, 400] width 521 height 38
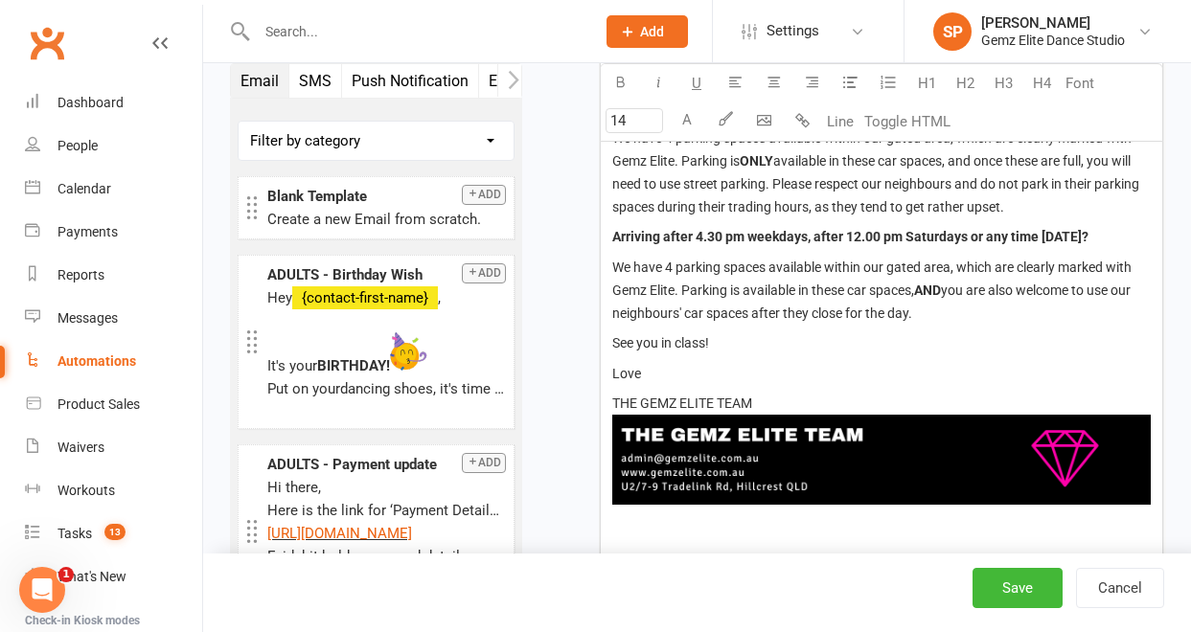
scroll to position [1692, 0]
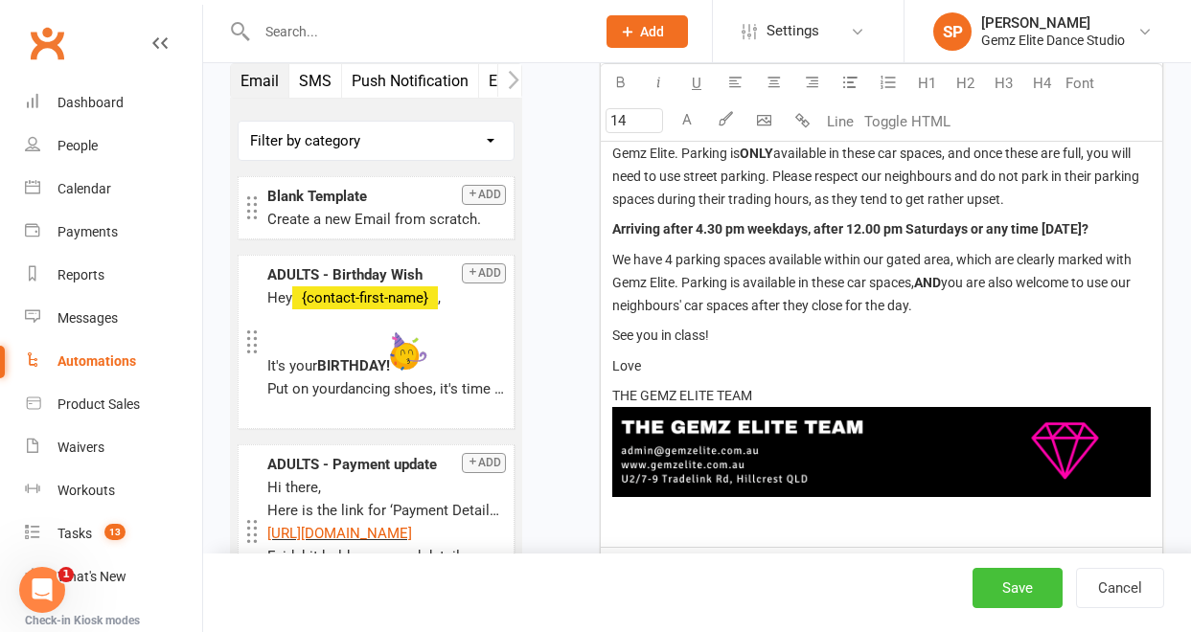
click at [1004, 593] on button "Save" at bounding box center [1018, 588] width 90 height 40
select select "100"
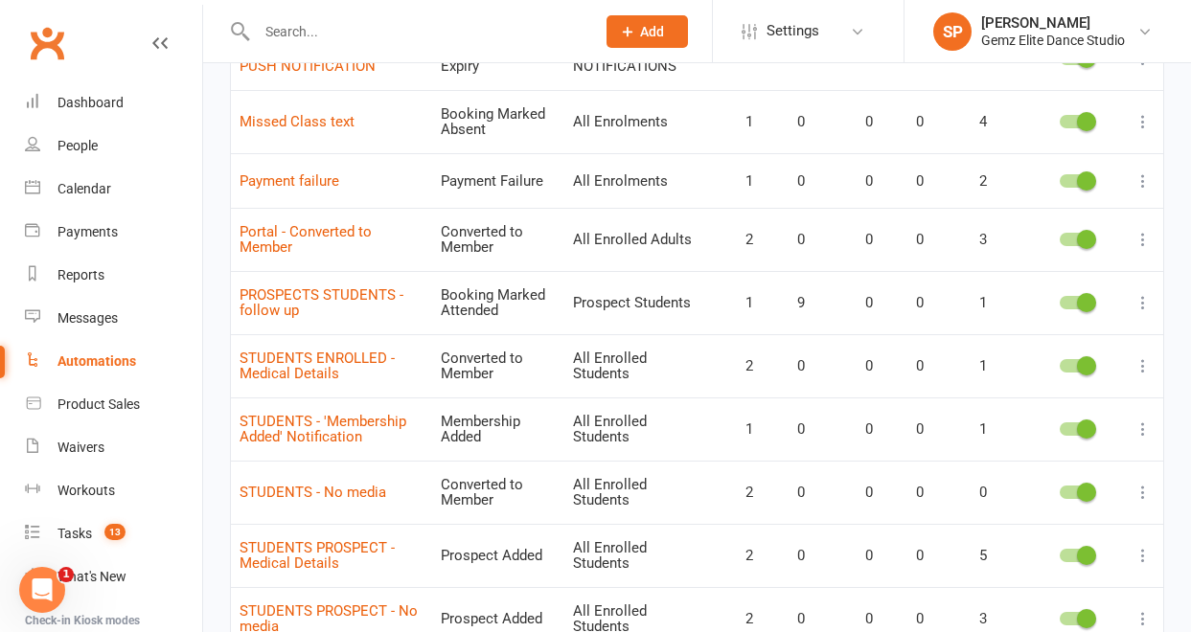
scroll to position [1381, 0]
click at [1144, 305] on icon at bounding box center [1143, 303] width 19 height 19
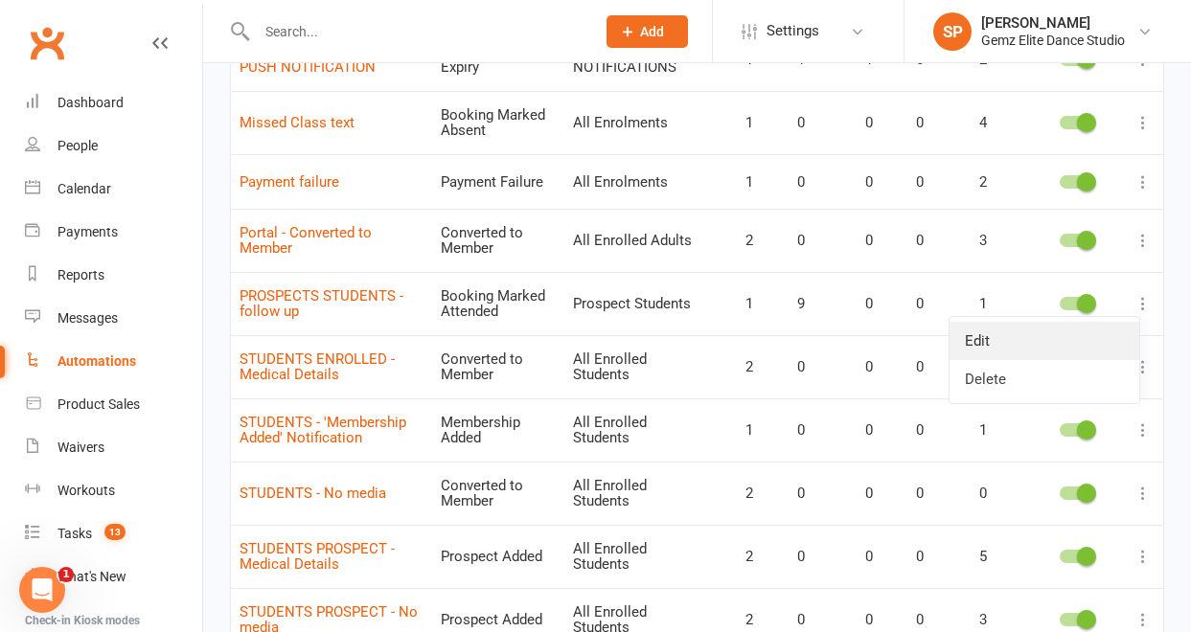
click at [1091, 347] on link "Edit" at bounding box center [1045, 341] width 190 height 38
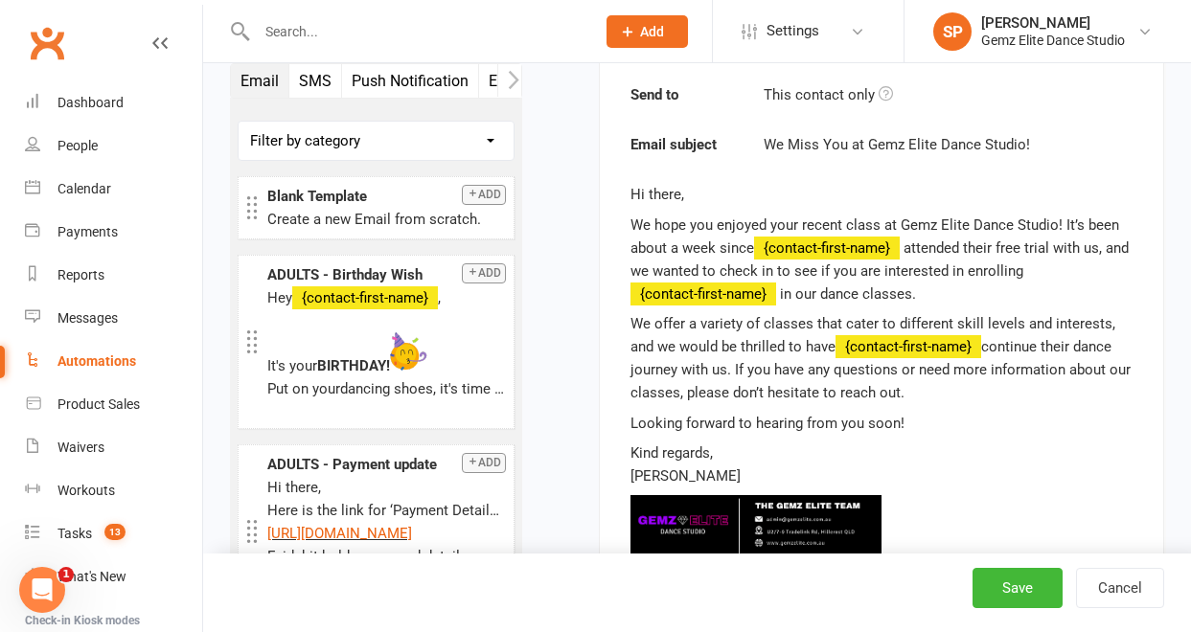
scroll to position [582, 0]
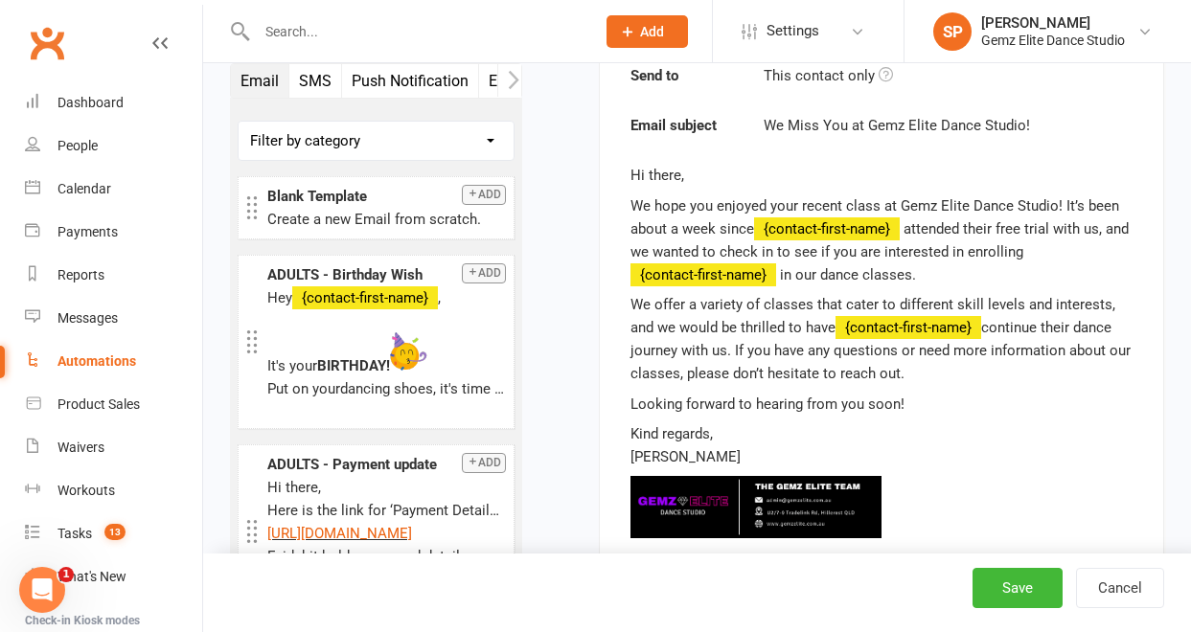
click at [701, 458] on p "Kind regards, [PERSON_NAME]" at bounding box center [882, 446] width 502 height 46
click at [685, 457] on p "Kind regards, [PERSON_NAME]" at bounding box center [882, 446] width 502 height 46
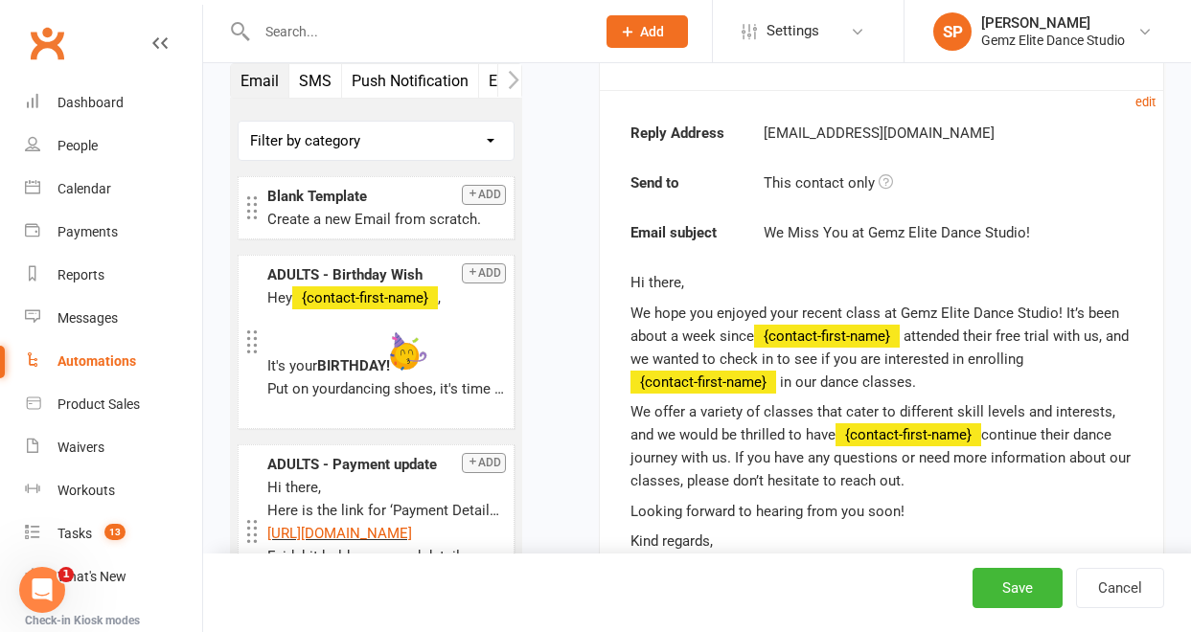
scroll to position [448, 0]
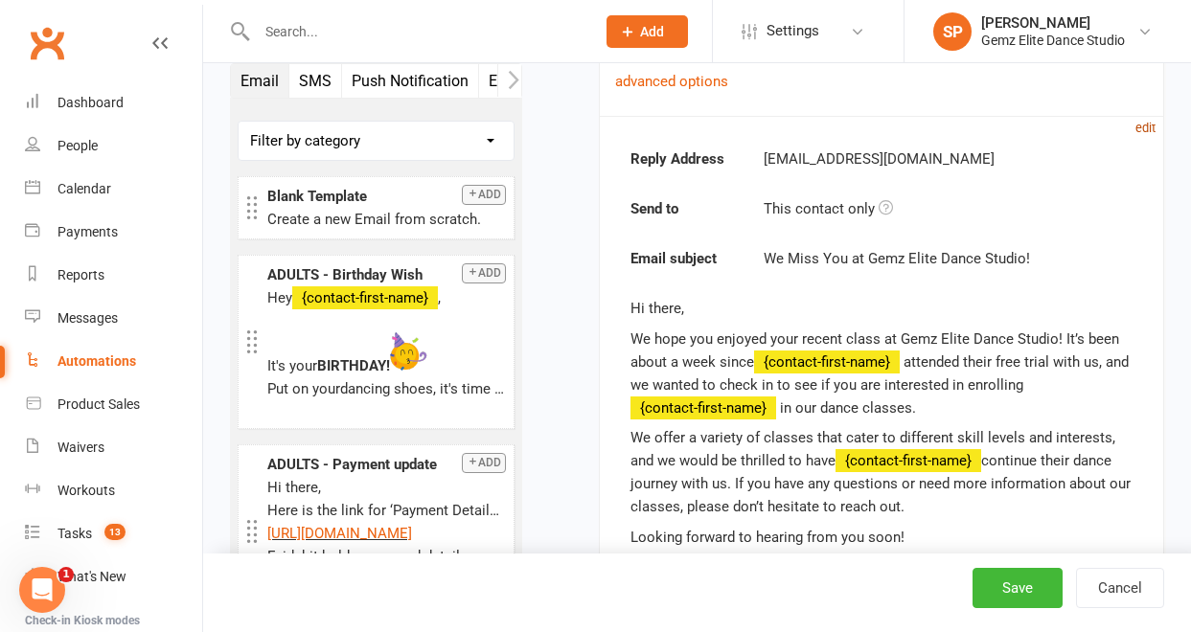
click at [1152, 120] on link "edit" at bounding box center [1146, 127] width 20 height 17
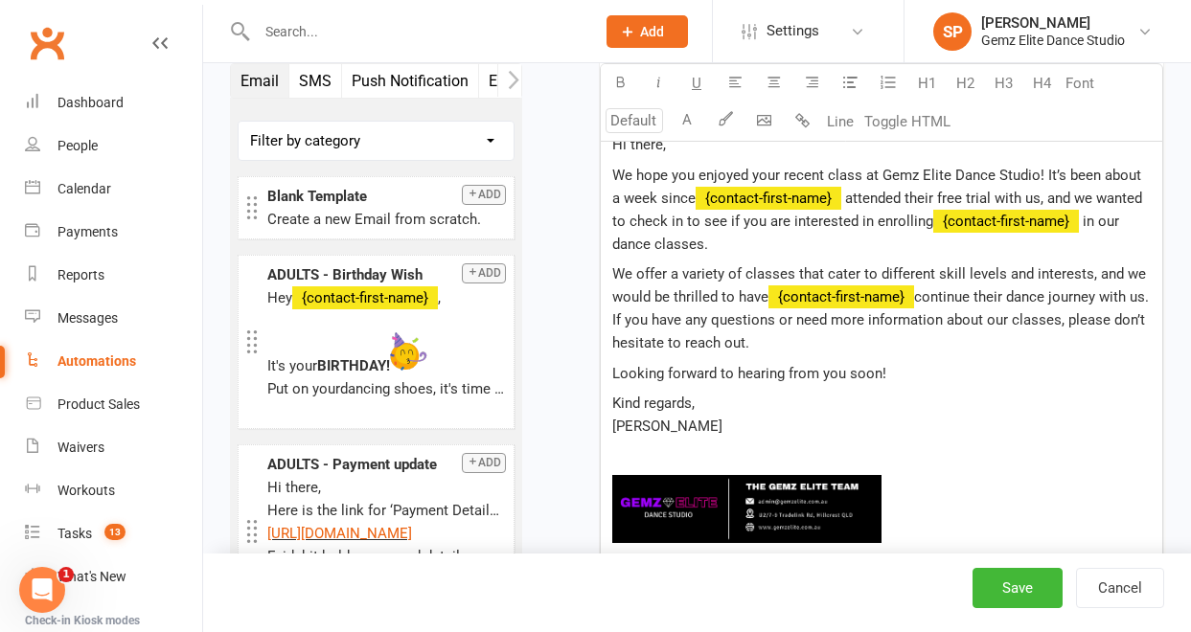
scroll to position [914, 0]
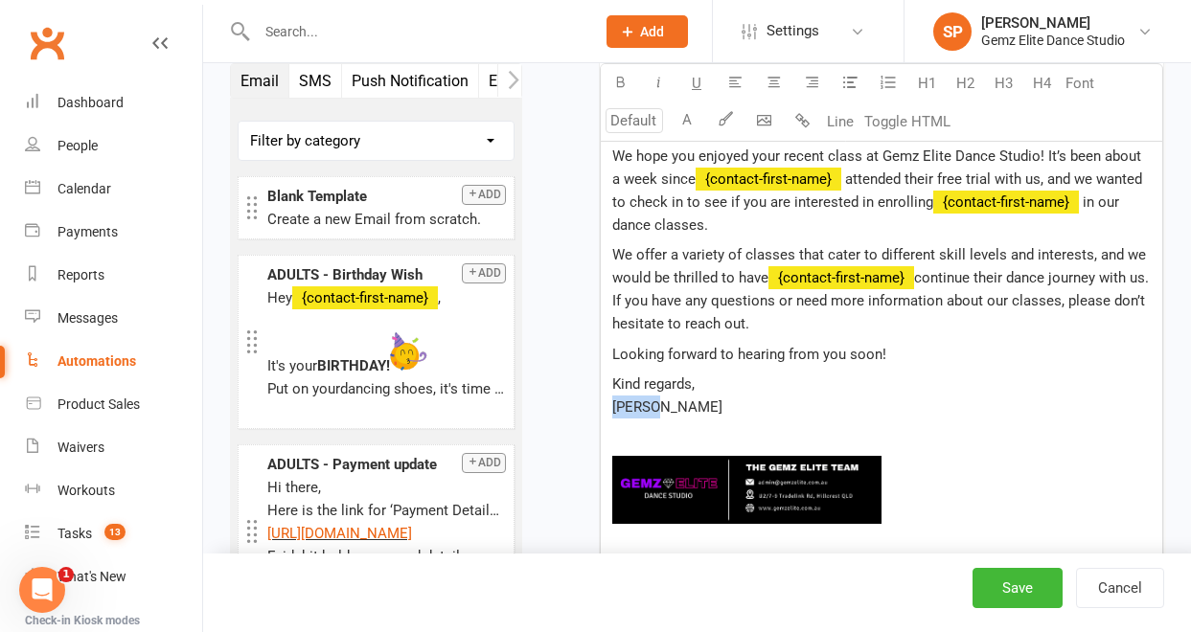
drag, startPoint x: 665, startPoint y: 407, endPoint x: 600, endPoint y: 411, distance: 65.3
click at [600, 411] on div "Hi there, We hope you enjoyed your recent class at Gemz Elite Dance Studio! It’…" at bounding box center [881, 415] width 563 height 626
click at [1011, 591] on button "Save" at bounding box center [1018, 588] width 90 height 40
select select "100"
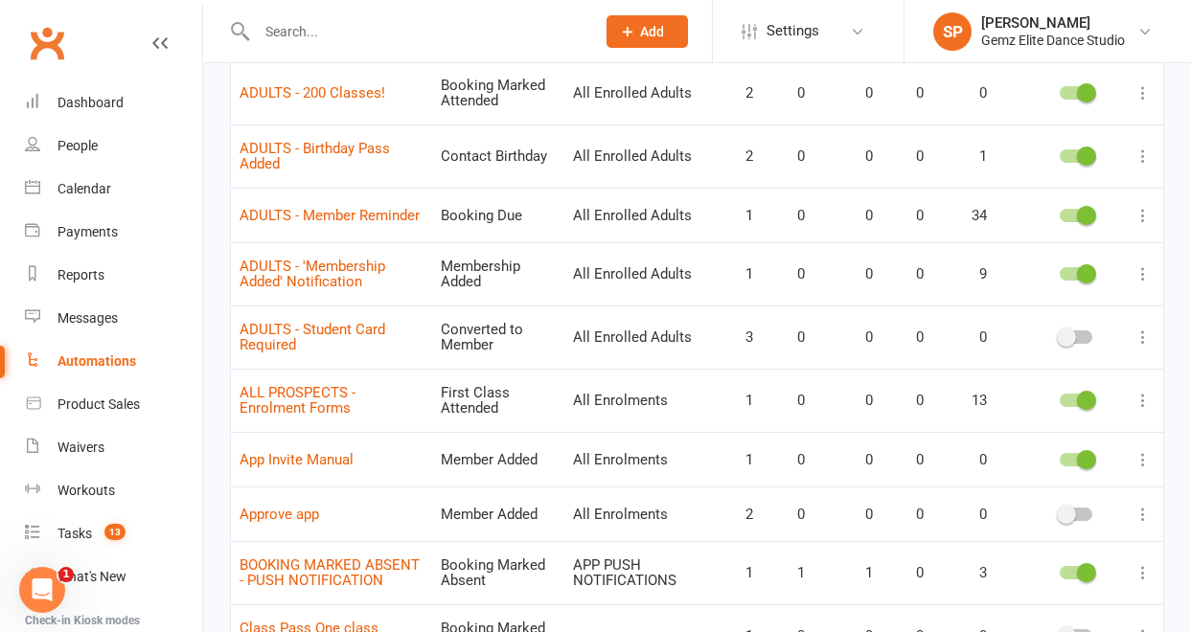
scroll to position [515, 0]
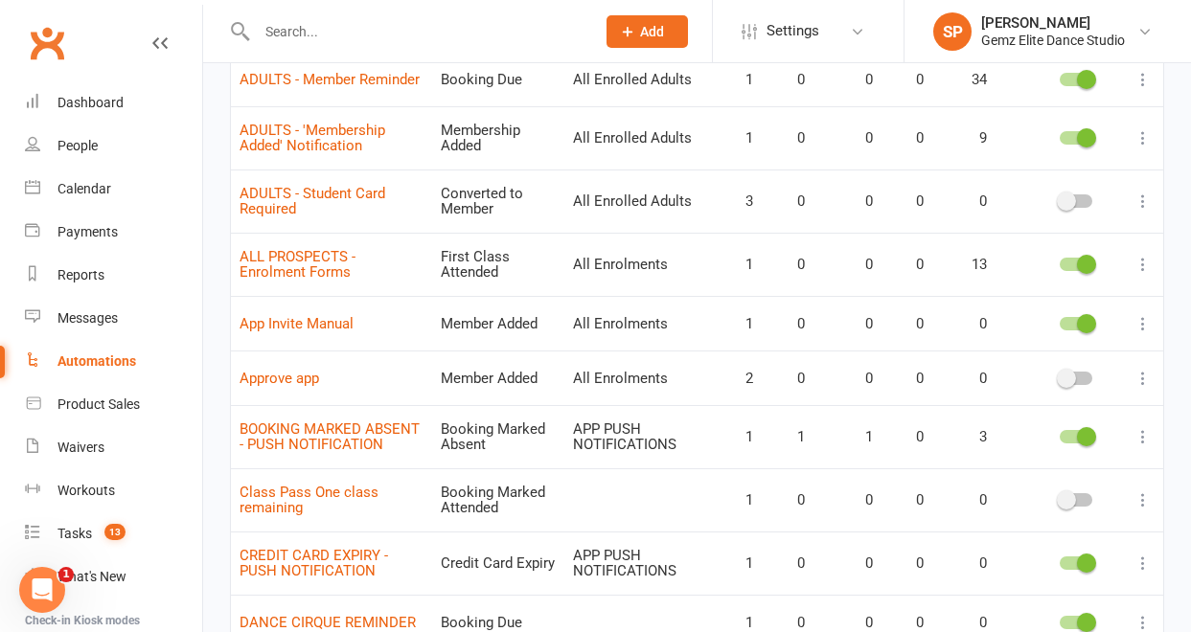
click at [1145, 261] on icon at bounding box center [1143, 264] width 19 height 19
click at [1116, 301] on link "Edit" at bounding box center [1045, 302] width 190 height 38
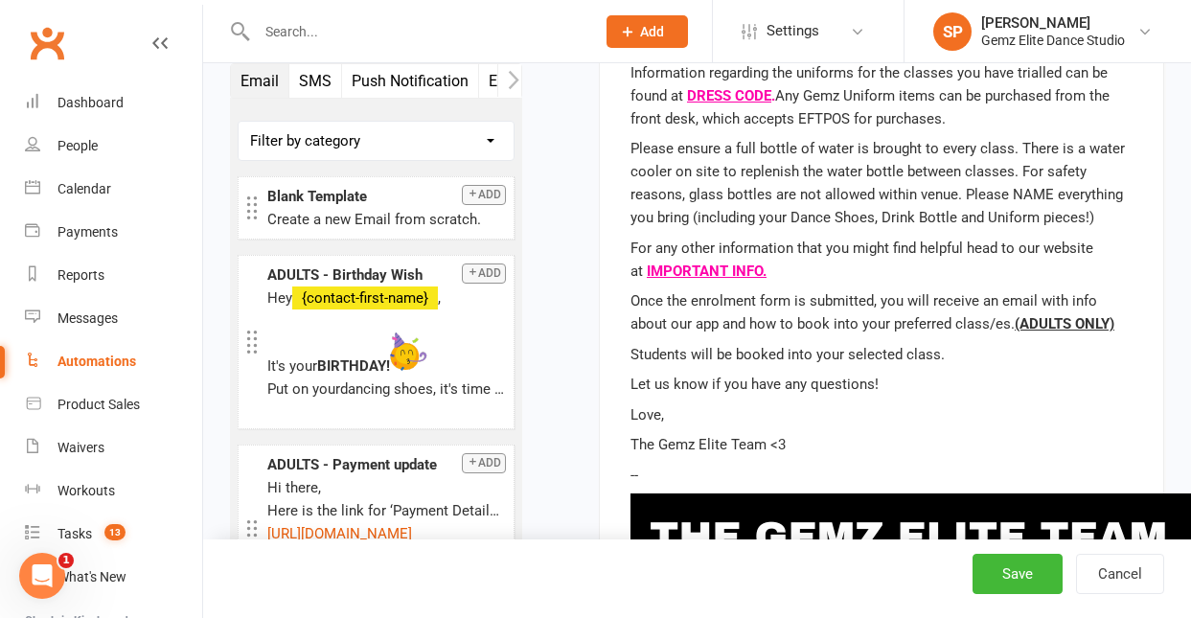
scroll to position [911, 0]
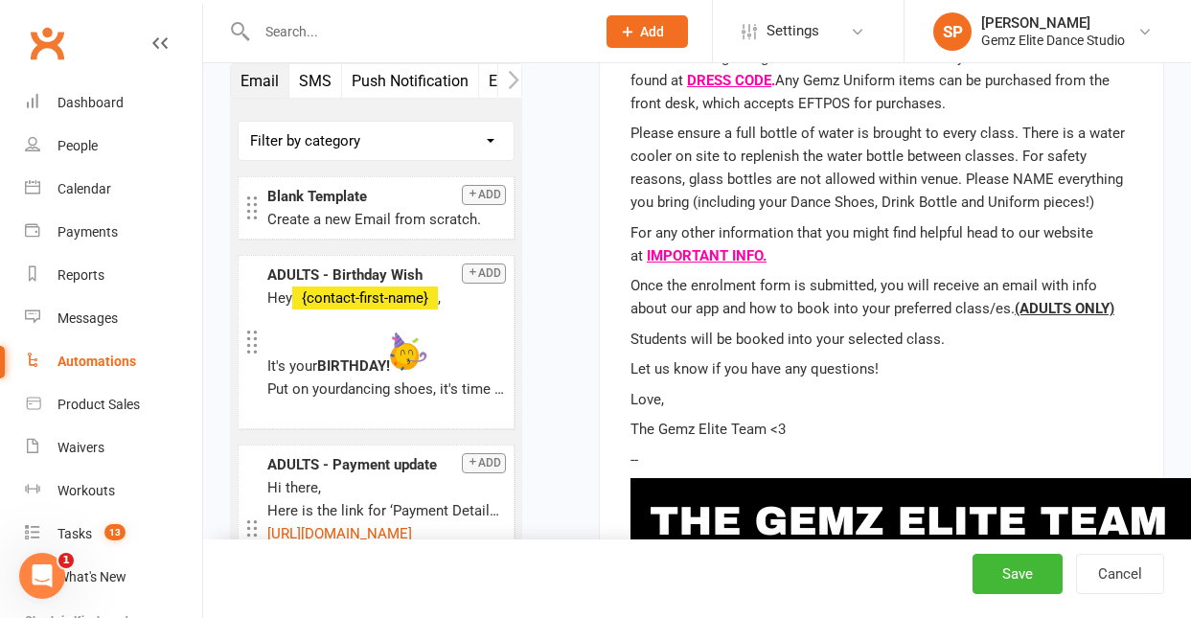
click at [766, 467] on p "--" at bounding box center [882, 459] width 502 height 23
click at [759, 455] on p "--" at bounding box center [882, 459] width 502 height 23
click at [677, 460] on p "--" at bounding box center [882, 459] width 502 height 23
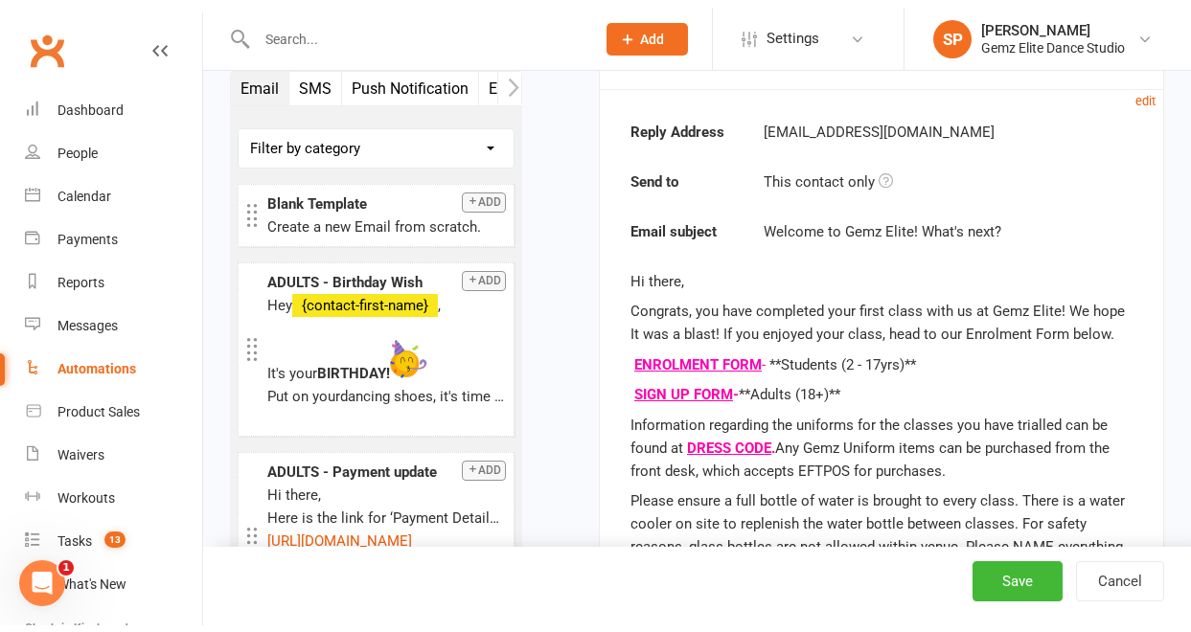
scroll to position [540, 0]
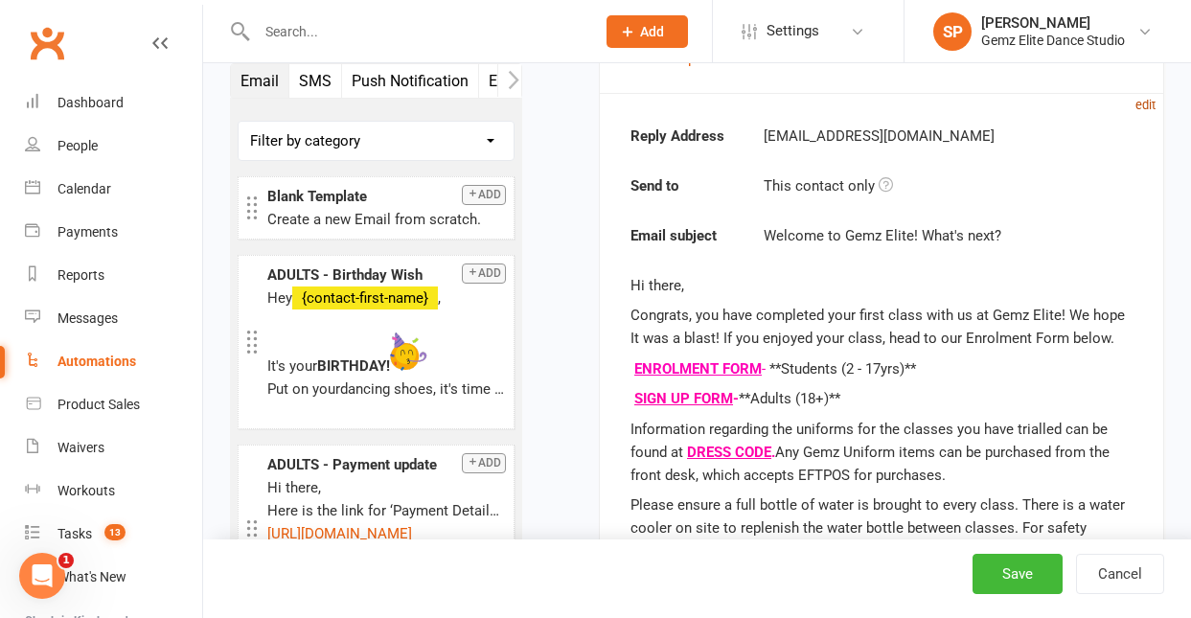
click at [1145, 105] on small "edit" at bounding box center [1146, 105] width 20 height 14
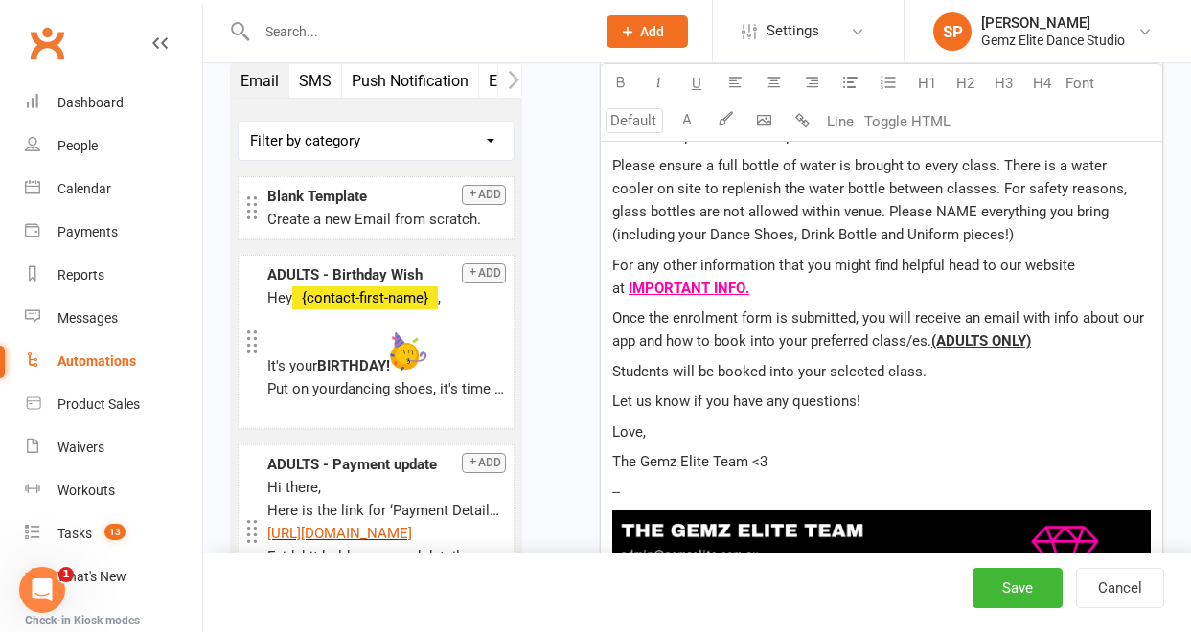
scroll to position [1165, 0]
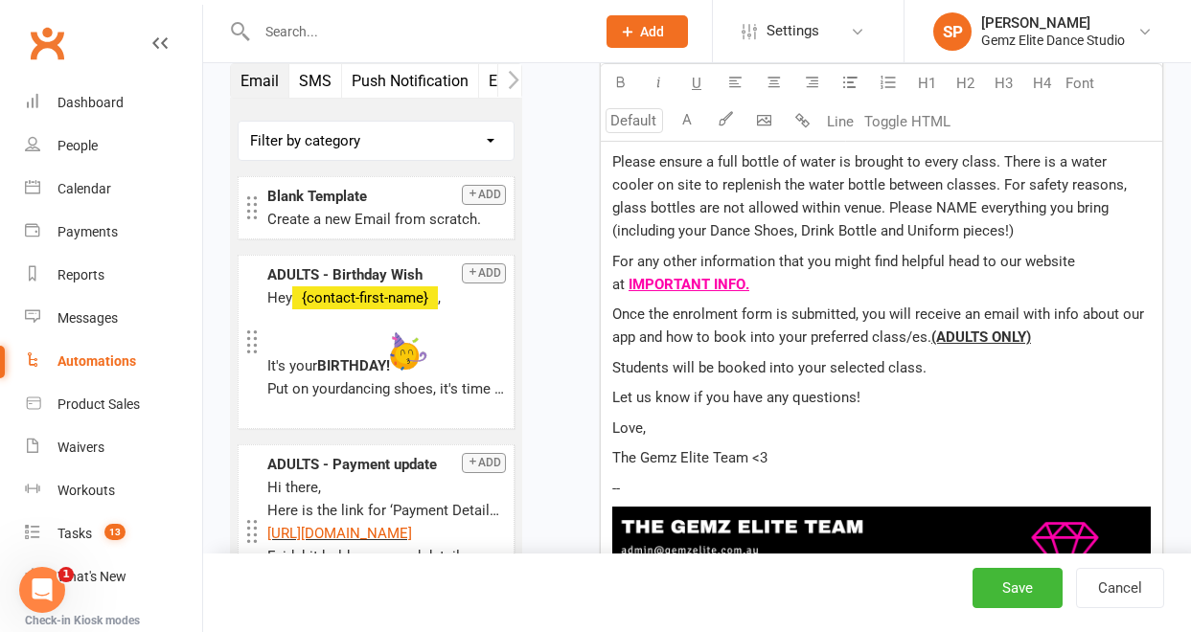
click at [665, 488] on p "--" at bounding box center [881, 488] width 539 height 23
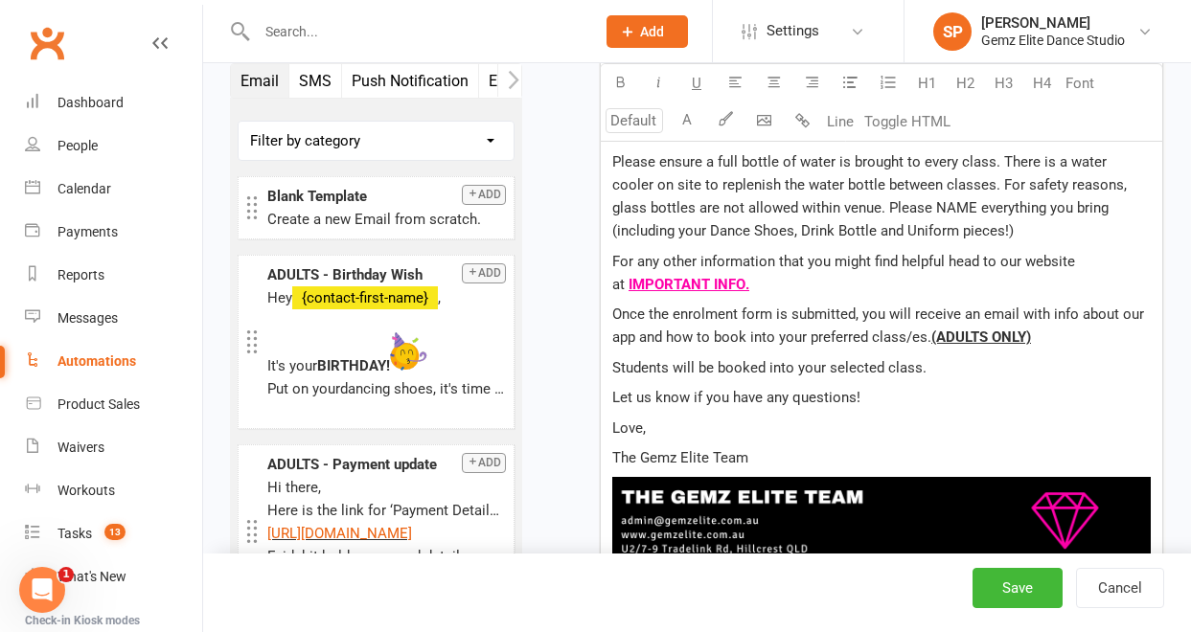
click at [842, 425] on p "Love," at bounding box center [881, 428] width 539 height 23
click at [1015, 591] on button "Save" at bounding box center [1018, 588] width 90 height 40
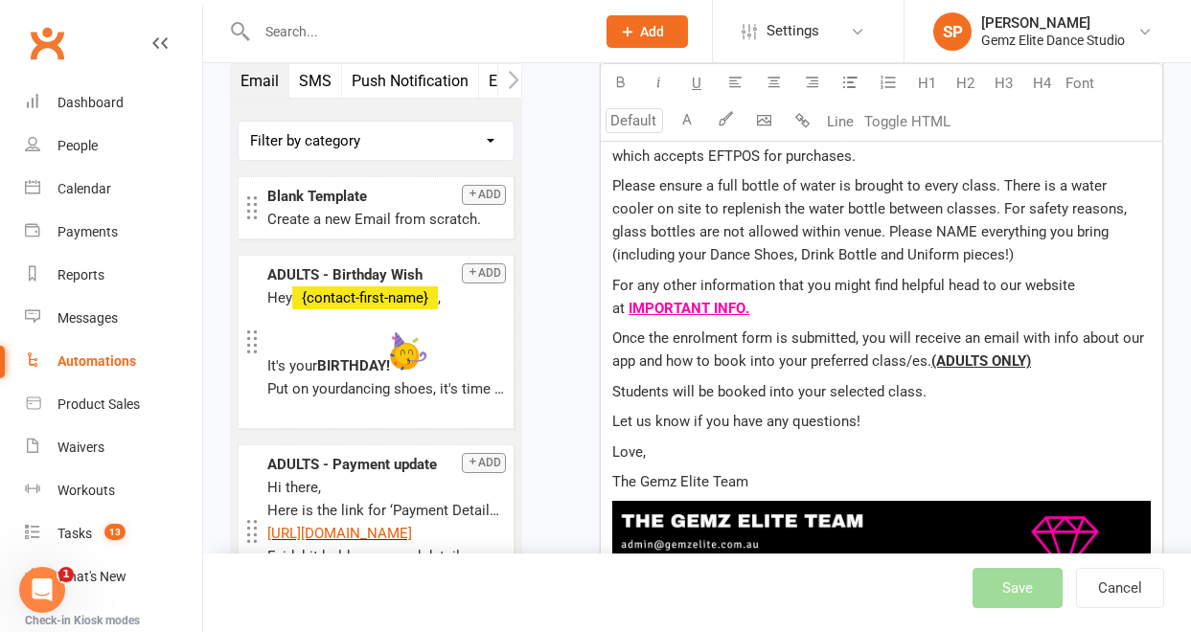
scroll to position [1115, 0]
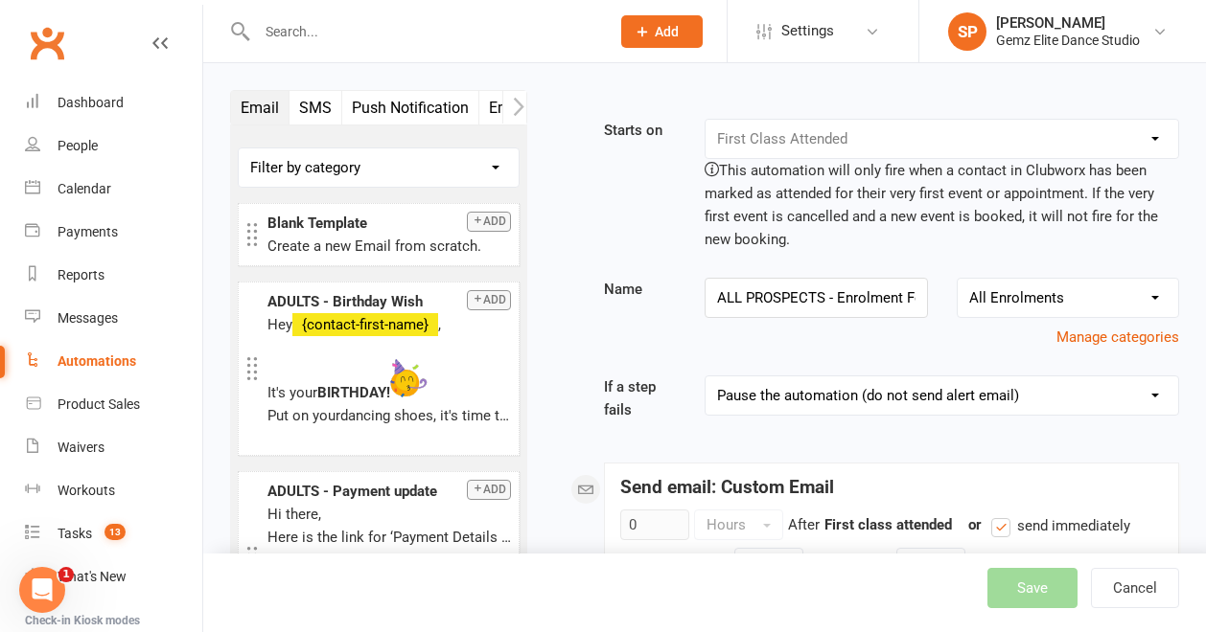
select select "100"
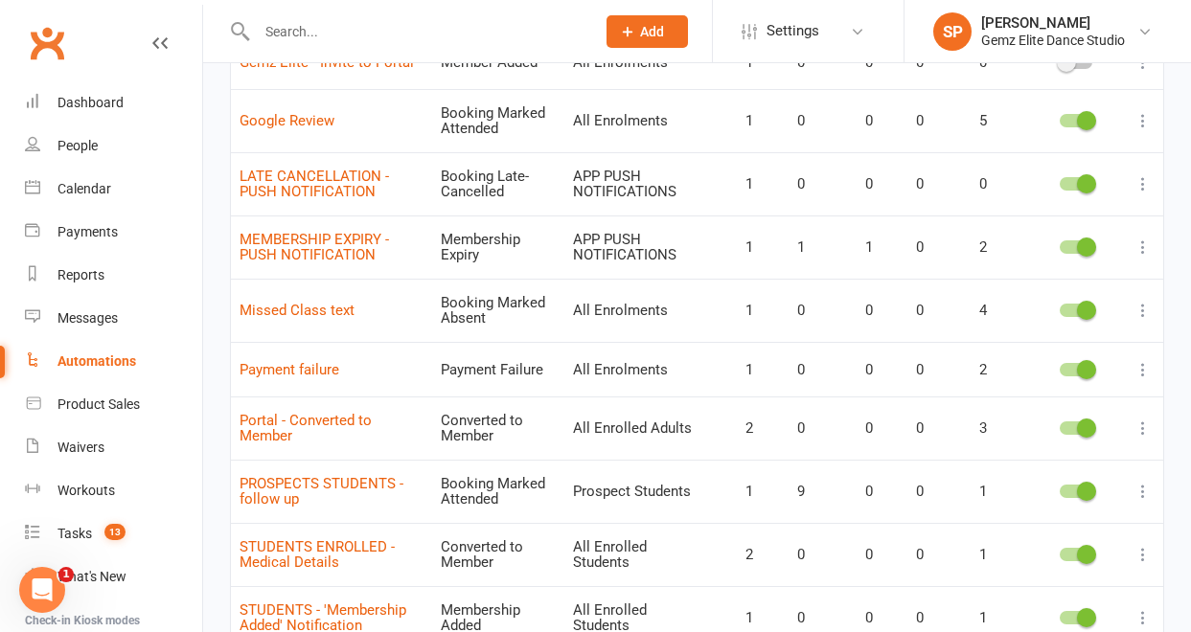
scroll to position [1195, 0]
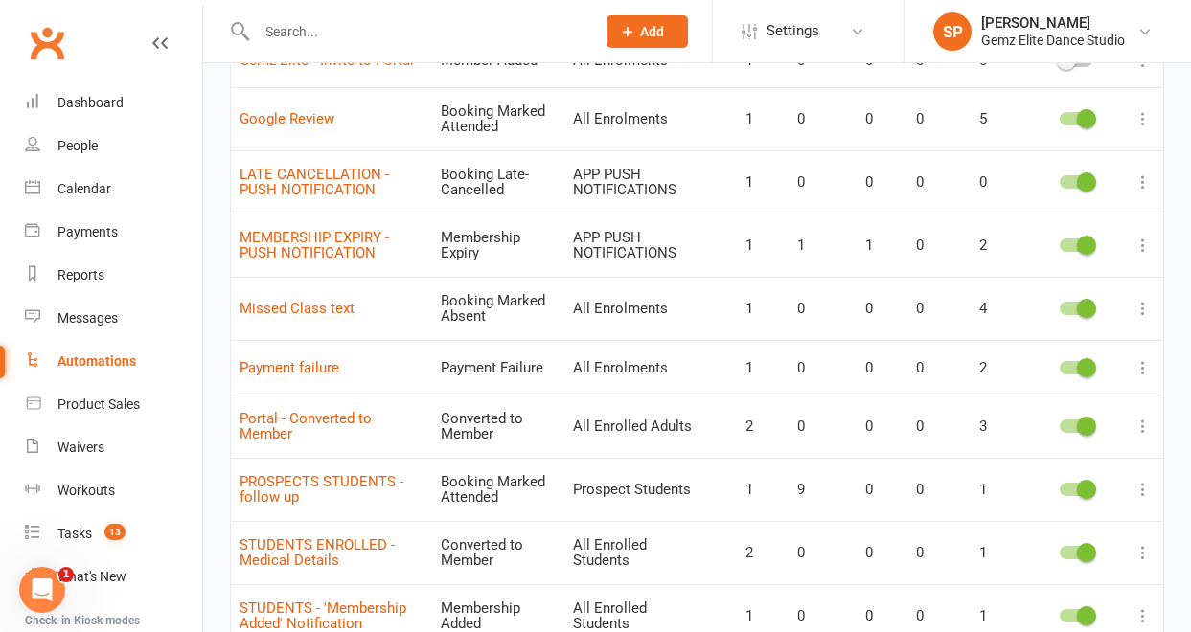
click at [1141, 303] on icon at bounding box center [1143, 308] width 19 height 19
click at [1093, 349] on link "Edit" at bounding box center [1045, 346] width 190 height 38
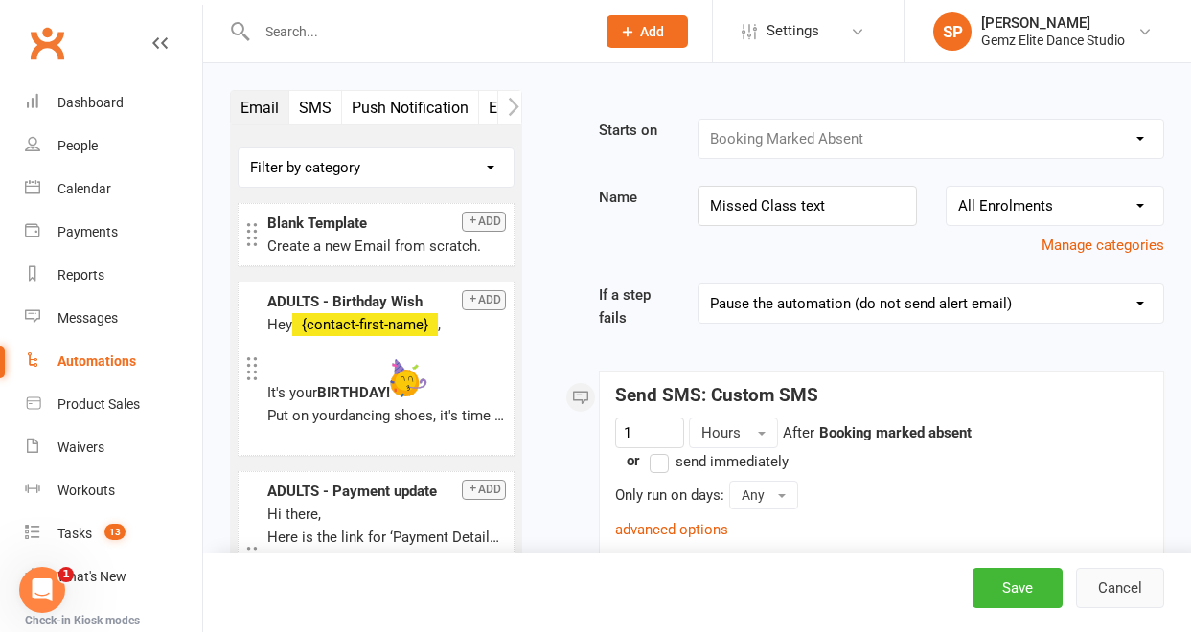
click at [1142, 589] on button "Cancel" at bounding box center [1120, 588] width 88 height 40
select select "100"
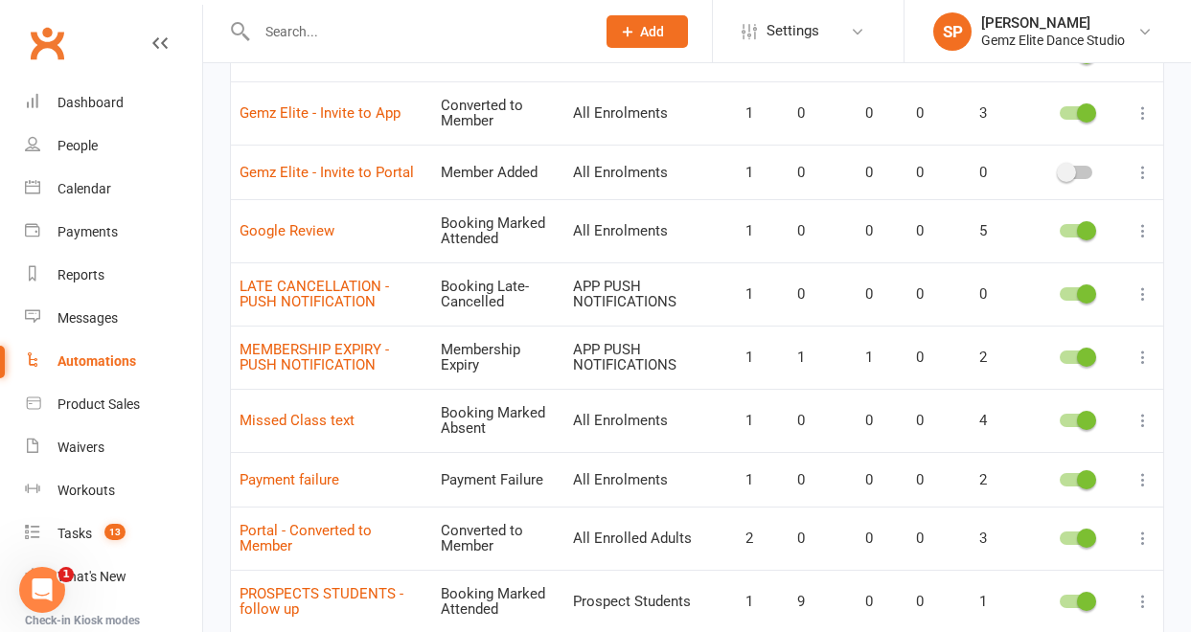
scroll to position [1097, 0]
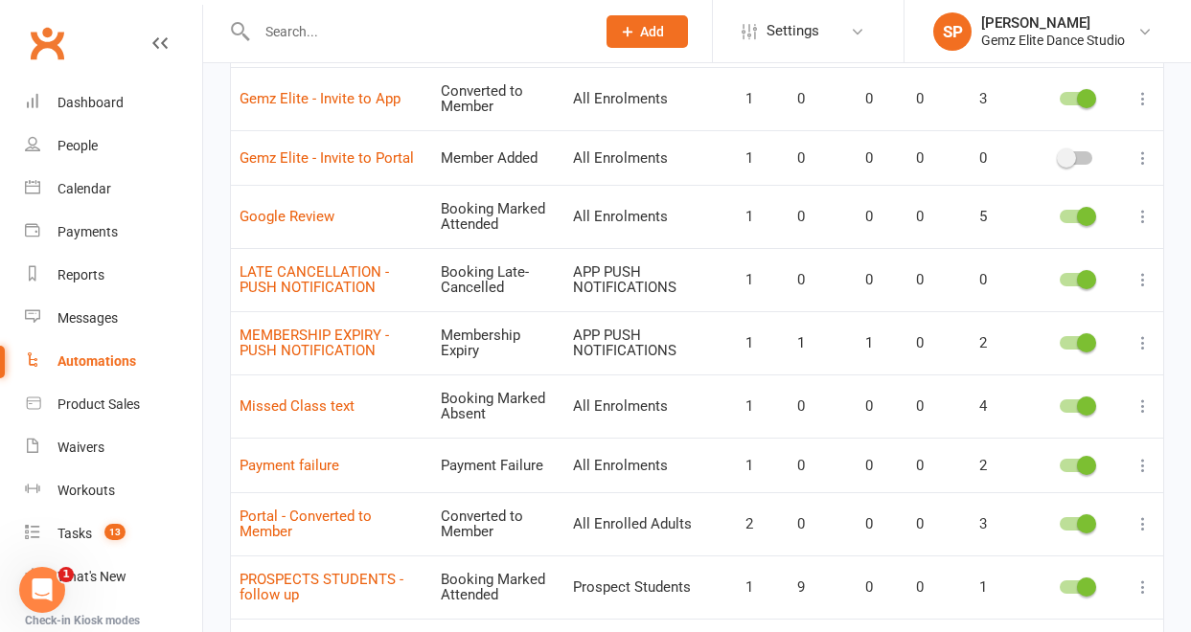
click at [1144, 402] on icon at bounding box center [1143, 406] width 19 height 19
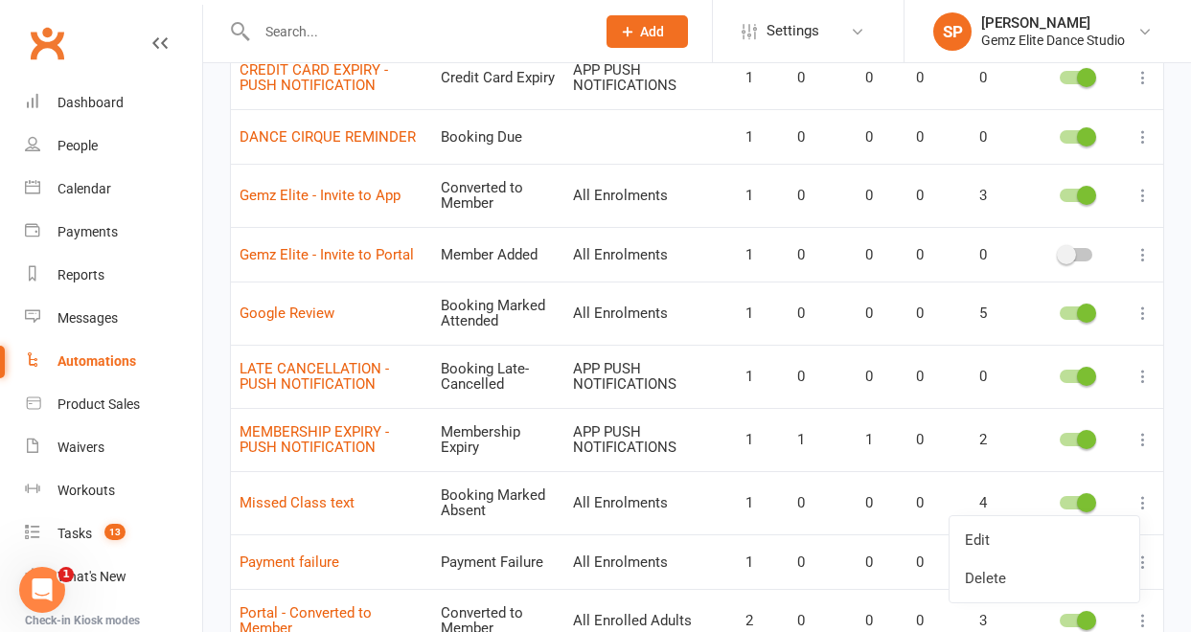
scroll to position [1005, 0]
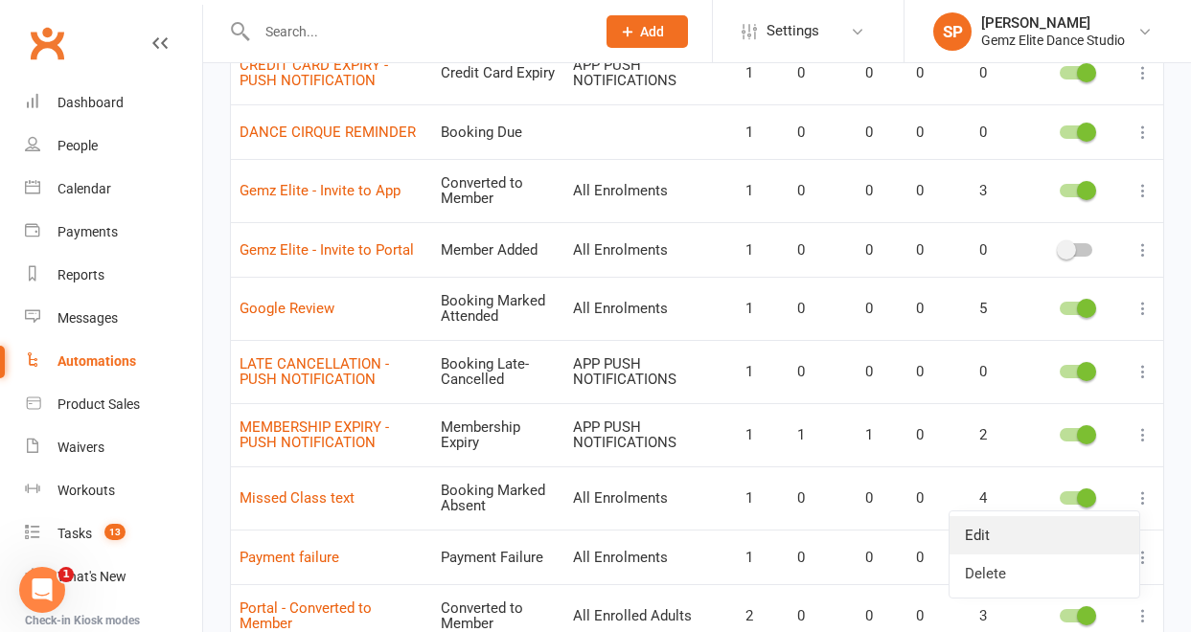
click at [1105, 541] on link "Edit" at bounding box center [1045, 536] width 190 height 38
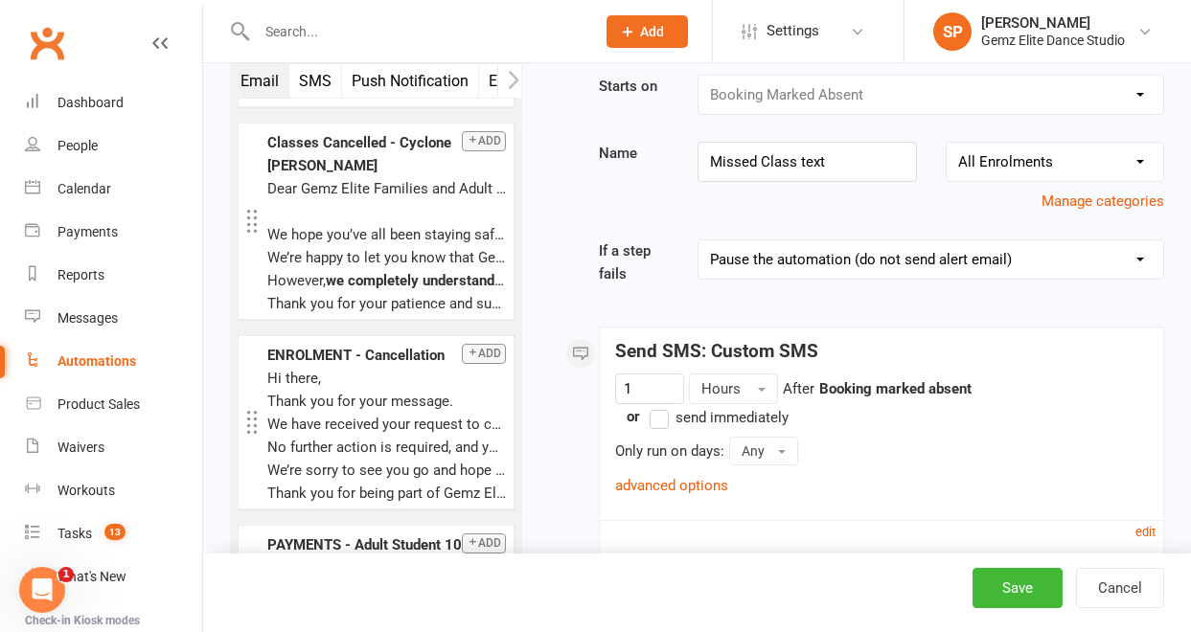
scroll to position [45, 0]
click at [672, 381] on input "1" at bounding box center [649, 388] width 69 height 31
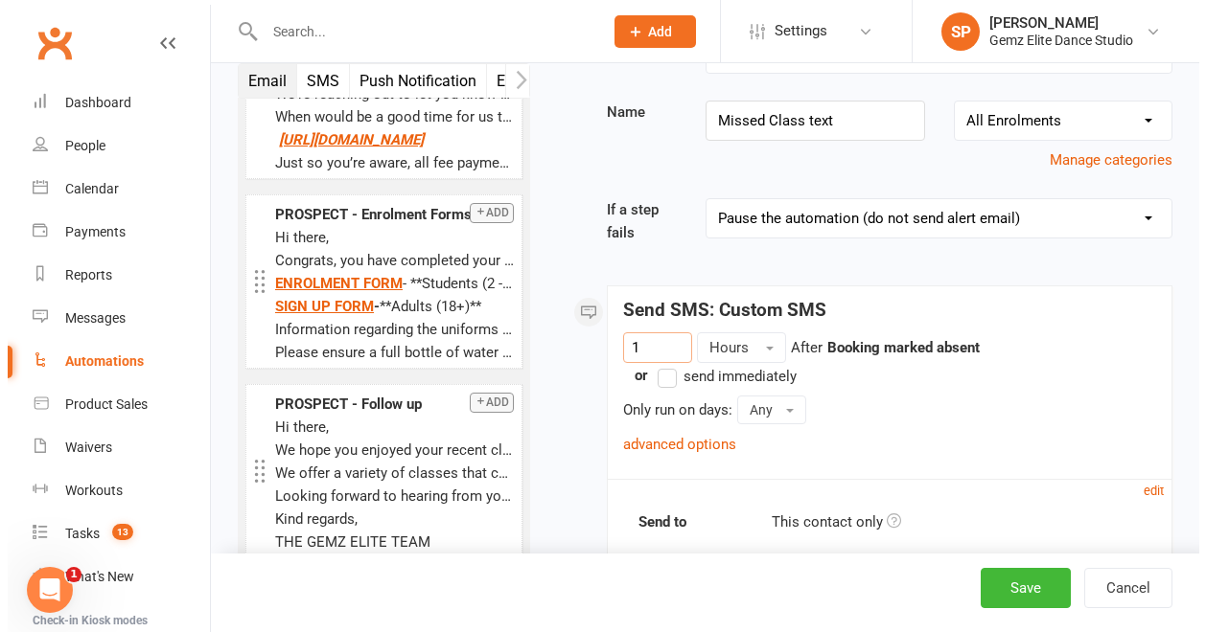
scroll to position [482, 0]
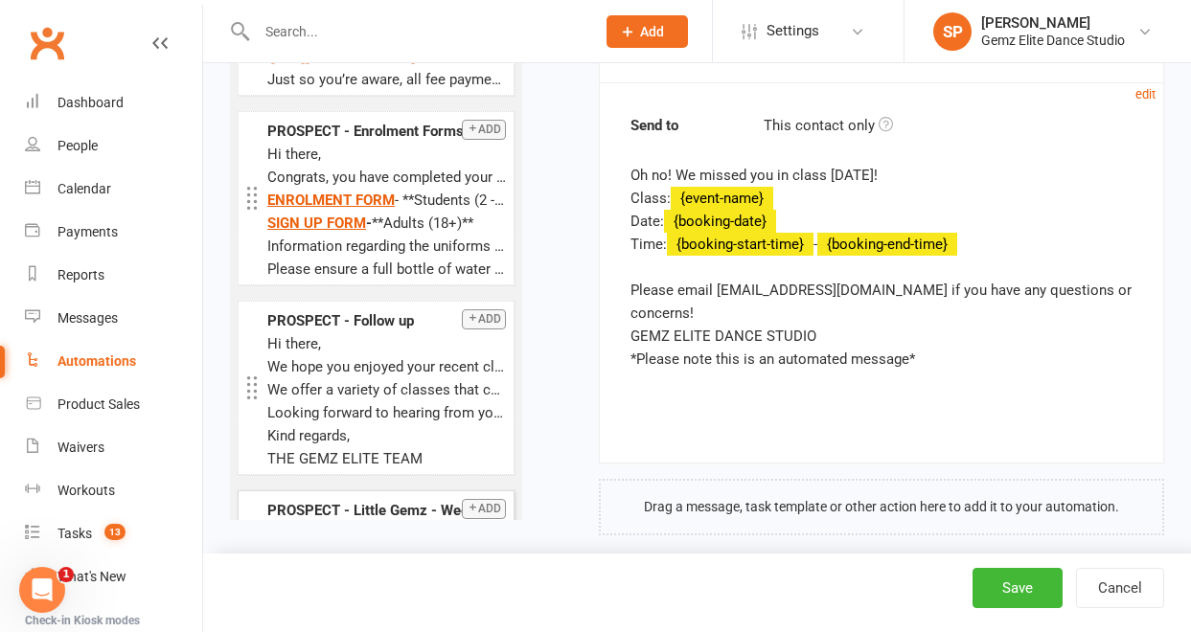
click at [390, 499] on div "PROSPECT - Little Gemz - Week 7/8" at bounding box center [386, 510] width 239 height 23
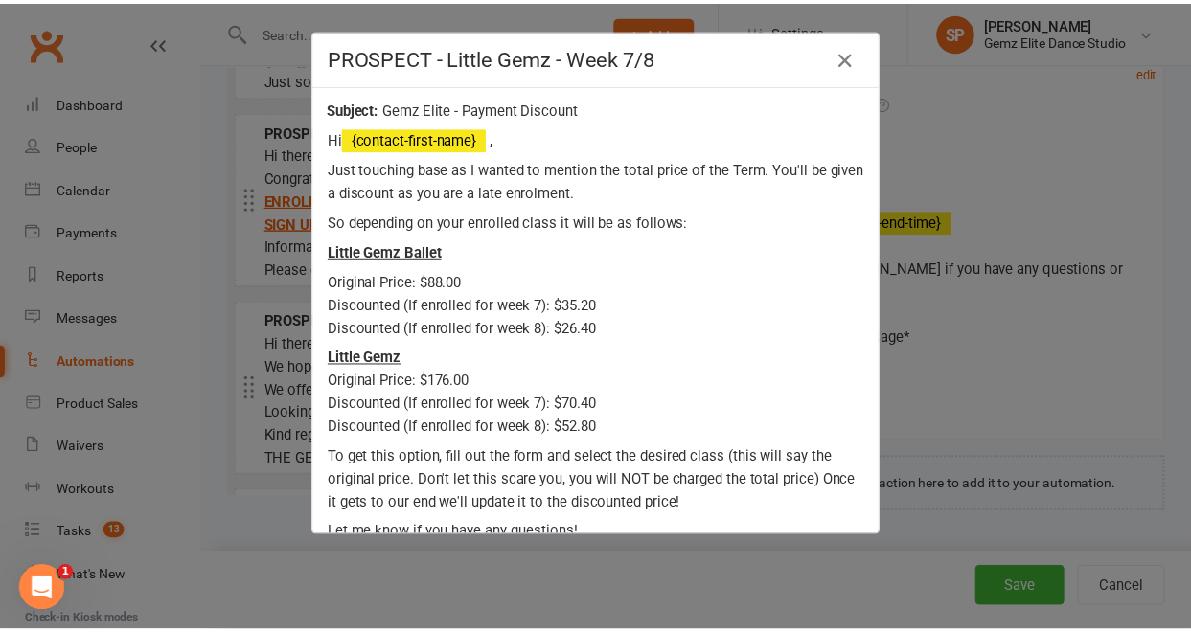
scroll to position [0, 0]
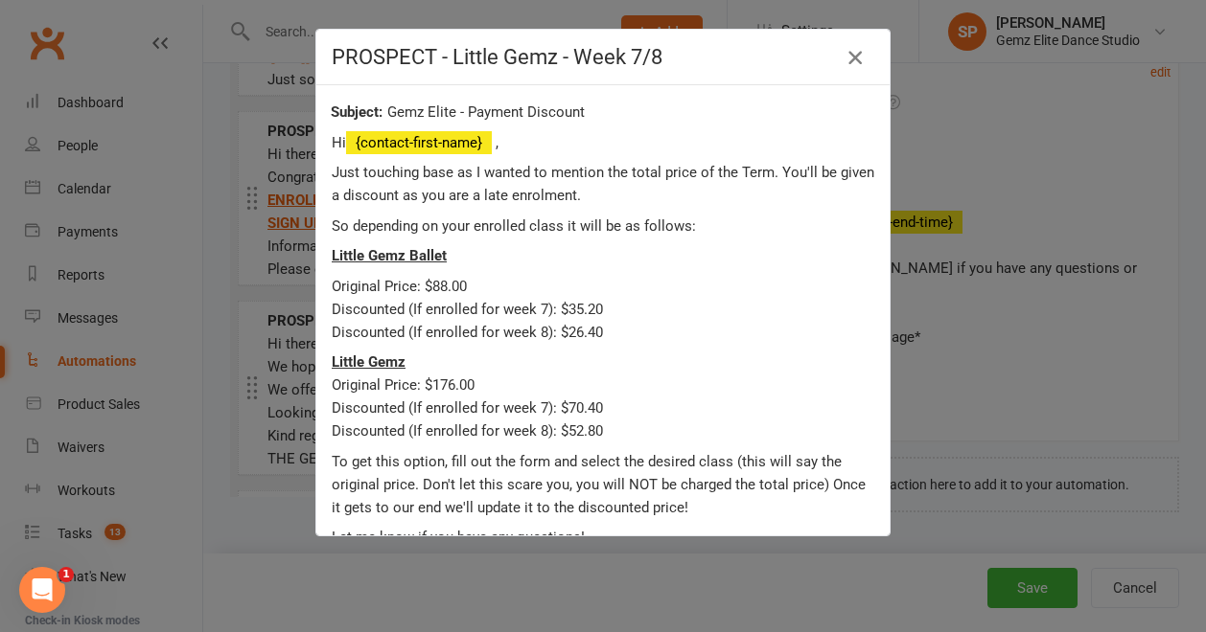
click at [848, 53] on icon "button" at bounding box center [854, 57] width 23 height 23
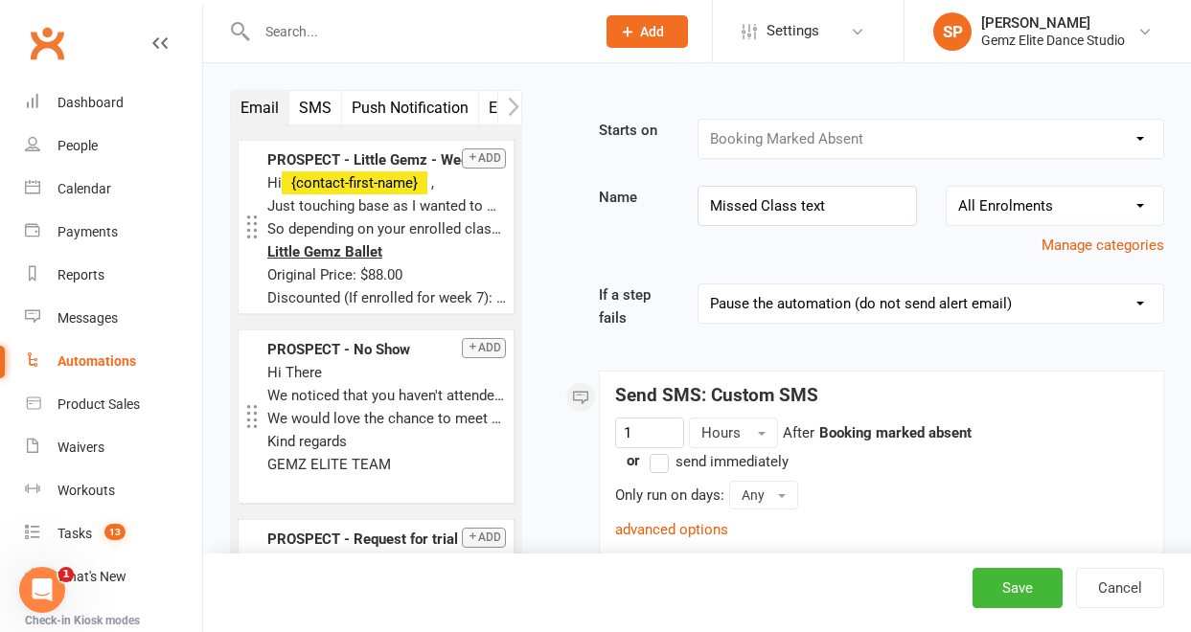
click at [131, 358] on div "Automations" at bounding box center [96, 361] width 79 height 15
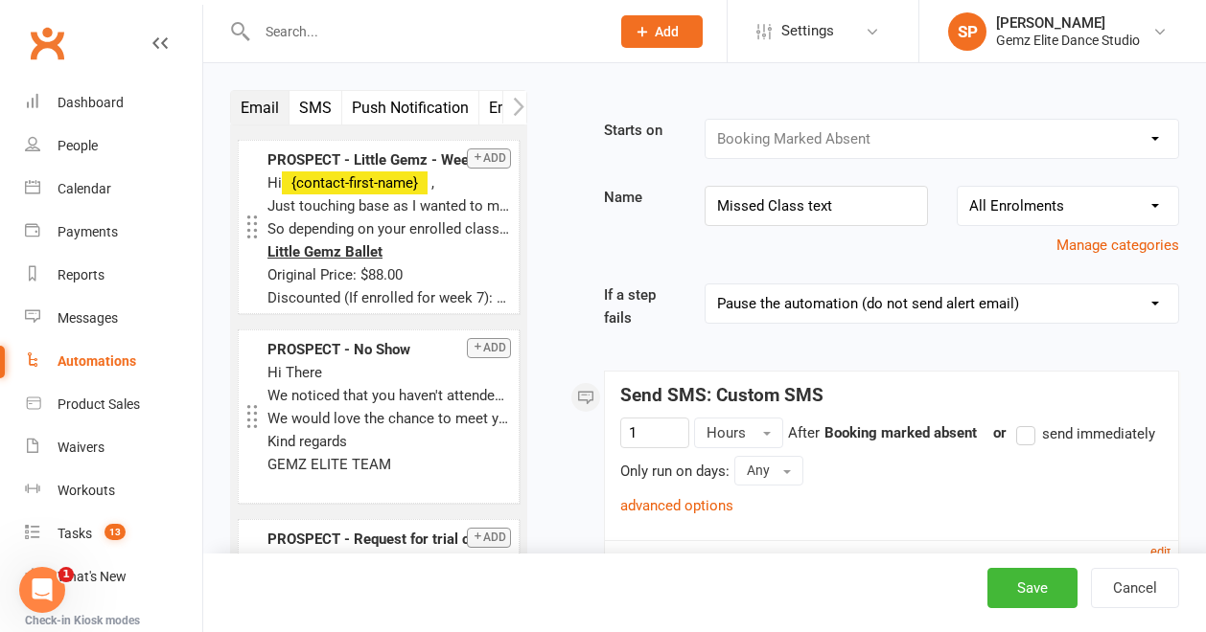
select select "100"
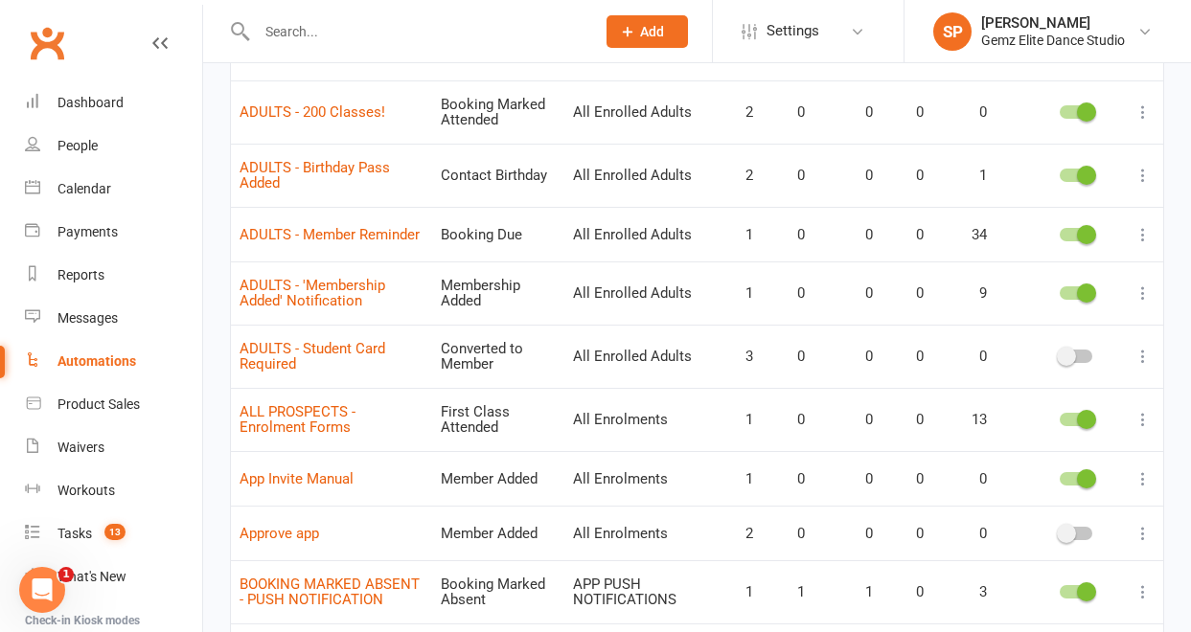
scroll to position [314, 0]
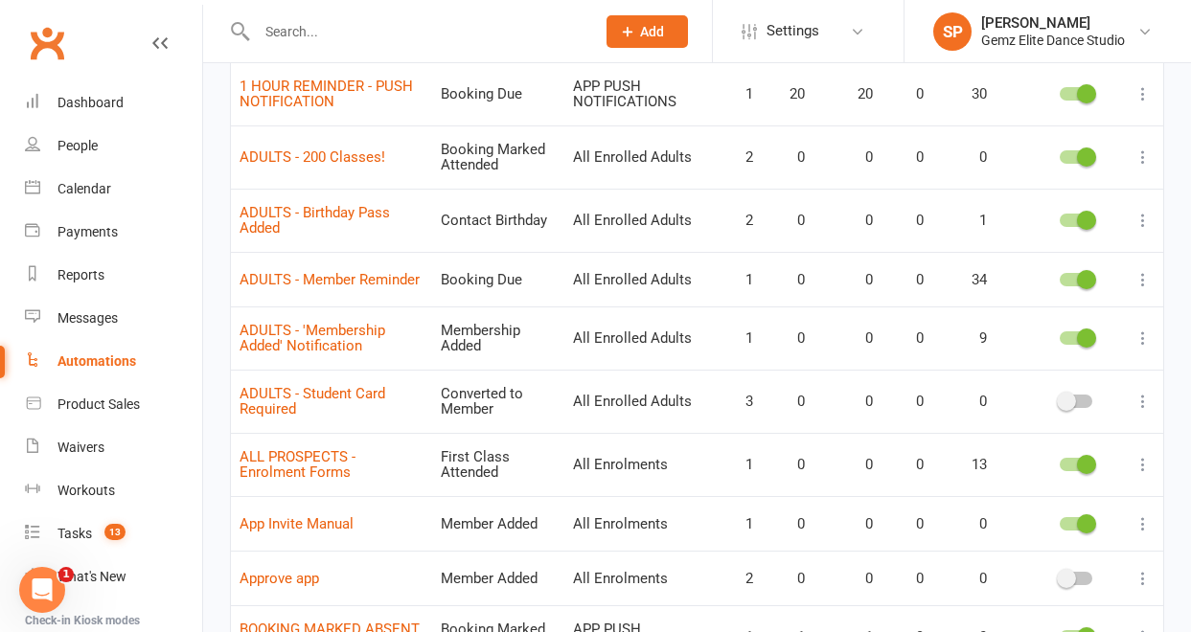
click at [1149, 221] on icon at bounding box center [1143, 220] width 19 height 19
click at [1093, 264] on link "Edit" at bounding box center [1045, 258] width 190 height 38
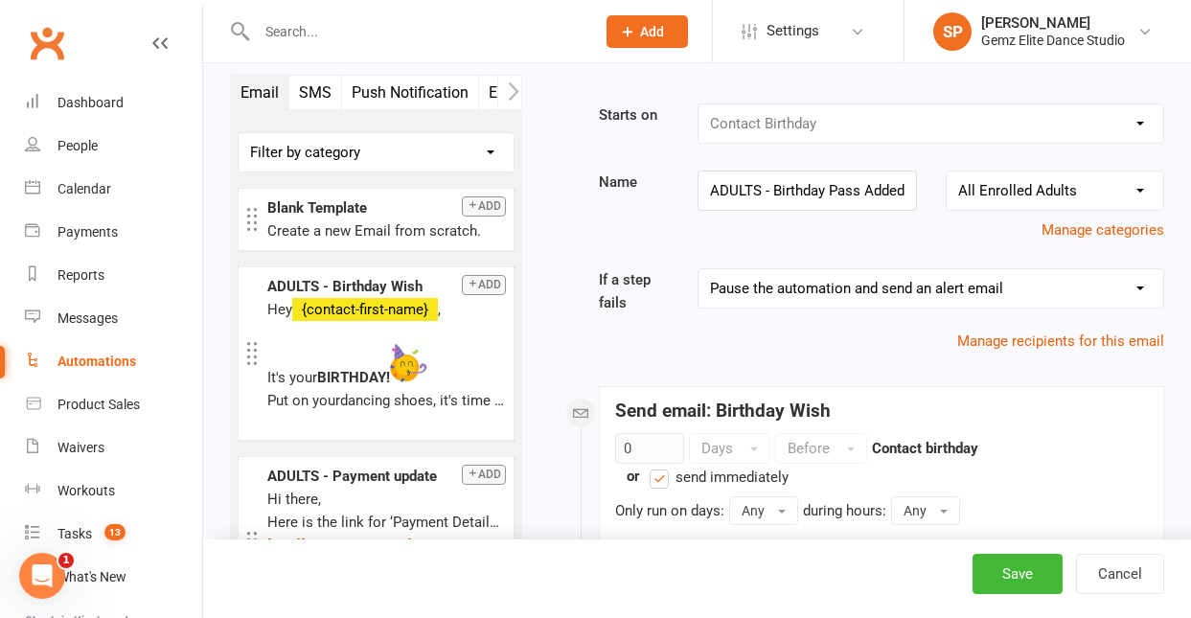
scroll to position [6, 0]
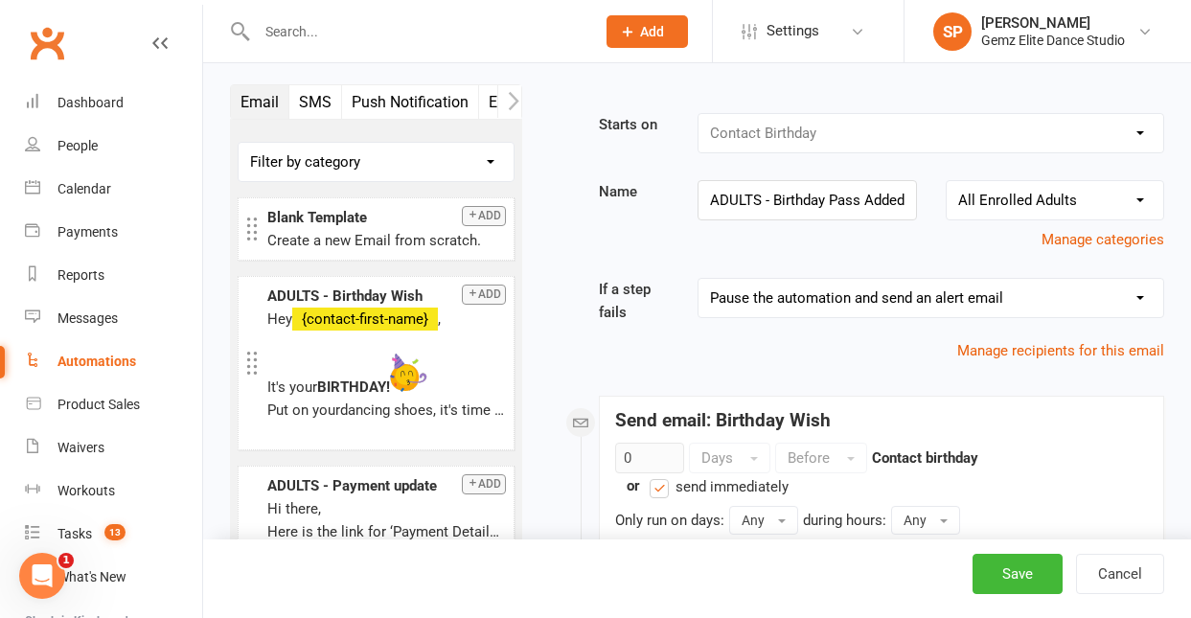
click at [1138, 194] on select "No category selected All Enrolled Adults All Enrolled Students All Enrolments A…" at bounding box center [1055, 200] width 217 height 38
click at [947, 181] on select "No category selected All Enrolled Adults All Enrolled Students All Enrolments A…" at bounding box center [1055, 200] width 217 height 38
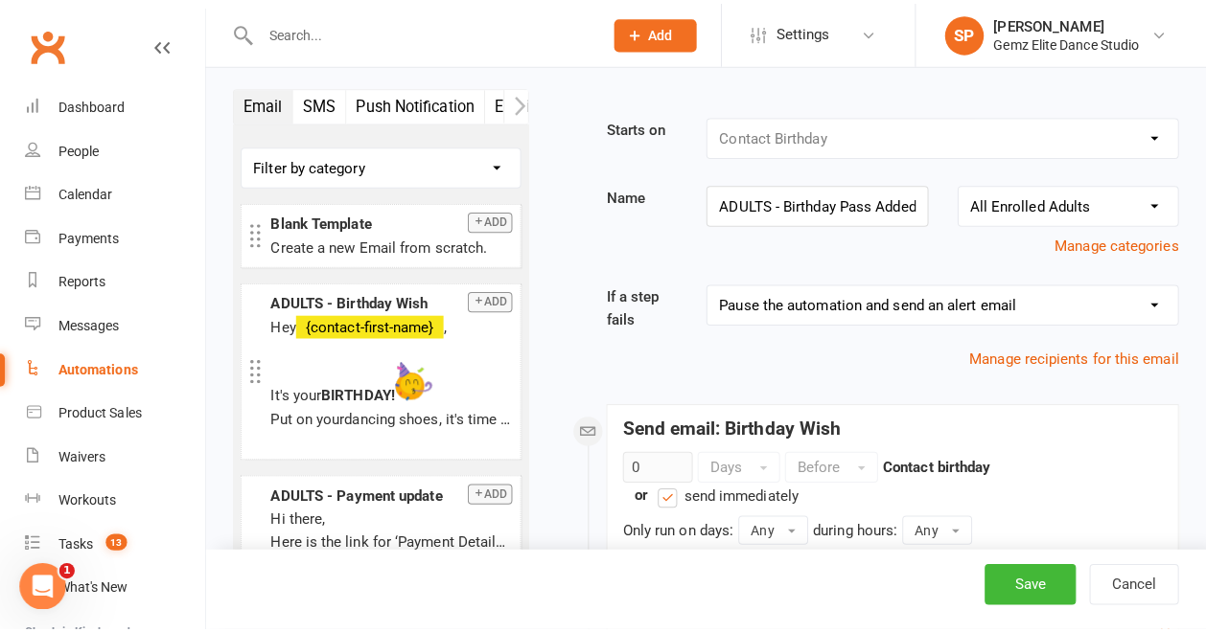
scroll to position [34, 0]
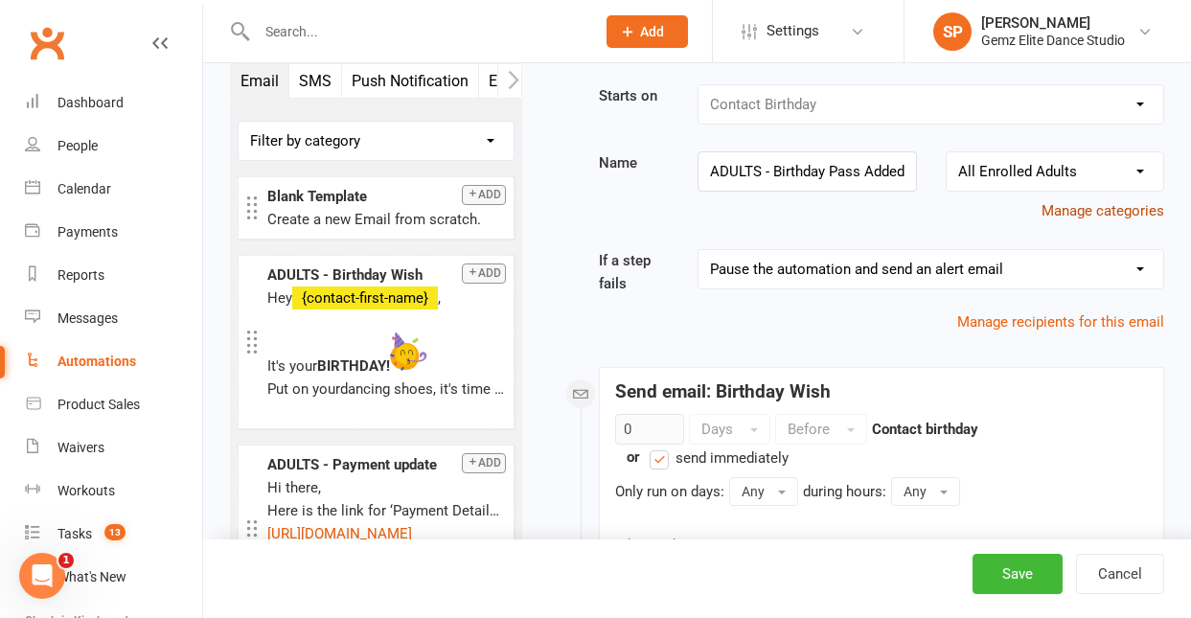
click at [1137, 206] on button "Manage categories" at bounding box center [1103, 210] width 123 height 23
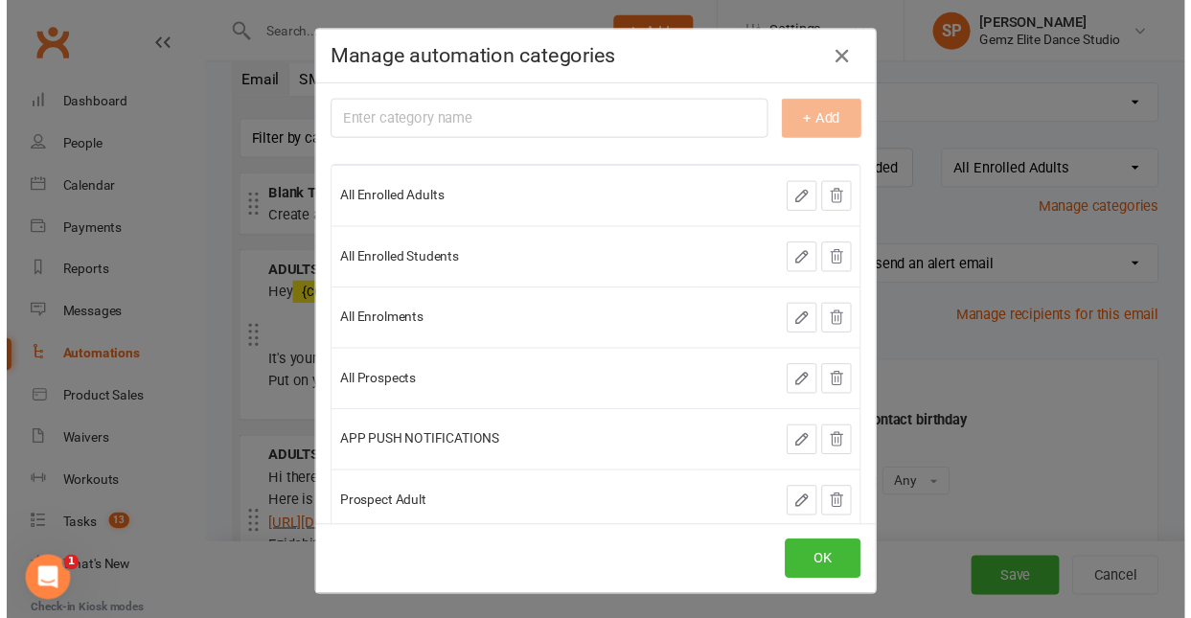
scroll to position [3, 0]
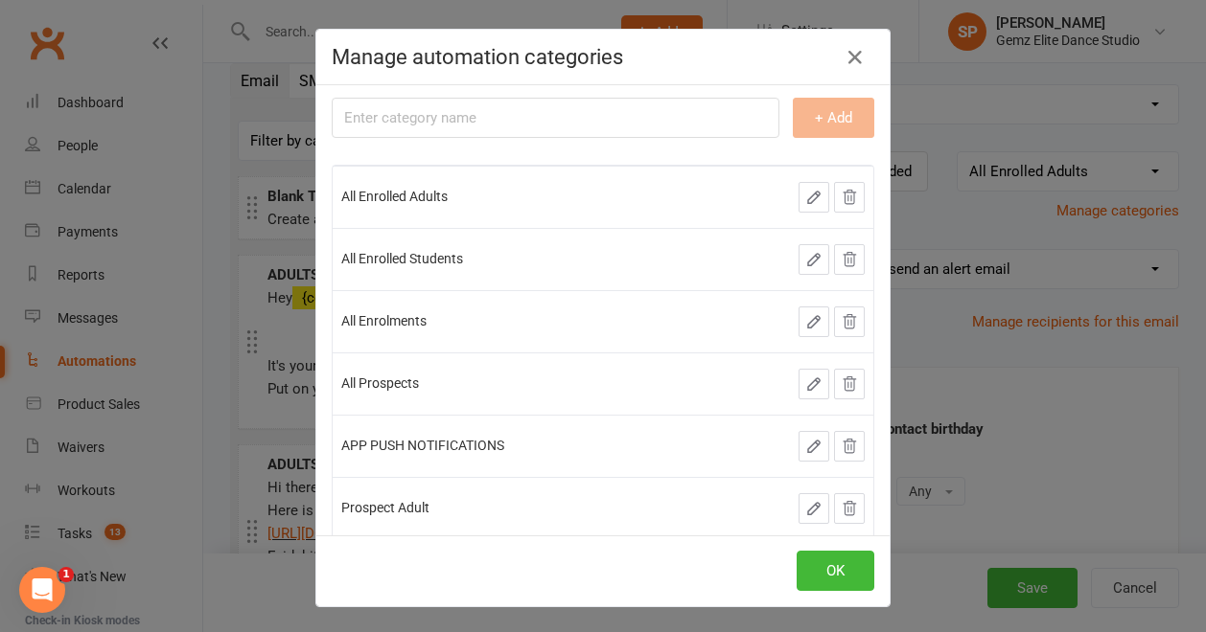
click at [805, 262] on icon "button" at bounding box center [813, 259] width 17 height 17
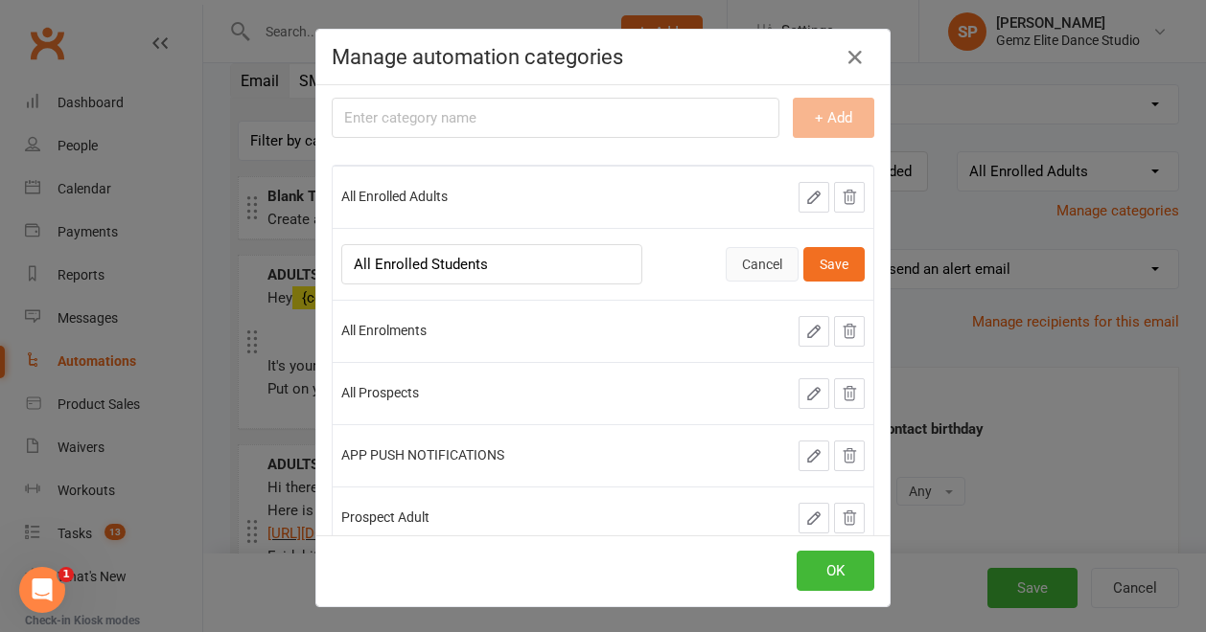
click at [757, 269] on button "Cancel" at bounding box center [761, 264] width 73 height 34
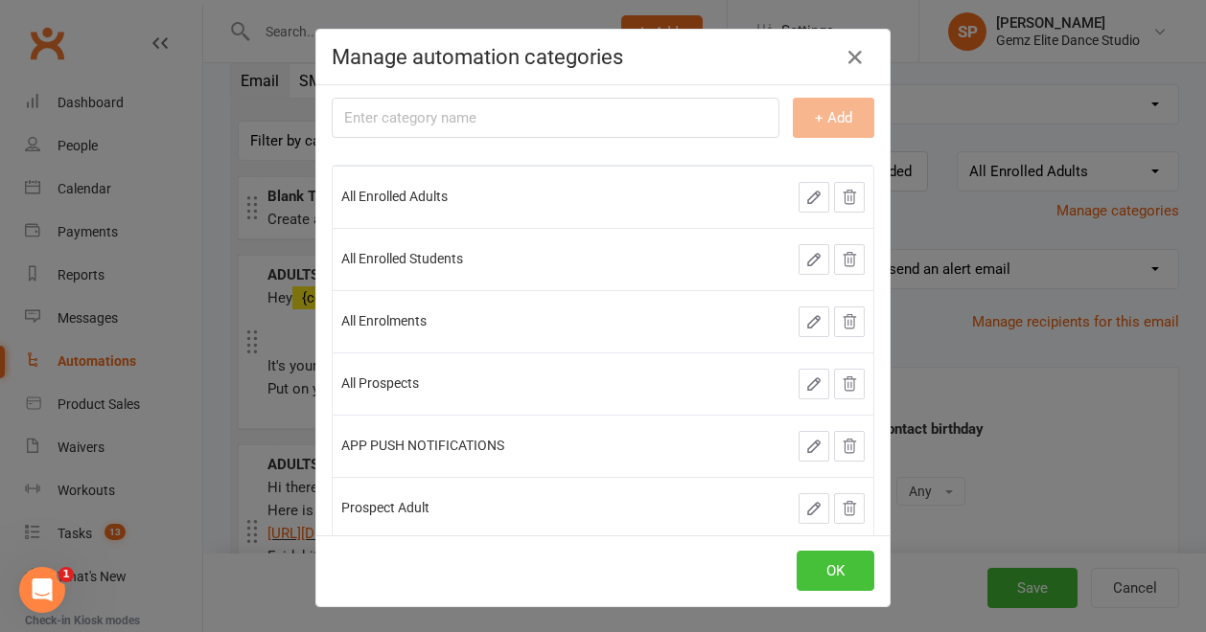
click at [838, 575] on button "OK" at bounding box center [835, 571] width 78 height 40
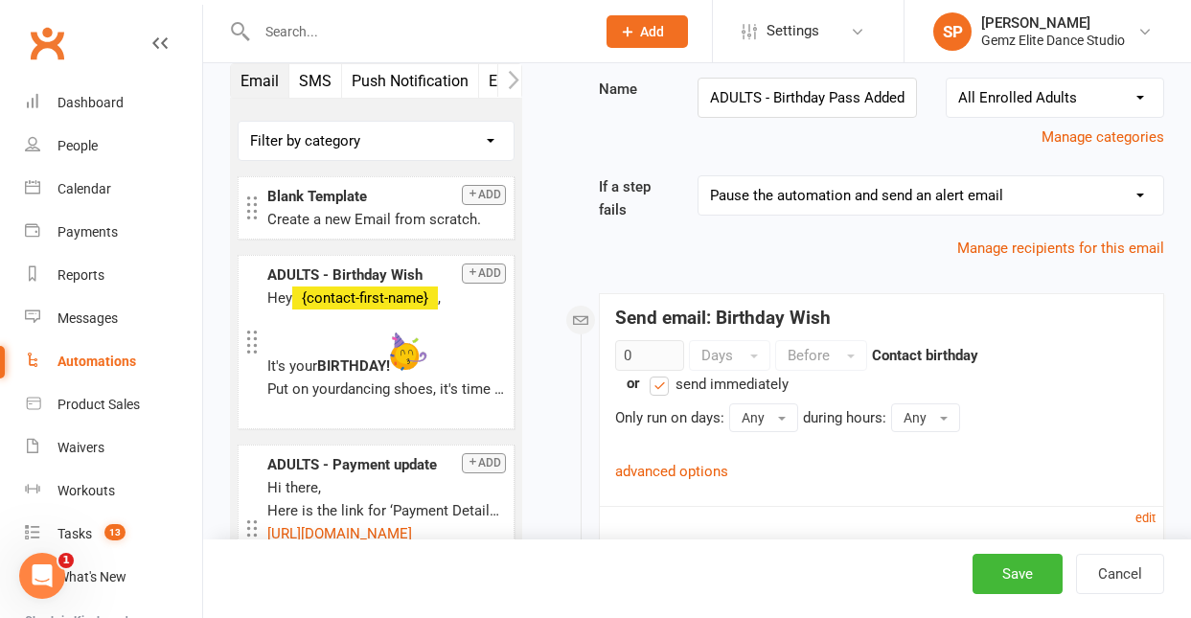
scroll to position [114, 0]
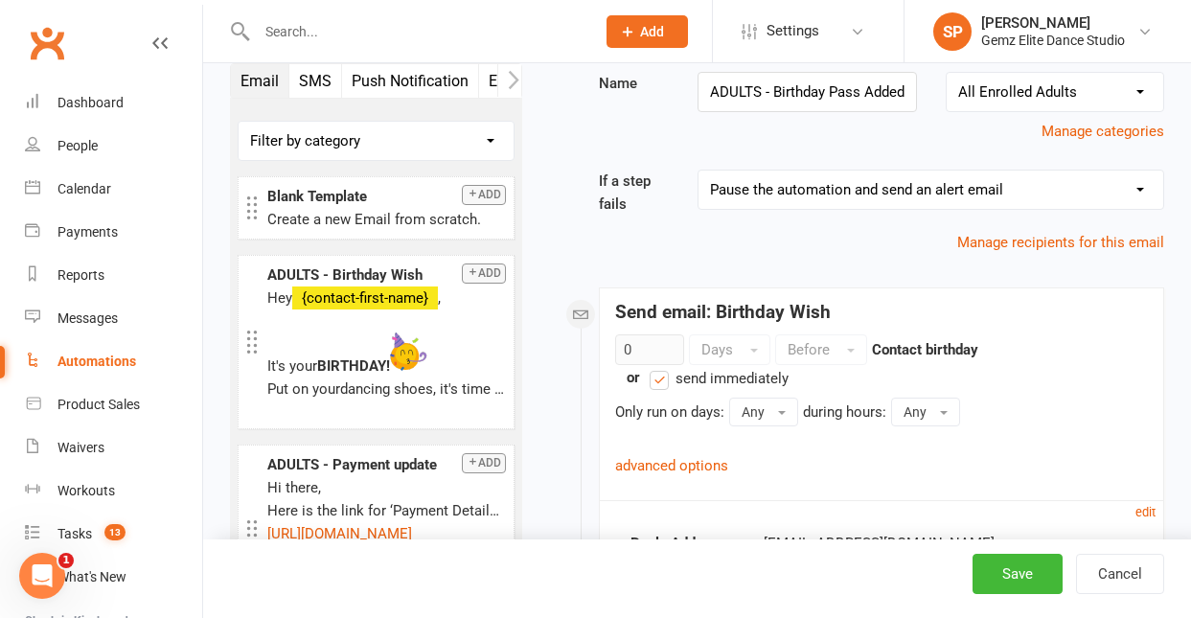
click at [125, 360] on div "Automations" at bounding box center [96, 361] width 79 height 15
click at [1103, 575] on button "Cancel" at bounding box center [1120, 574] width 88 height 40
select select "100"
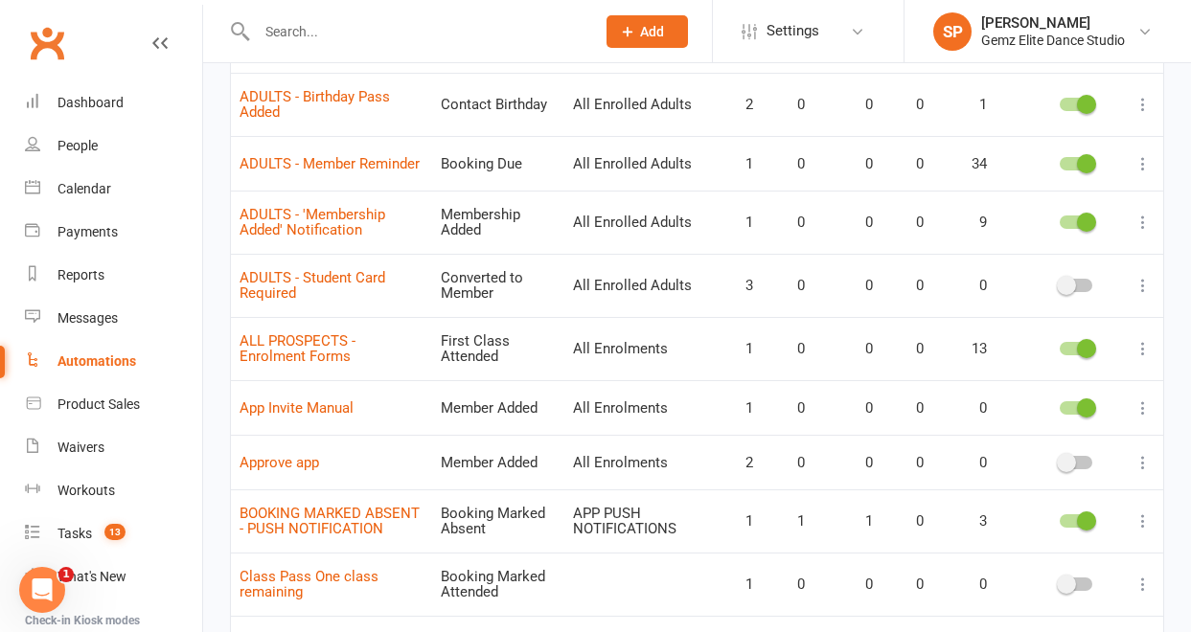
scroll to position [432, 0]
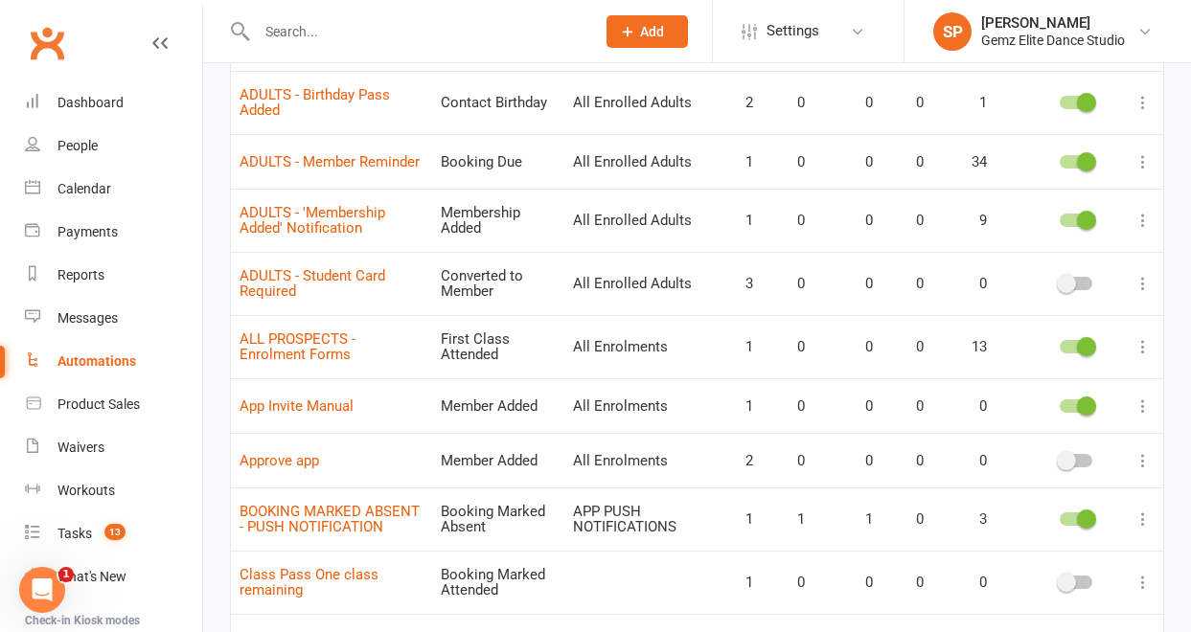
click at [1145, 345] on icon at bounding box center [1143, 346] width 19 height 19
click at [1109, 385] on link "Edit" at bounding box center [1045, 384] width 190 height 38
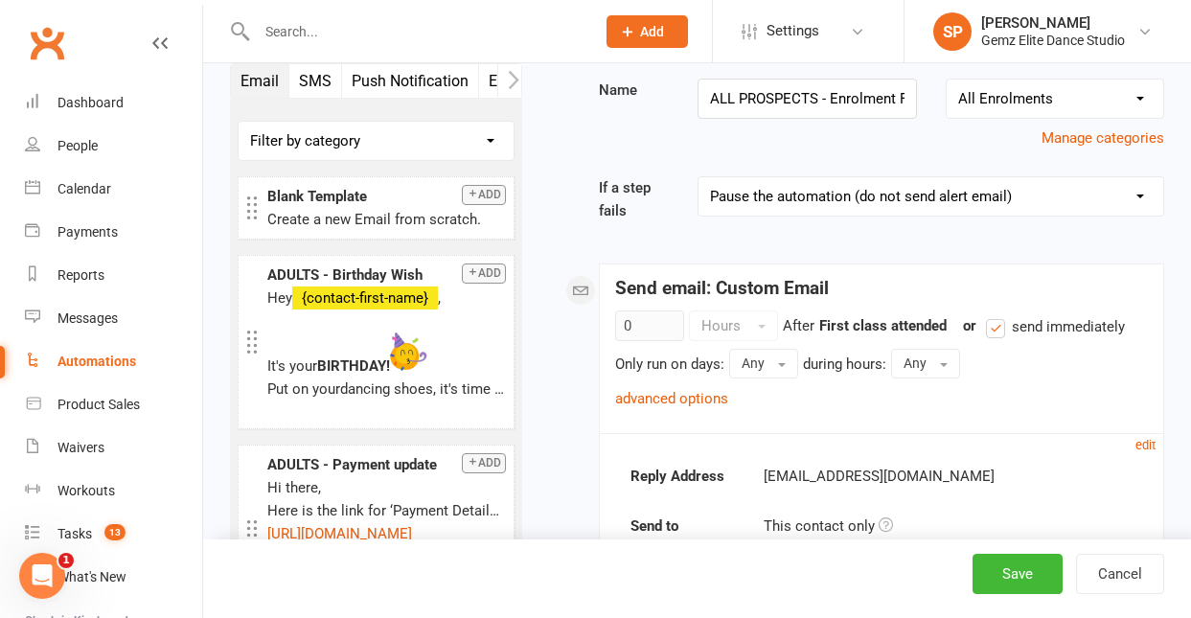
scroll to position [203, 0]
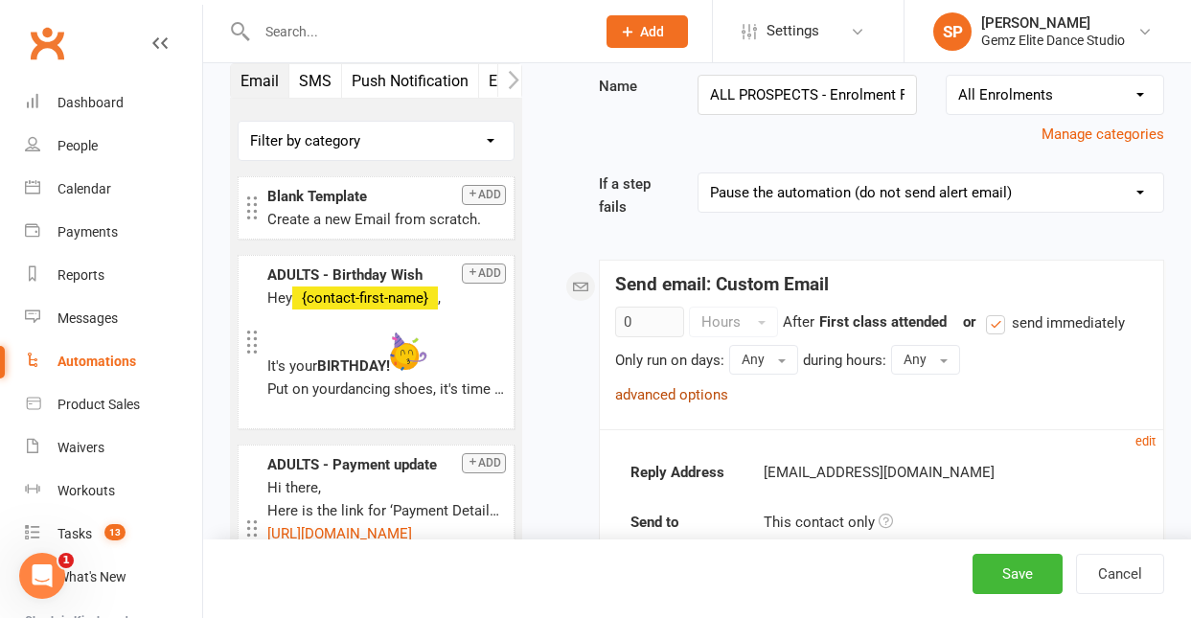
click at [698, 396] on link "advanced options" at bounding box center [671, 394] width 113 height 17
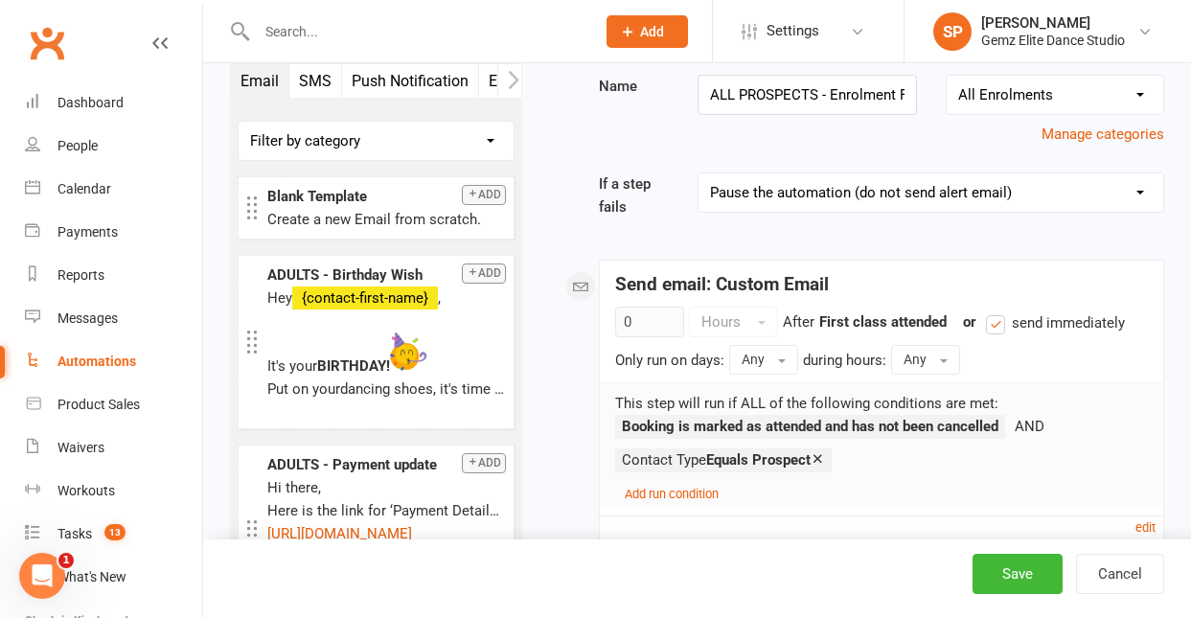
click at [79, 365] on div "Automations" at bounding box center [96, 361] width 79 height 15
select select "100"
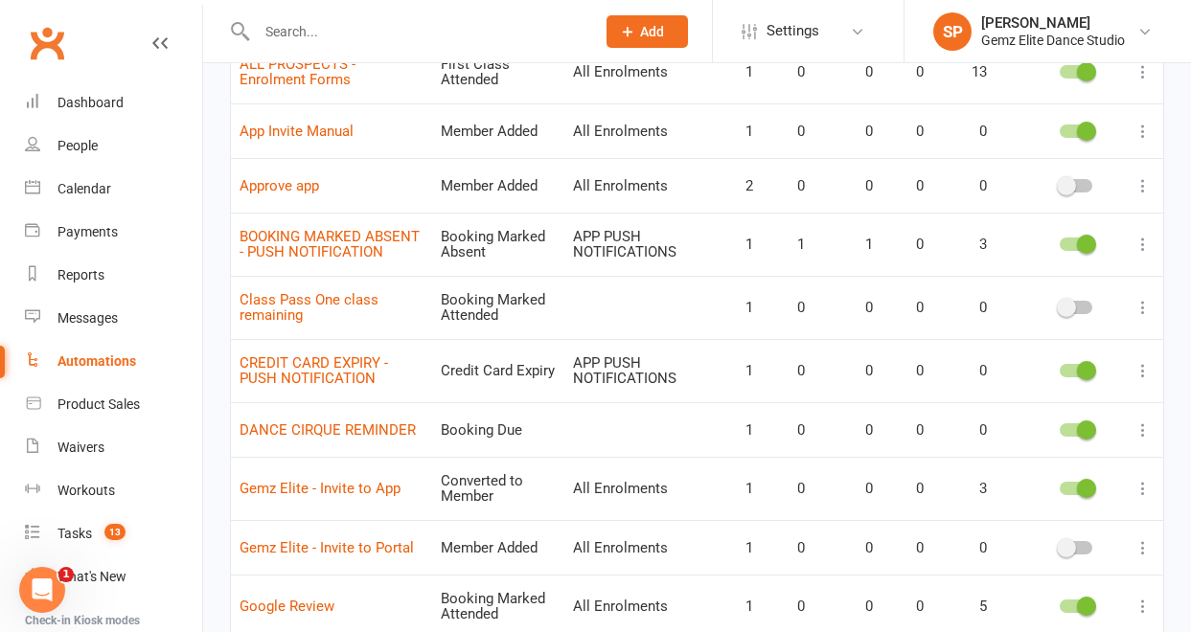
scroll to position [727, 0]
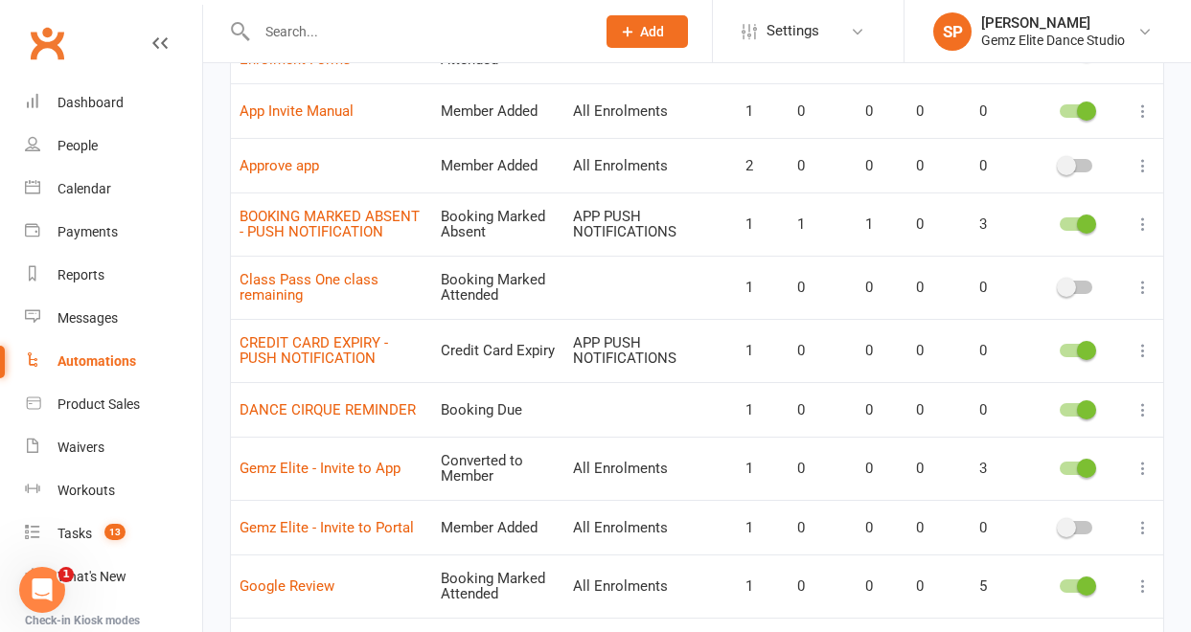
click at [1141, 404] on icon at bounding box center [1143, 410] width 19 height 19
click at [1084, 449] on link "Edit" at bounding box center [1045, 447] width 190 height 38
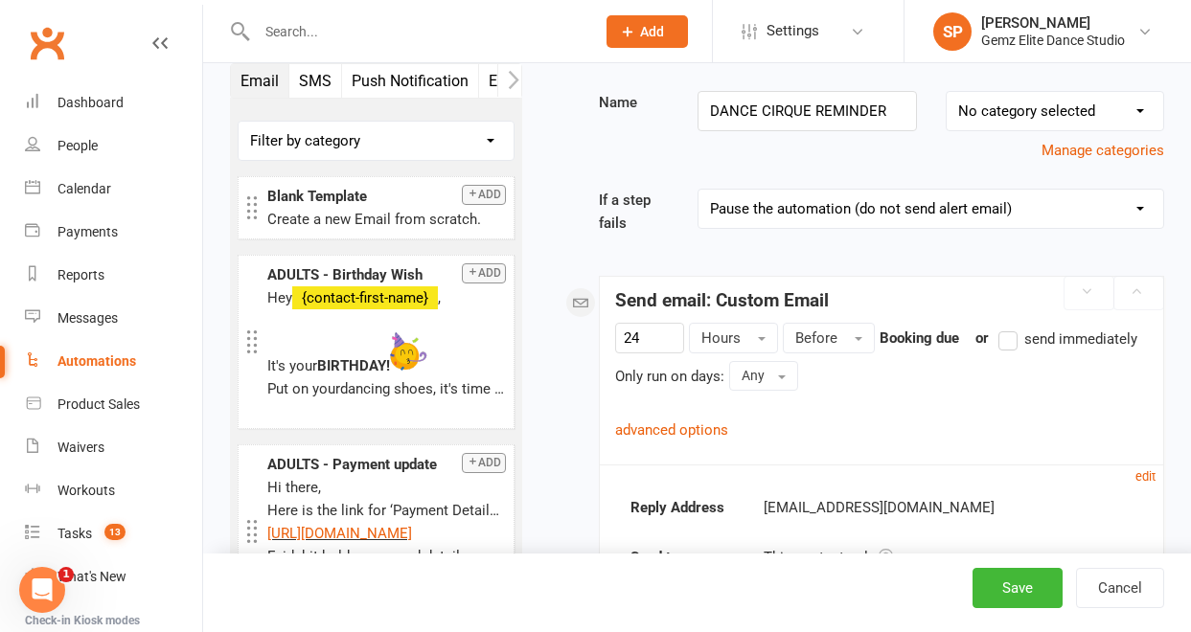
scroll to position [165, 0]
click at [701, 424] on link "advanced options" at bounding box center [671, 429] width 113 height 17
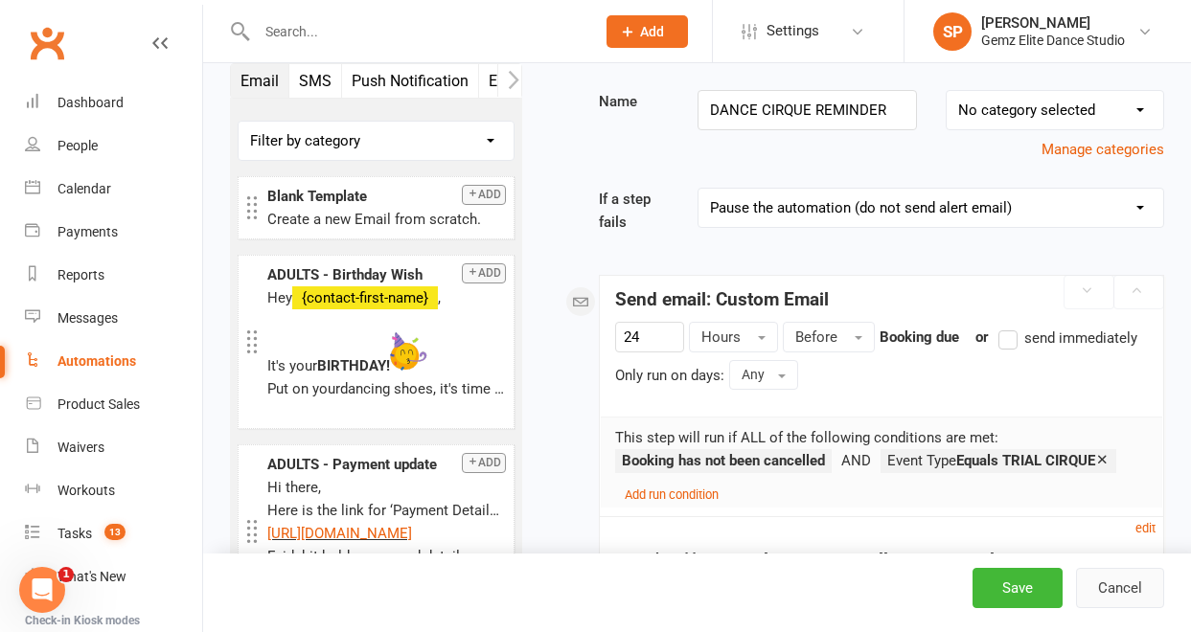
click at [1114, 586] on button "Cancel" at bounding box center [1120, 588] width 88 height 40
select select "100"
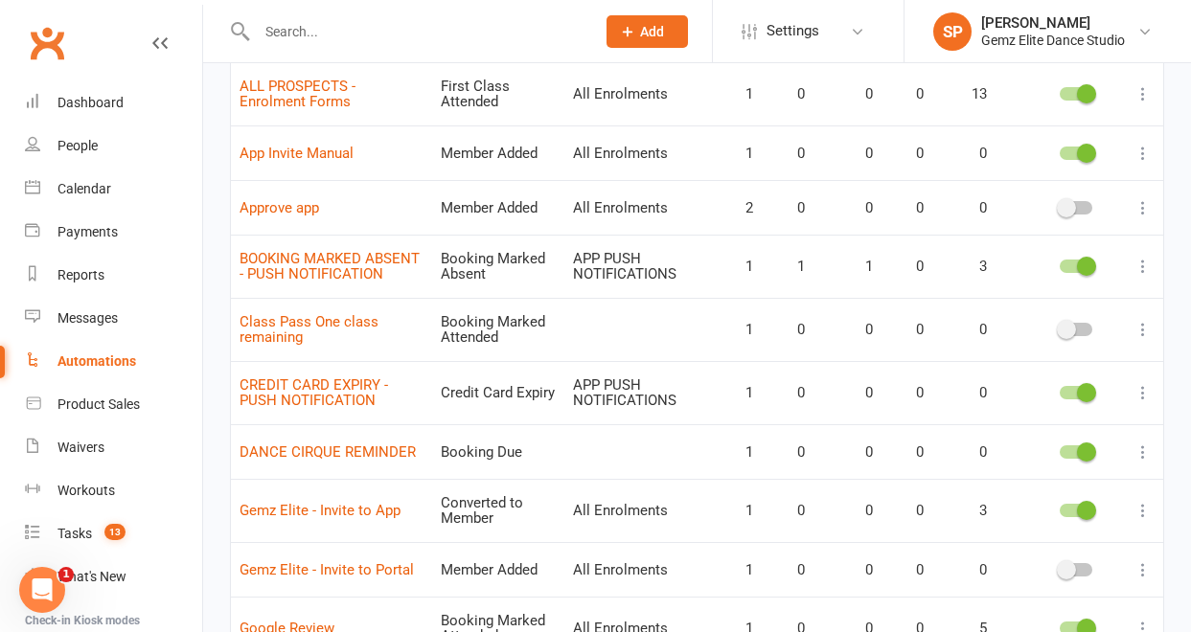
scroll to position [713, 0]
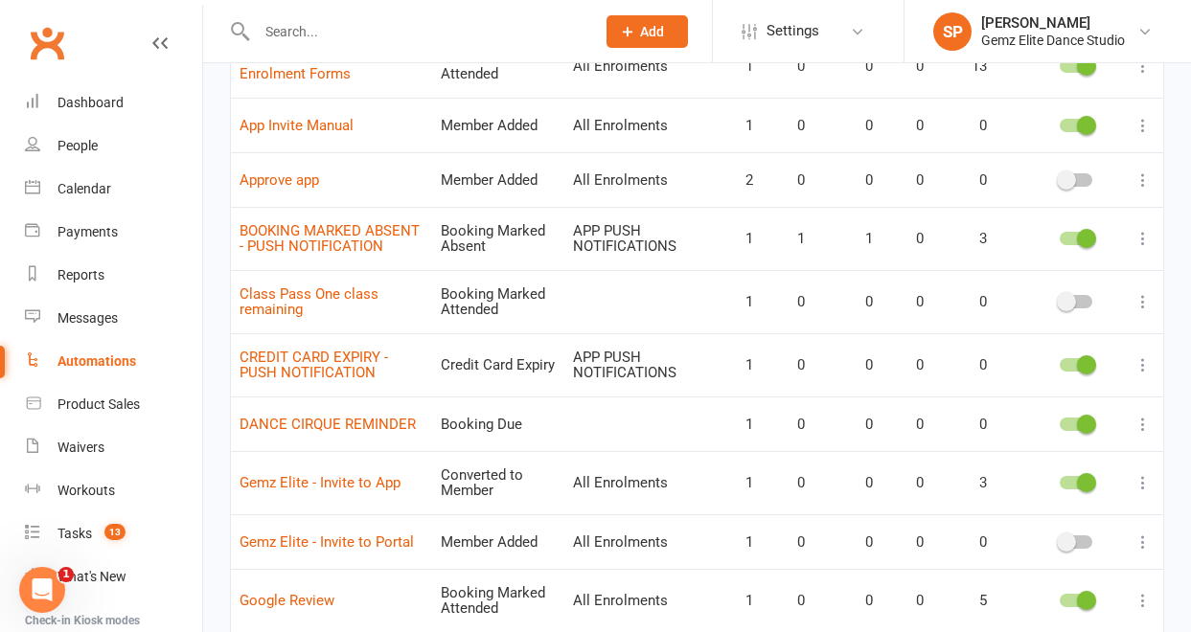
click at [1142, 423] on icon at bounding box center [1143, 424] width 19 height 19
click at [1107, 496] on link "Delete" at bounding box center [1045, 500] width 190 height 38
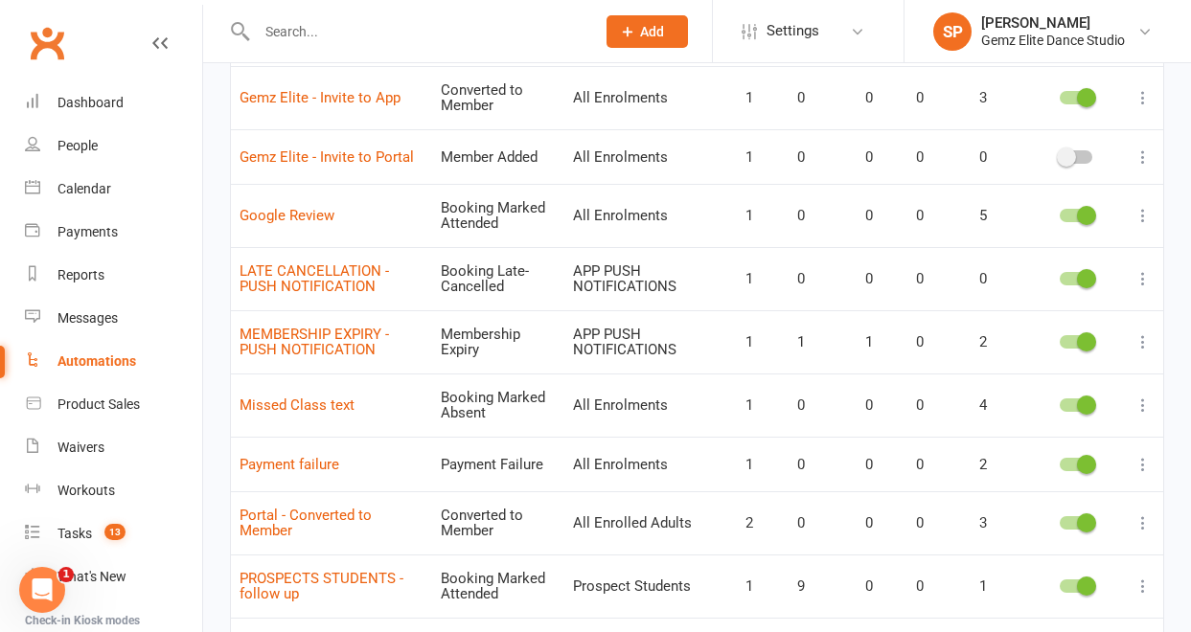
scroll to position [1068, 0]
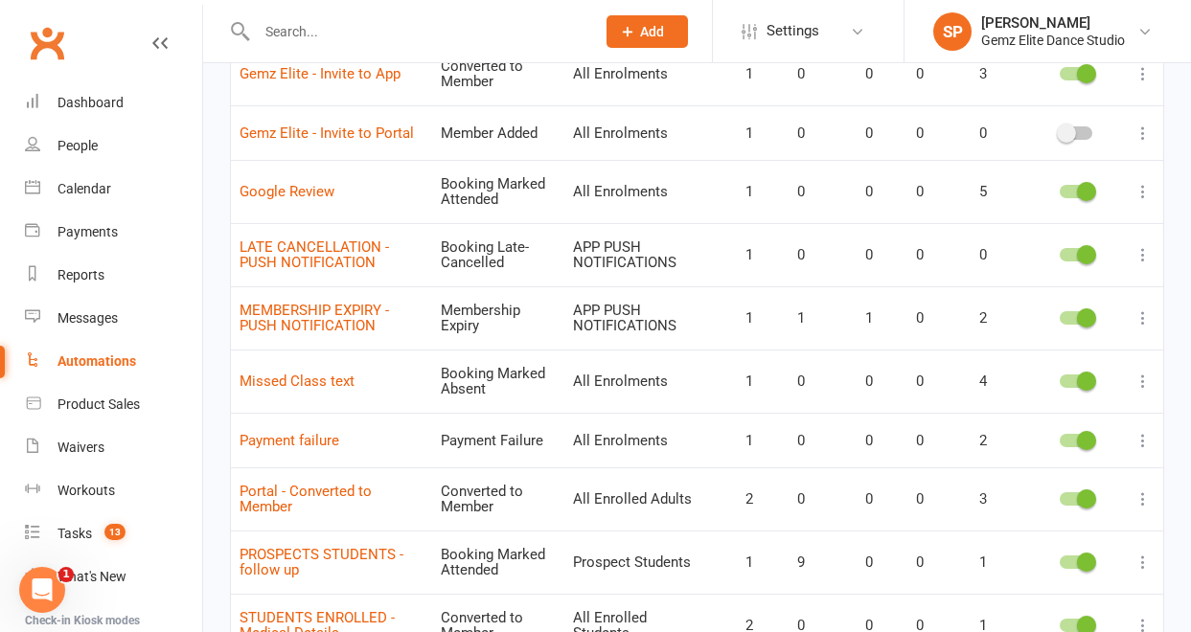
click at [1142, 380] on icon at bounding box center [1143, 381] width 19 height 19
click at [1049, 422] on link "Edit" at bounding box center [1045, 419] width 190 height 38
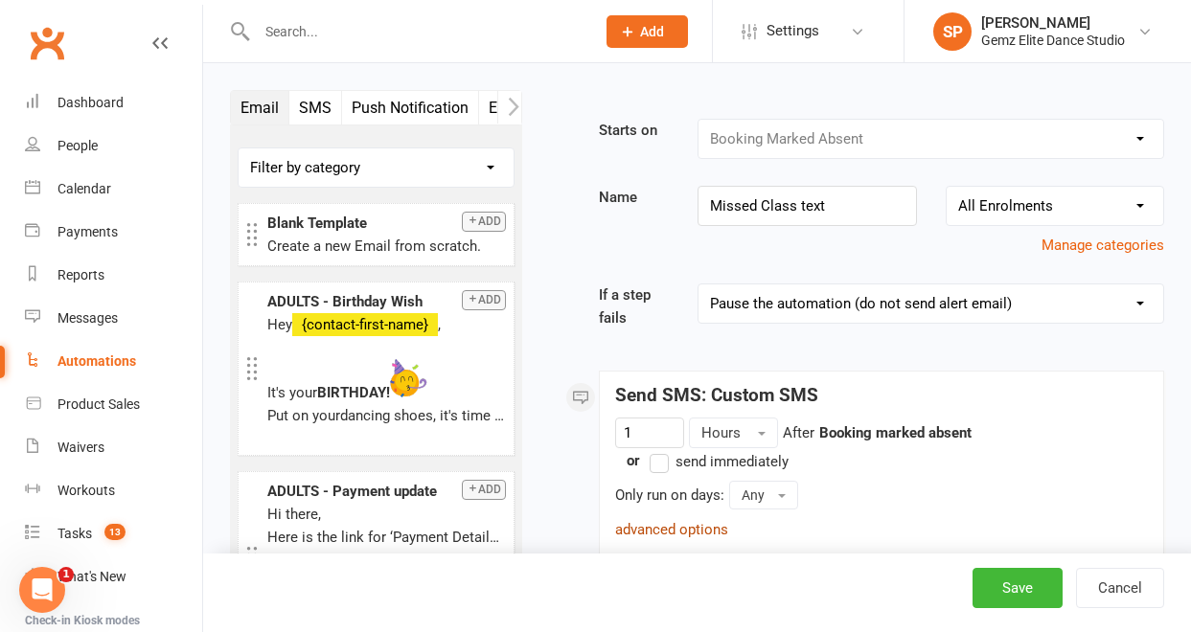
click at [704, 527] on link "advanced options" at bounding box center [671, 529] width 113 height 17
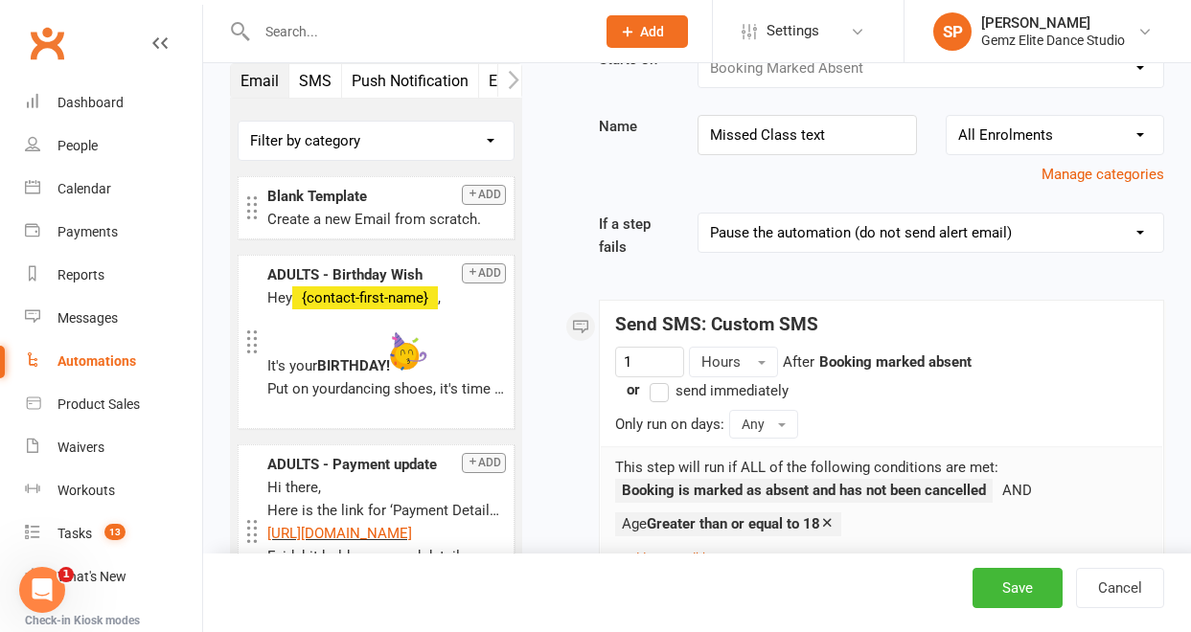
scroll to position [130, 0]
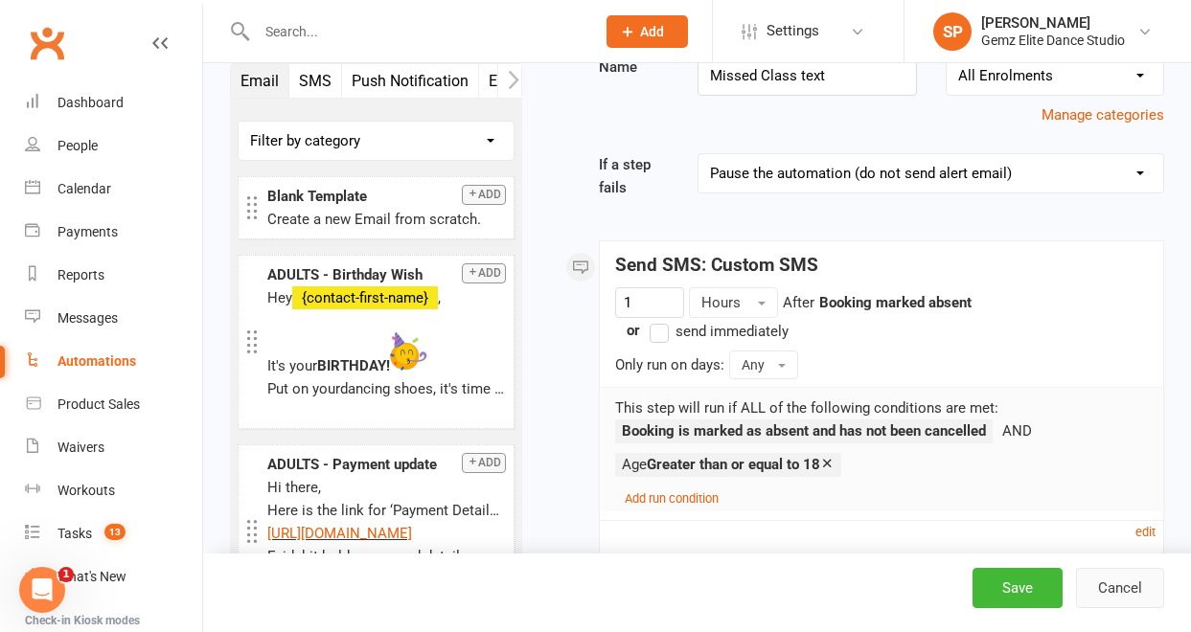
click at [1139, 590] on button "Cancel" at bounding box center [1120, 588] width 88 height 40
select select "100"
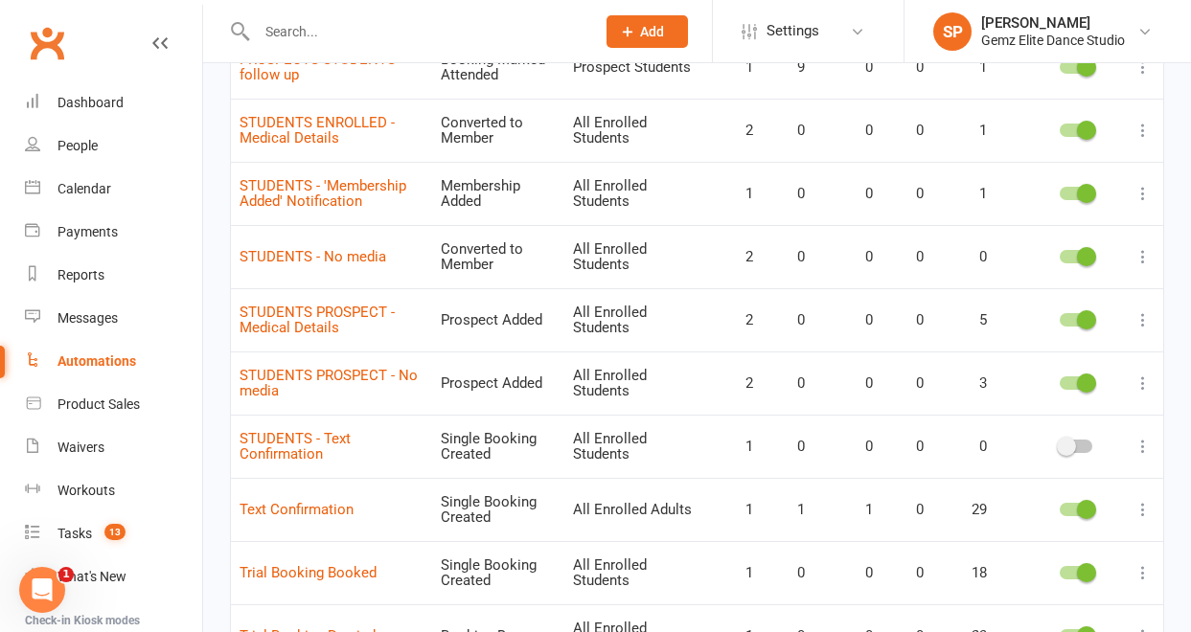
scroll to position [1571, 0]
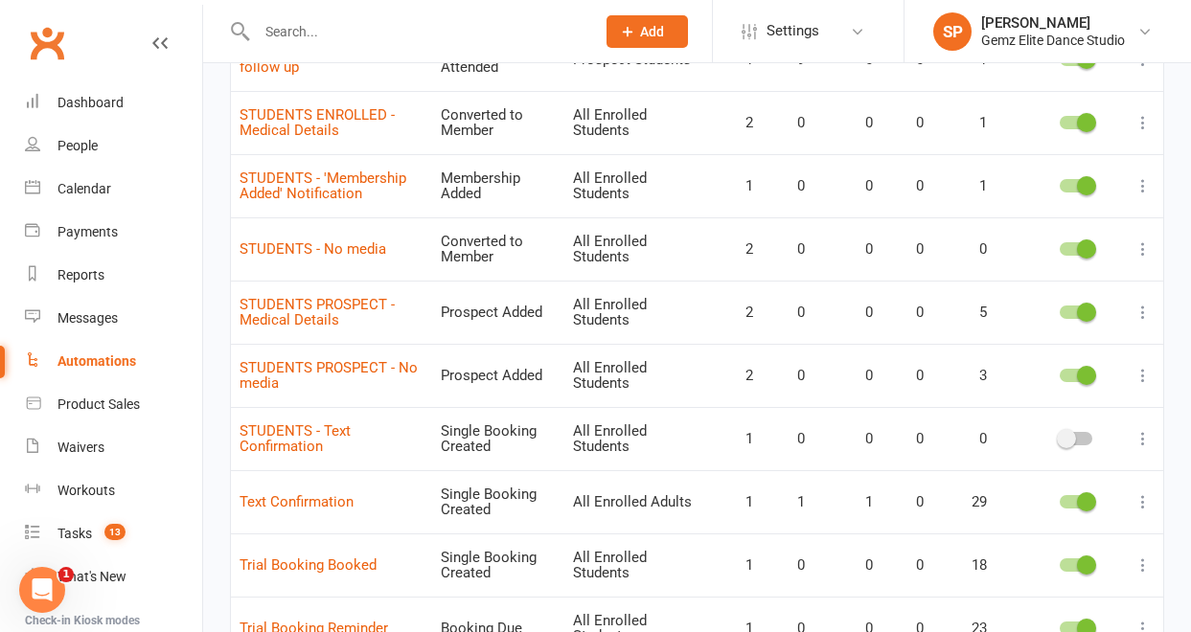
click at [1144, 437] on icon at bounding box center [1143, 438] width 19 height 19
click at [1061, 485] on link "Edit" at bounding box center [1045, 476] width 190 height 38
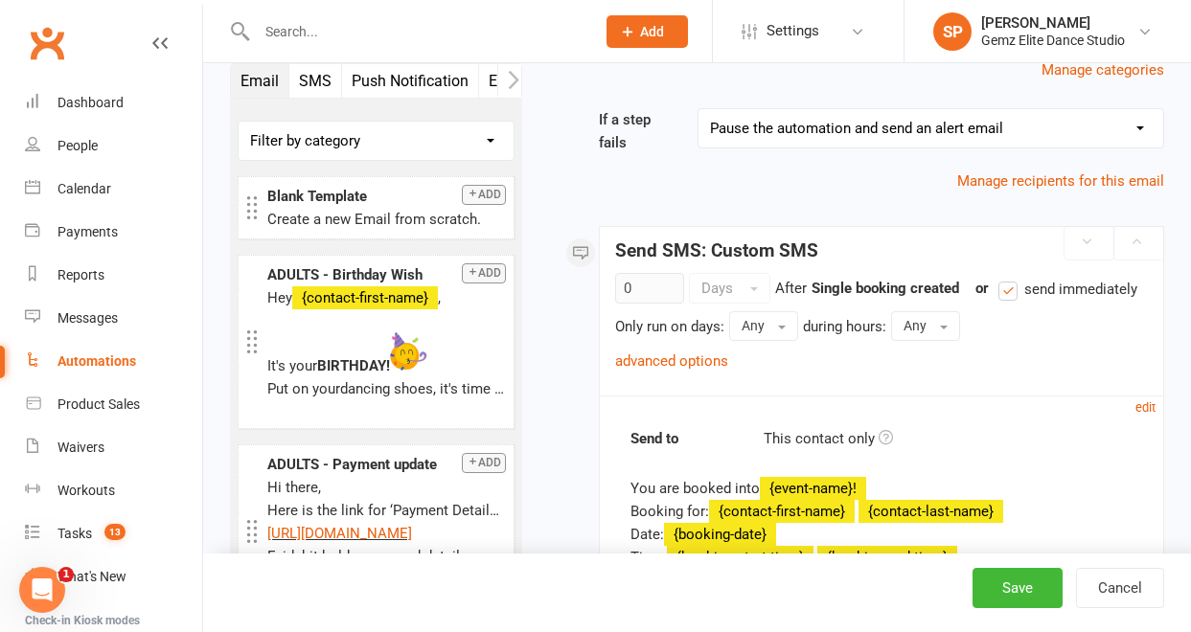
scroll to position [195, 0]
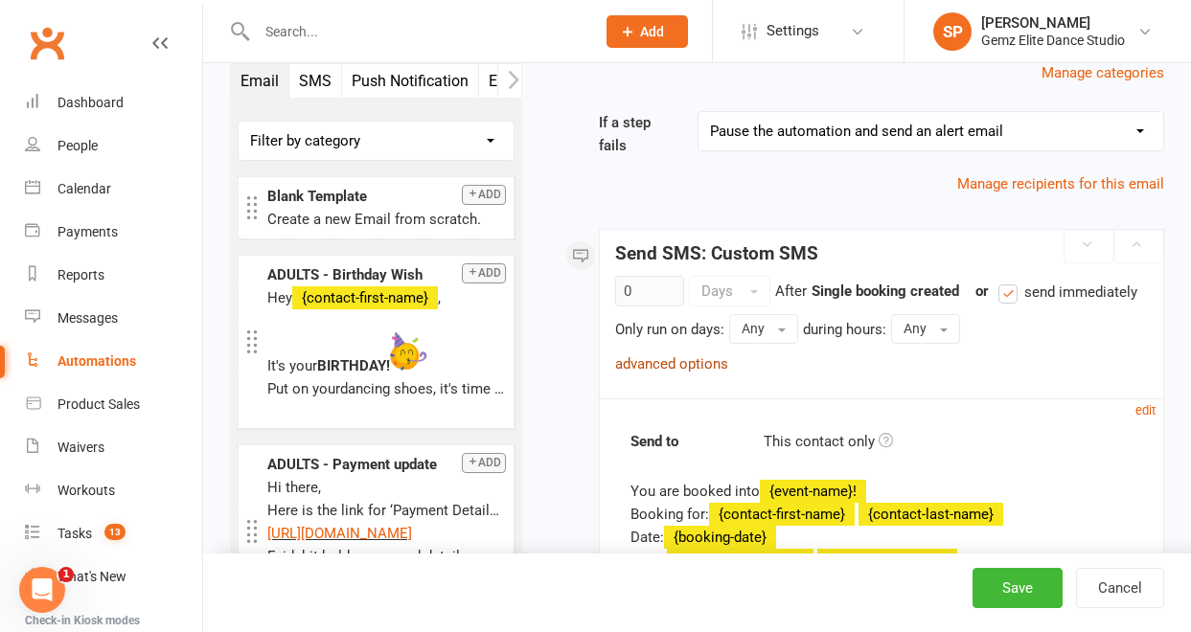
click at [700, 362] on link "advanced options" at bounding box center [671, 364] width 113 height 17
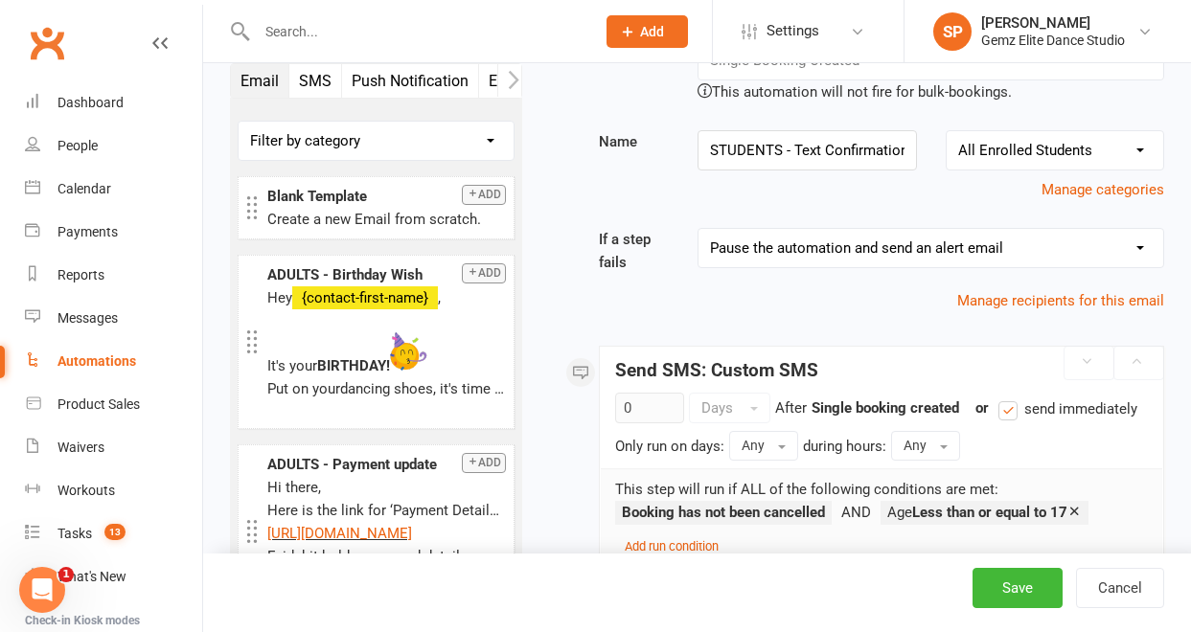
scroll to position [76, 0]
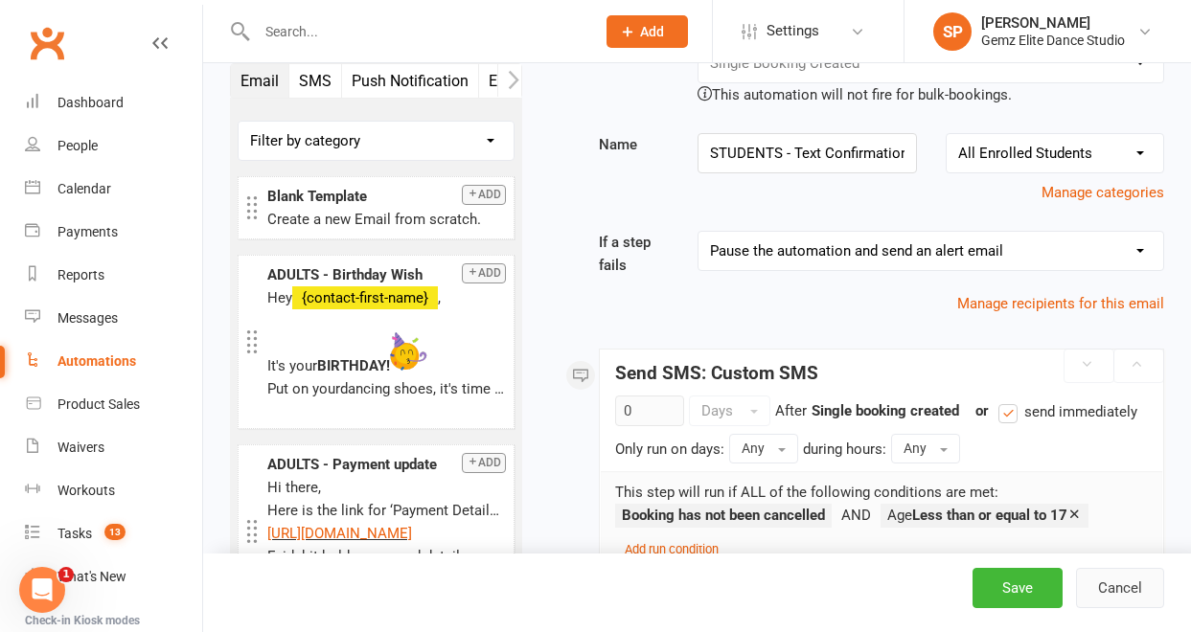
click at [1107, 591] on button "Cancel" at bounding box center [1120, 588] width 88 height 40
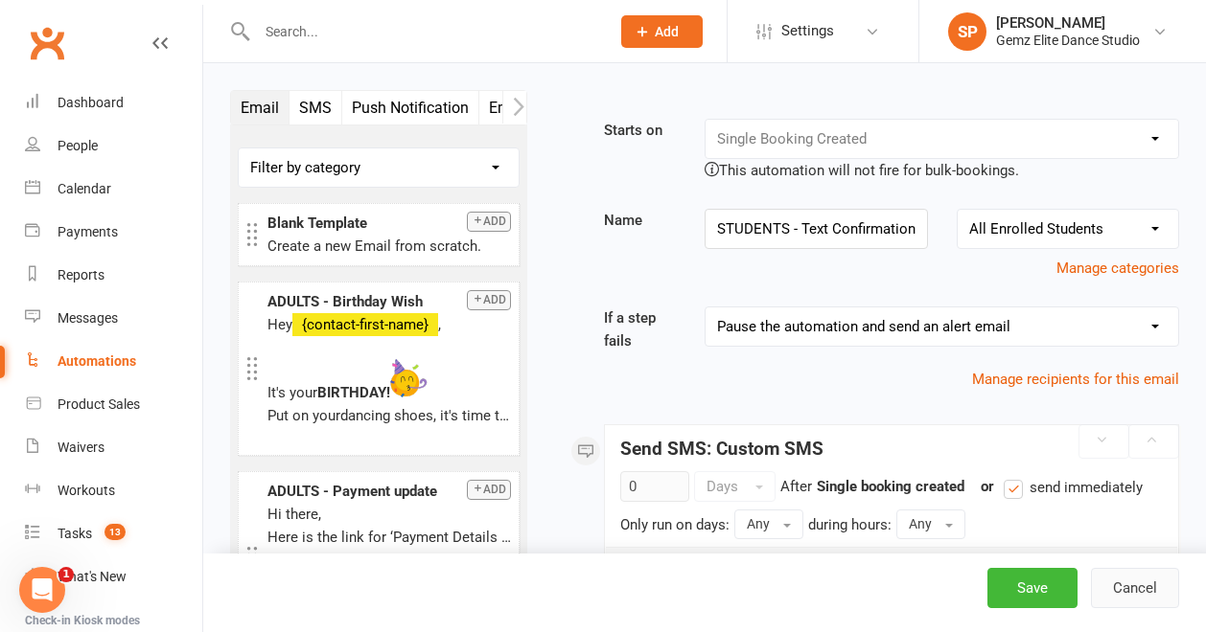
select select "100"
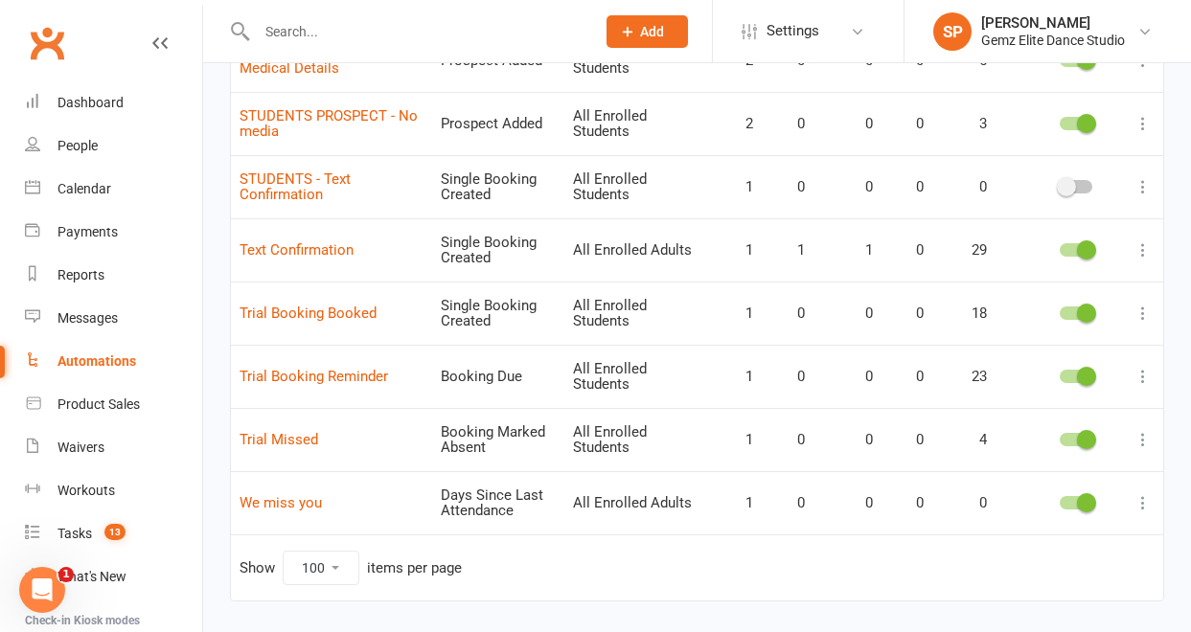
scroll to position [1824, 0]
click at [1140, 435] on icon at bounding box center [1143, 438] width 19 height 19
click at [1099, 480] on link "Edit" at bounding box center [1045, 476] width 190 height 38
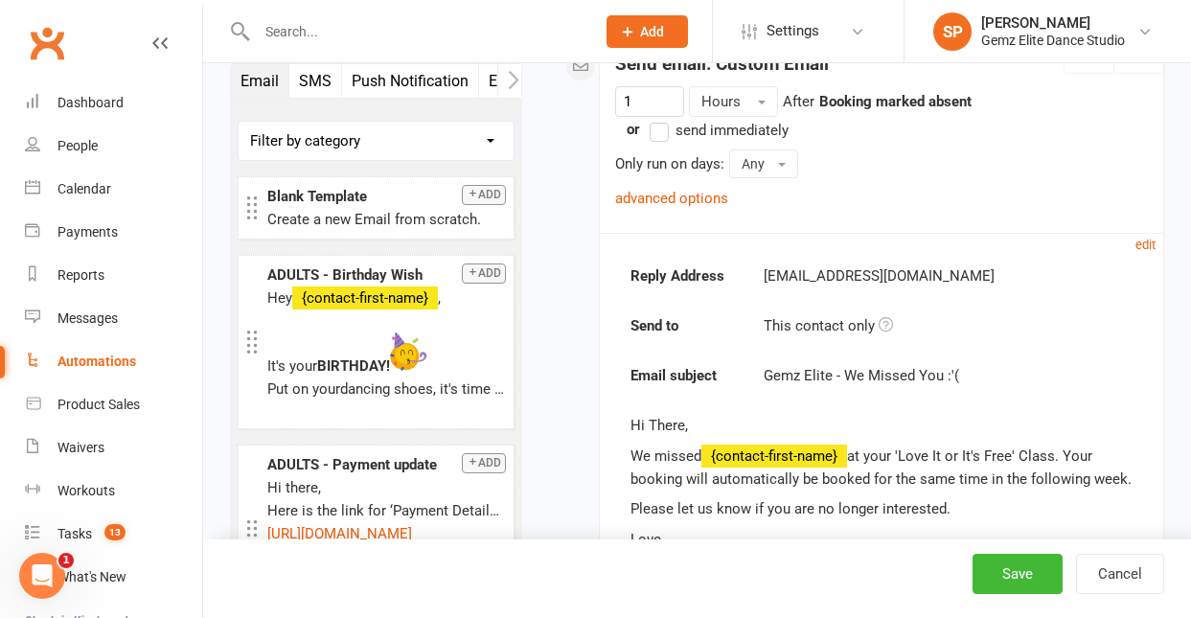
scroll to position [327, 0]
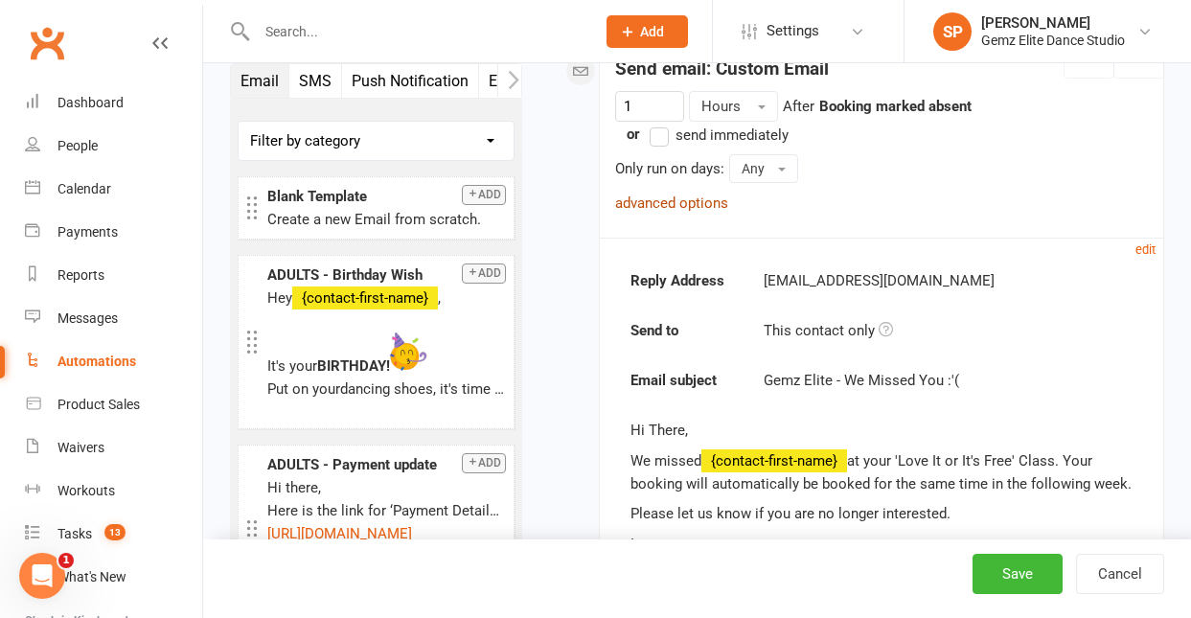
click at [669, 207] on link "advanced options" at bounding box center [671, 203] width 113 height 17
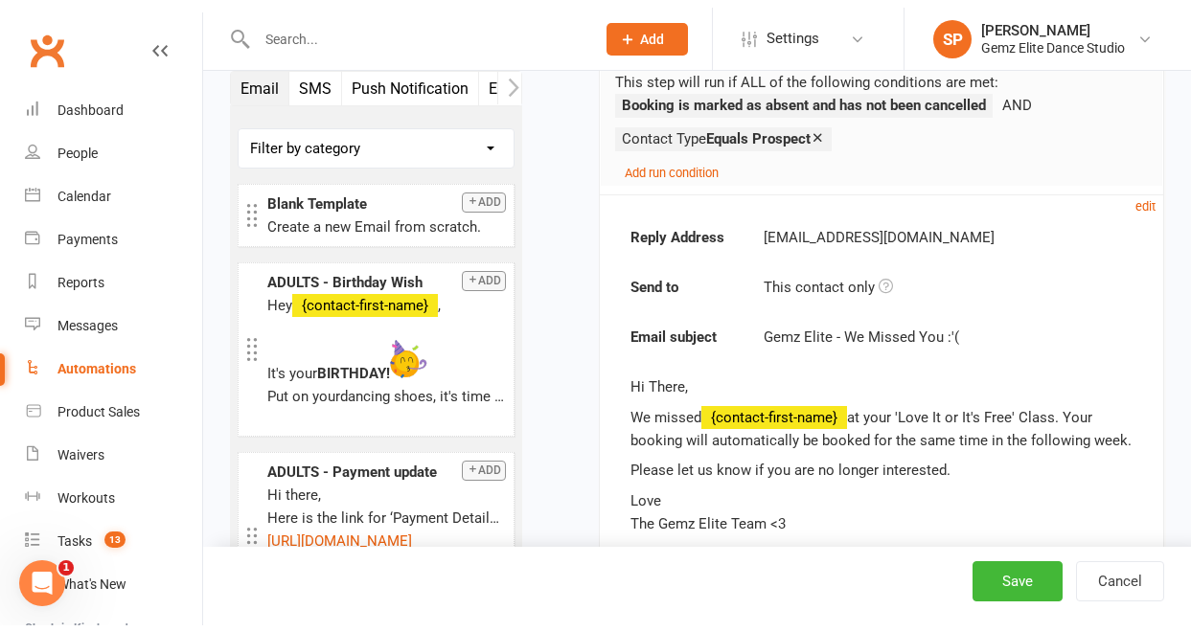
scroll to position [463, 0]
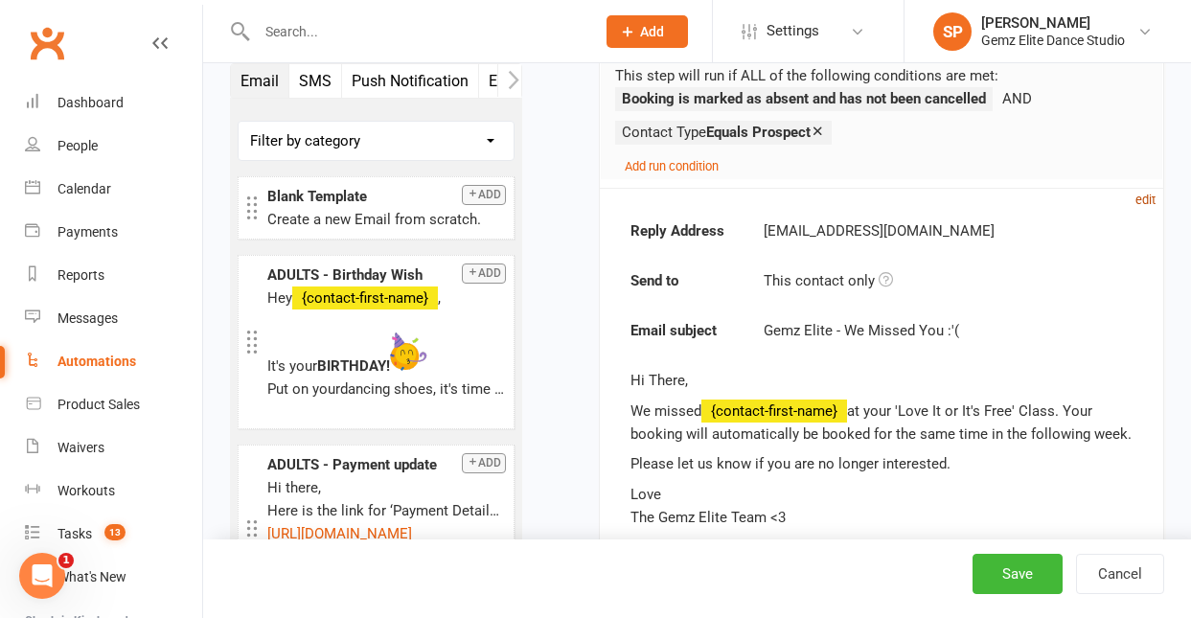
click at [1142, 202] on small "edit" at bounding box center [1146, 200] width 20 height 14
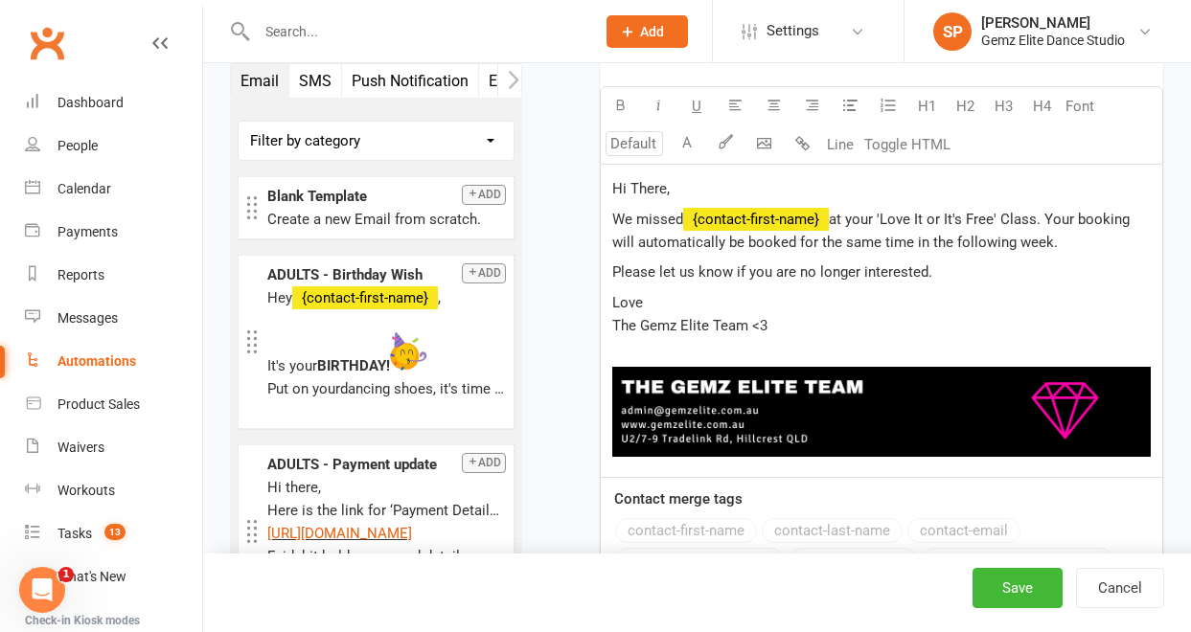
scroll to position [938, 0]
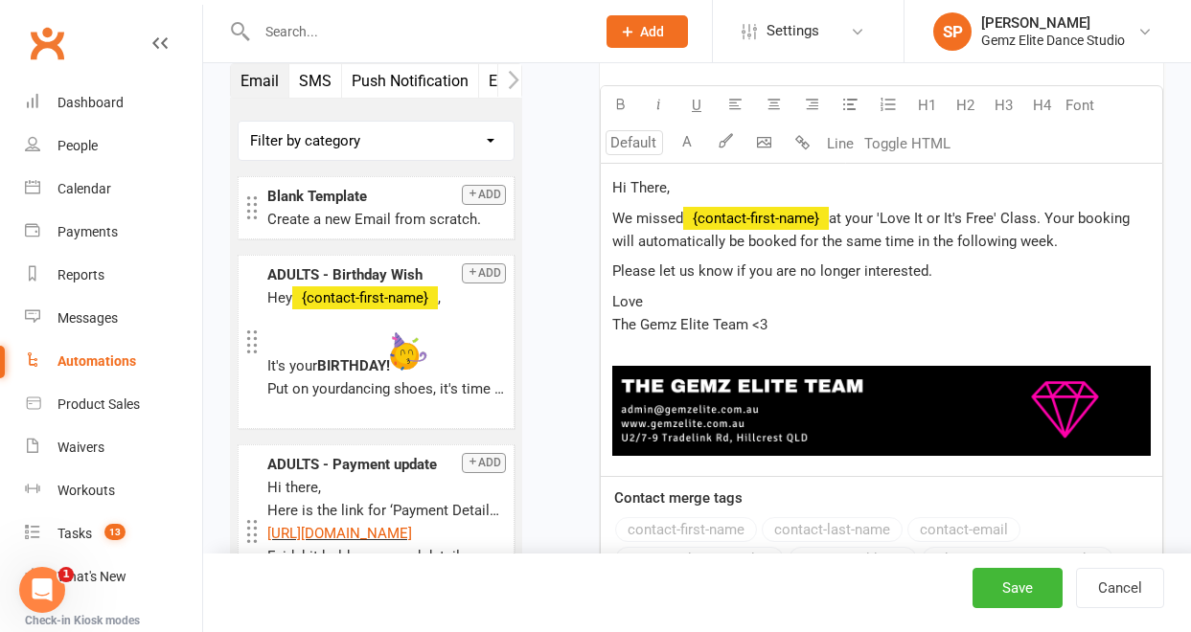
click at [1053, 222] on span "at your 'Love It or It's Free' Class. Your booking will automatically be booked…" at bounding box center [872, 230] width 521 height 40
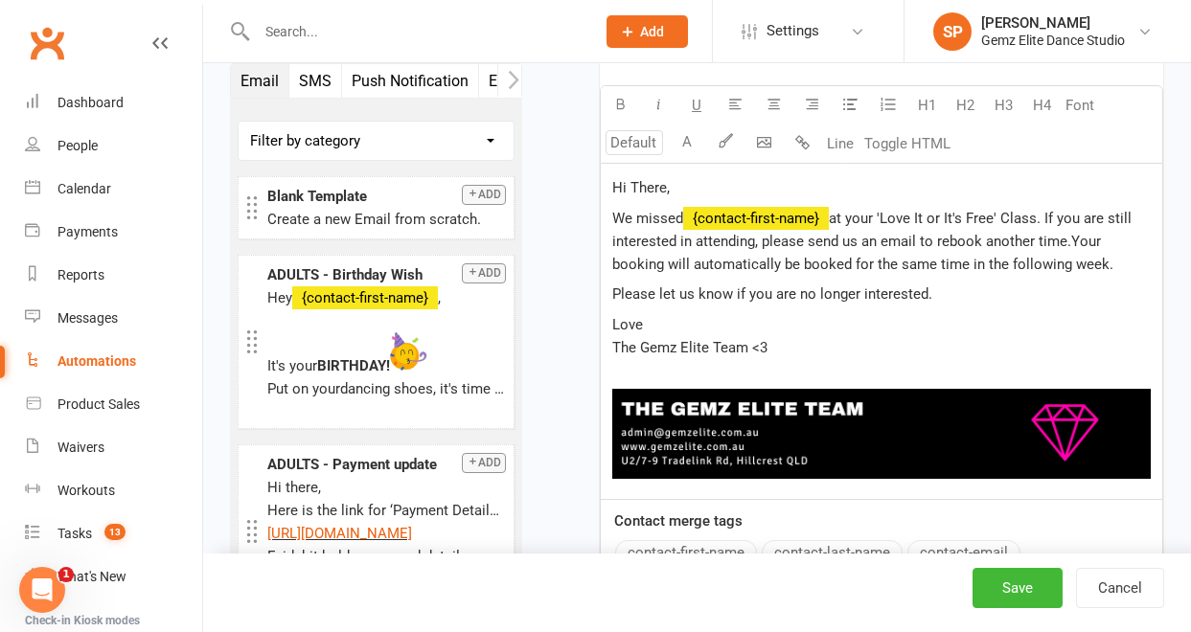
drag, startPoint x: 1110, startPoint y: 266, endPoint x: 1069, endPoint y: 241, distance: 47.3
click at [1069, 241] on p "We missed ﻿ {contact-first-name} at your 'Love It or It's Free' Class. If you a…" at bounding box center [881, 241] width 539 height 69
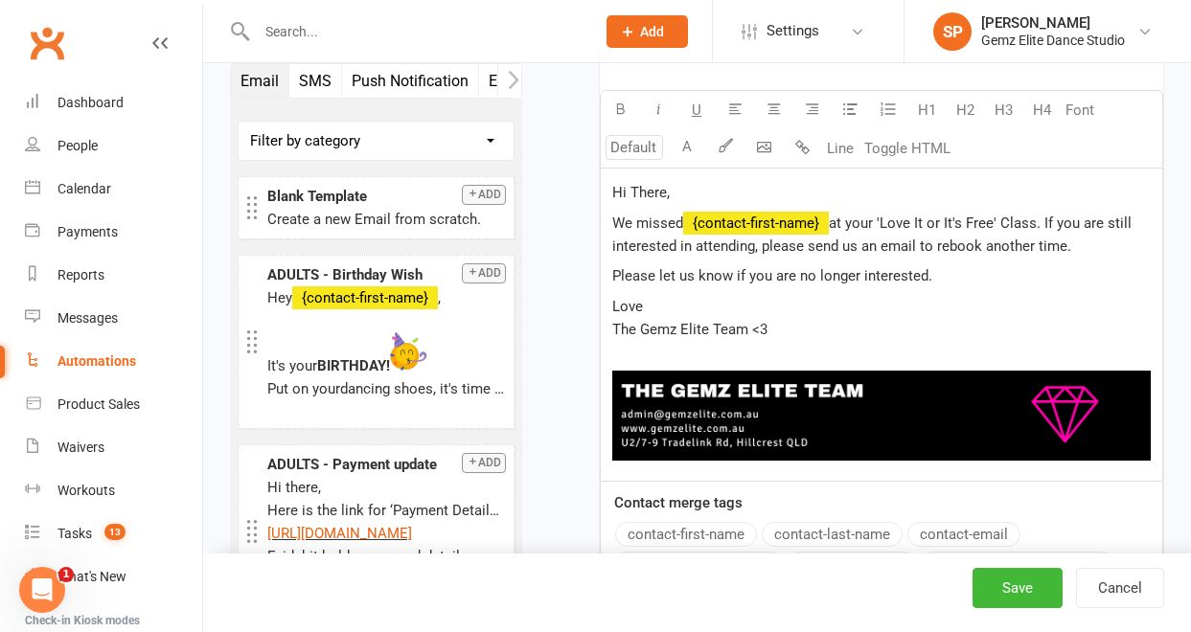
scroll to position [931, 0]
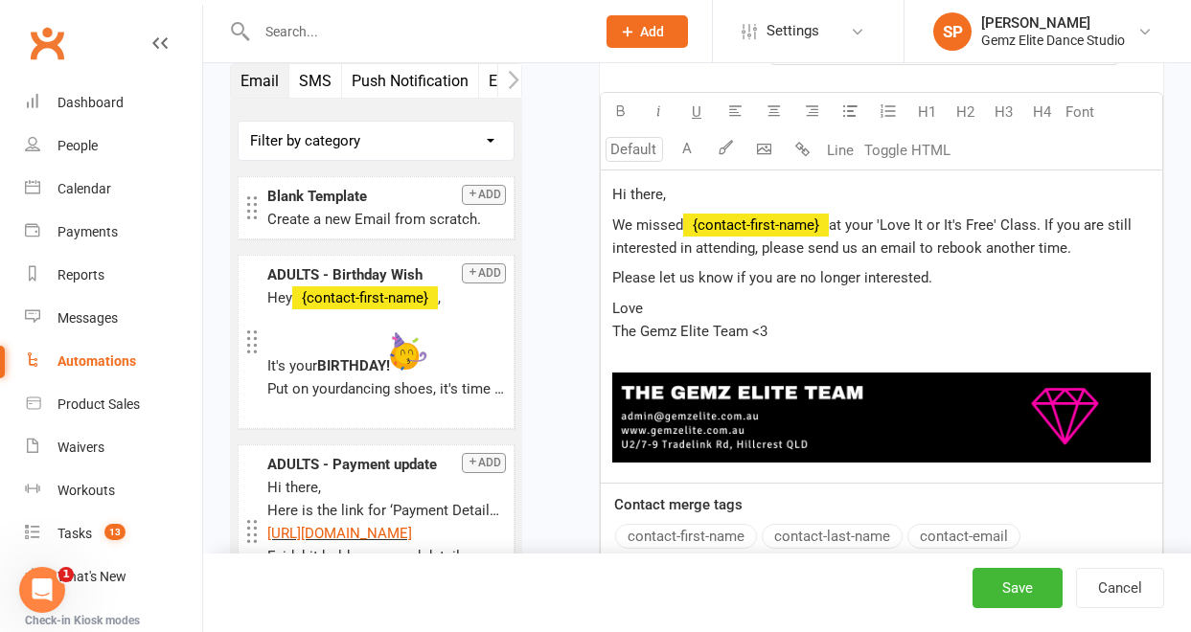
click at [933, 330] on p "Love The Gemz Elite Team <3" at bounding box center [881, 320] width 539 height 46
click at [1043, 229] on span "at your 'Love It or It's Free' Class. If you are still interested in attending,…" at bounding box center [873, 237] width 523 height 40
click at [781, 253] on span "at your 'Love It or It's Free' Class [DATE]. If you are still interested in att…" at bounding box center [883, 237] width 542 height 40
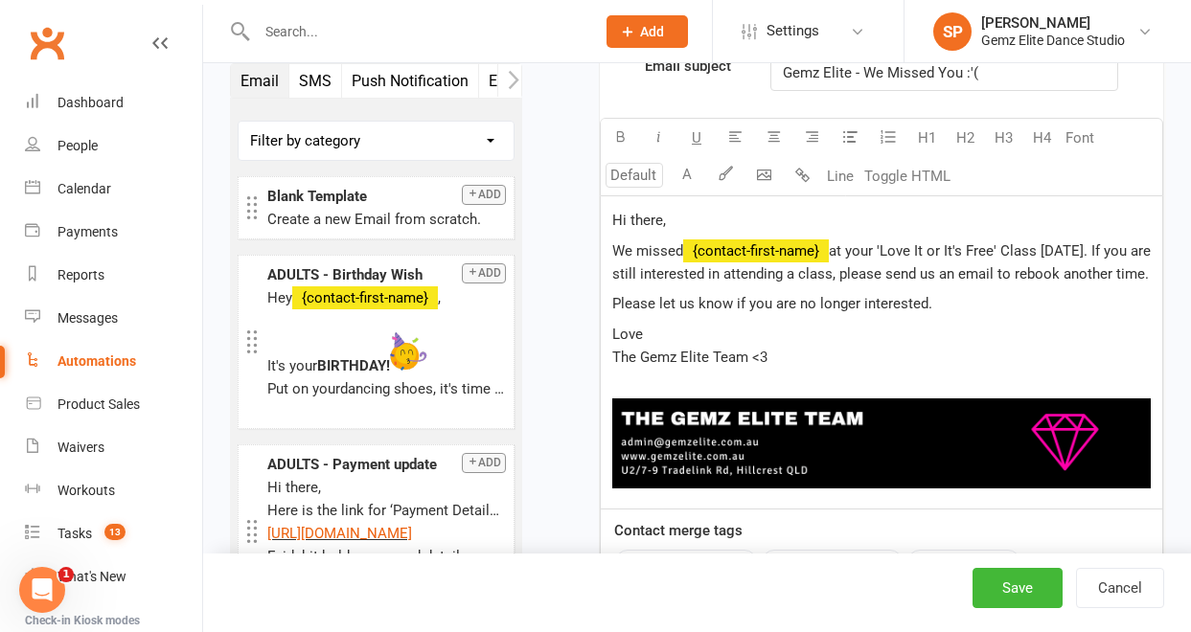
scroll to position [904, 0]
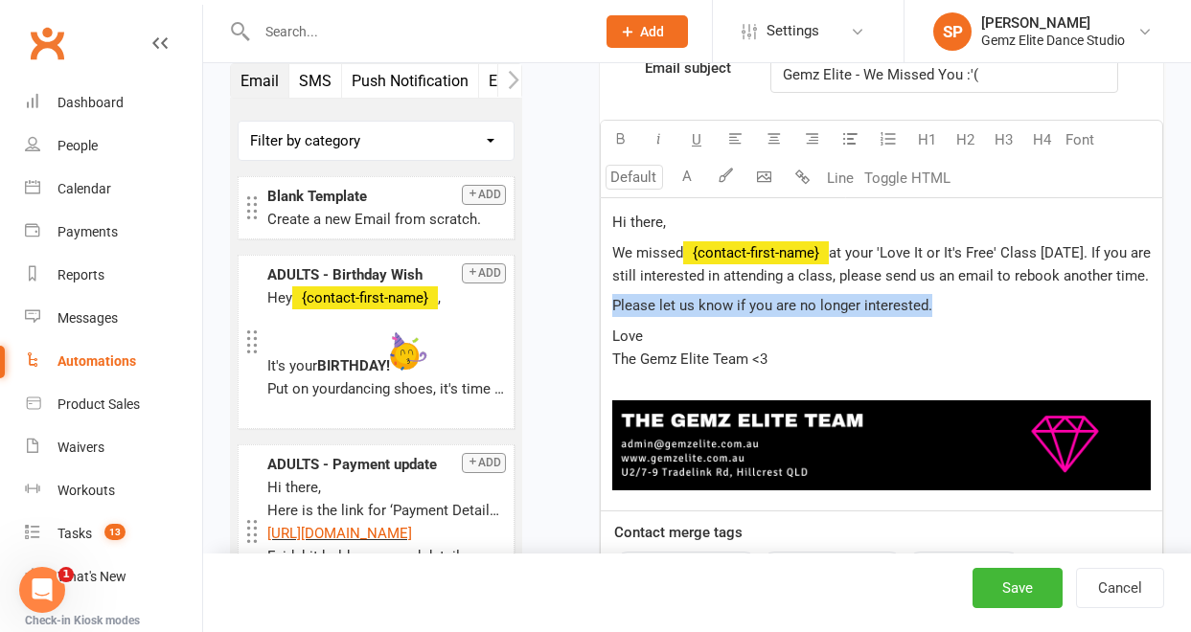
drag, startPoint x: 955, startPoint y: 309, endPoint x: 607, endPoint y: 310, distance: 348.8
click at [607, 310] on div "Hi there, We missed ﻿ {contact-first-name} at your 'Love It or It's Free' Class…" at bounding box center [882, 354] width 562 height 312
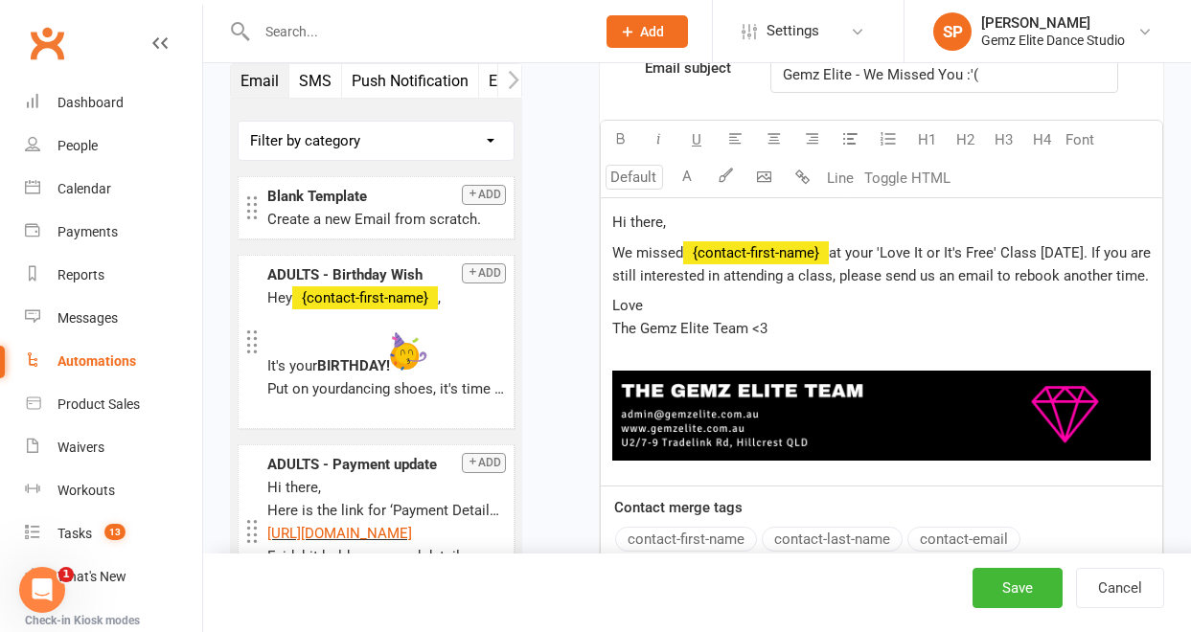
click at [781, 330] on p "Love The Gemz Elite Team <3" at bounding box center [881, 317] width 539 height 46
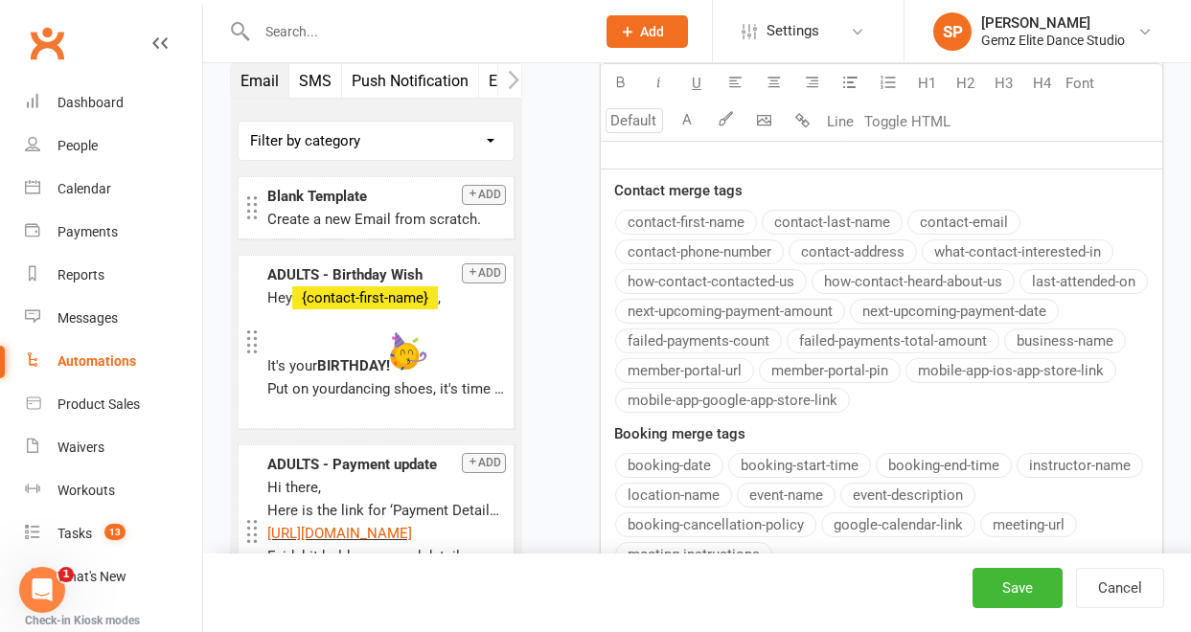
scroll to position [1388, 0]
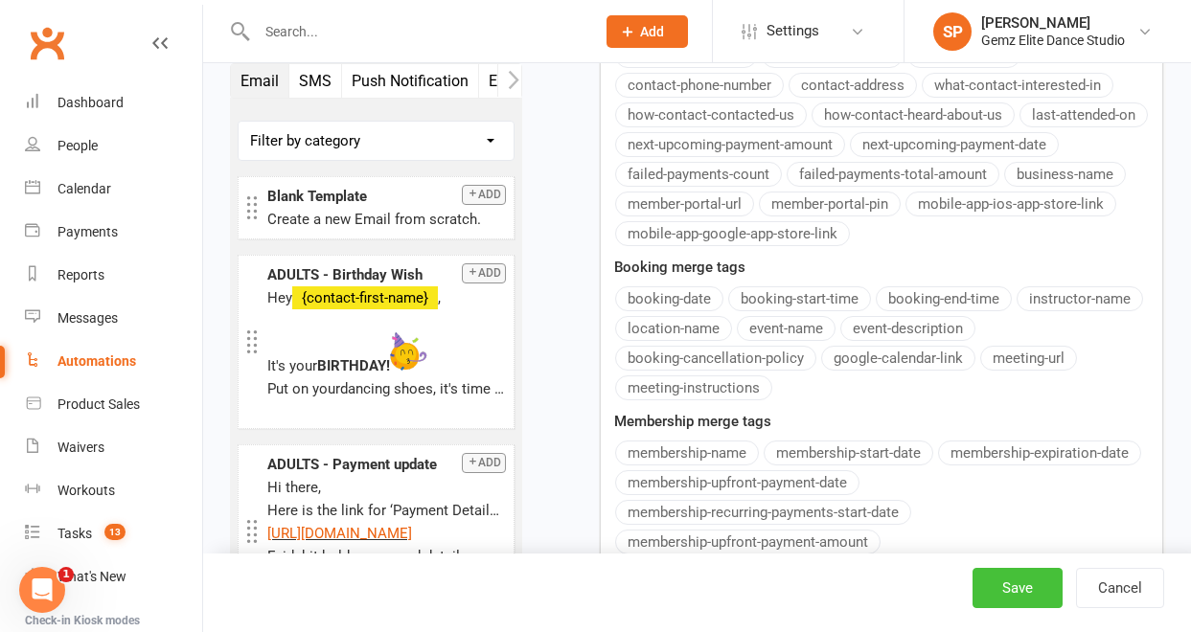
click at [1008, 585] on button "Save" at bounding box center [1018, 588] width 90 height 40
select select "100"
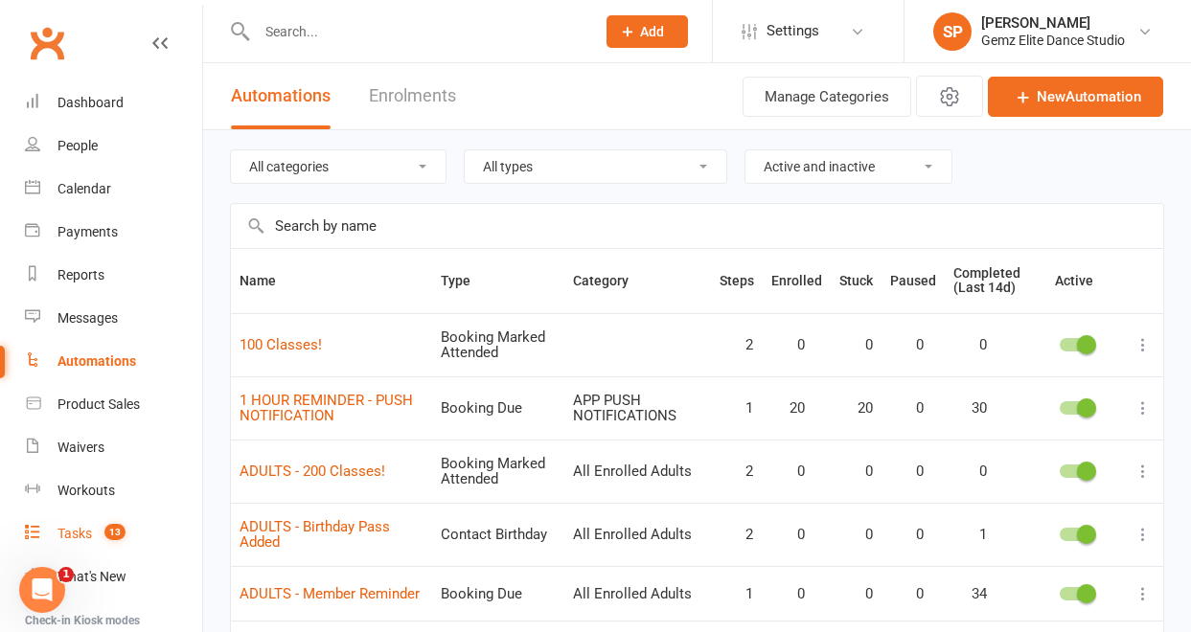
click at [76, 529] on div "Tasks" at bounding box center [74, 533] width 34 height 15
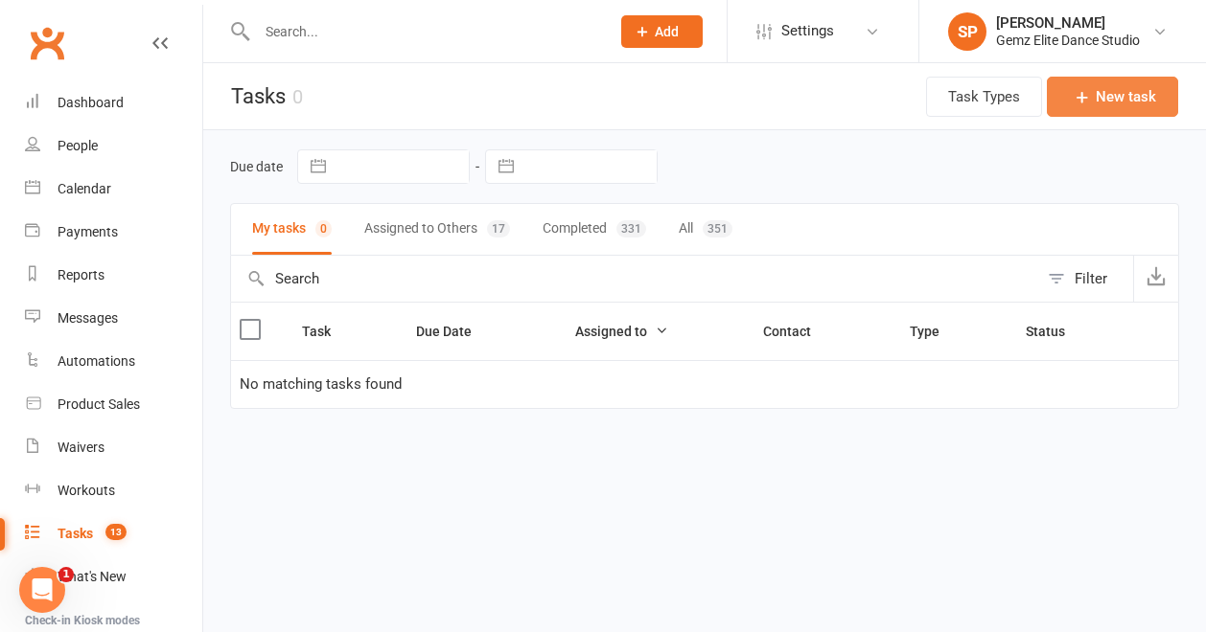
click at [1147, 95] on button "New task" at bounding box center [1111, 97] width 131 height 40
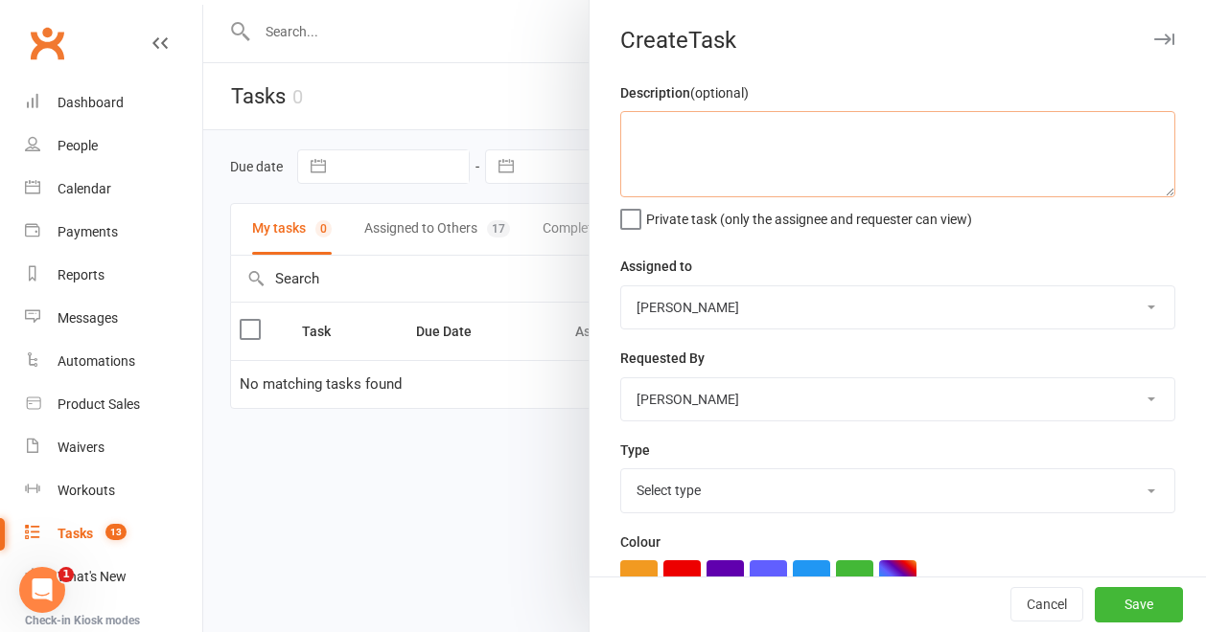
click at [773, 159] on textarea at bounding box center [897, 154] width 555 height 86
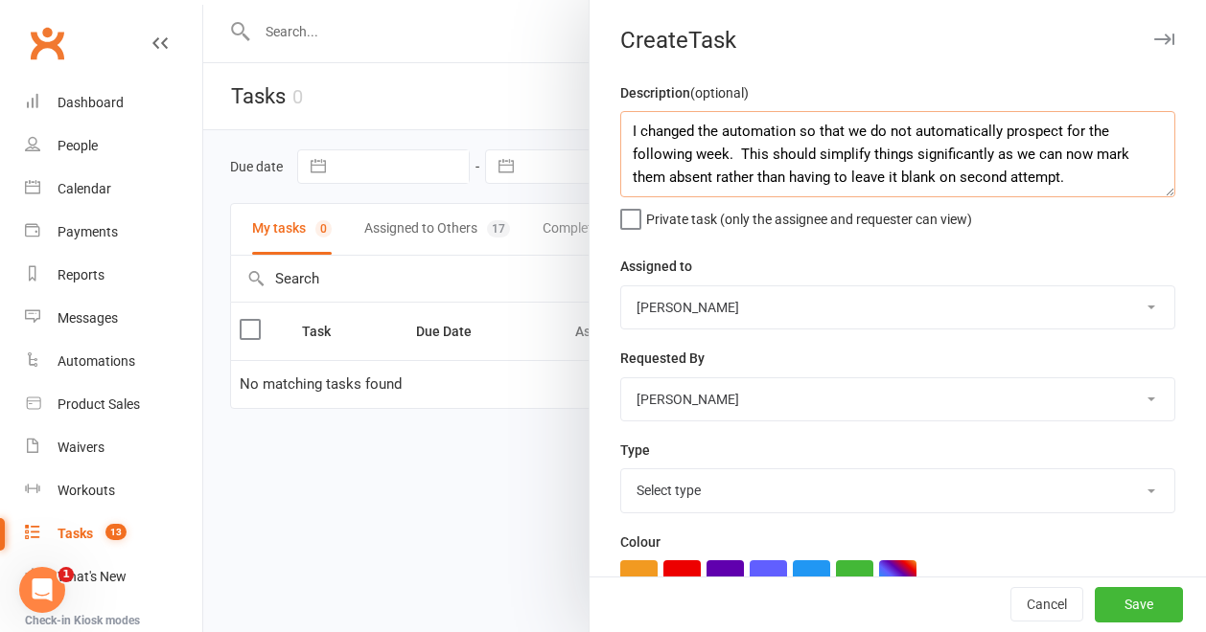
drag, startPoint x: 1047, startPoint y: 132, endPoint x: 993, endPoint y: 132, distance: 54.6
click at [993, 132] on textarea "I changed the automation so that we do not automatically prospect for the follo…" at bounding box center [897, 154] width 555 height 86
type textarea "I changed the automation so that we do not automatically rebook for the followi…"
click at [1119, 303] on select "[PERSON_NAME] Admin Gemz Elite [PERSON_NAME]" at bounding box center [897, 308] width 553 height 42
select select "52032"
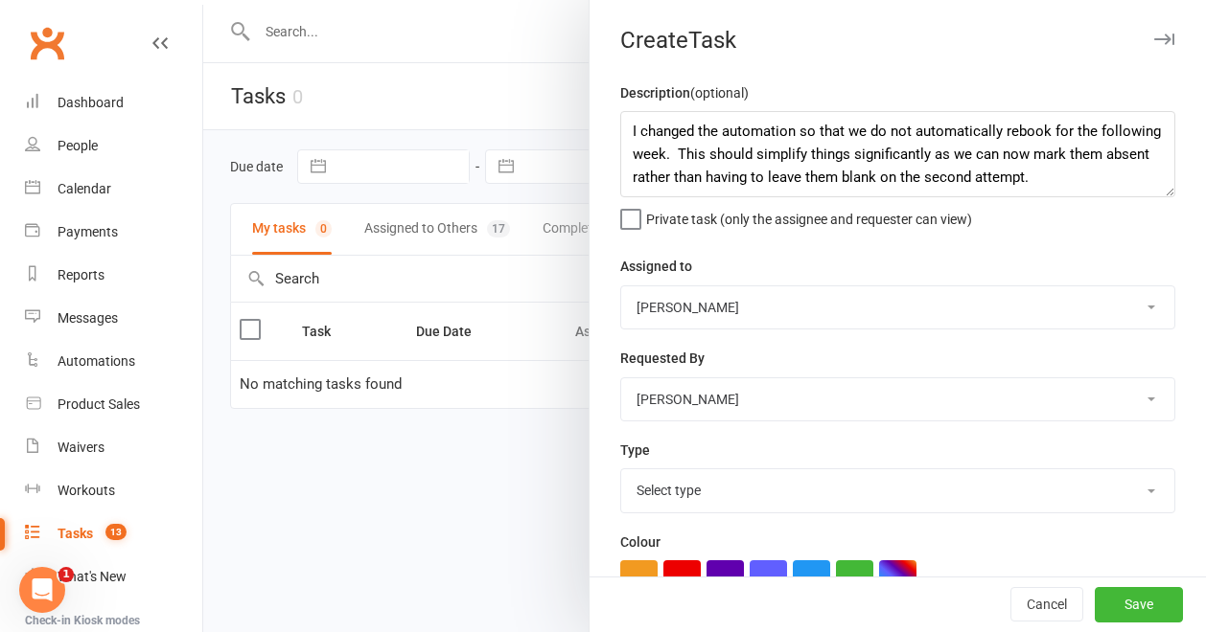
click at [621, 287] on select "[PERSON_NAME] Admin Gemz Elite [PERSON_NAME]" at bounding box center [897, 308] width 553 height 42
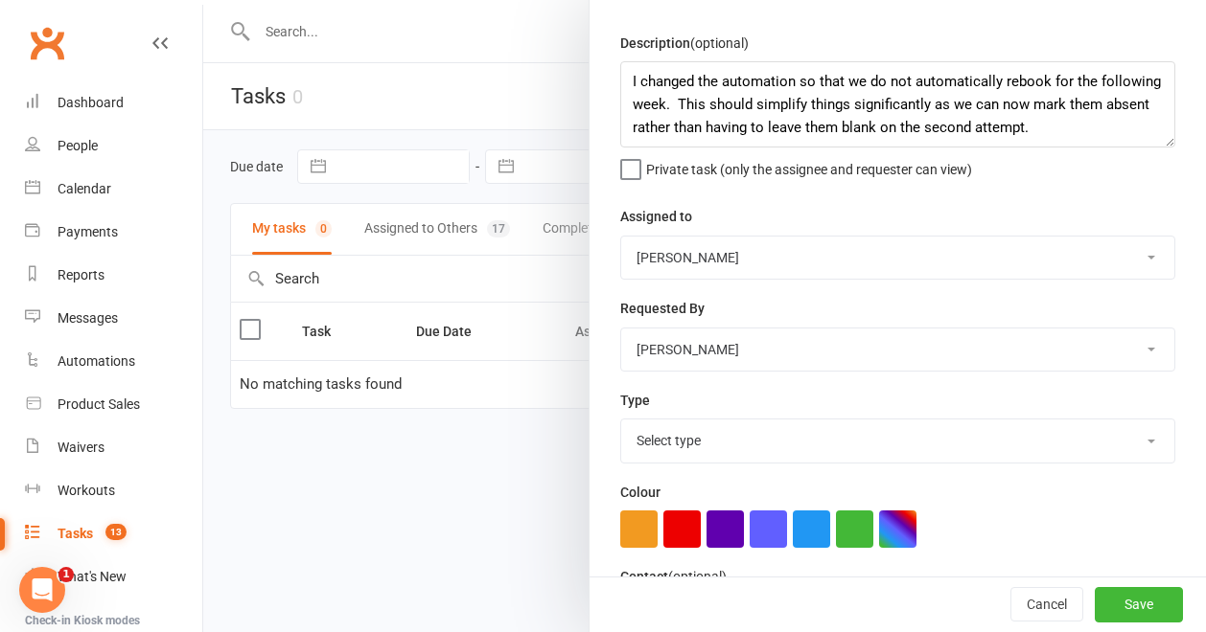
scroll to position [104, 0]
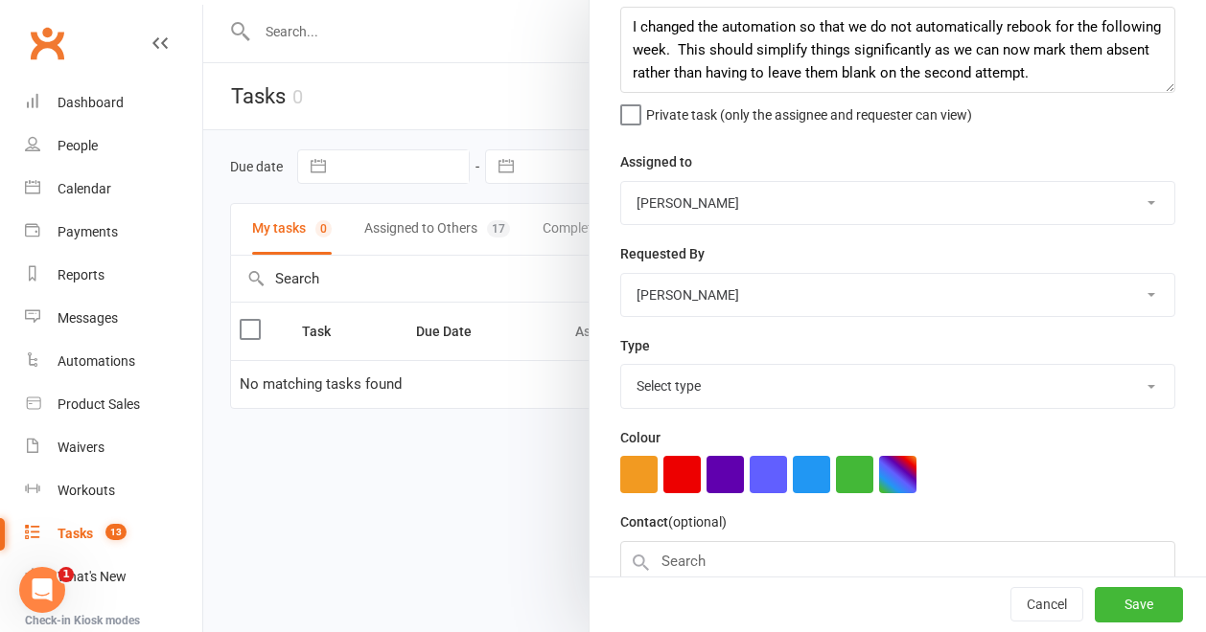
click at [1120, 388] on select "Select type Booking E-mail Enrolment Enrolment follow up First class Insta Make…" at bounding box center [897, 386] width 553 height 42
select select "22693"
click at [621, 367] on select "Select type Booking E-mail Enrolment Enrolment follow up First class Insta Make…" at bounding box center [897, 386] width 553 height 42
click at [1109, 78] on textarea "I changed the automation so that we do not automatically rebook for the followi…" at bounding box center [897, 50] width 555 height 86
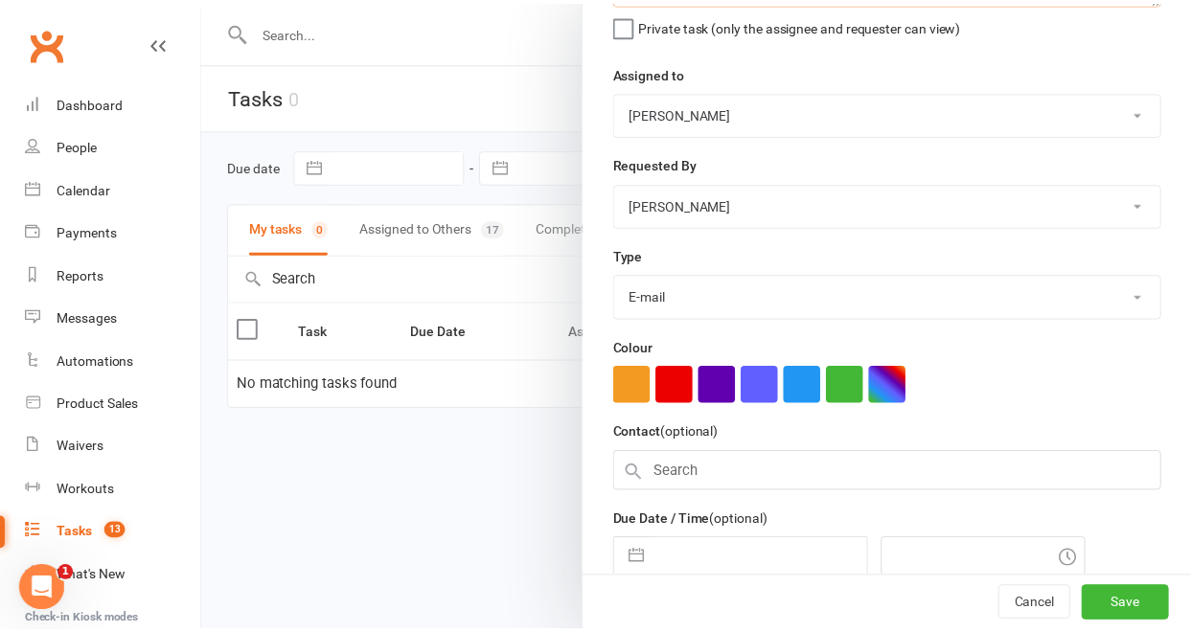
scroll to position [318, 0]
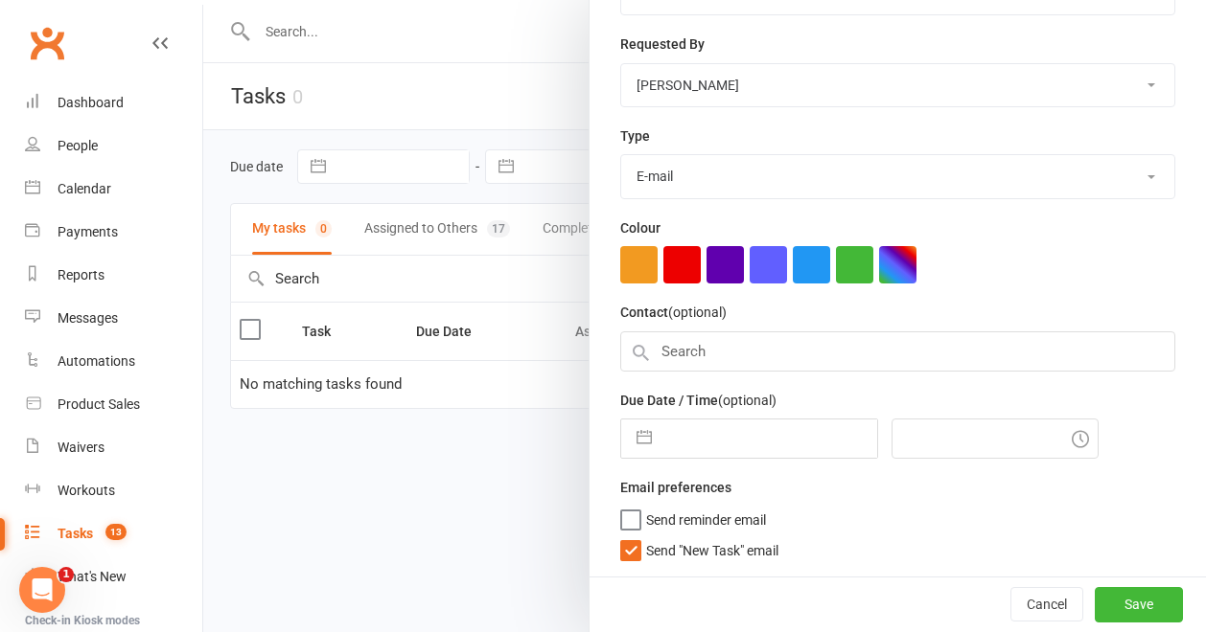
type textarea "I changed the automation so that we do not automatically rebook for the followi…"
click at [620, 549] on label "Send "New Task" email" at bounding box center [699, 546] width 158 height 19
click at [620, 537] on input "Send "New Task" email" at bounding box center [699, 537] width 158 height 0
click at [1094, 600] on button "Save" at bounding box center [1138, 604] width 88 height 34
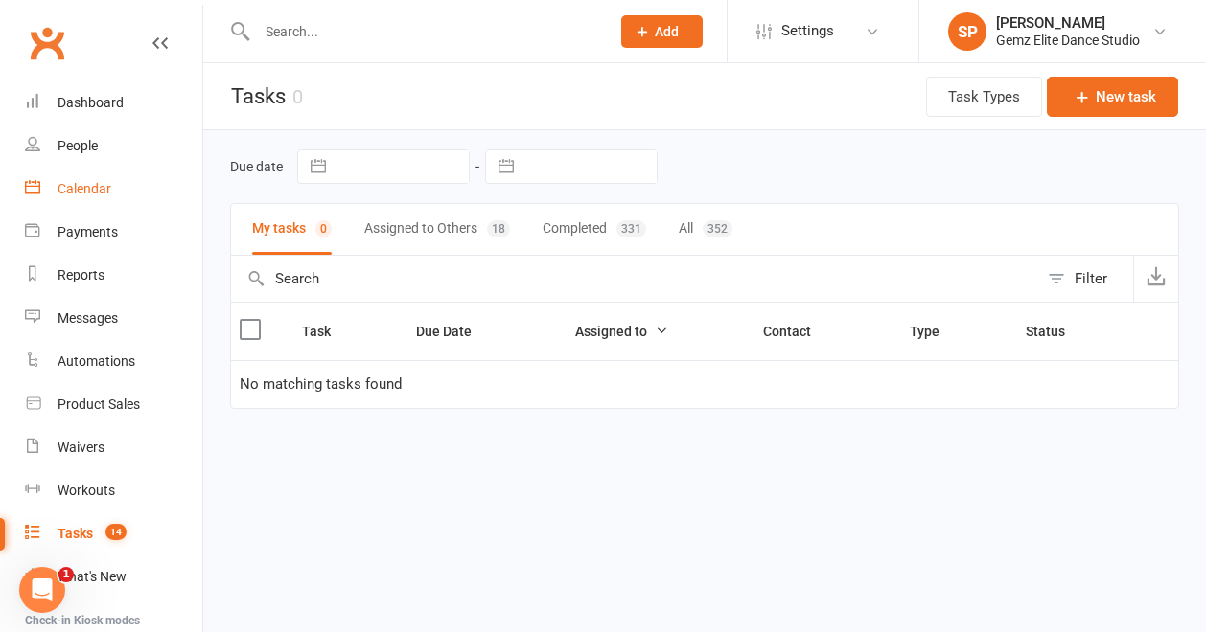
click at [76, 192] on div "Calendar" at bounding box center [84, 188] width 54 height 15
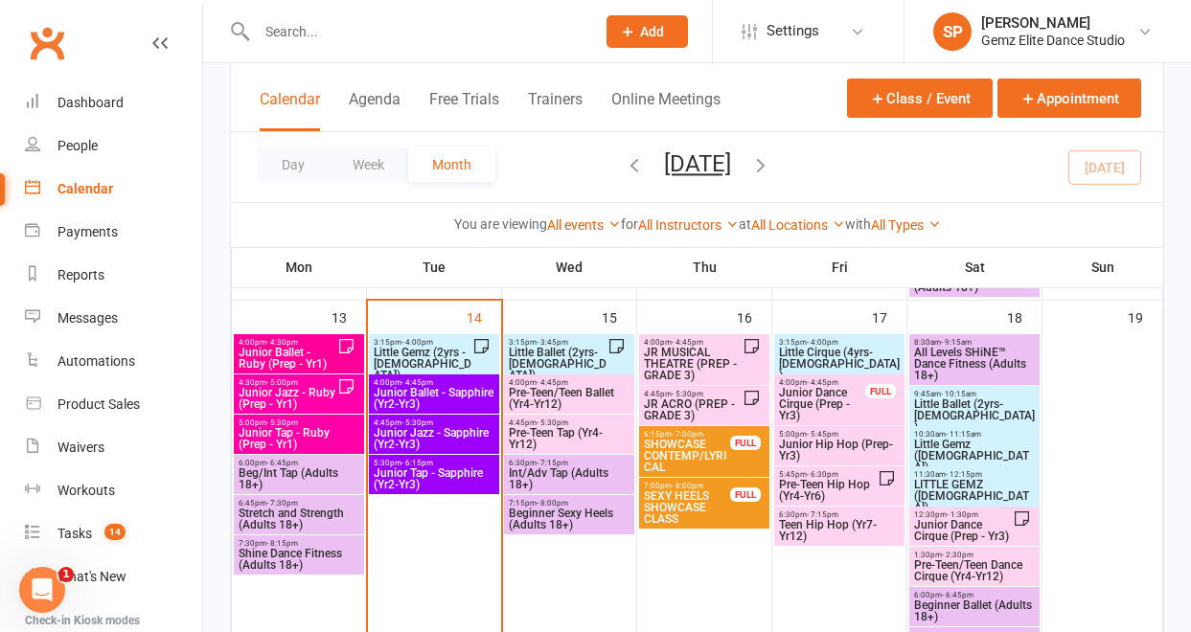
scroll to position [746, 0]
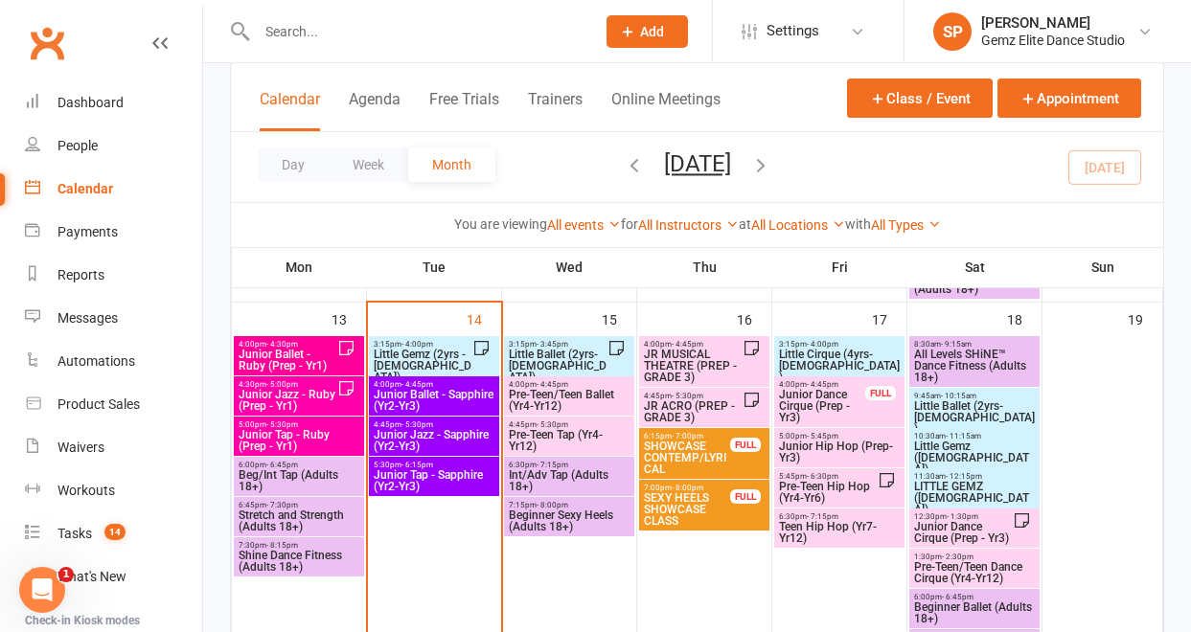
click at [324, 349] on span "Junior Ballet - Ruby (Prep - Yr1)" at bounding box center [288, 360] width 100 height 23
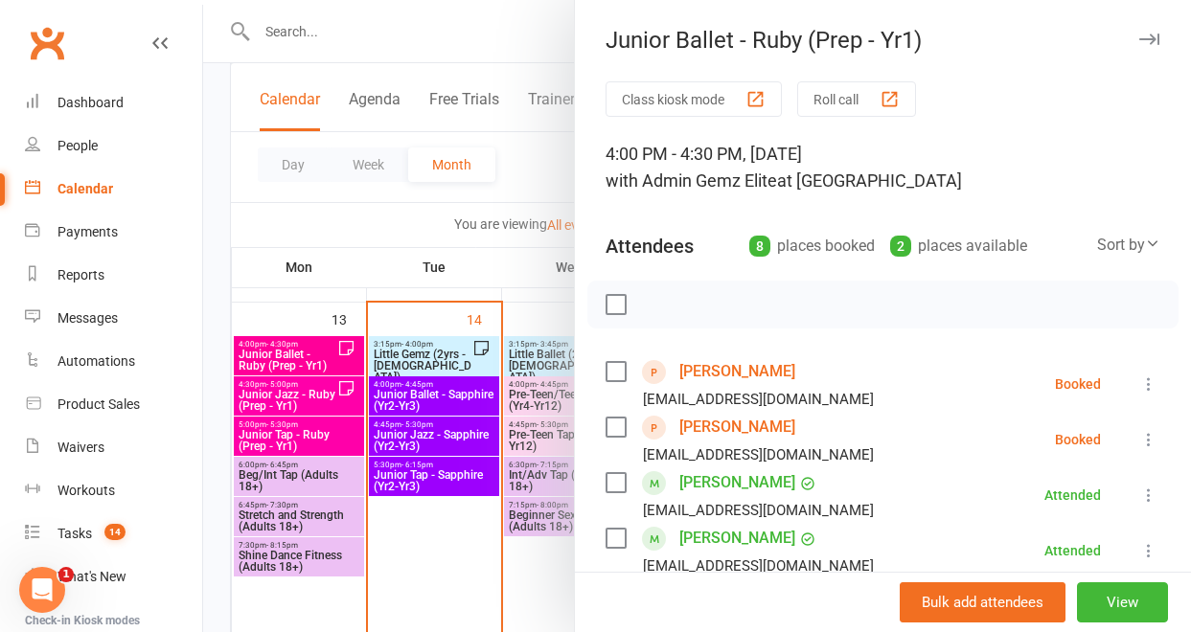
click at [686, 372] on link "[PERSON_NAME]" at bounding box center [737, 371] width 116 height 31
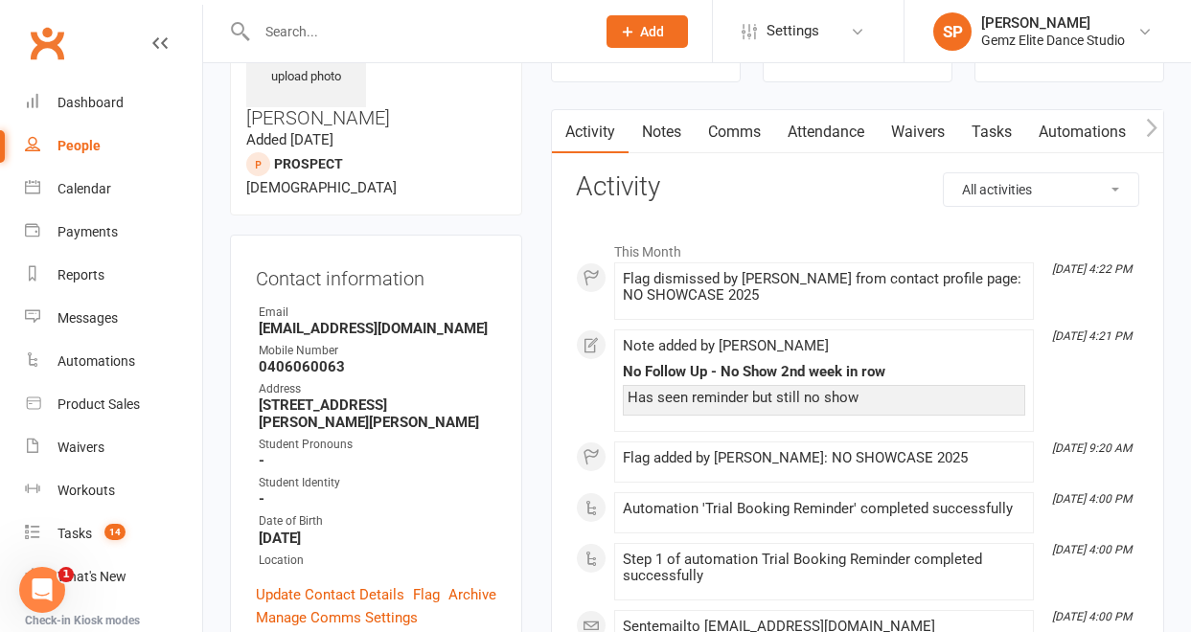
scroll to position [112, 0]
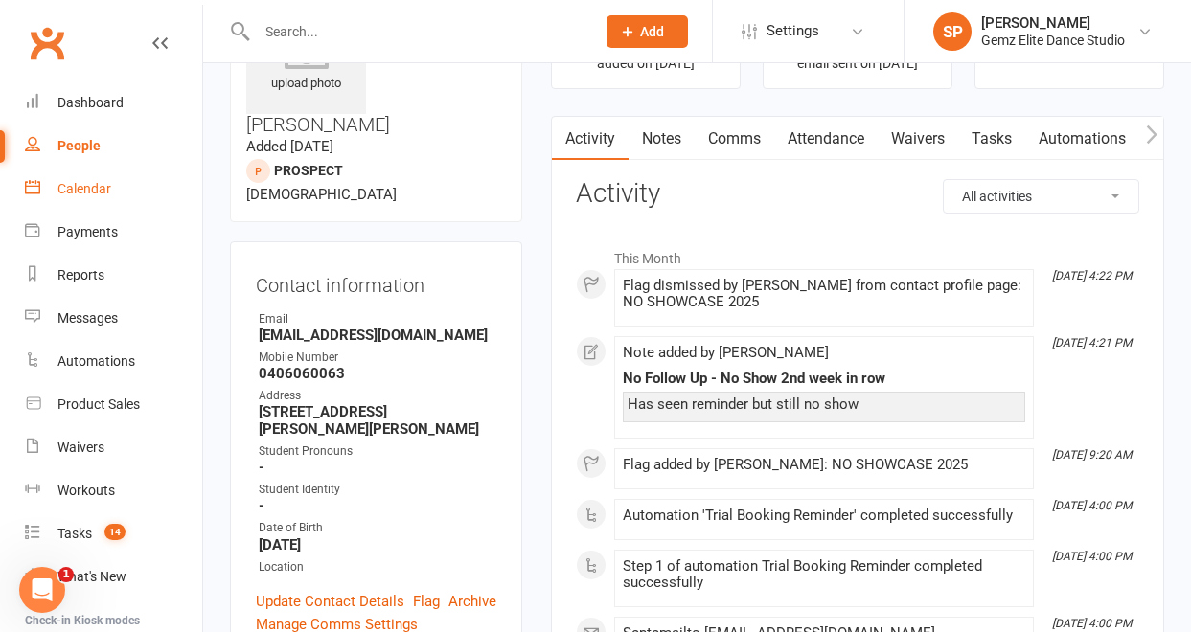
click at [92, 184] on div "Calendar" at bounding box center [84, 188] width 54 height 15
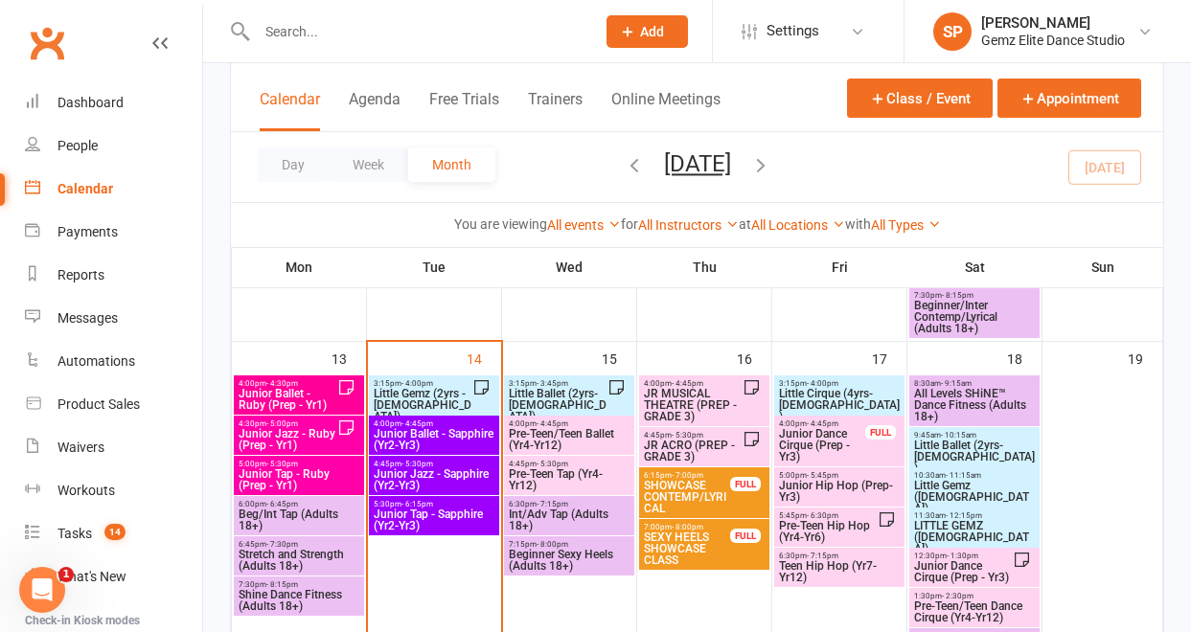
scroll to position [704, 0]
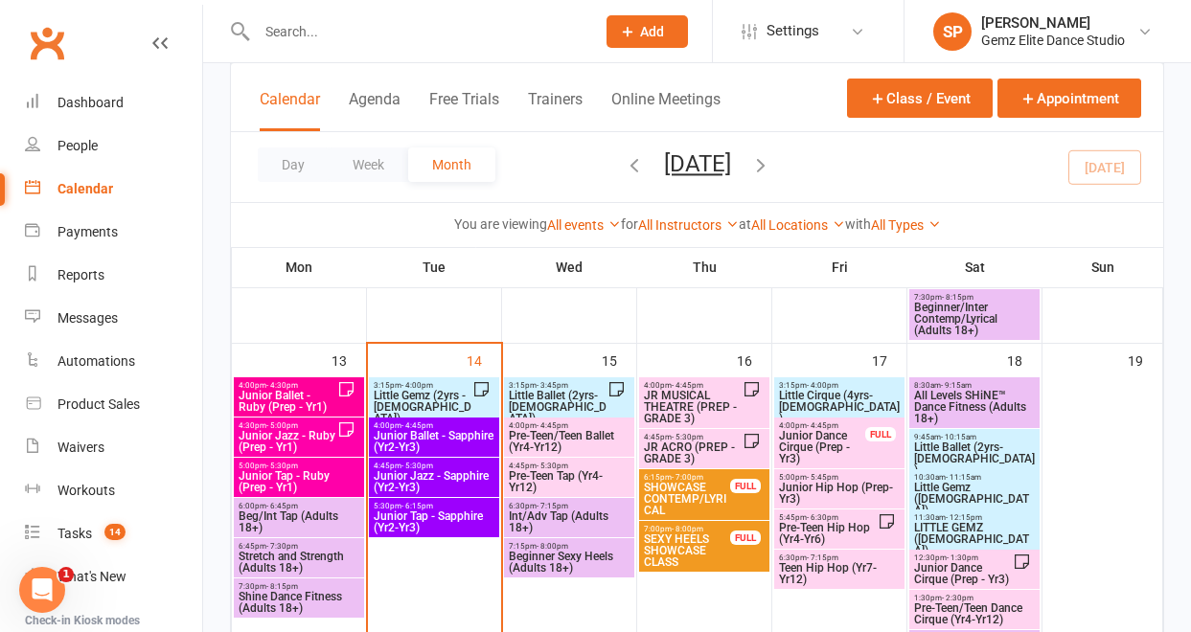
click at [459, 392] on span "Little Gemz (2yrs - [DEMOGRAPHIC_DATA])" at bounding box center [423, 407] width 100 height 34
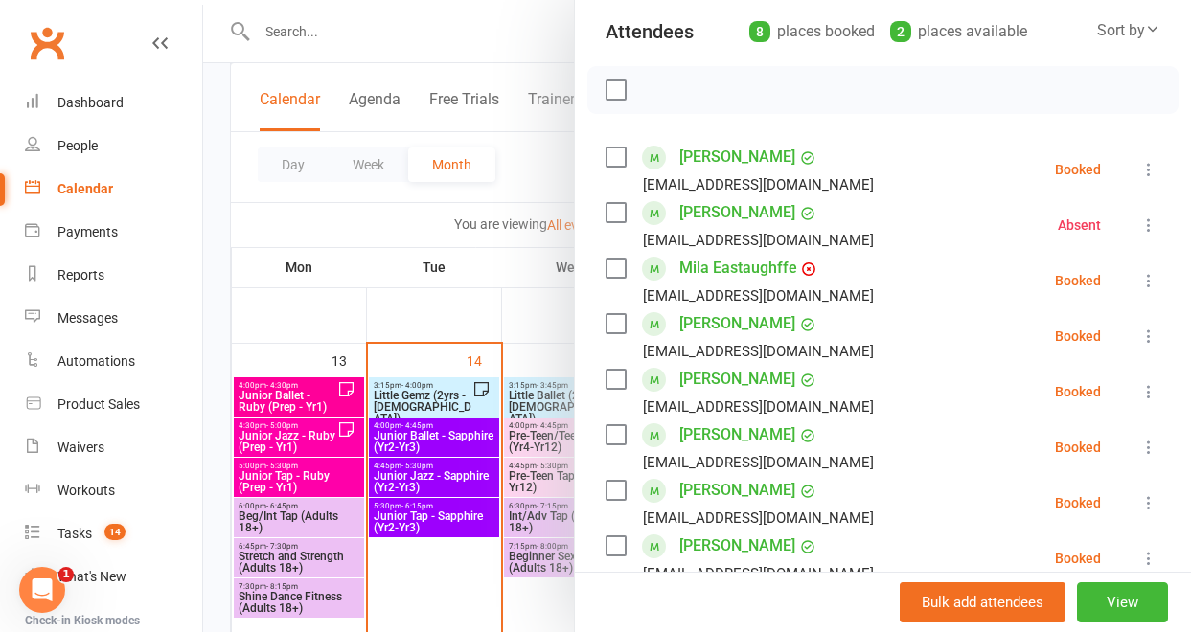
scroll to position [216, 0]
click at [751, 267] on link "Mila Eastaughffe" at bounding box center [738, 267] width 118 height 31
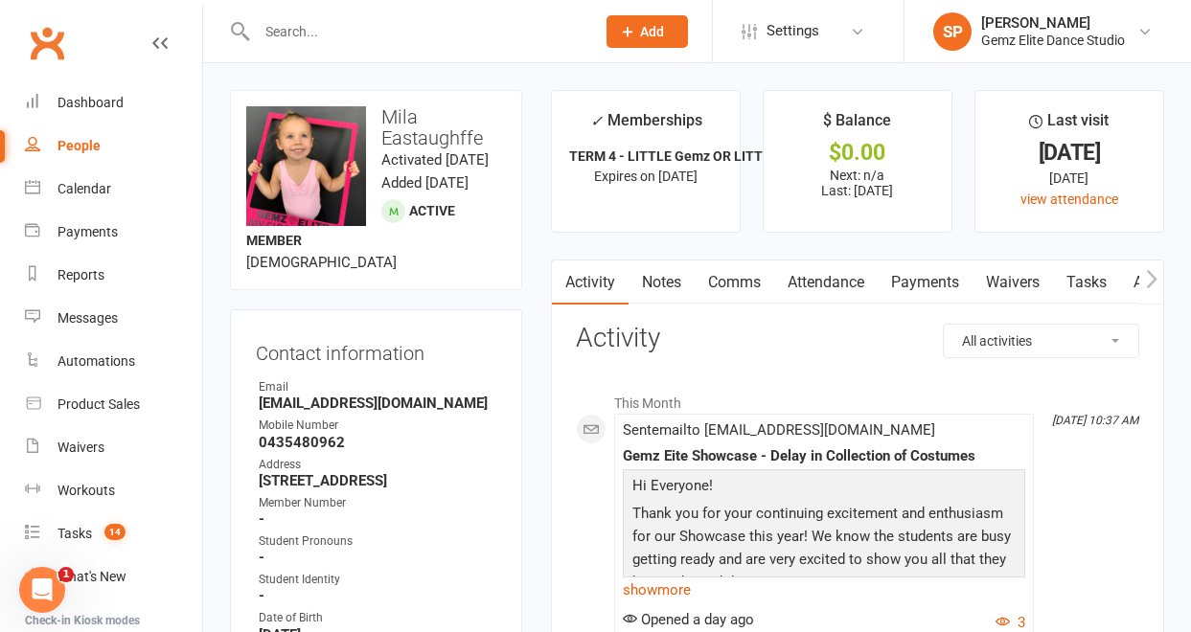
click at [667, 283] on link "Notes" at bounding box center [662, 283] width 66 height 44
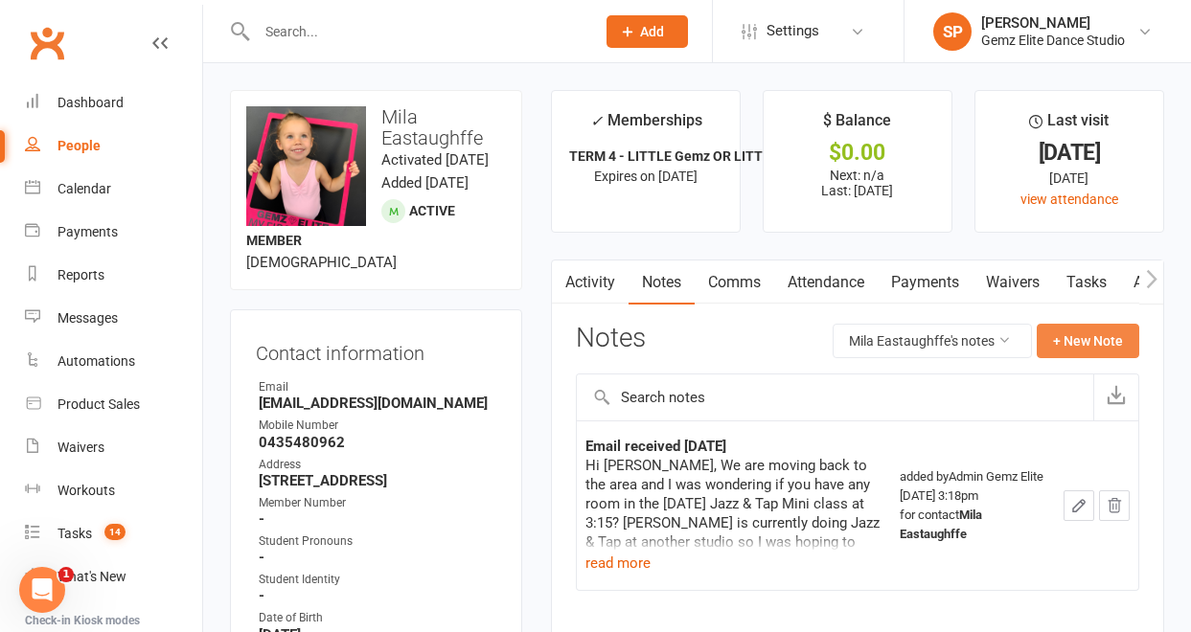
click at [1105, 349] on button "+ New Note" at bounding box center [1088, 341] width 103 height 34
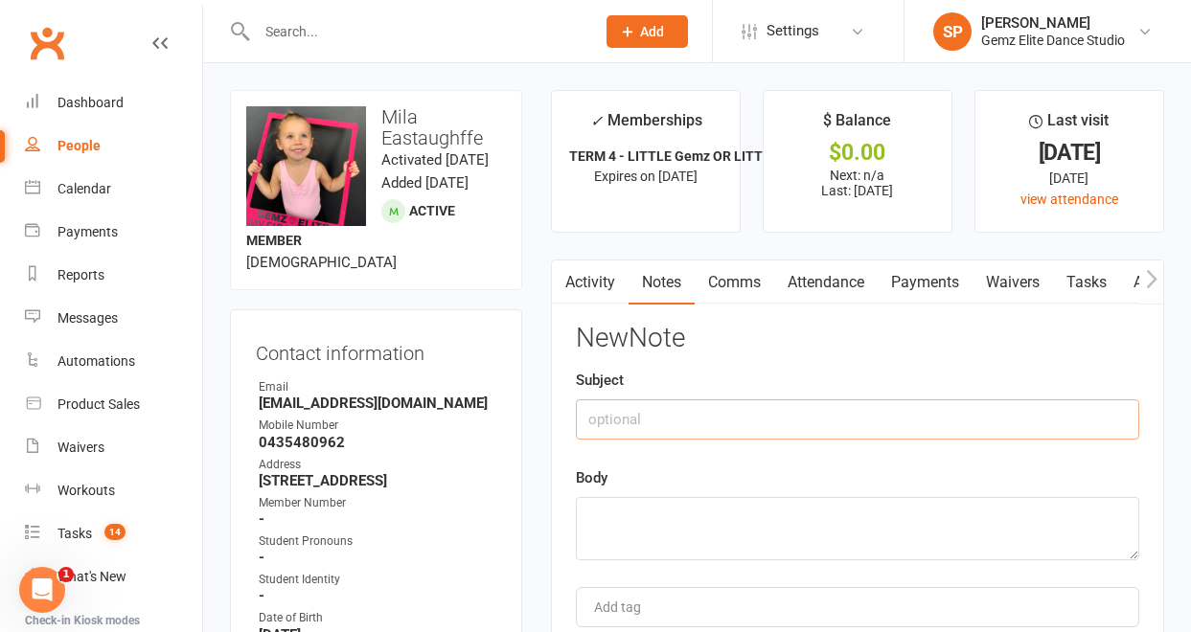
click at [695, 416] on input "text" at bounding box center [857, 420] width 563 height 40
type input "Heard from [PERSON_NAME] (Adult Student)"
click at [638, 520] on textarea at bounding box center [857, 528] width 563 height 63
type textarea "a"
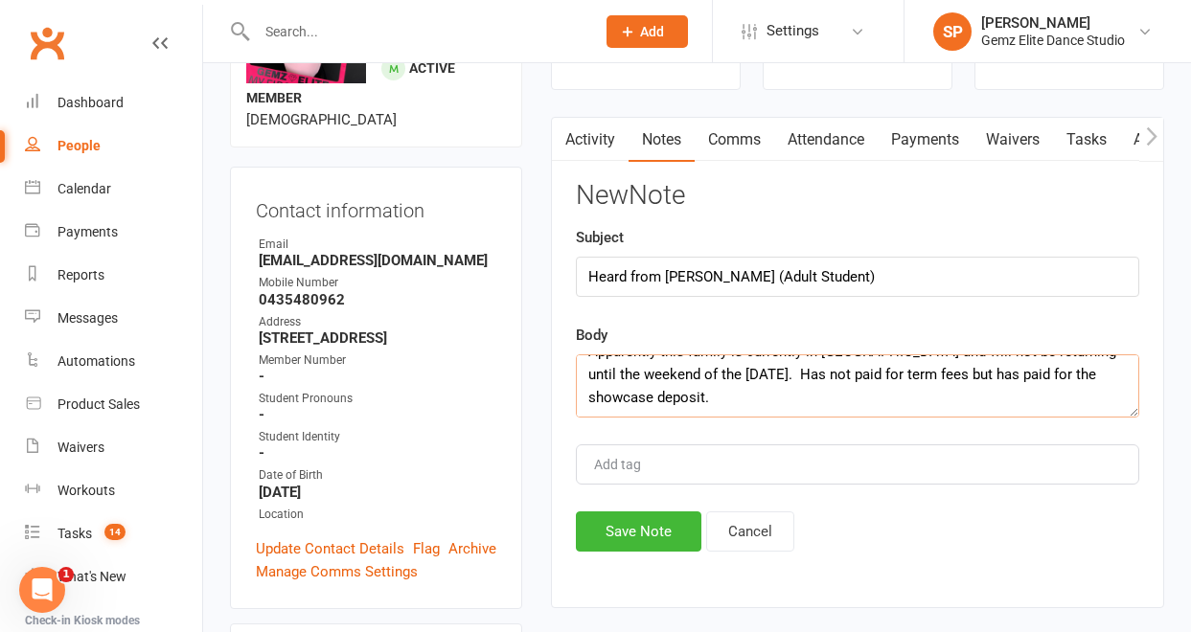
scroll to position [145, 0]
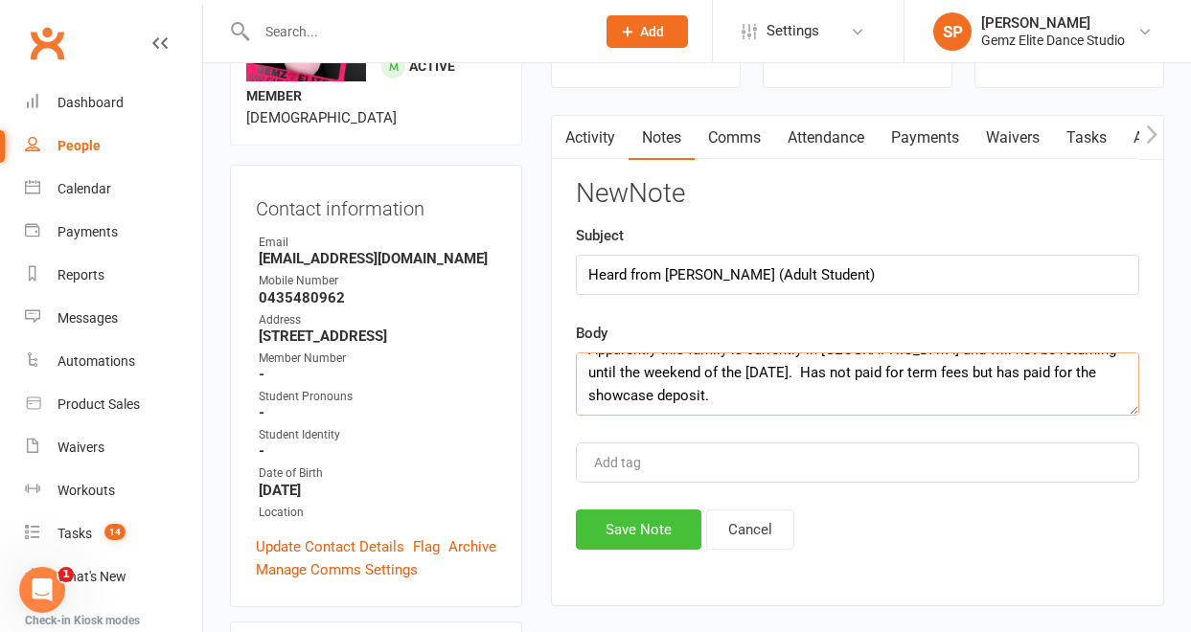
type textarea "Apparently this family is currently in [GEOGRAPHIC_DATA] and will not be return…"
click at [661, 531] on button "Save Note" at bounding box center [639, 530] width 126 height 40
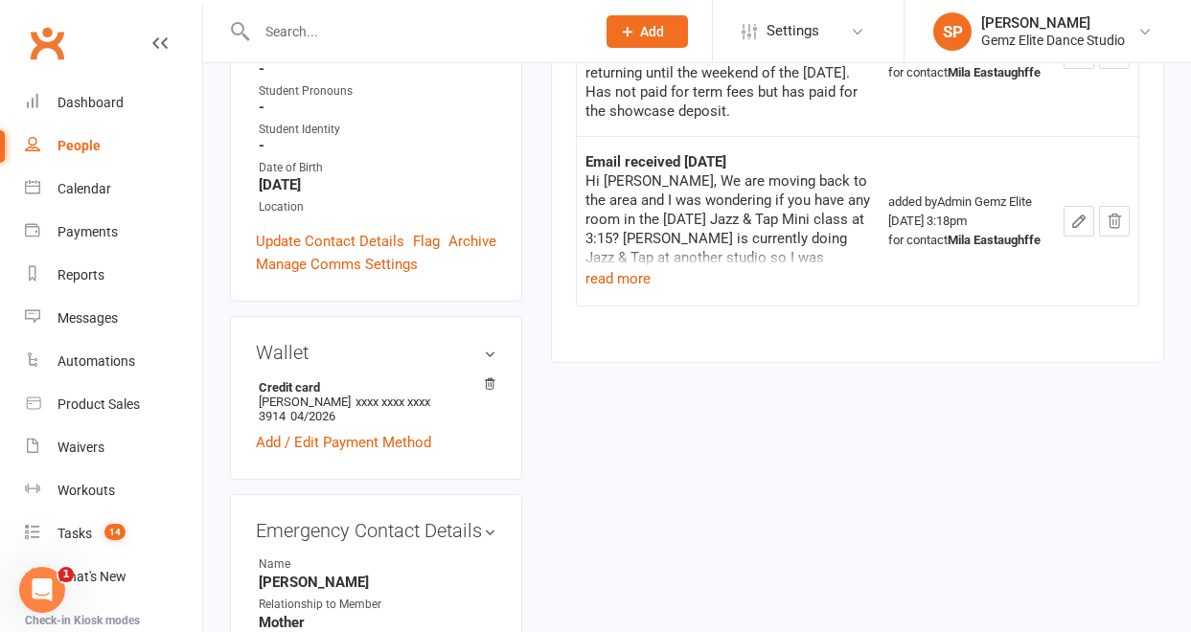
scroll to position [453, 0]
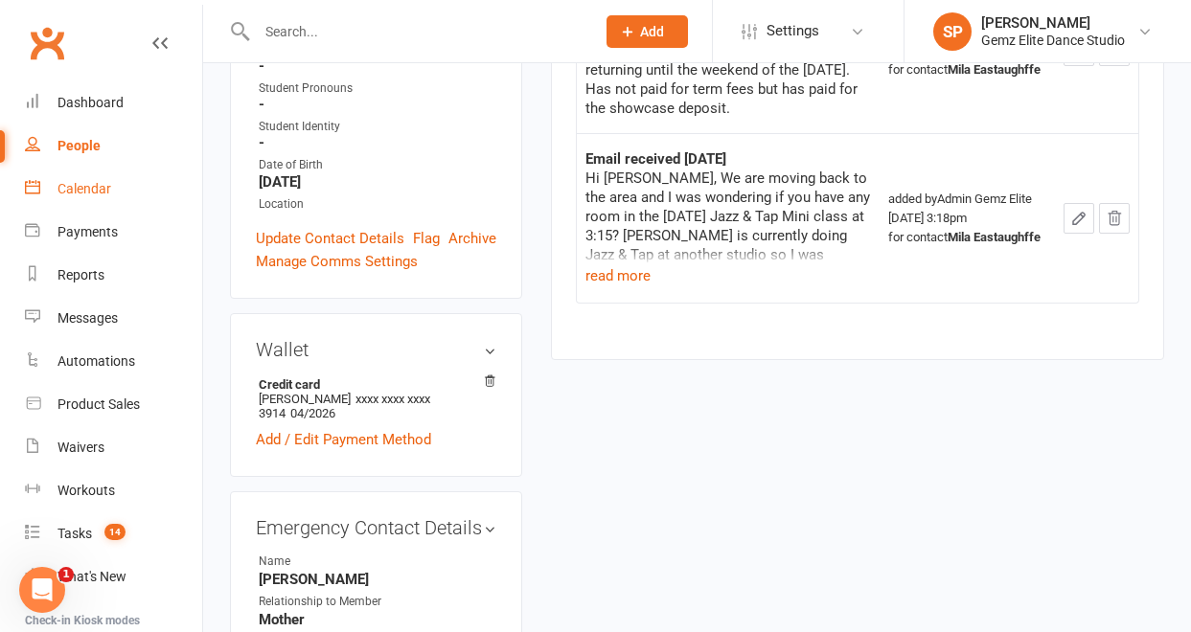
click at [108, 190] on div "Calendar" at bounding box center [84, 188] width 54 height 15
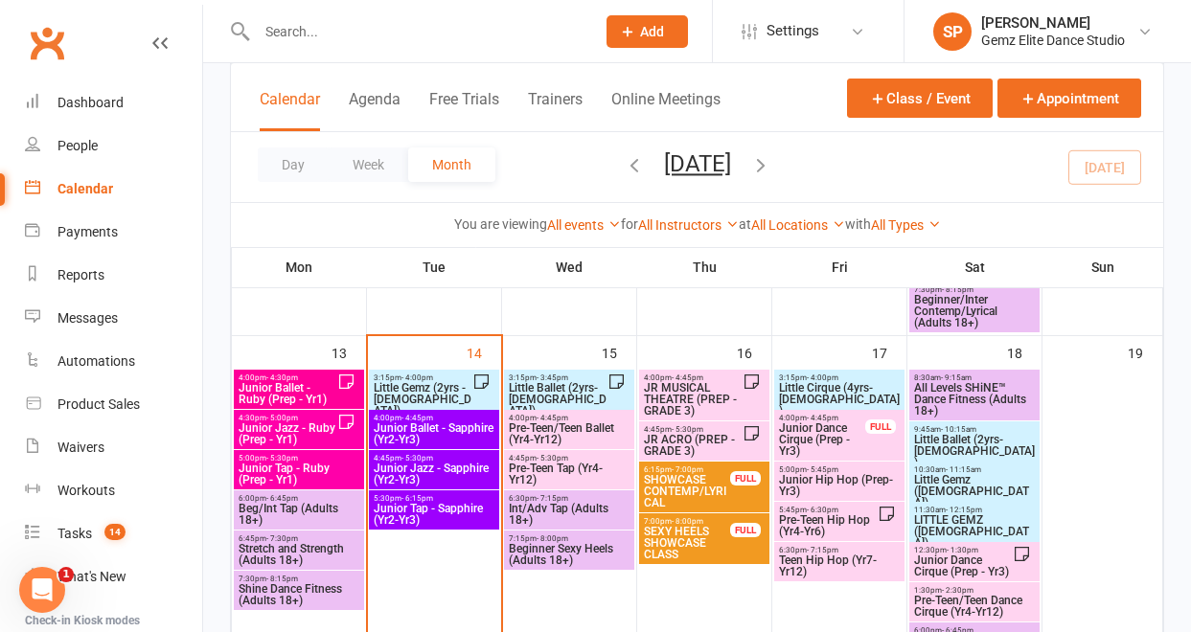
scroll to position [703, 0]
